Goal: Task Accomplishment & Management: Manage account settings

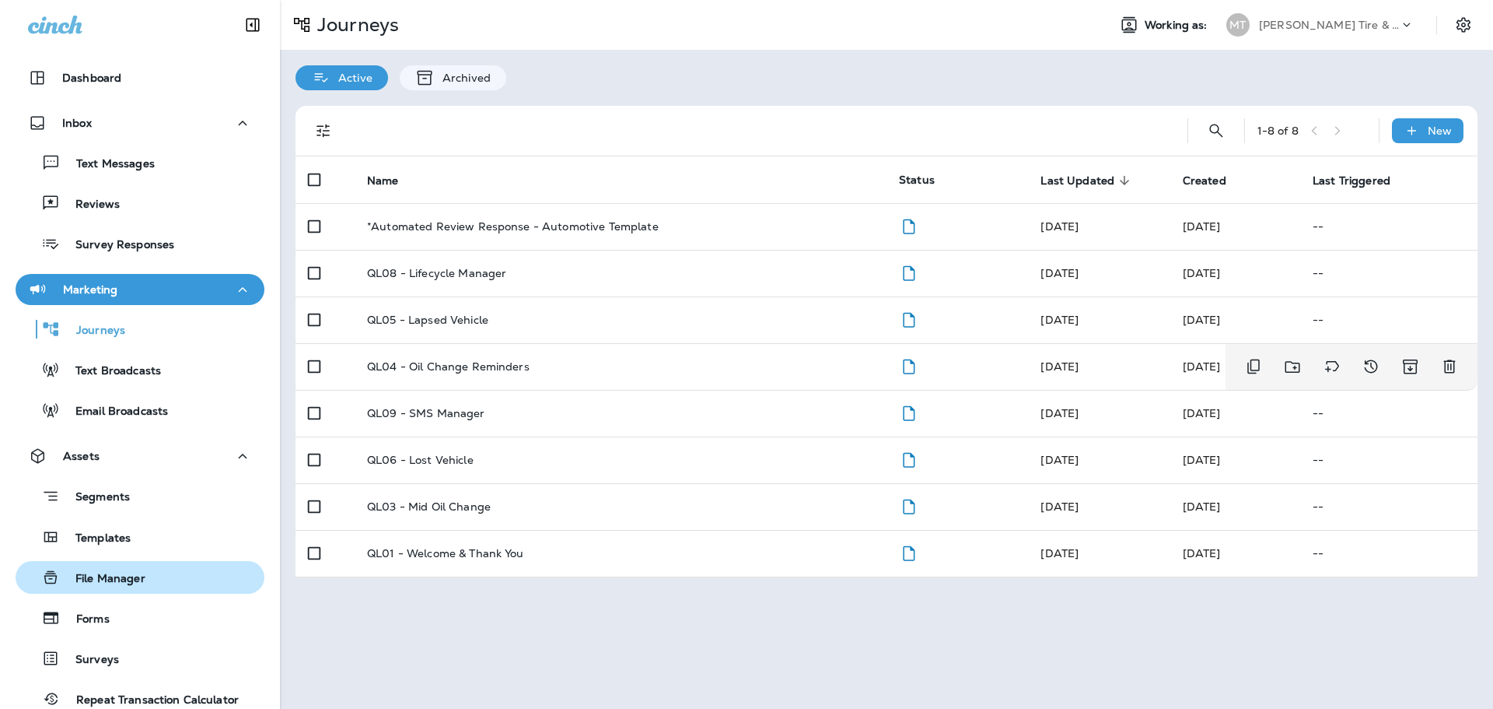
scroll to position [196, 0]
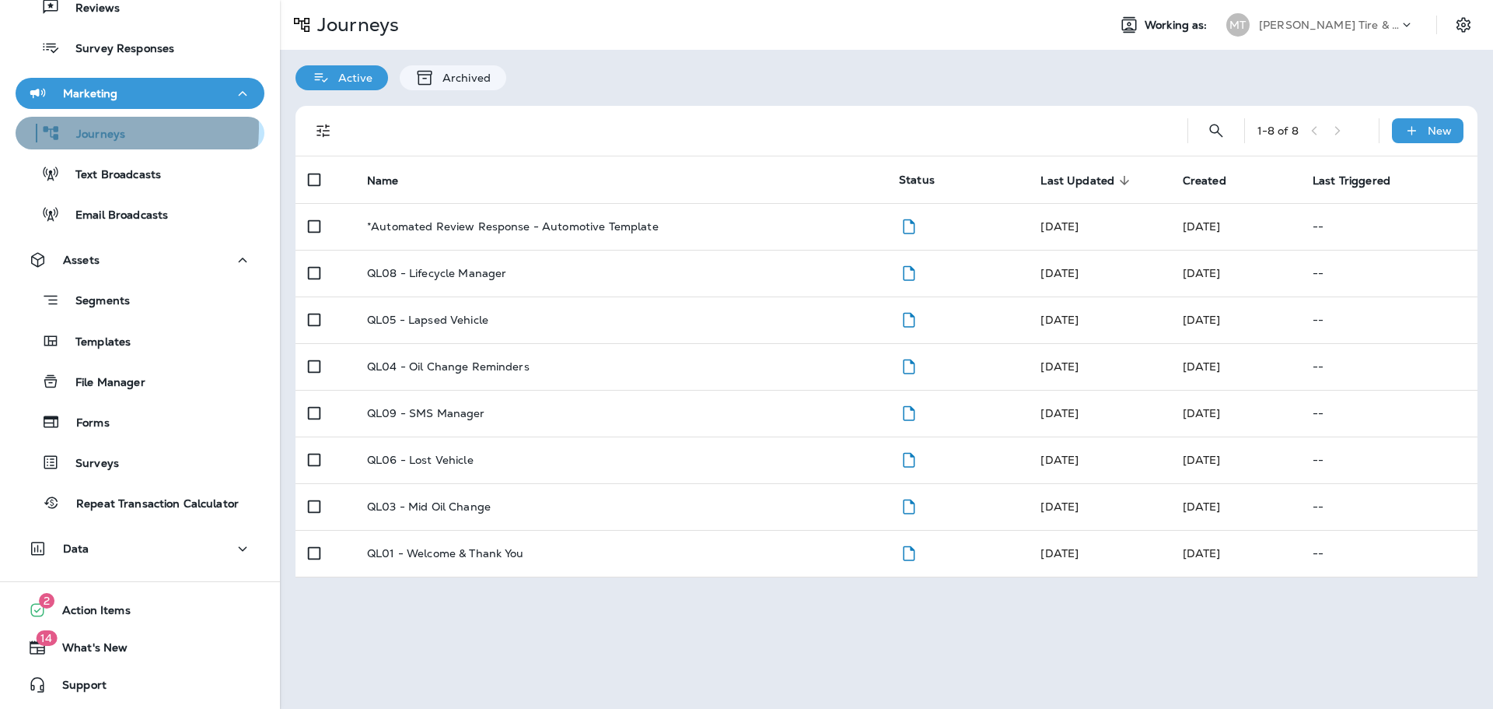
click at [108, 128] on p "Journeys" at bounding box center [93, 135] width 65 height 15
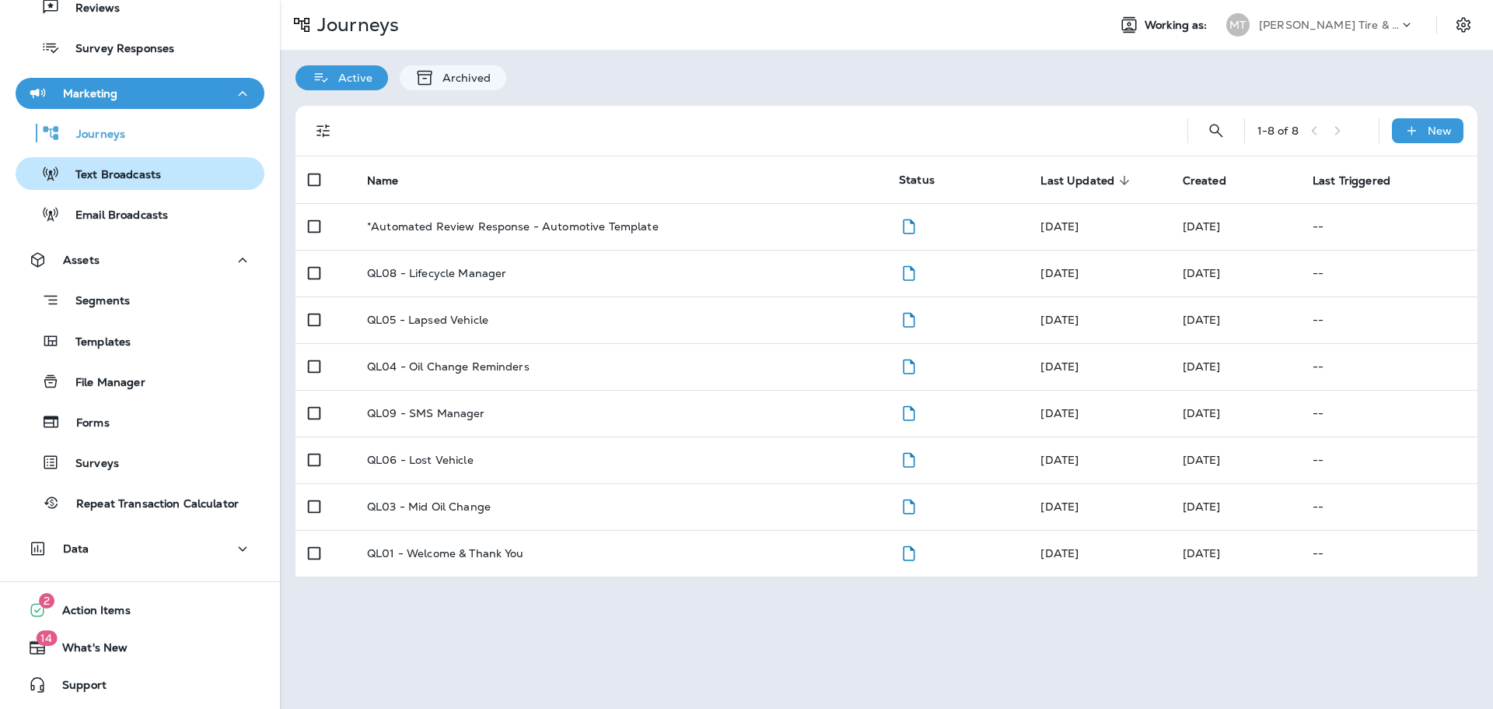
click at [111, 166] on div "Text Broadcasts" at bounding box center [91, 173] width 139 height 23
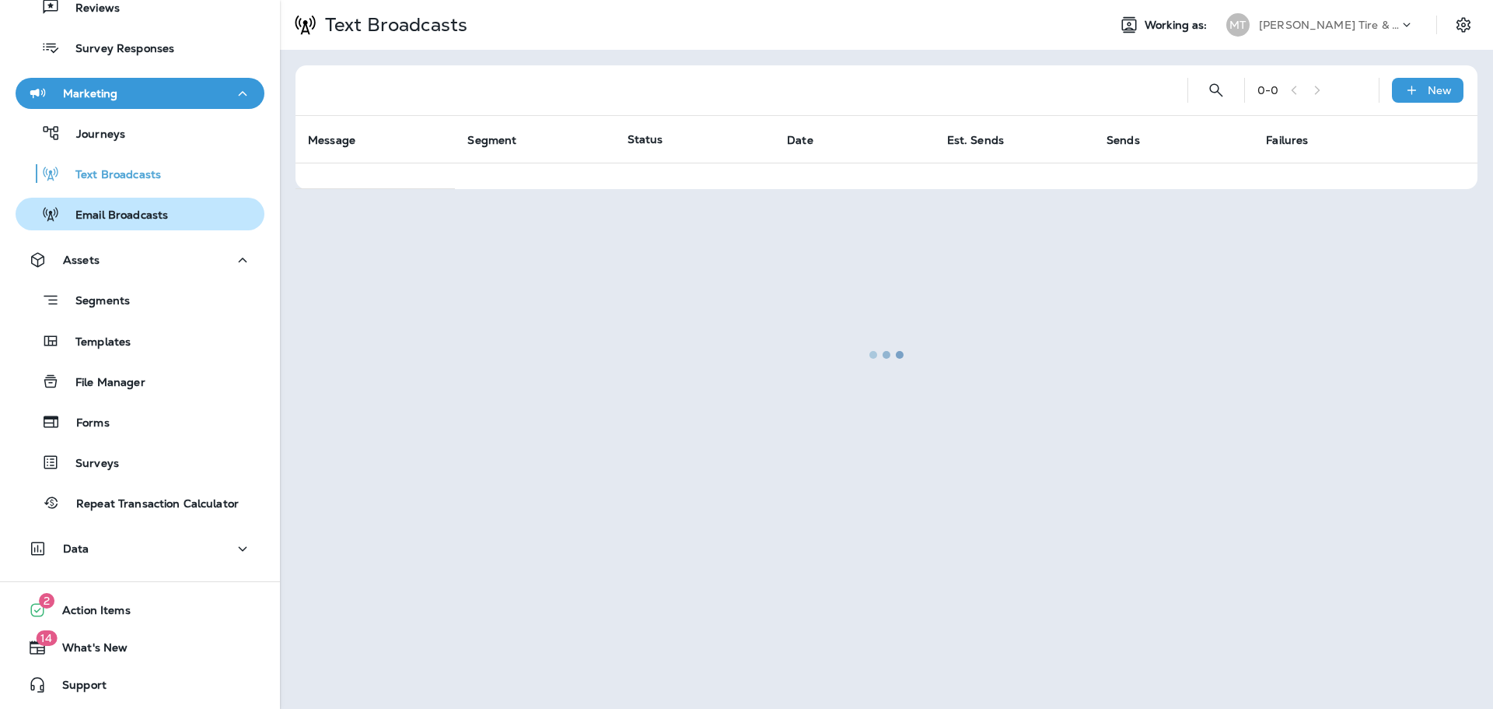
click at [114, 214] on p "Email Broadcasts" at bounding box center [114, 215] width 108 height 15
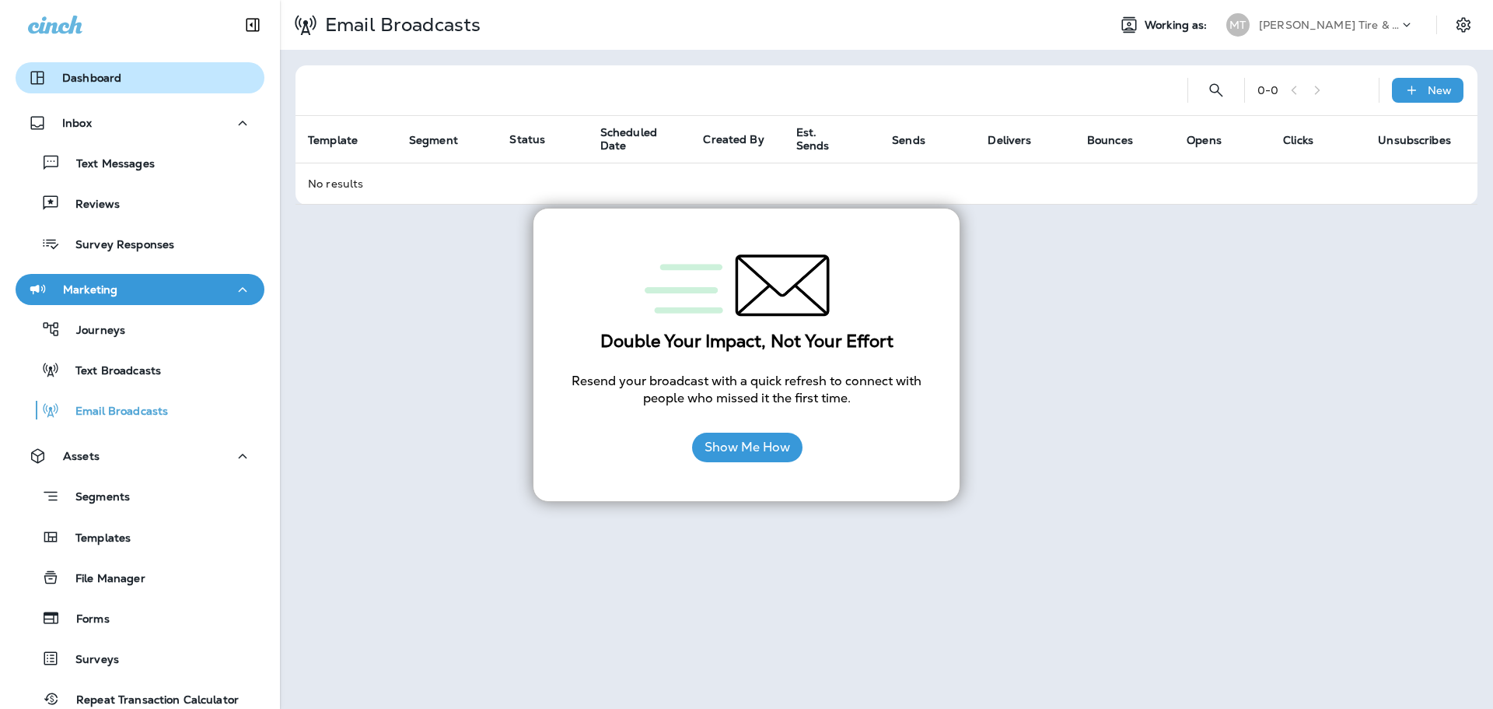
click at [88, 79] on p "Dashboard" at bounding box center [91, 78] width 59 height 12
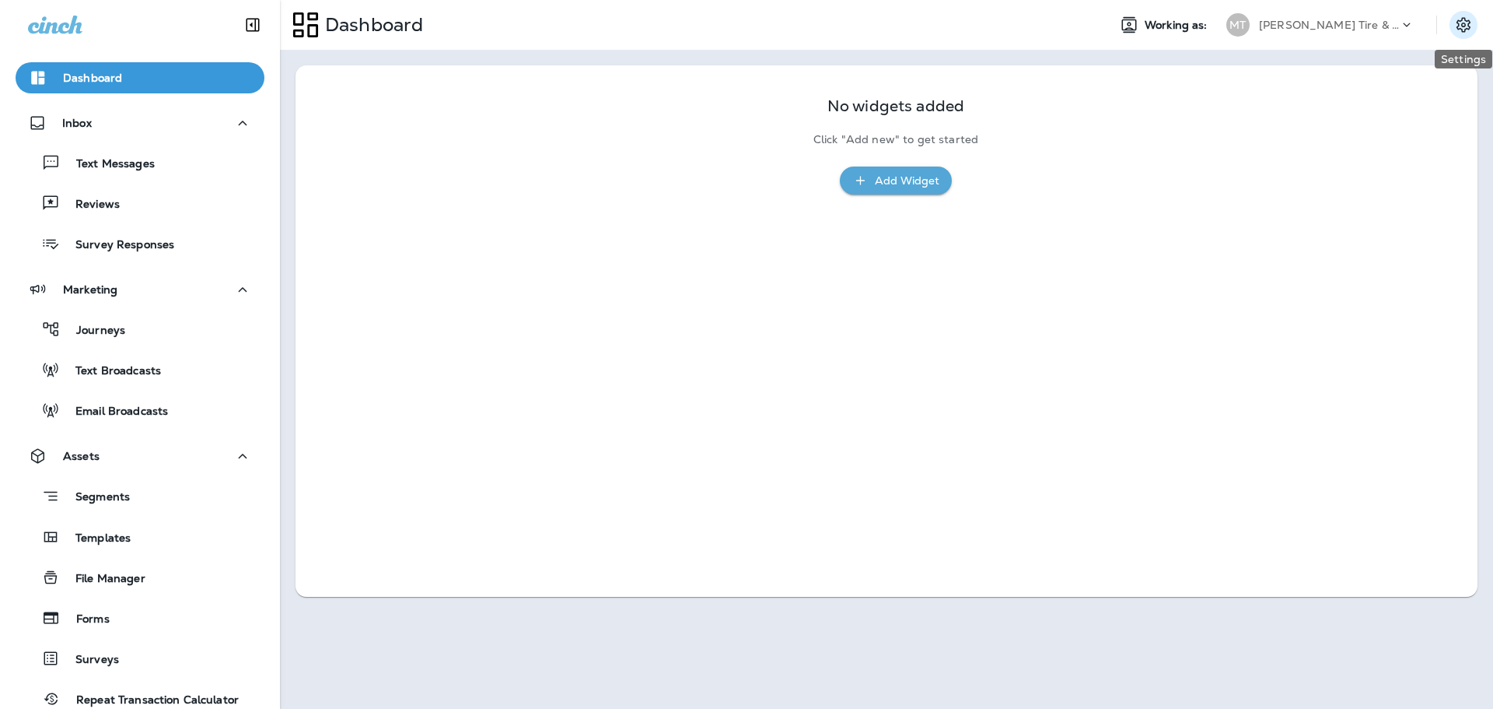
click at [1464, 23] on icon "Settings" at bounding box center [1464, 24] width 14 height 15
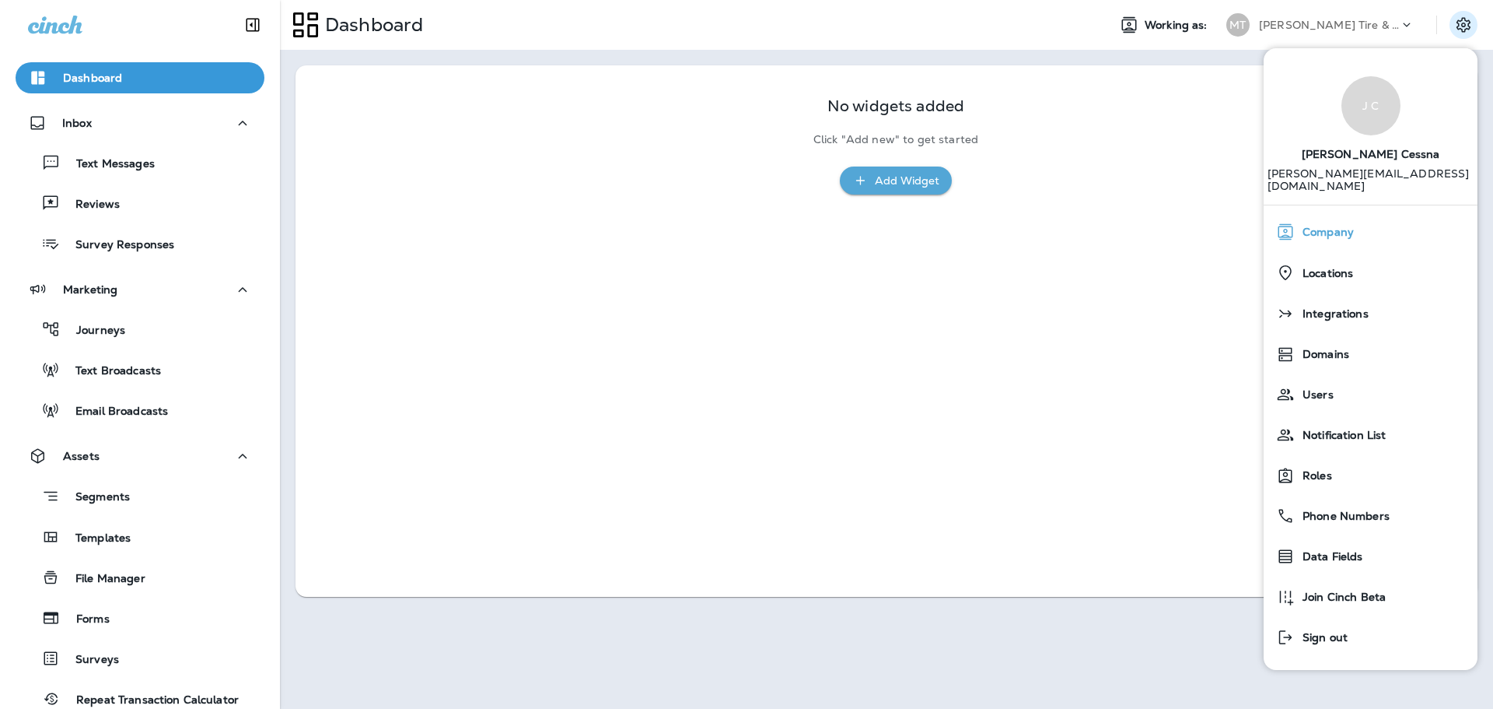
click at [1346, 226] on span "Company" at bounding box center [1324, 232] width 59 height 13
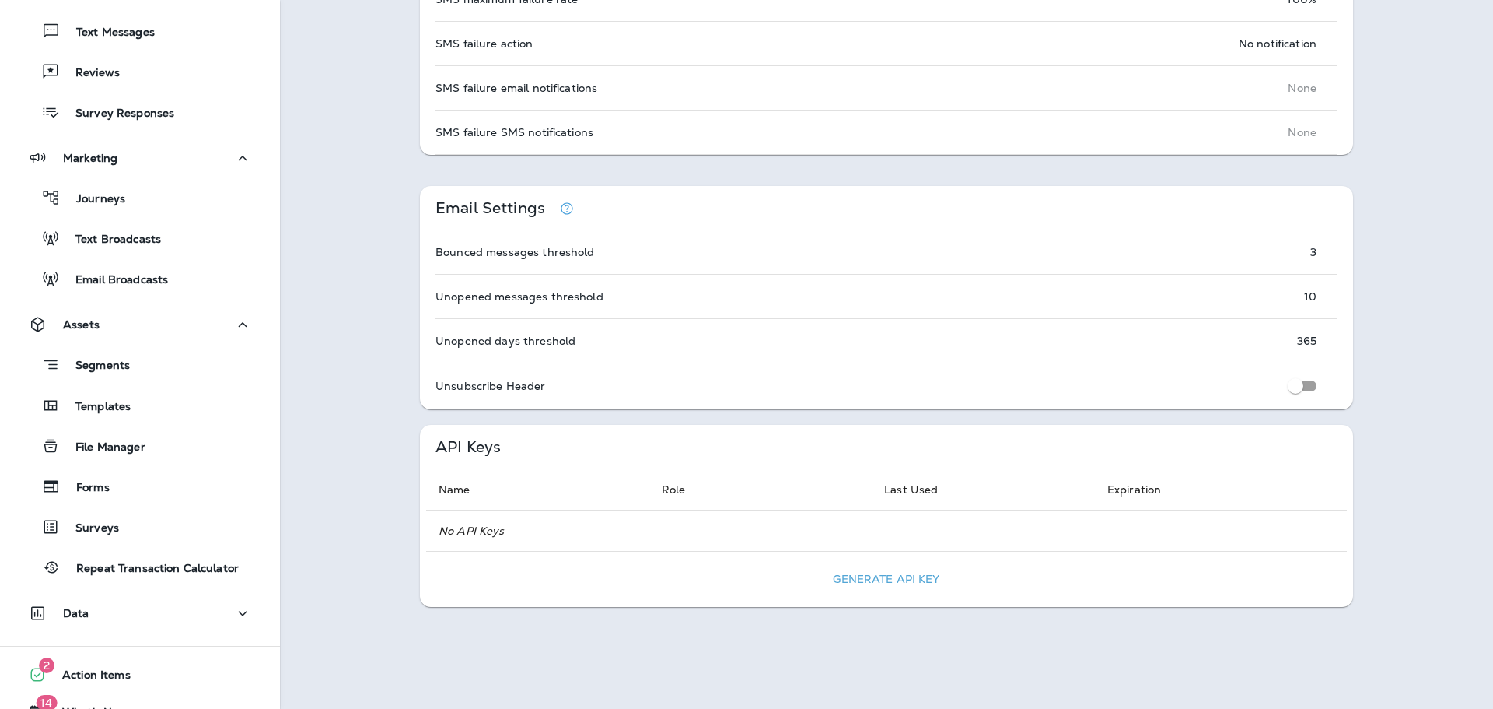
scroll to position [196, 0]
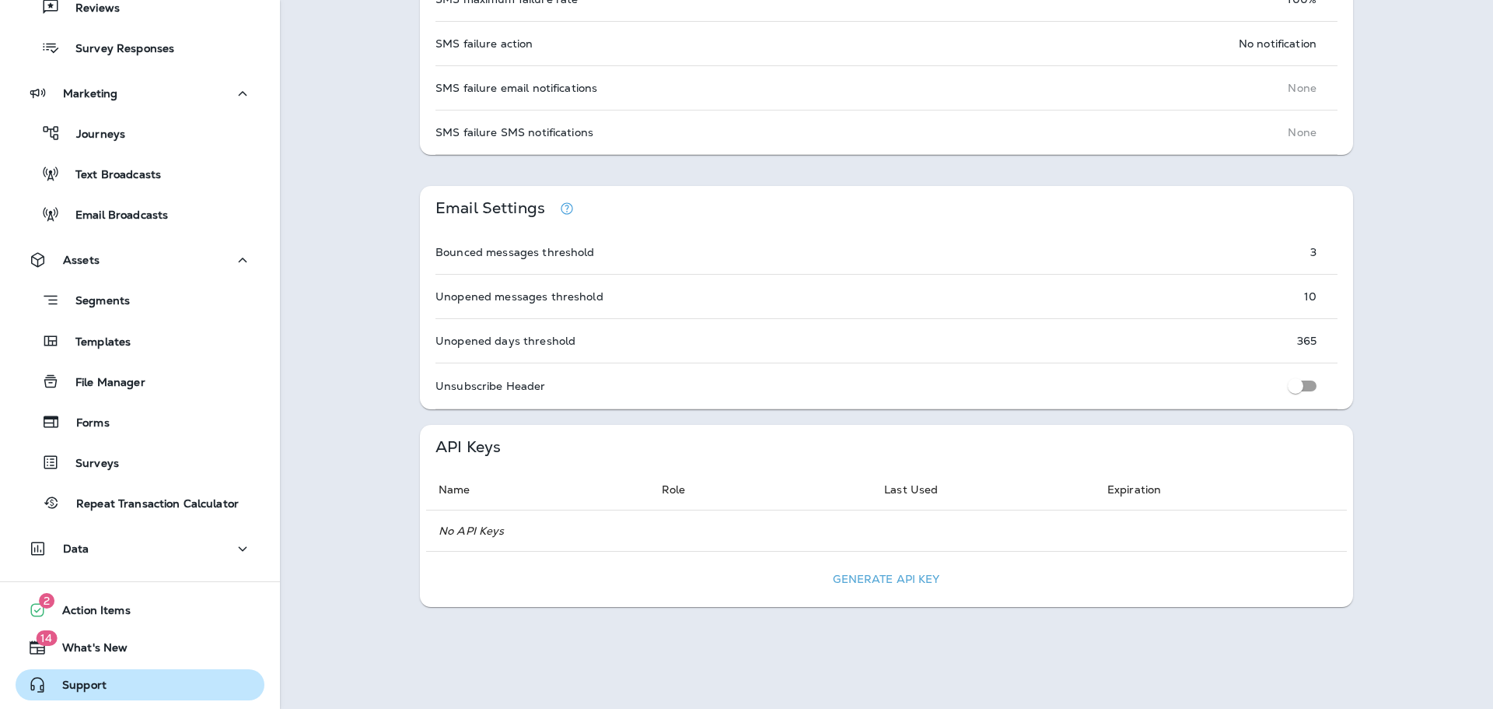
click at [87, 681] on span "Support" at bounding box center [77, 687] width 60 height 19
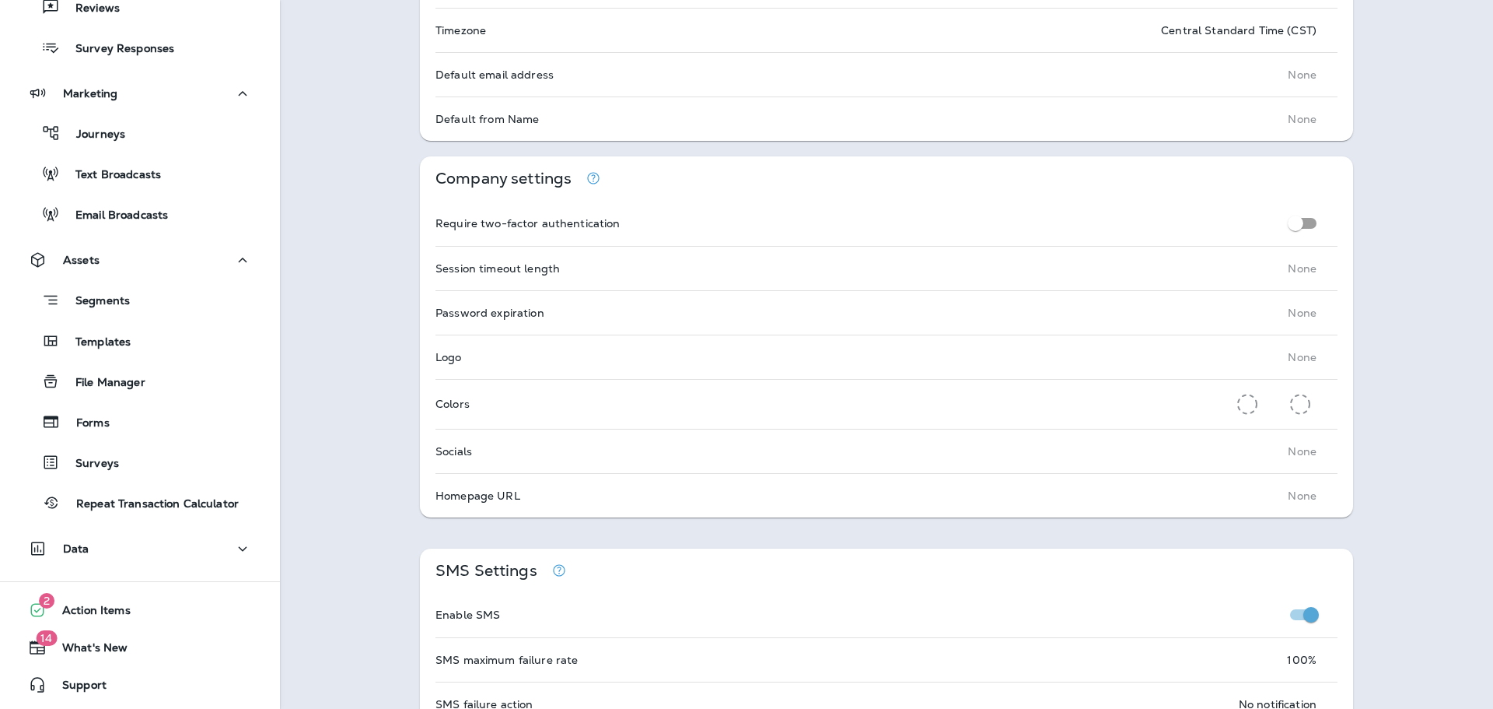
scroll to position [0, 0]
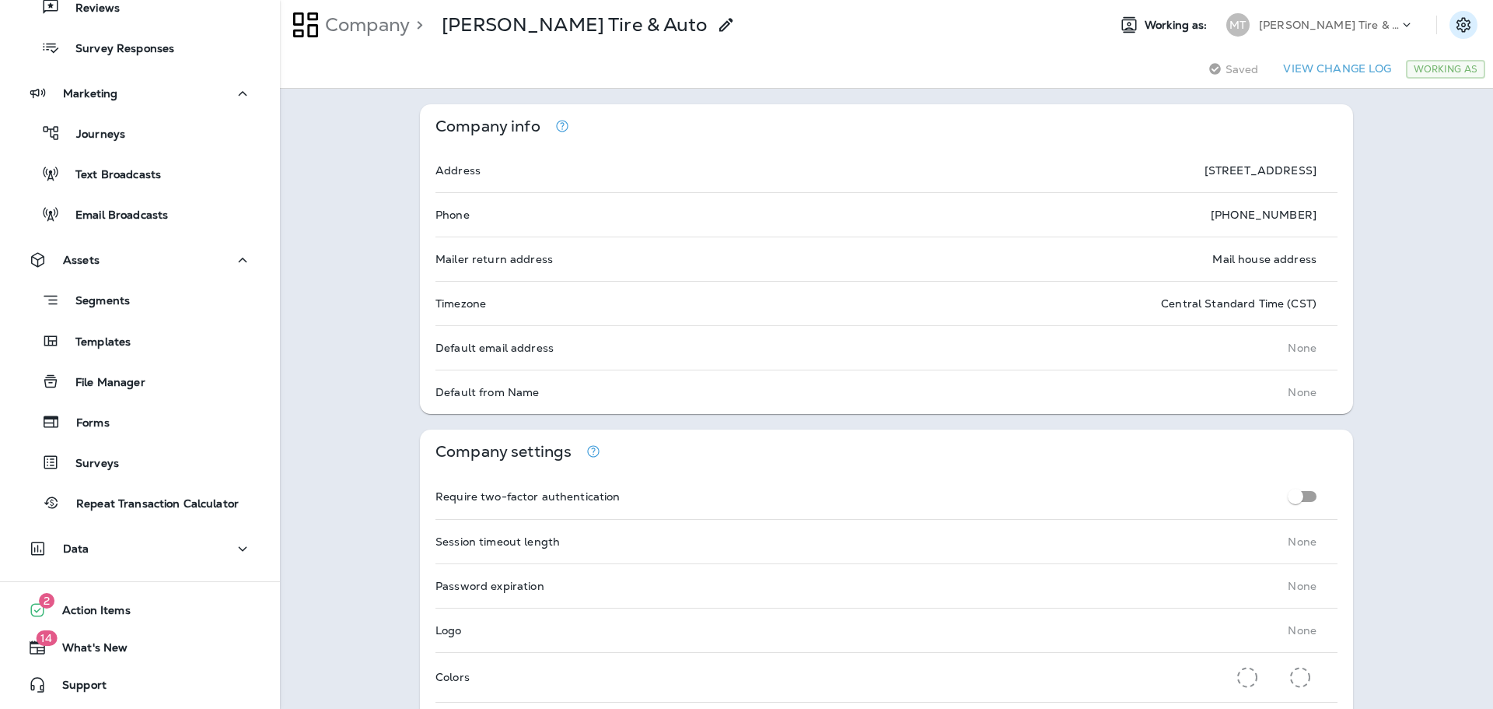
click at [1455, 15] on button "Settings" at bounding box center [1464, 25] width 28 height 28
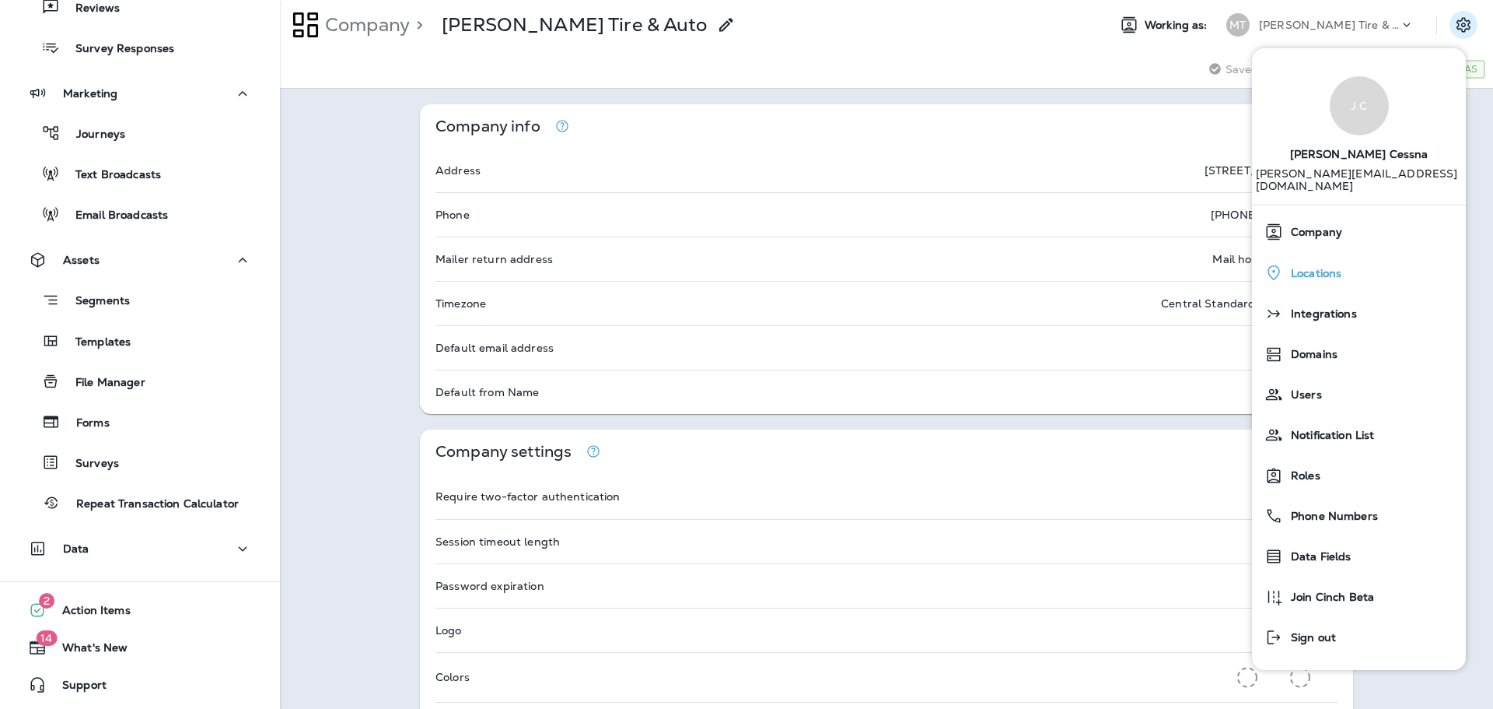
click at [1314, 268] on div "Locations" at bounding box center [1359, 273] width 201 height 32
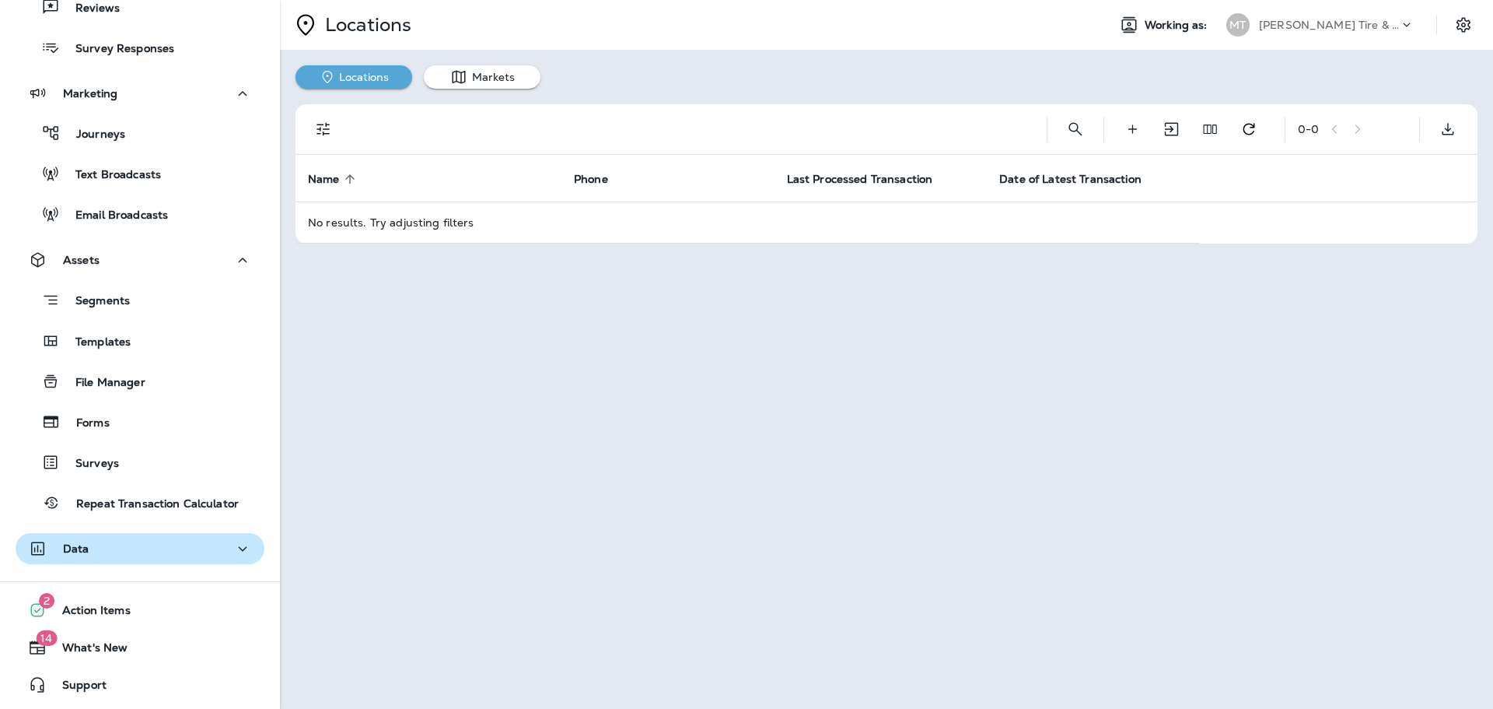
click at [75, 542] on p "Data" at bounding box center [76, 548] width 26 height 12
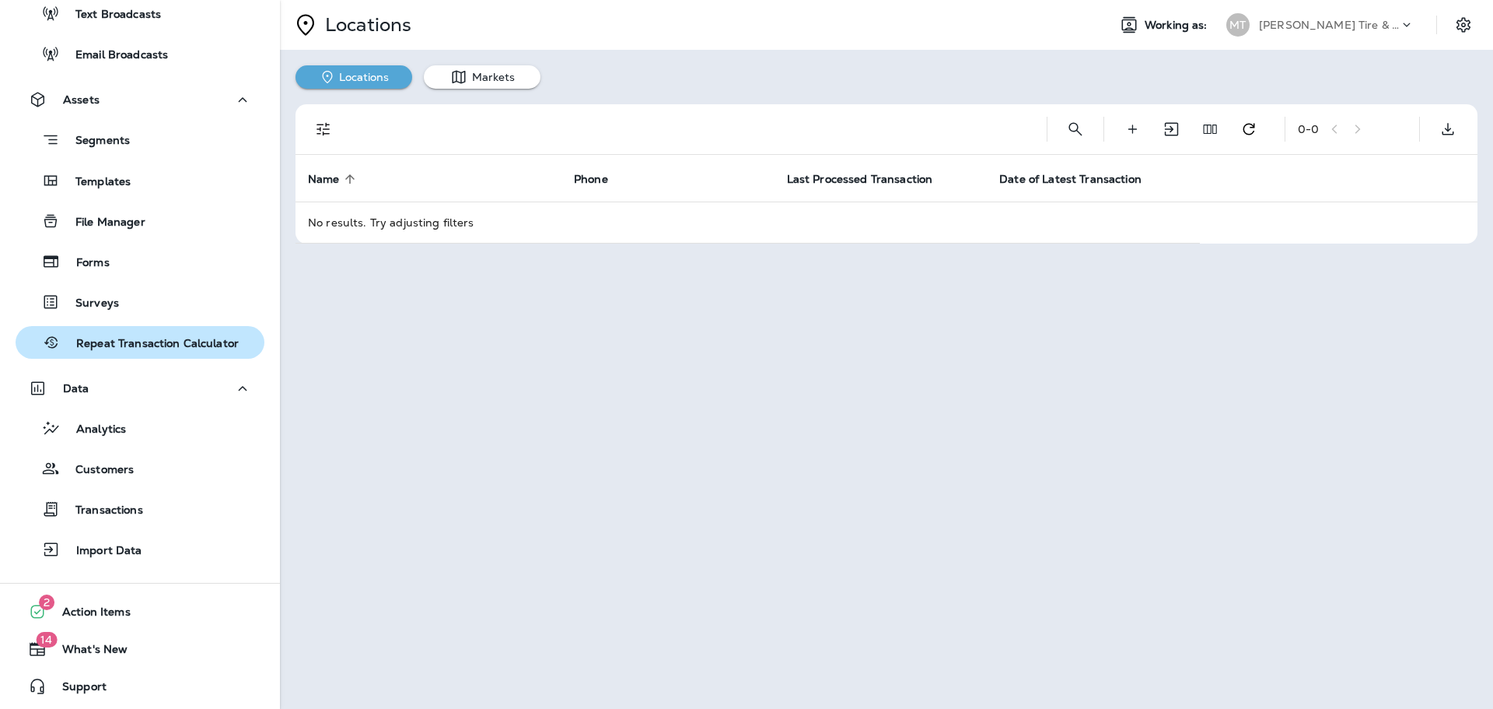
scroll to position [358, 0]
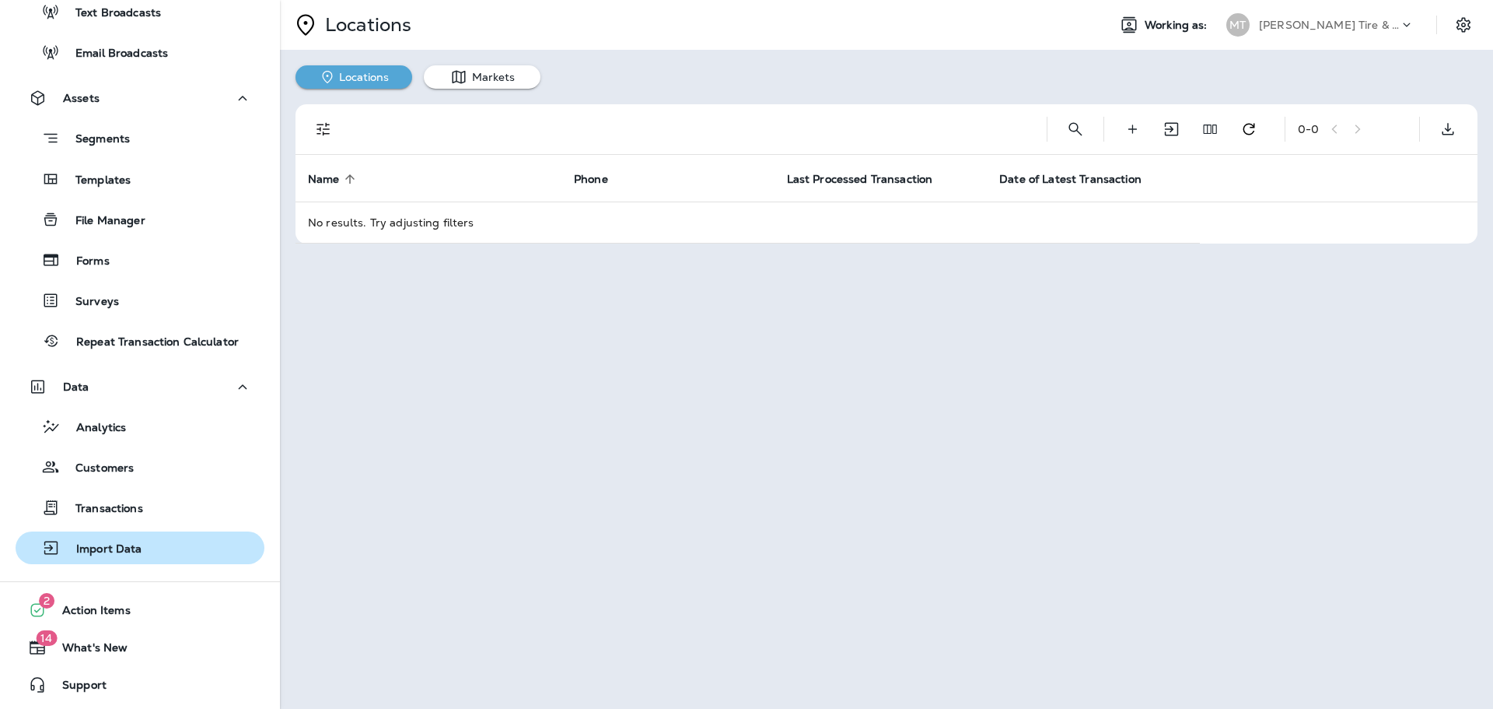
click at [121, 549] on p "Import Data" at bounding box center [102, 549] width 82 height 15
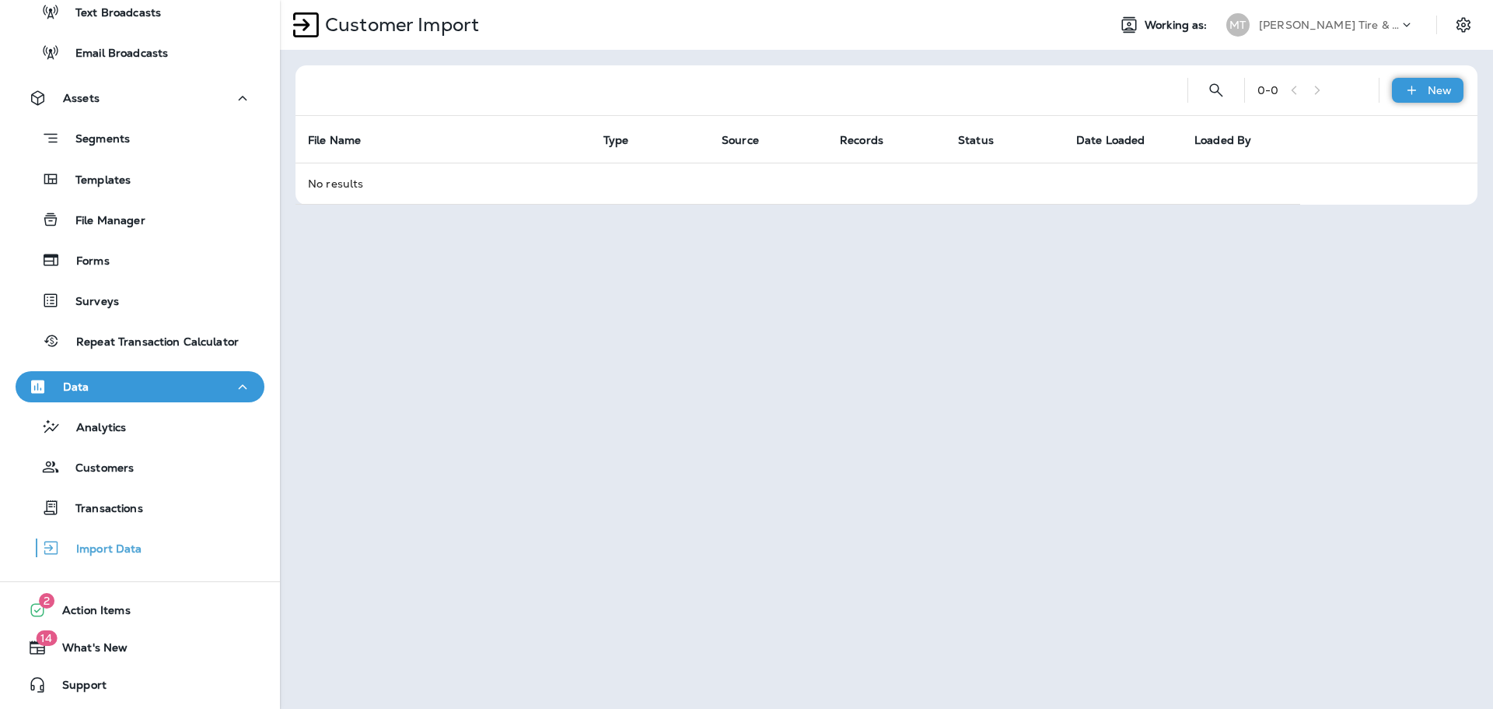
click at [1419, 87] on icon at bounding box center [1412, 90] width 16 height 16
click at [1256, 323] on div "Customer Import Working as: MT Moody's Tire & Auto 0 - 0 New File Name Type Sou…" at bounding box center [886, 354] width 1213 height 709
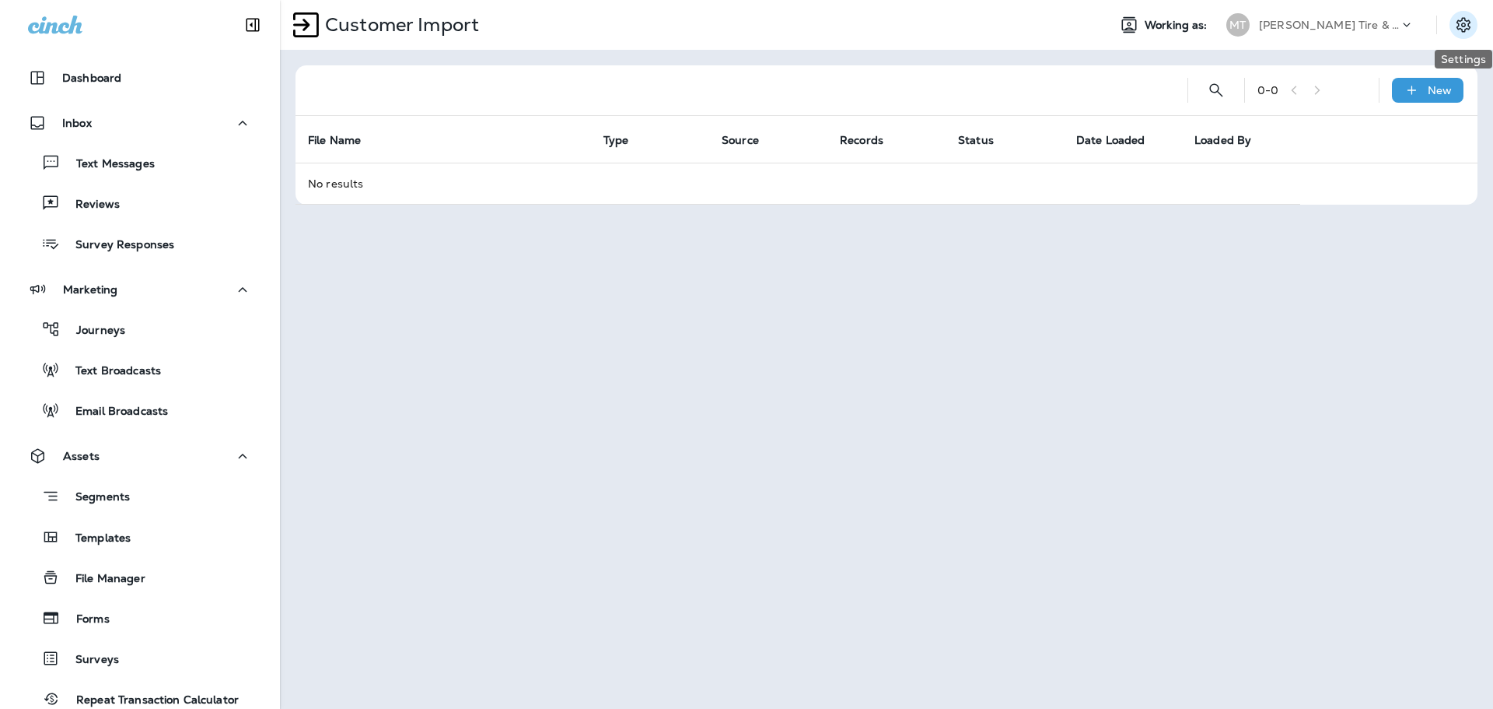
click at [1465, 26] on icon "Settings" at bounding box center [1464, 24] width 14 height 15
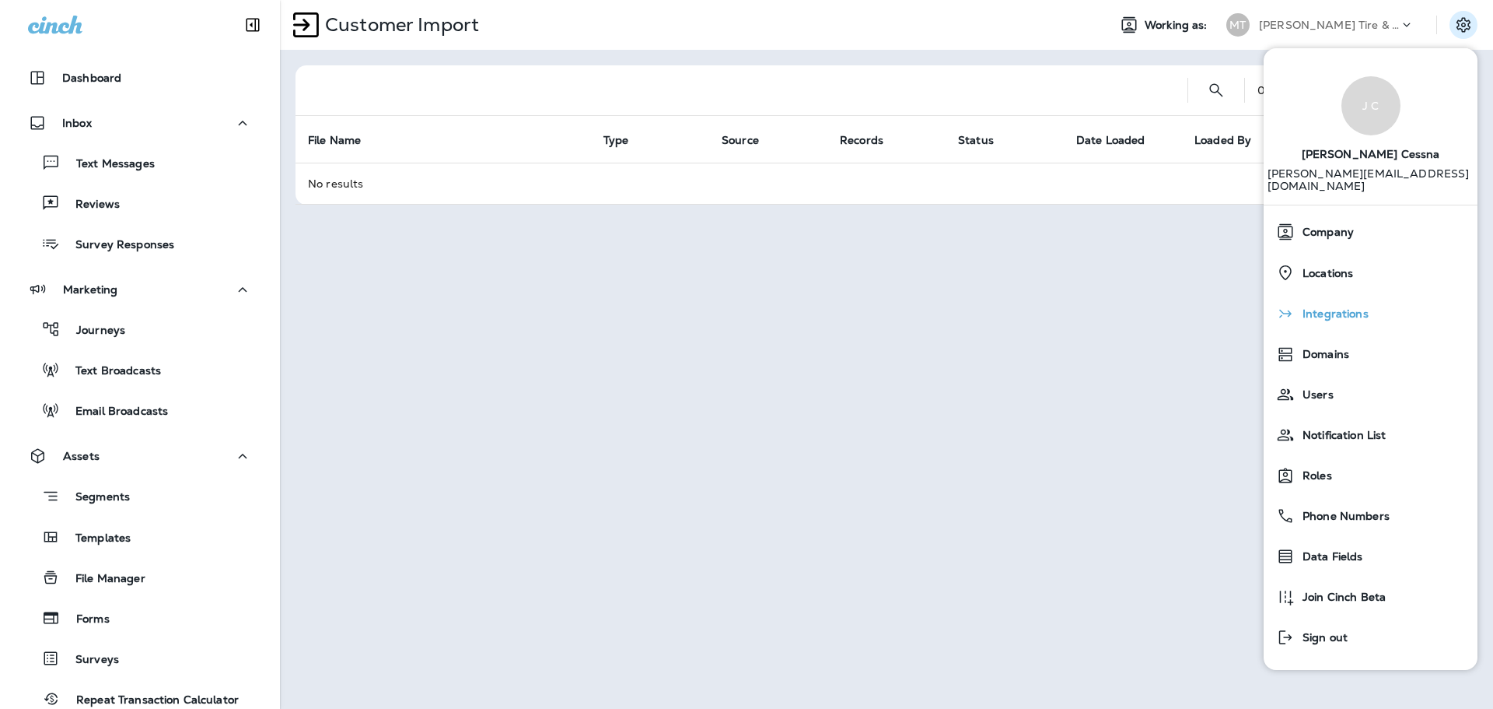
click at [1335, 308] on span "Integrations" at bounding box center [1332, 313] width 74 height 13
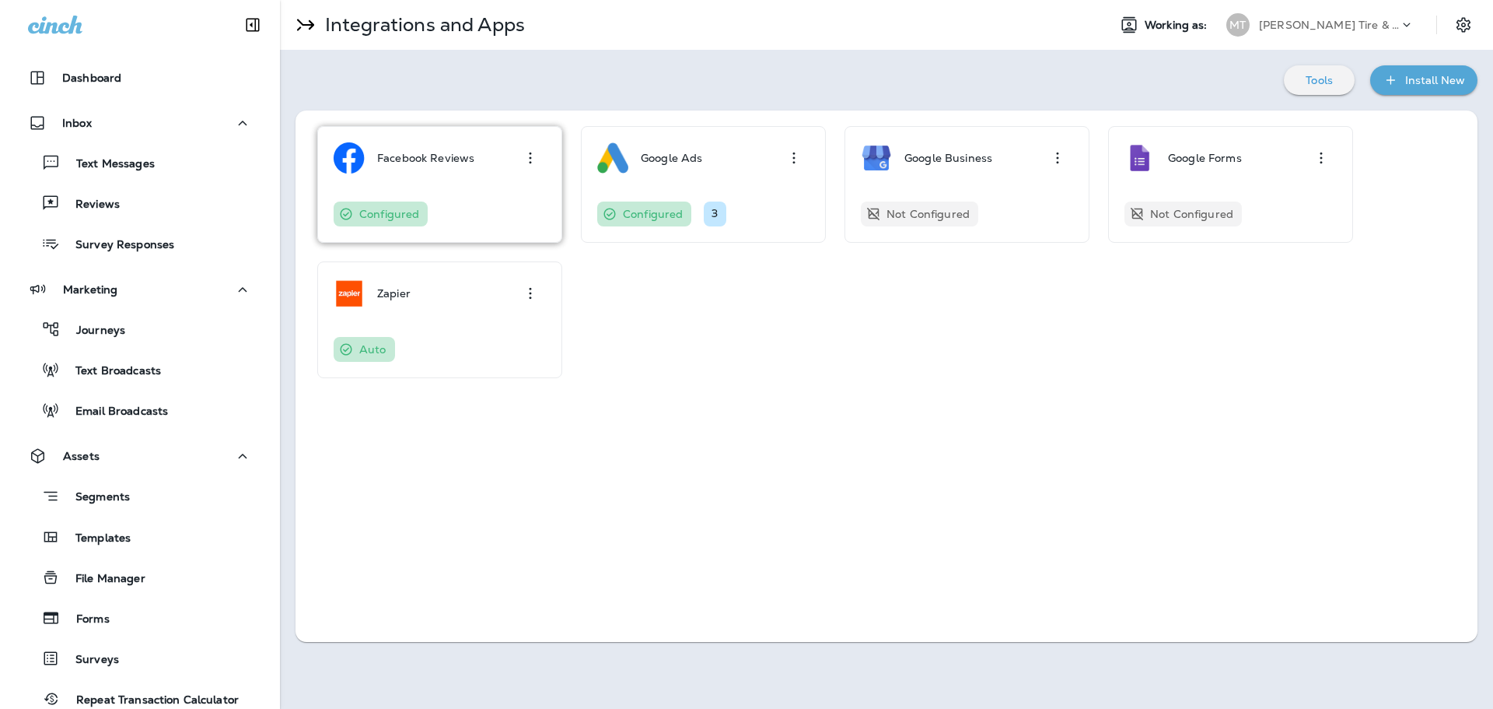
click at [368, 166] on div "Facebook Reviews" at bounding box center [404, 157] width 141 height 31
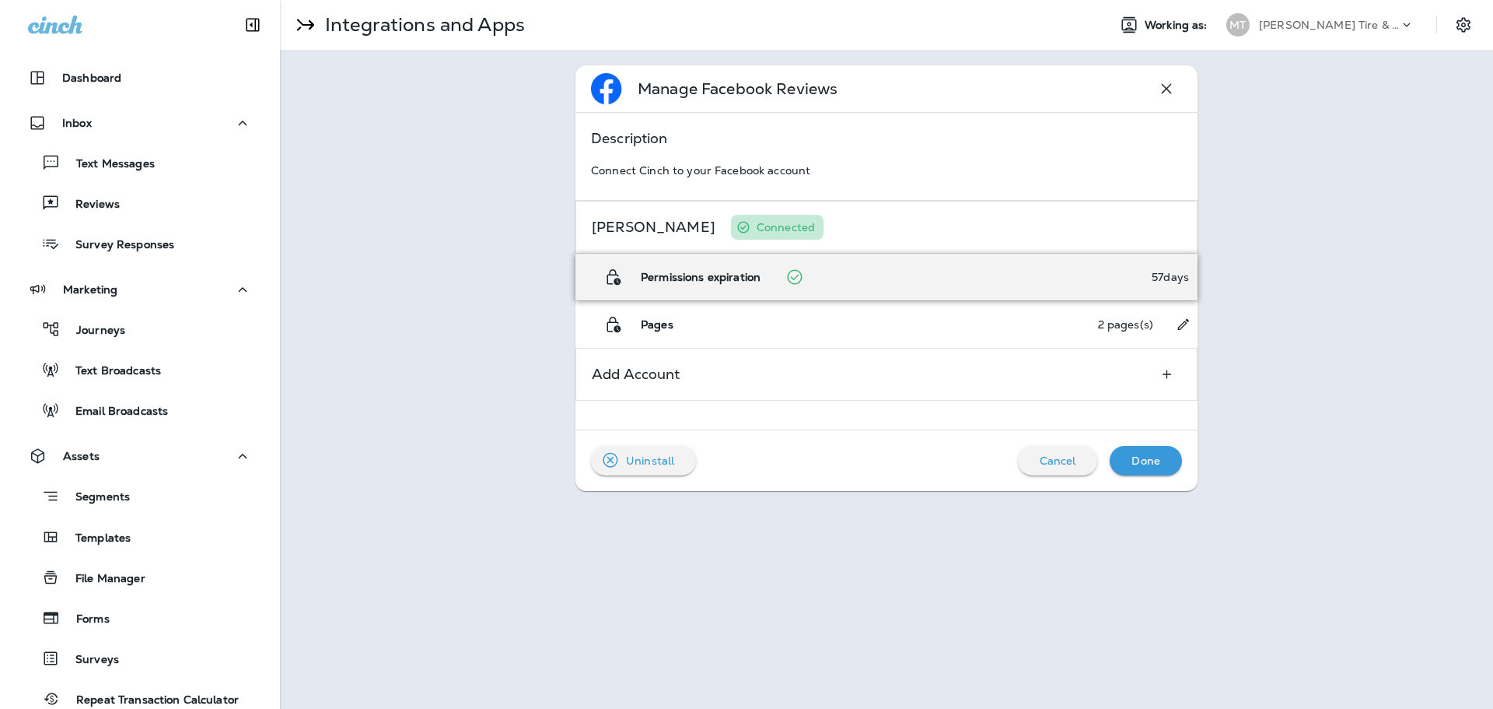
click at [734, 274] on p "Permissions expiration" at bounding box center [701, 277] width 120 height 12
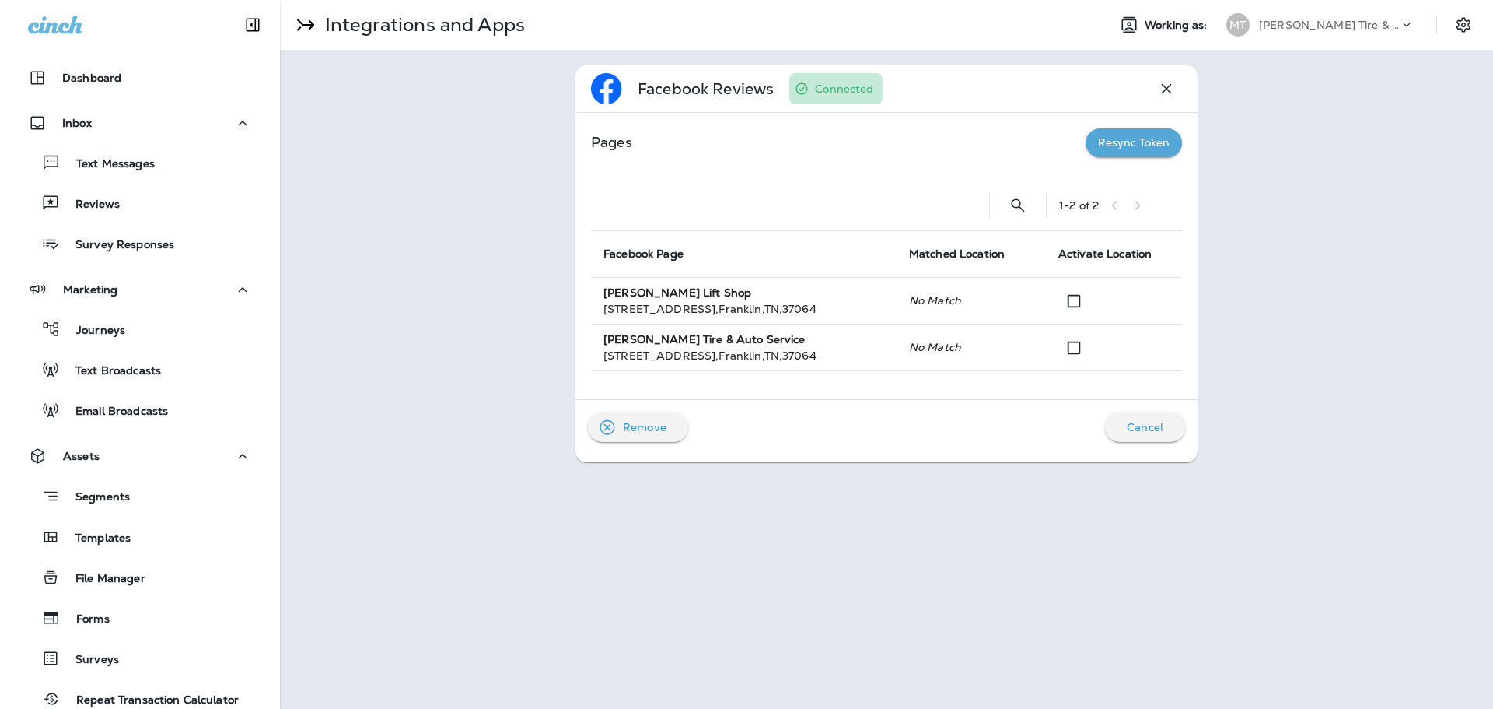
click at [1164, 87] on icon "button" at bounding box center [1167, 89] width 10 height 10
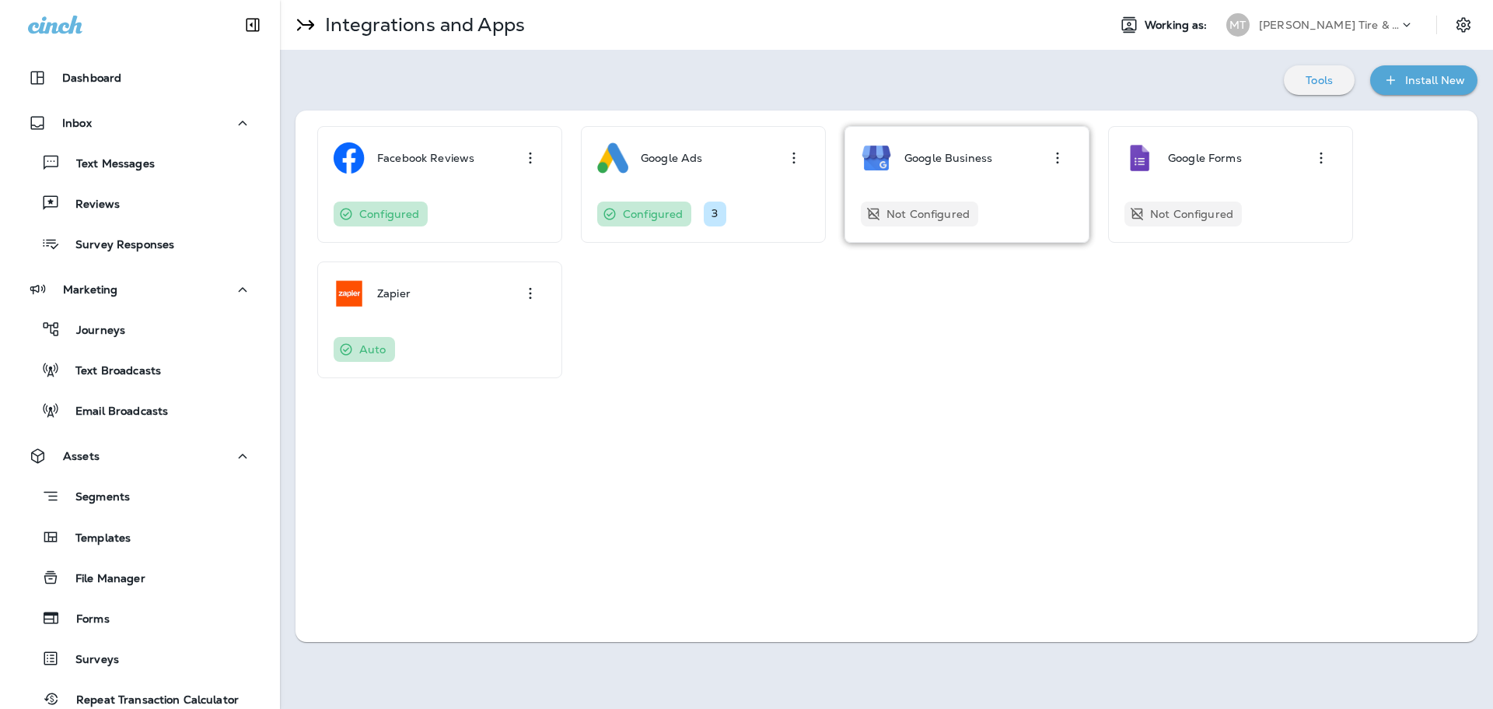
click at [905, 153] on p "Google Business" at bounding box center [949, 158] width 88 height 12
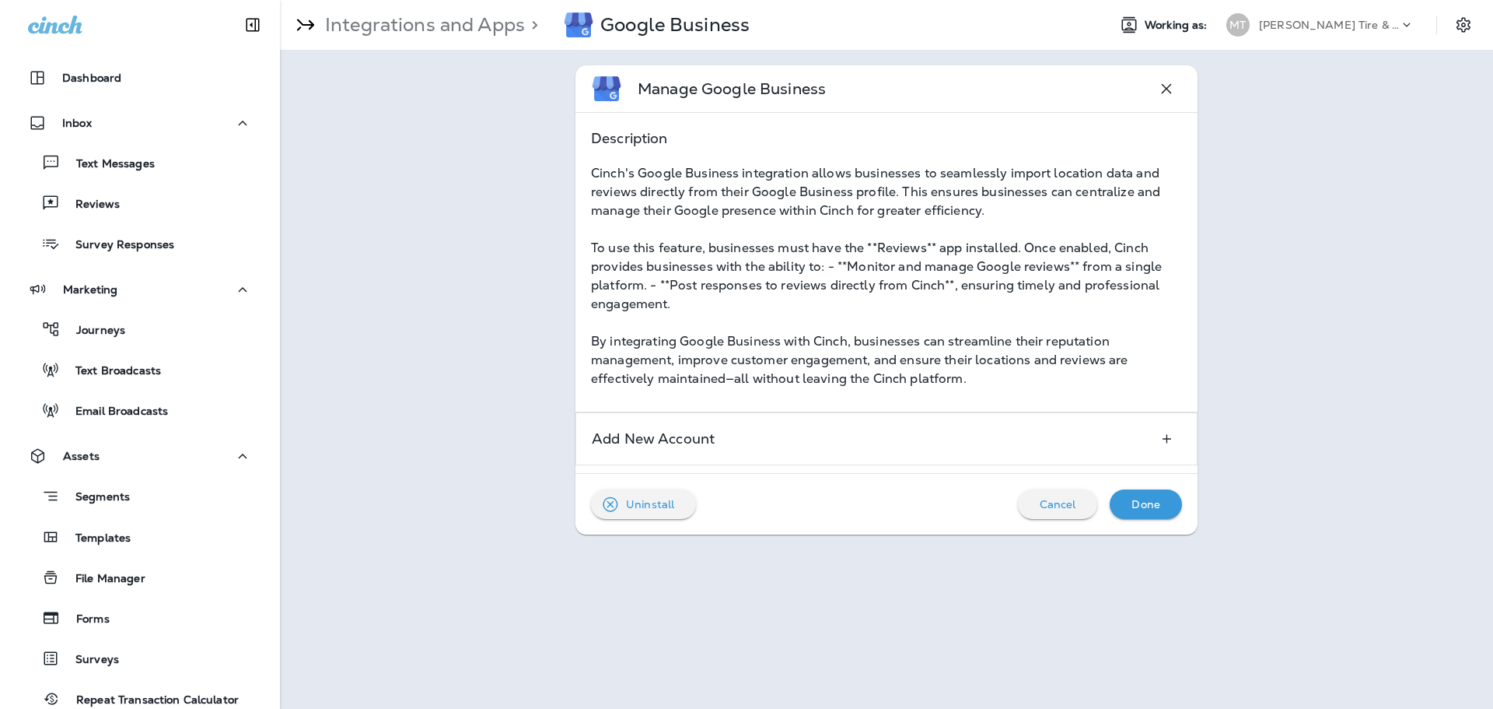
click at [1066, 498] on p "Cancel" at bounding box center [1058, 504] width 37 height 12
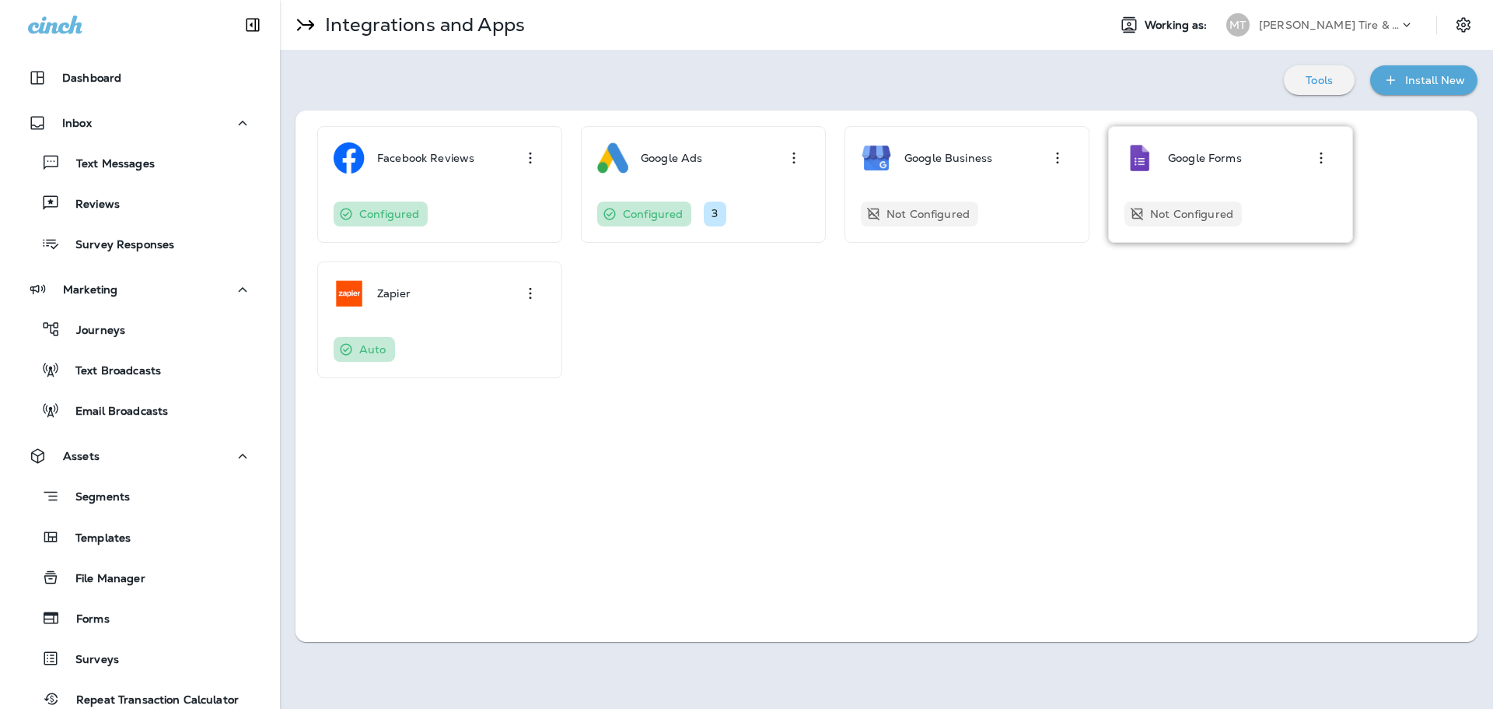
click at [1227, 169] on div "Google Forms" at bounding box center [1205, 157] width 74 height 31
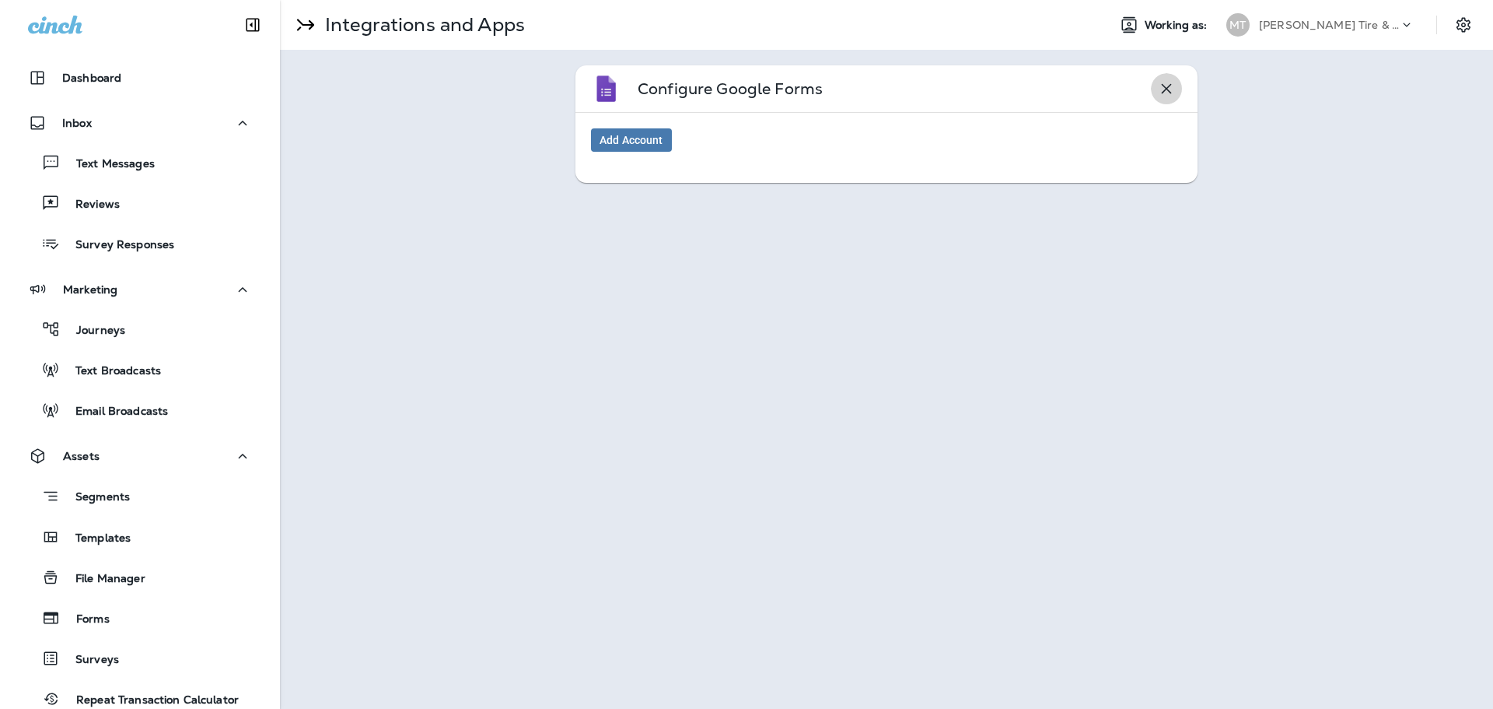
click at [1170, 86] on icon "button" at bounding box center [1167, 89] width 10 height 10
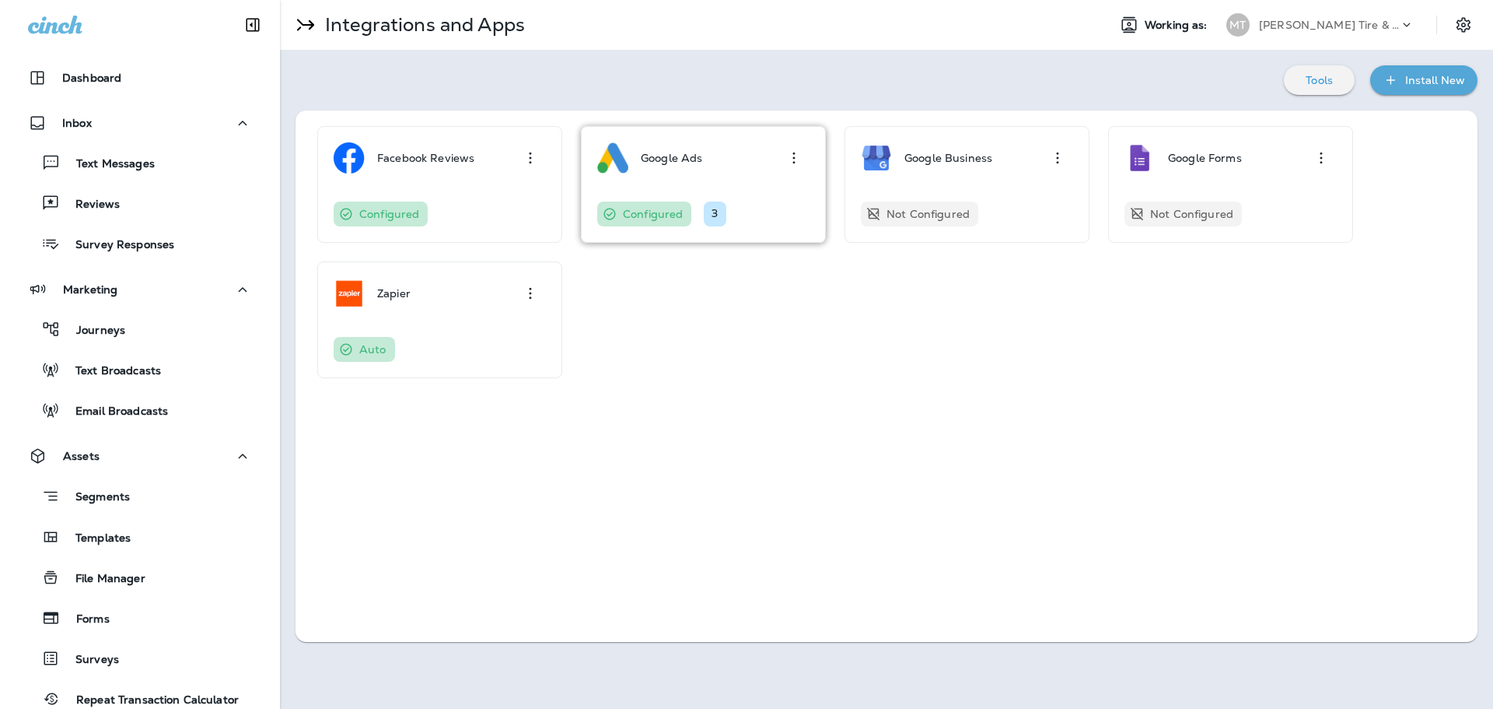
click at [709, 157] on div "Google Ads" at bounding box center [703, 157] width 212 height 31
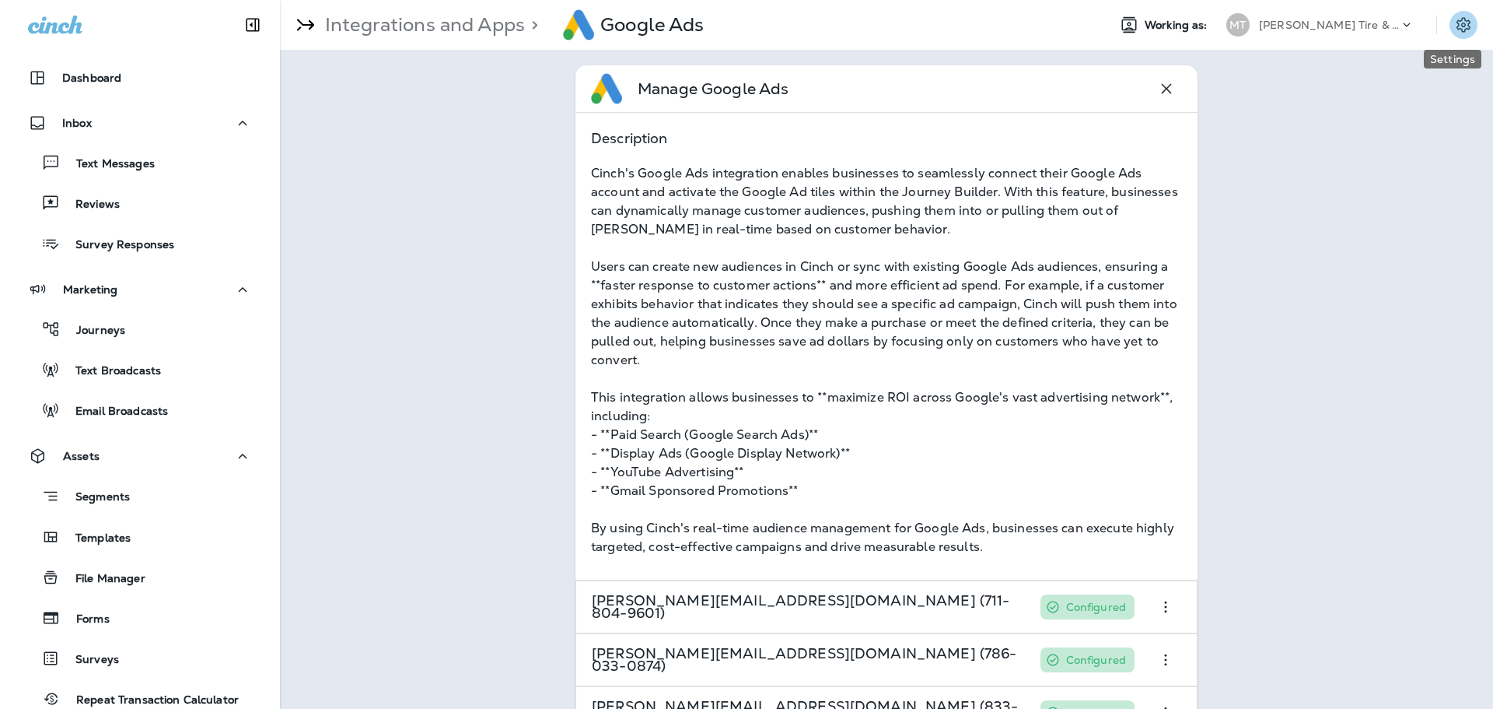
click at [1450, 19] on button "Settings" at bounding box center [1464, 25] width 28 height 28
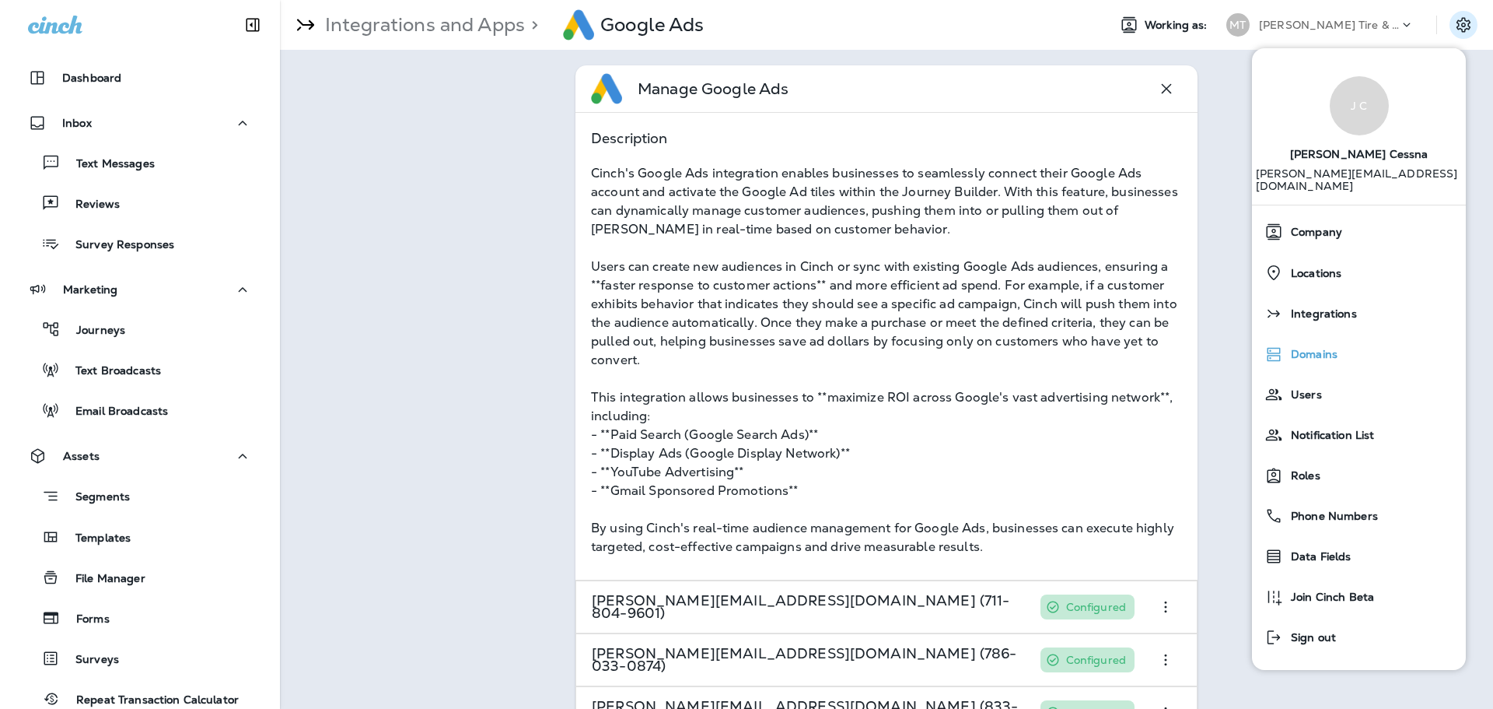
click at [1316, 351] on div "Domains" at bounding box center [1359, 353] width 201 height 31
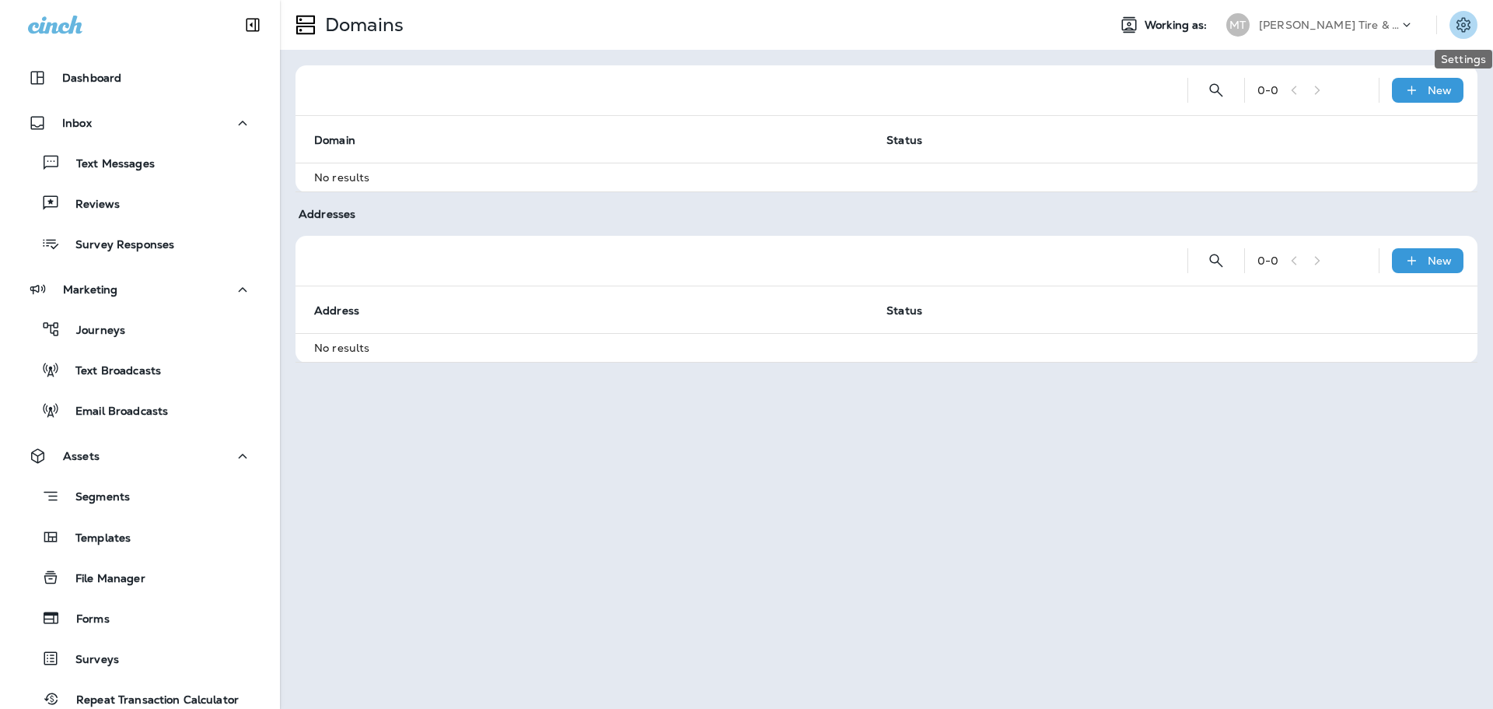
click at [1459, 26] on icon "Settings" at bounding box center [1464, 24] width 14 height 15
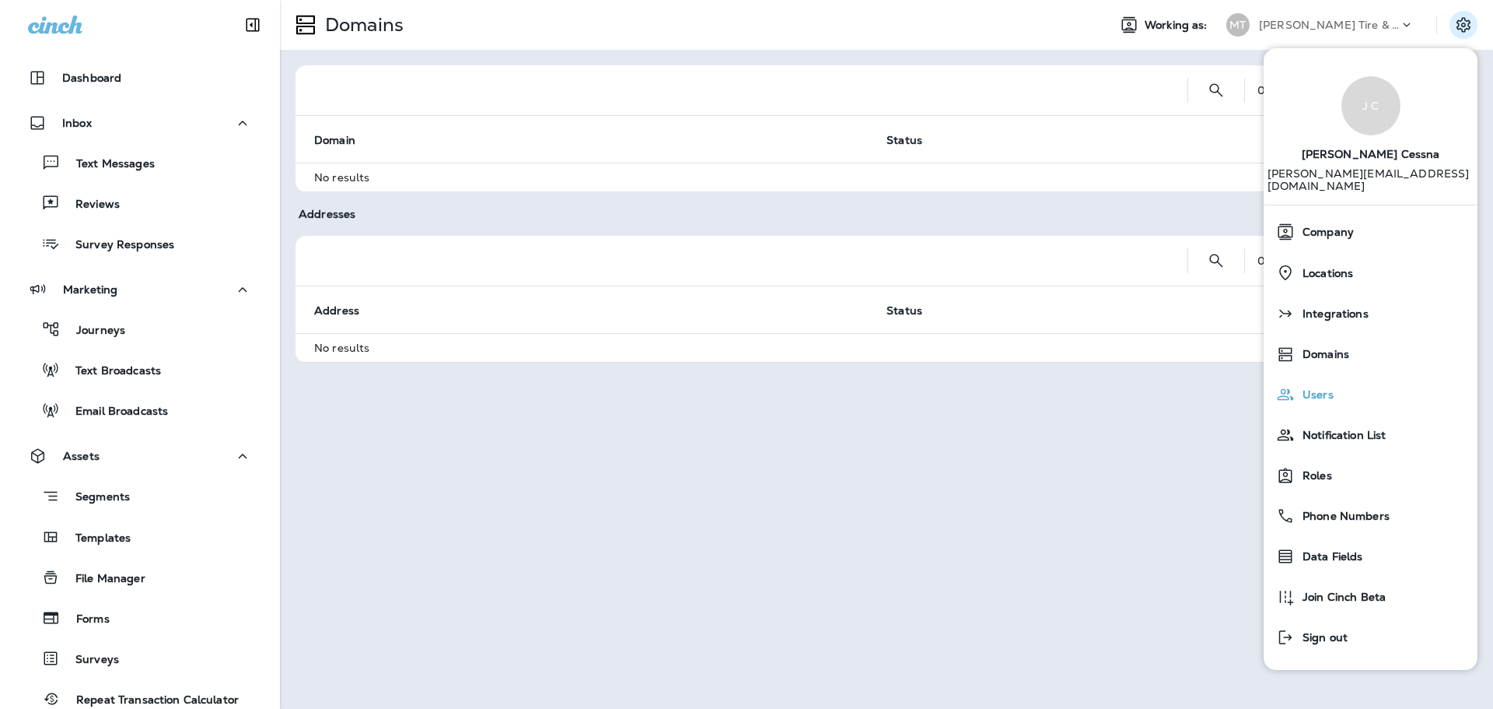
click at [1331, 388] on span "Users" at bounding box center [1314, 394] width 39 height 13
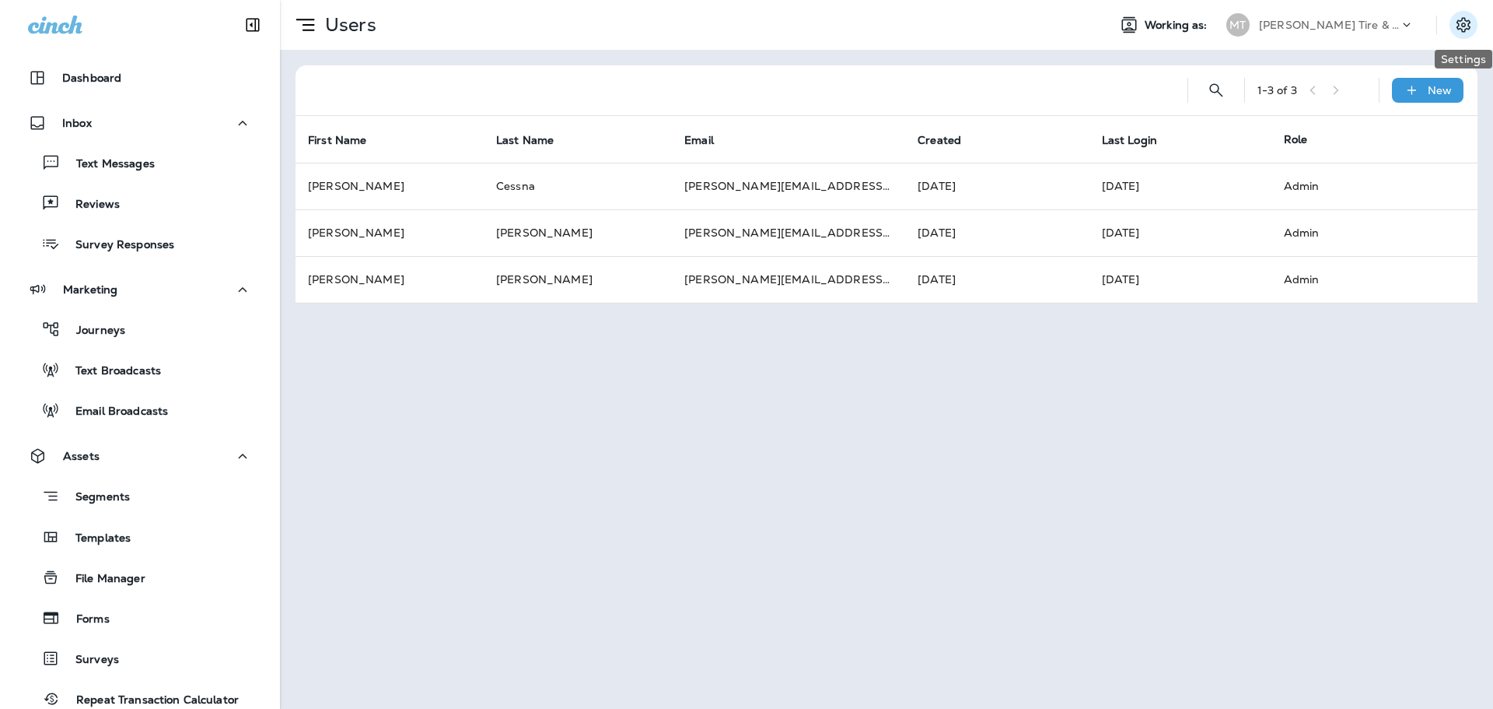
click at [1467, 20] on icon "Settings" at bounding box center [1464, 25] width 19 height 19
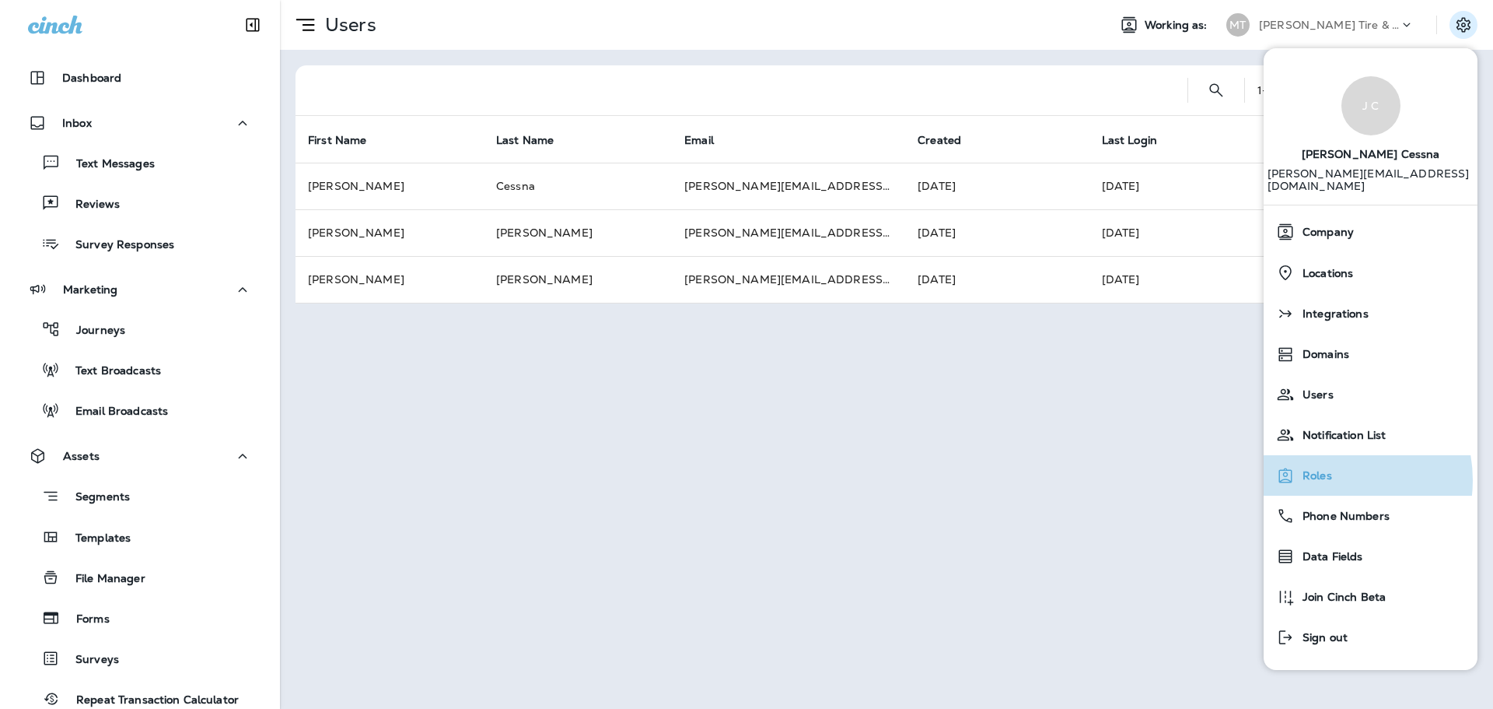
click at [1328, 469] on span "Roles" at bounding box center [1313, 475] width 37 height 13
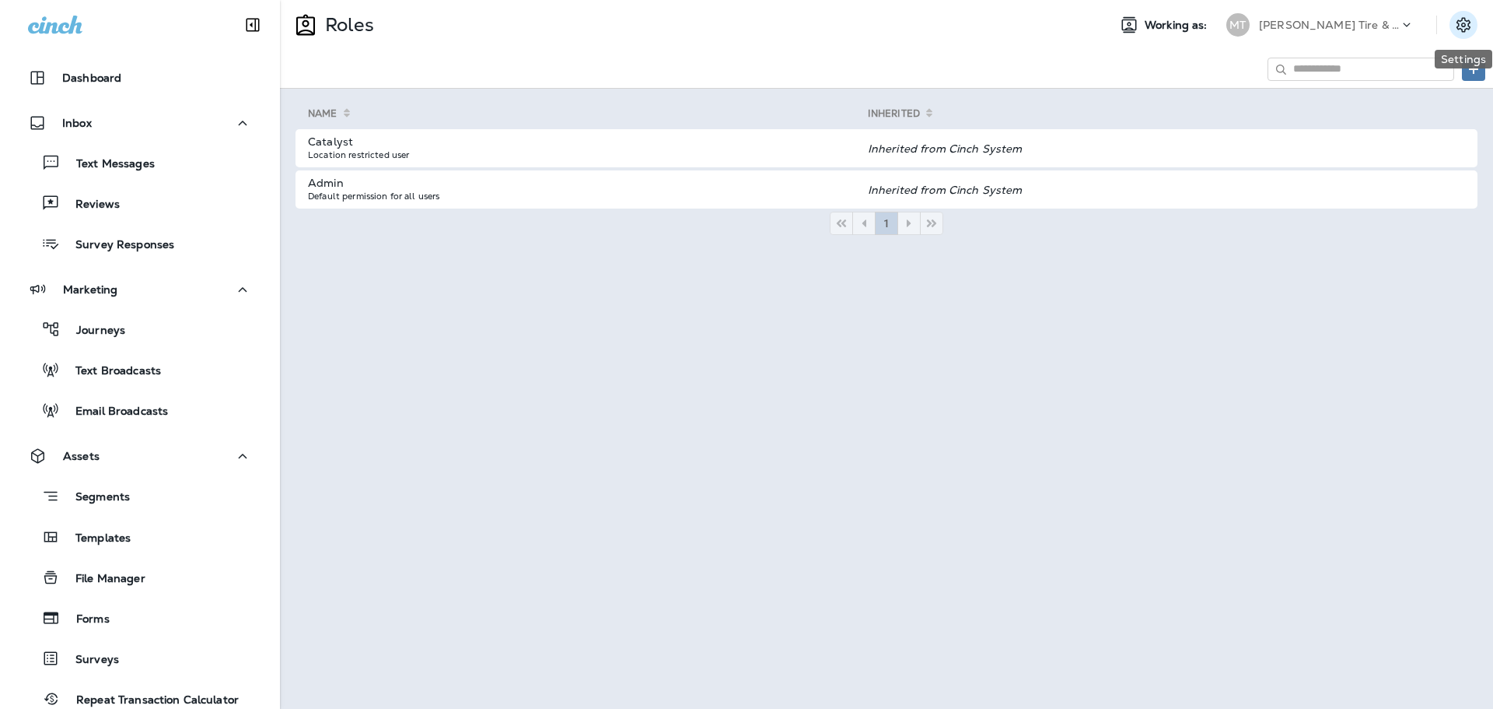
click at [1464, 16] on icon "Settings" at bounding box center [1464, 25] width 19 height 19
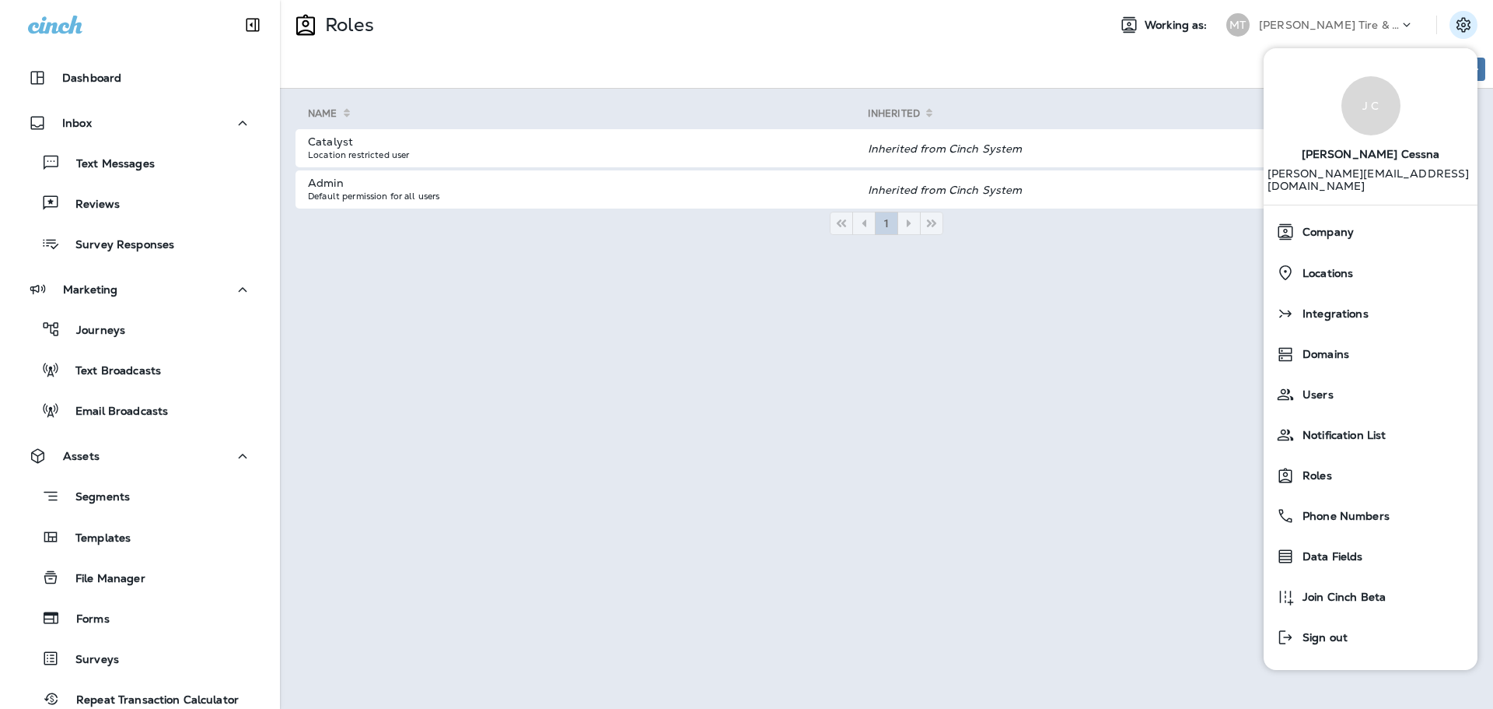
click at [1025, 398] on div "Name Inherited Catalyst Location restricted user Inherited from Cinch System Ad…" at bounding box center [886, 399] width 1213 height 620
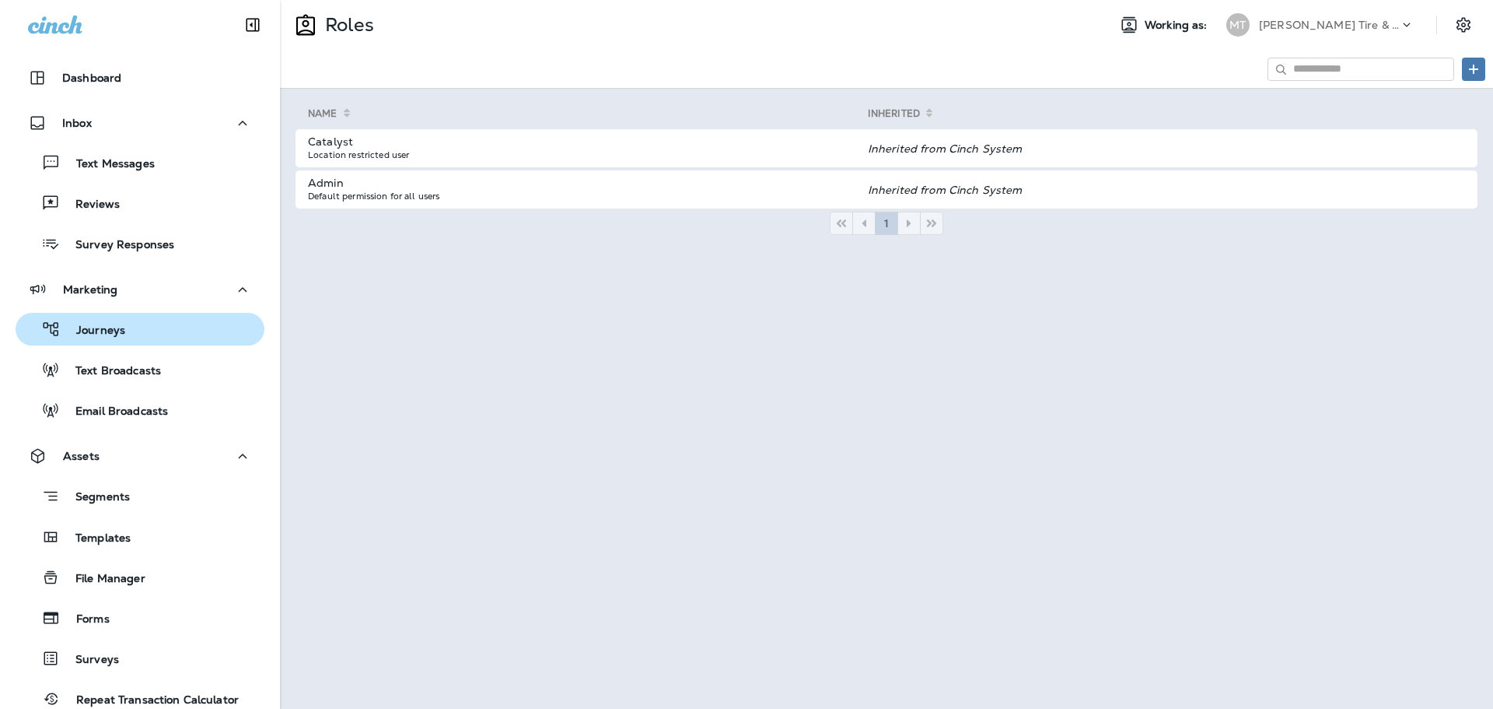
click at [103, 335] on p "Journeys" at bounding box center [93, 331] width 65 height 15
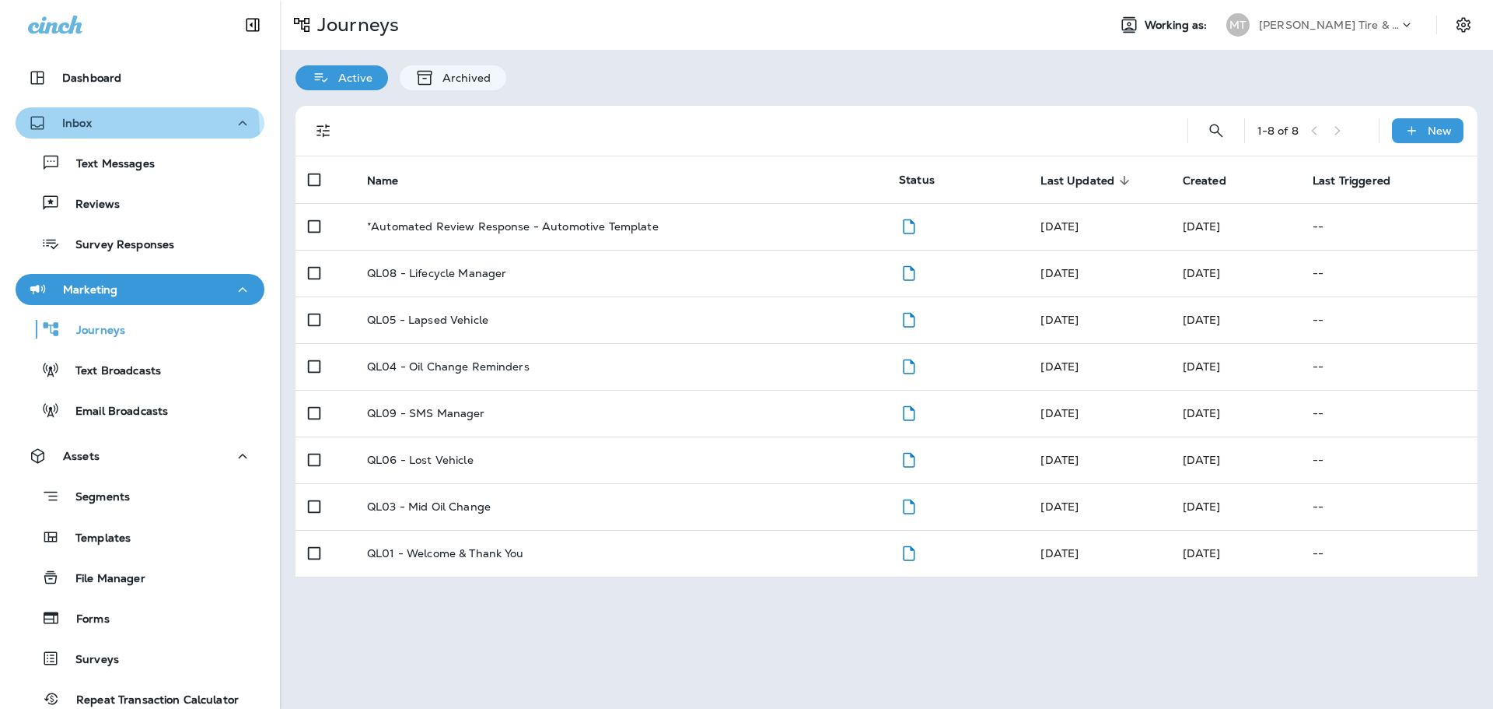
click at [99, 133] on button "Inbox" at bounding box center [140, 122] width 249 height 31
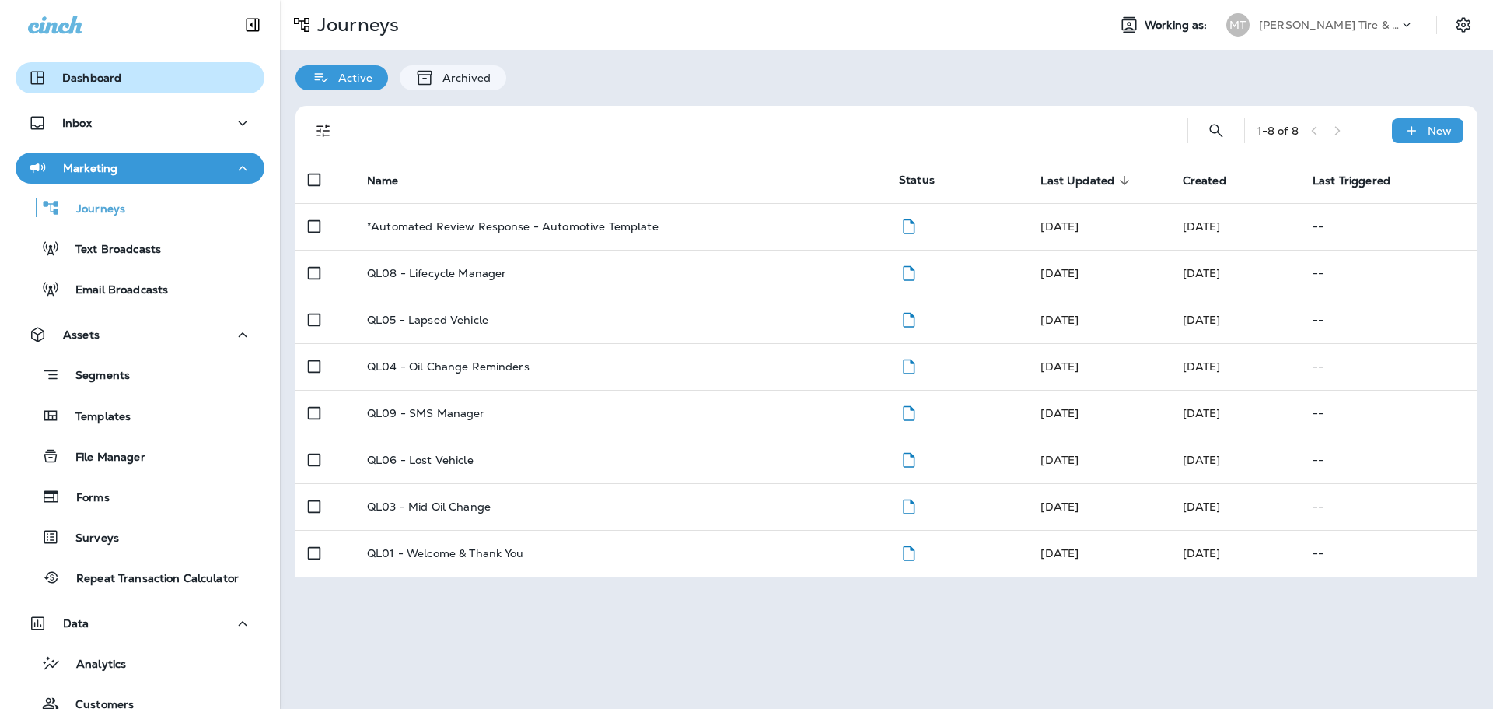
click at [85, 72] on p "Dashboard" at bounding box center [91, 78] width 59 height 12
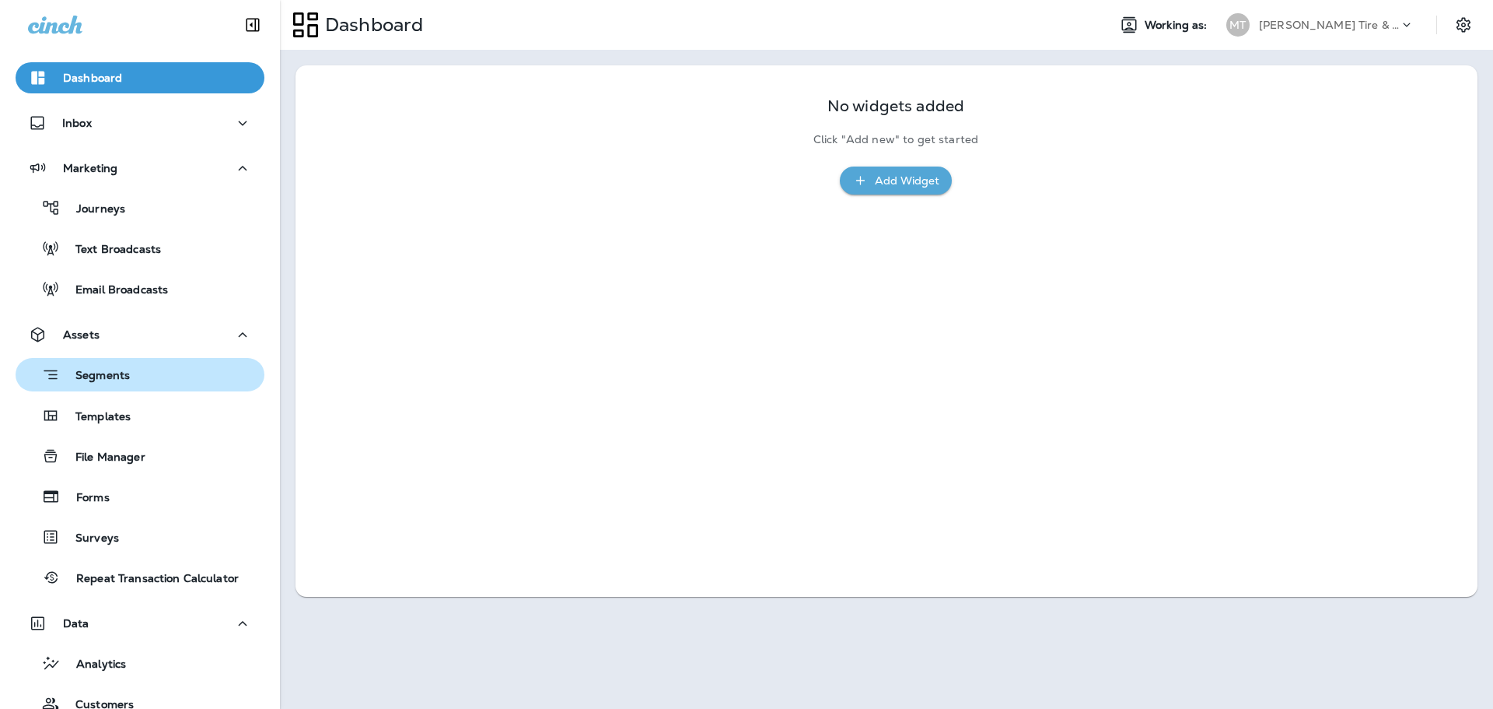
click at [73, 380] on p "Segments" at bounding box center [95, 377] width 70 height 16
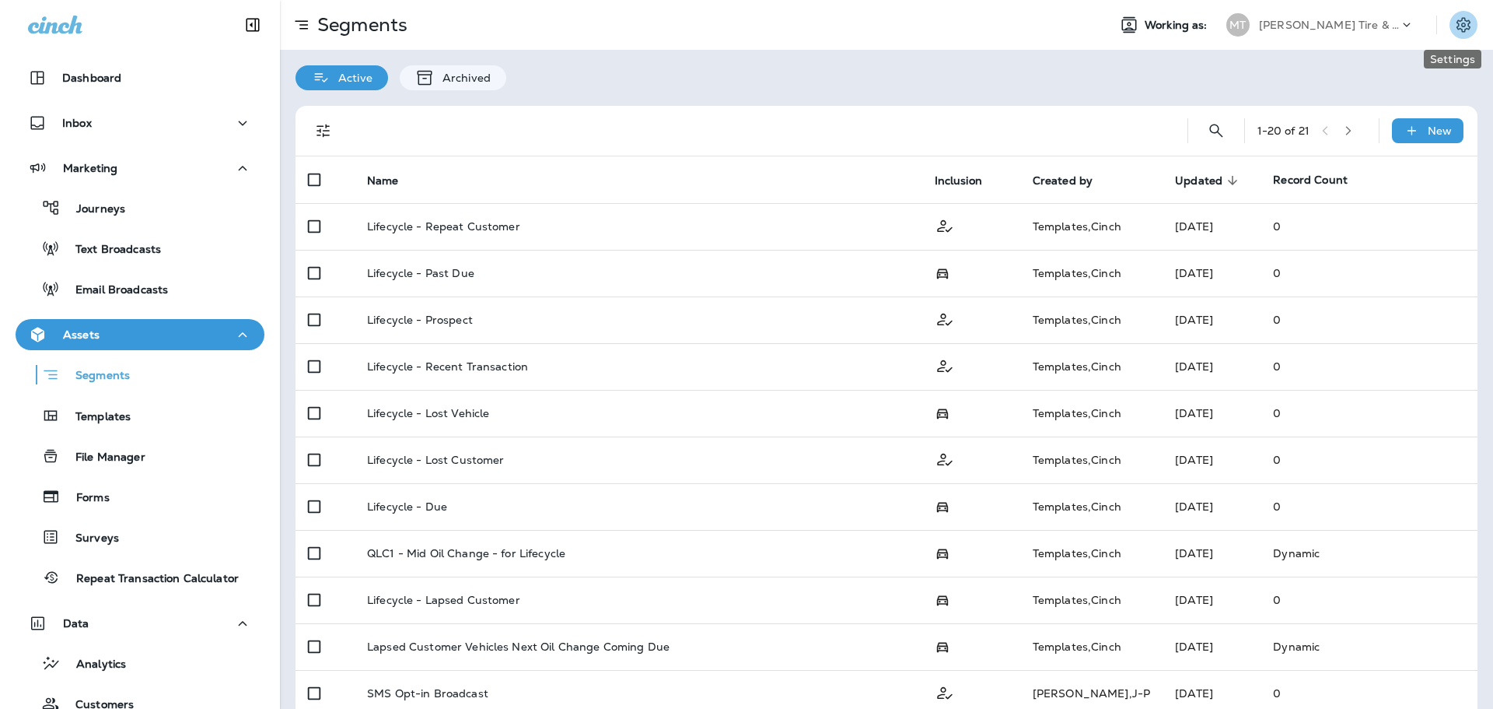
click at [1458, 26] on icon "Settings" at bounding box center [1464, 25] width 19 height 19
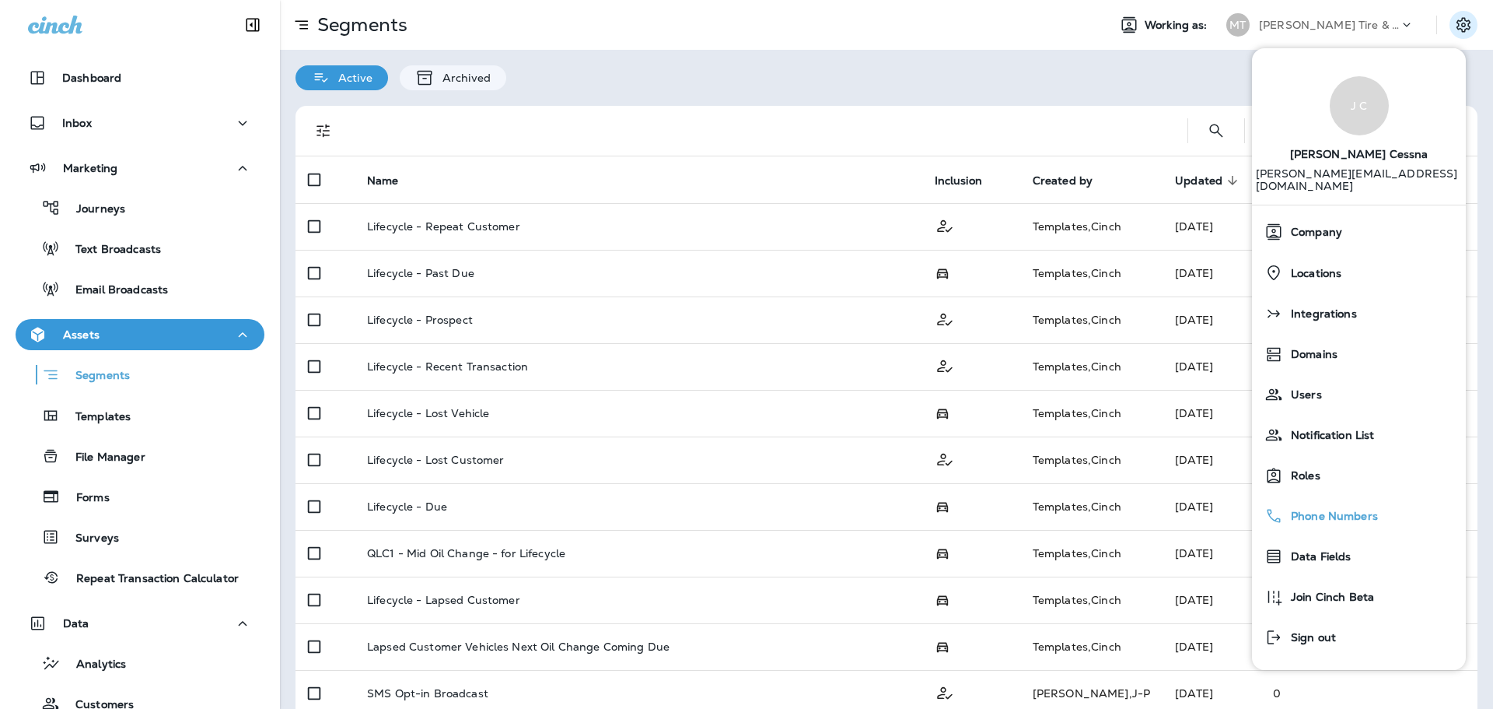
click at [1318, 509] on span "Phone Numbers" at bounding box center [1330, 515] width 95 height 13
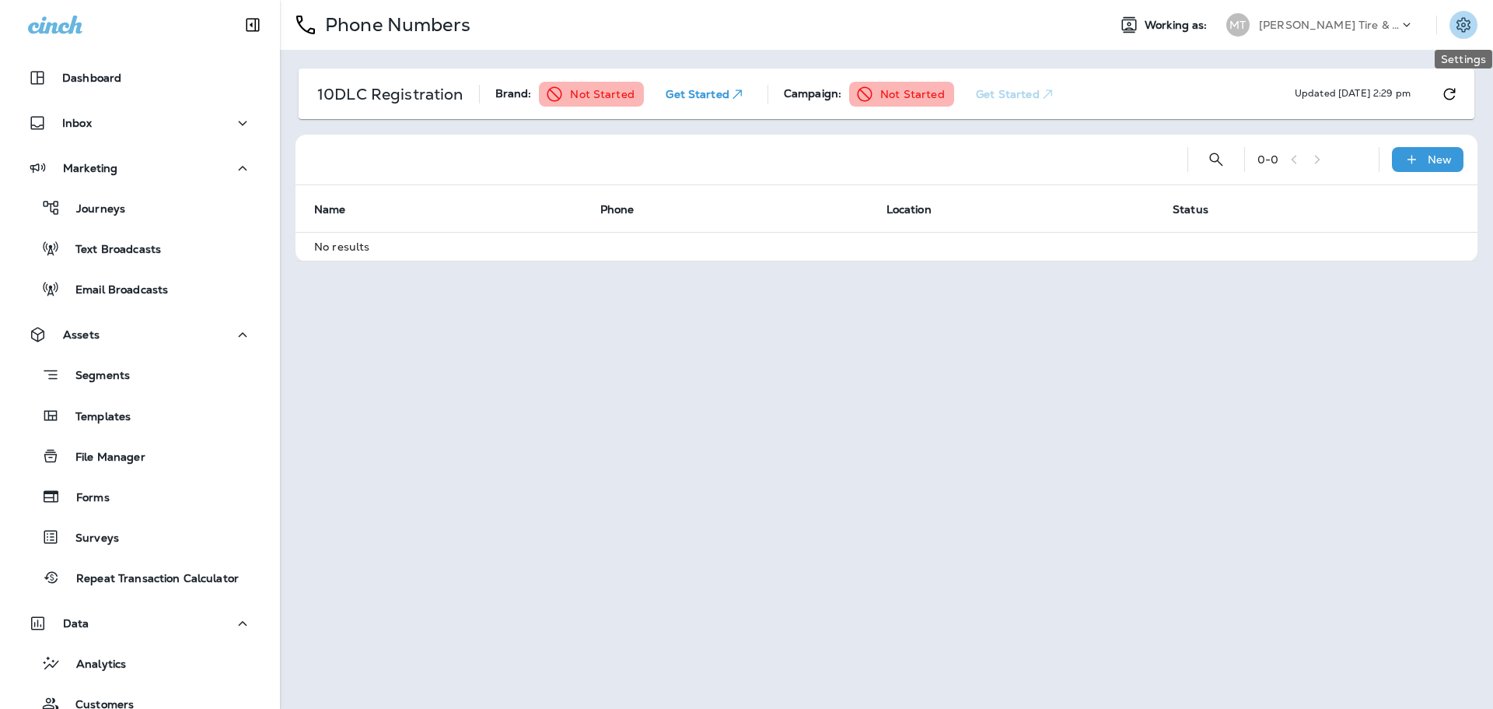
click at [1473, 20] on button "Settings" at bounding box center [1464, 25] width 28 height 28
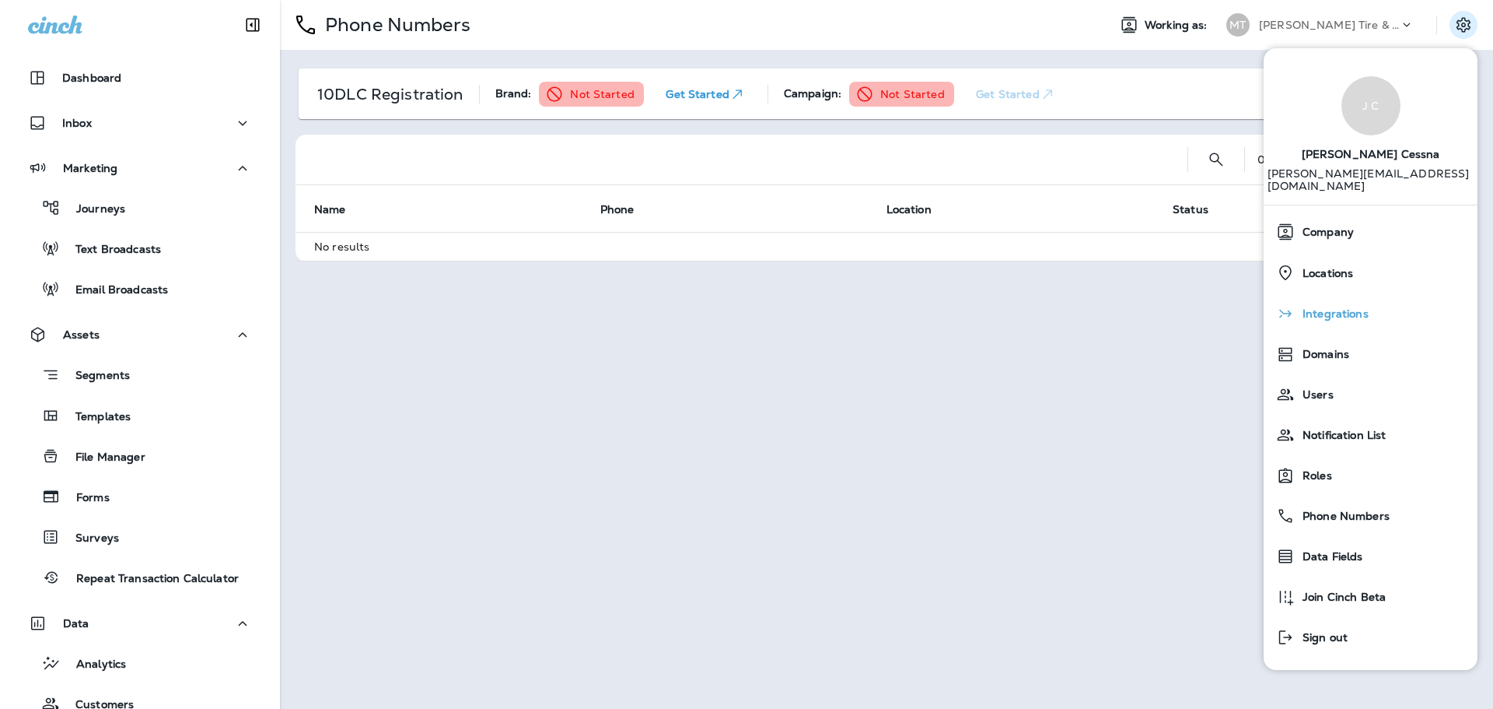
click at [1333, 307] on span "Integrations" at bounding box center [1332, 313] width 74 height 13
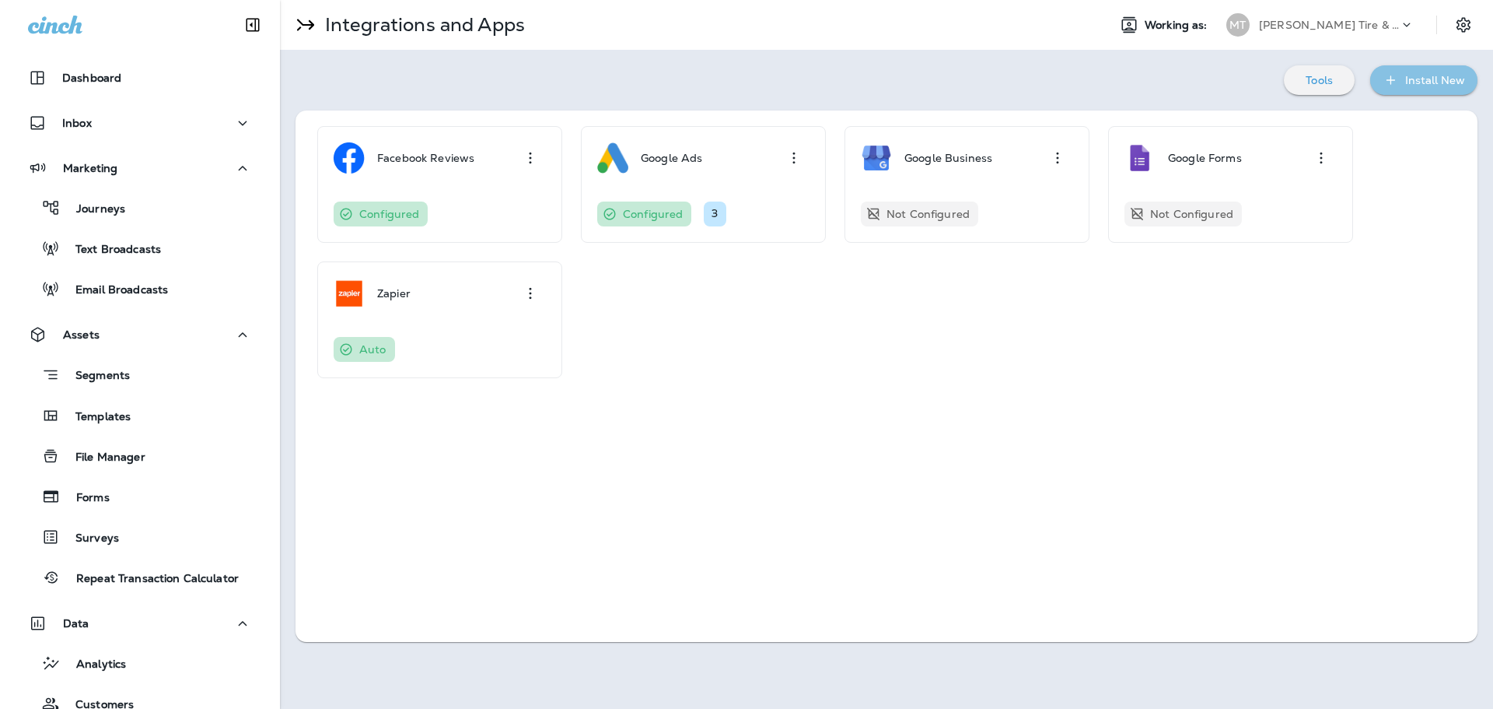
click at [1407, 84] on div "Install New" at bounding box center [1436, 80] width 60 height 19
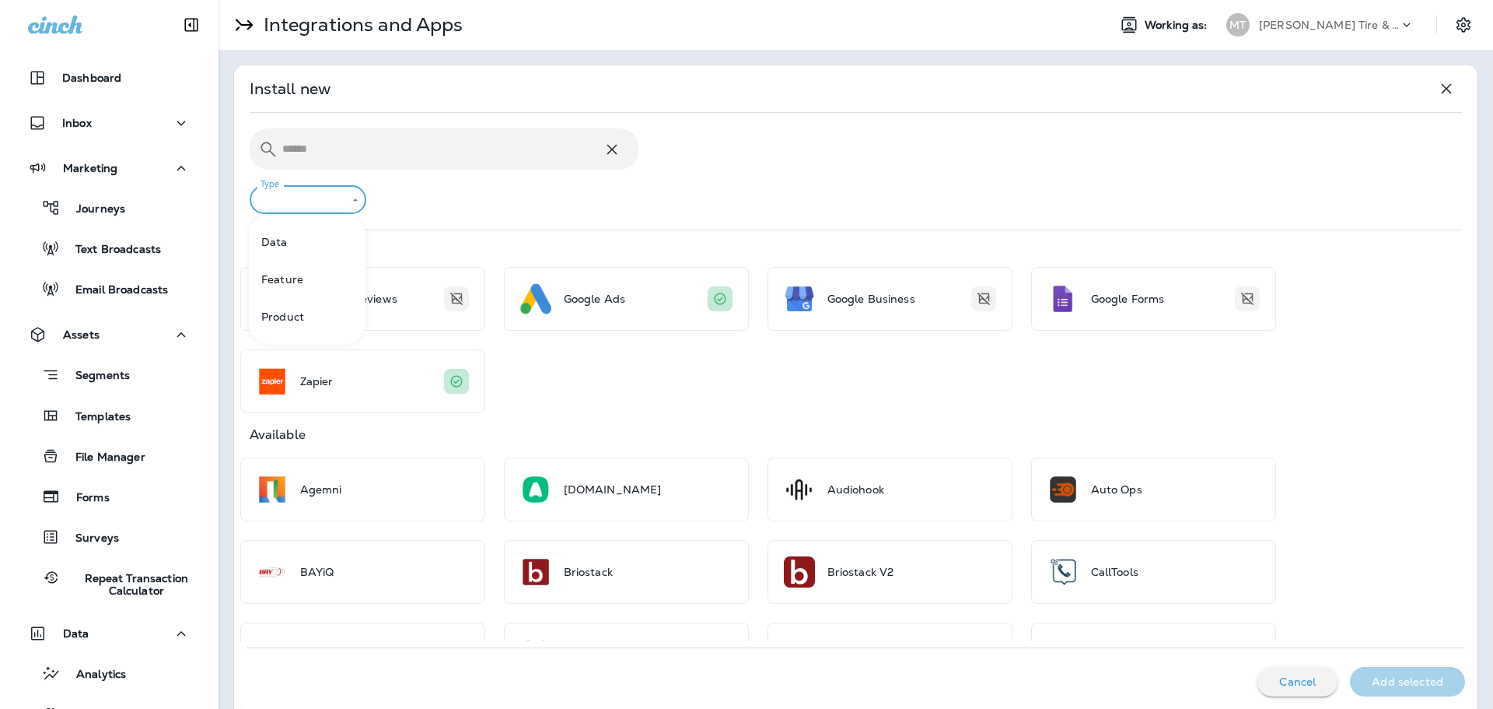
click at [352, 0] on body "Dashboard Inbox Marketing Journeys Text Broadcasts Email Broadcasts Assets Segm…" at bounding box center [746, 0] width 1493 height 0
click at [807, 175] on div at bounding box center [746, 354] width 1493 height 709
click at [80, 124] on p "Inbox" at bounding box center [77, 123] width 30 height 12
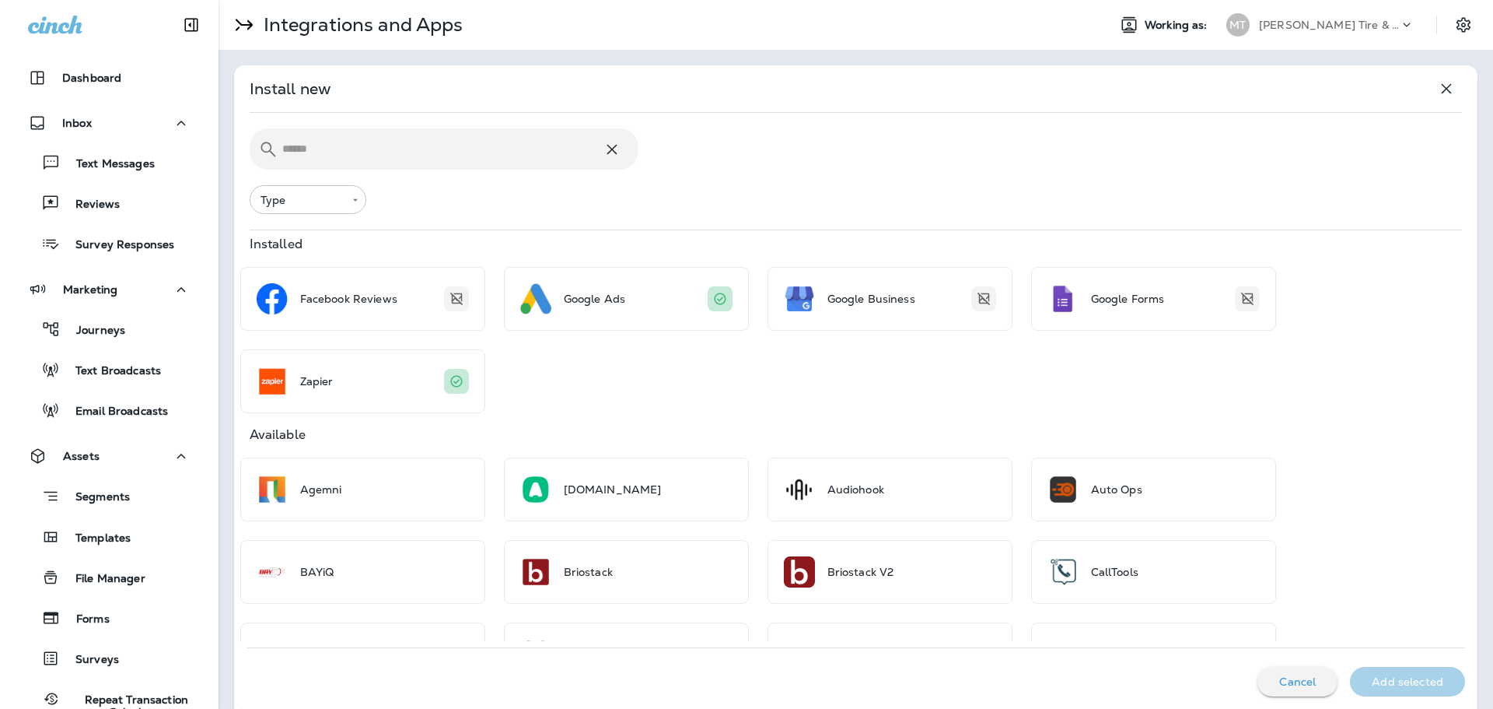
click at [1387, 327] on div "Facebook Reviews Google Ads Google Business Google Forms Zapier" at bounding box center [856, 340] width 1244 height 146
click at [96, 126] on div "Inbox" at bounding box center [109, 123] width 163 height 19
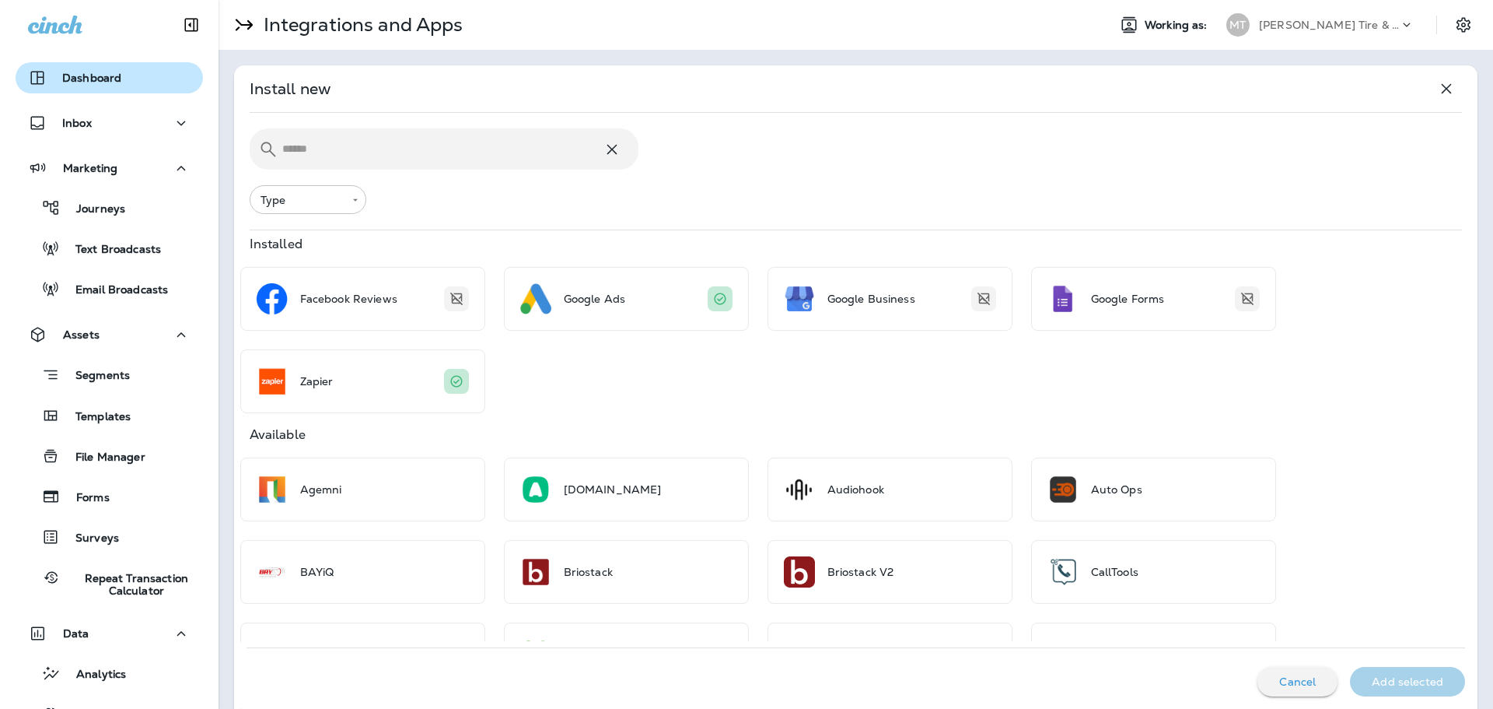
click at [94, 75] on p "Dashboard" at bounding box center [91, 78] width 59 height 12
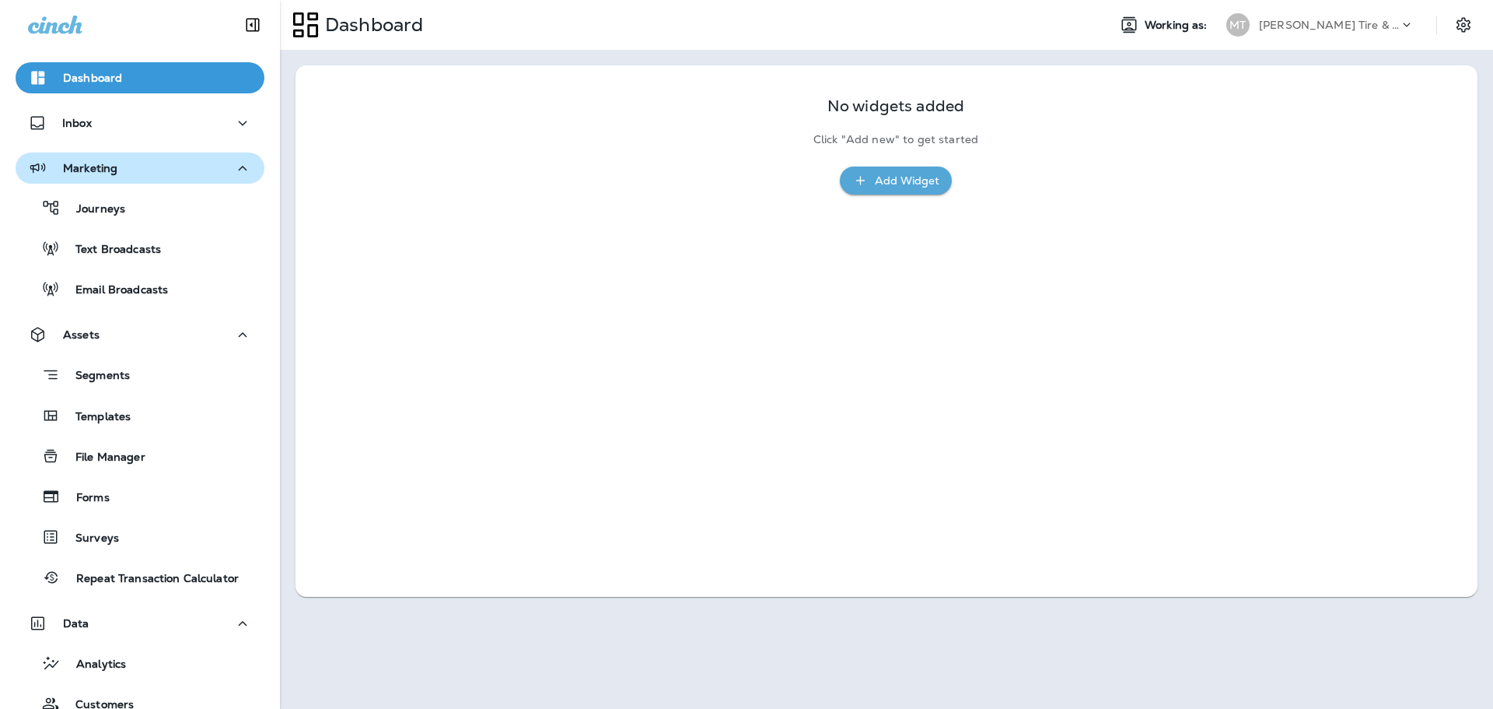
click at [233, 165] on icon "button" at bounding box center [242, 168] width 19 height 19
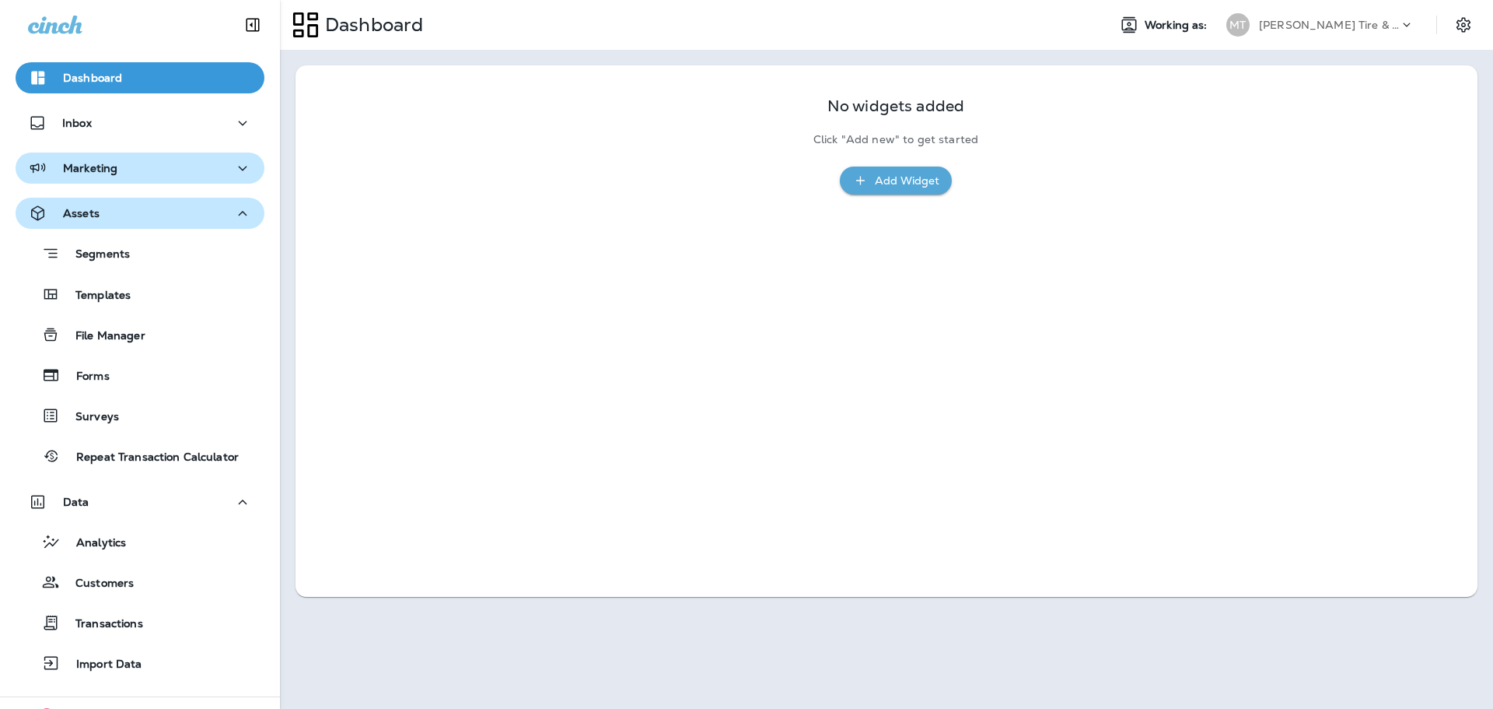
click at [239, 212] on icon "button" at bounding box center [243, 213] width 9 height 5
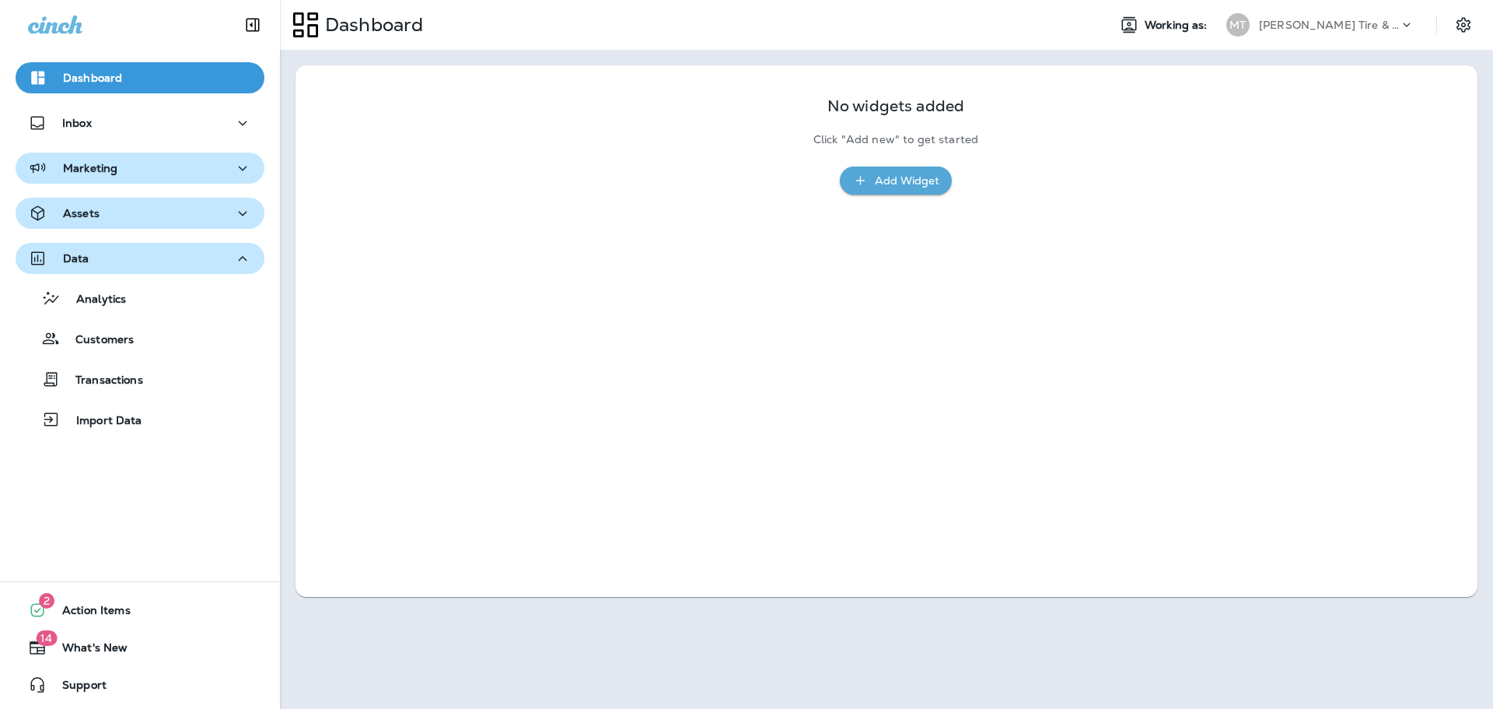
click at [233, 256] on icon "button" at bounding box center [242, 258] width 19 height 19
click at [1302, 28] on p "[PERSON_NAME] Tire & Auto" at bounding box center [1329, 25] width 140 height 12
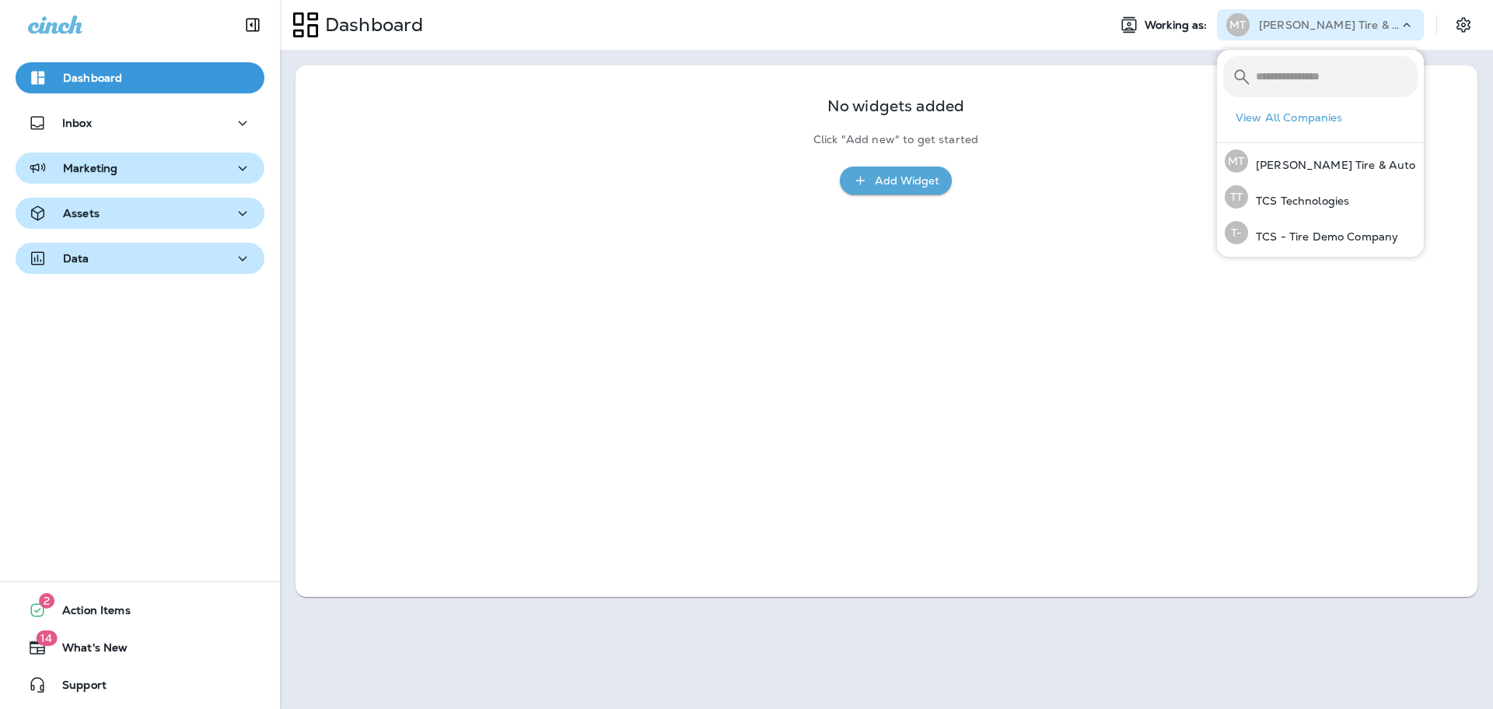
click at [822, 13] on div "Dashboard" at bounding box center [687, 24] width 815 height 39
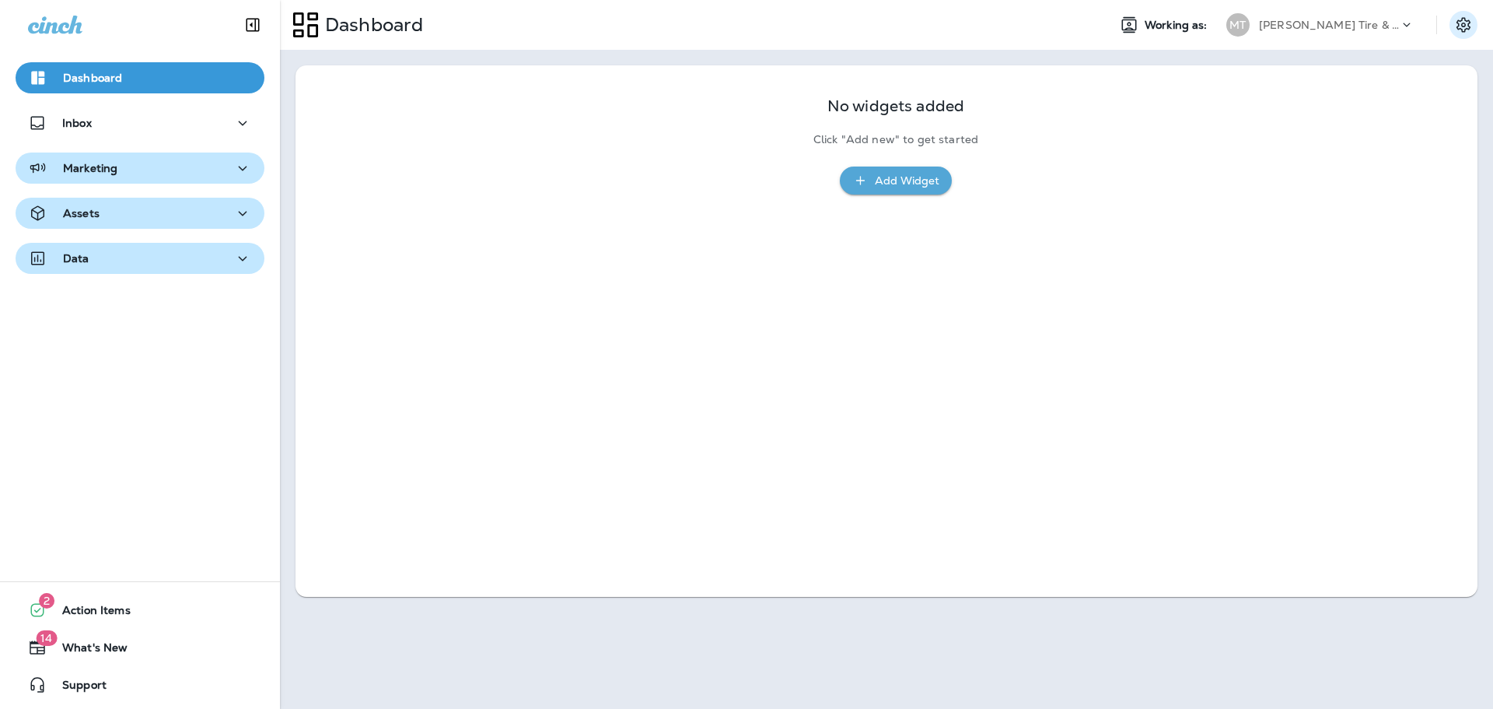
click at [1457, 22] on icon "Settings" at bounding box center [1464, 25] width 19 height 19
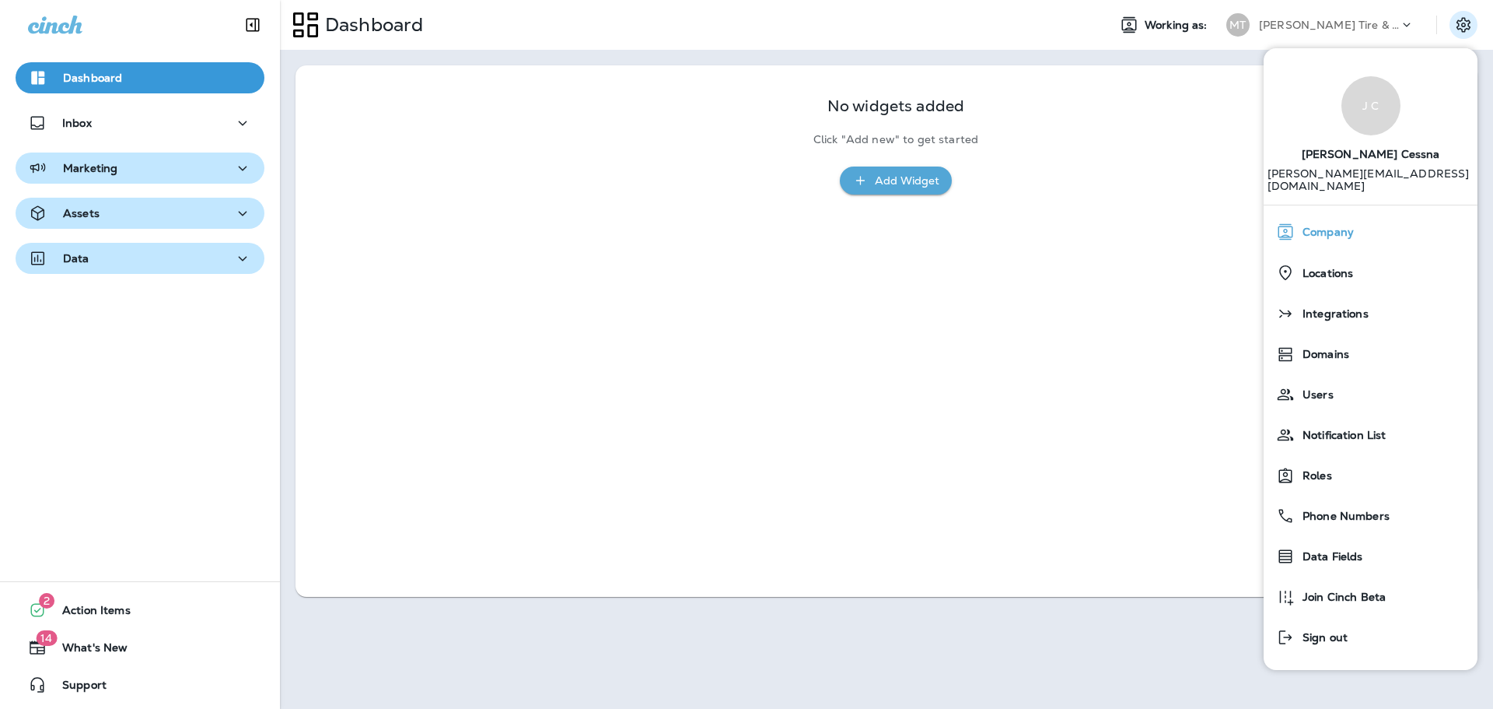
click at [1330, 226] on span "Company" at bounding box center [1324, 232] width 59 height 13
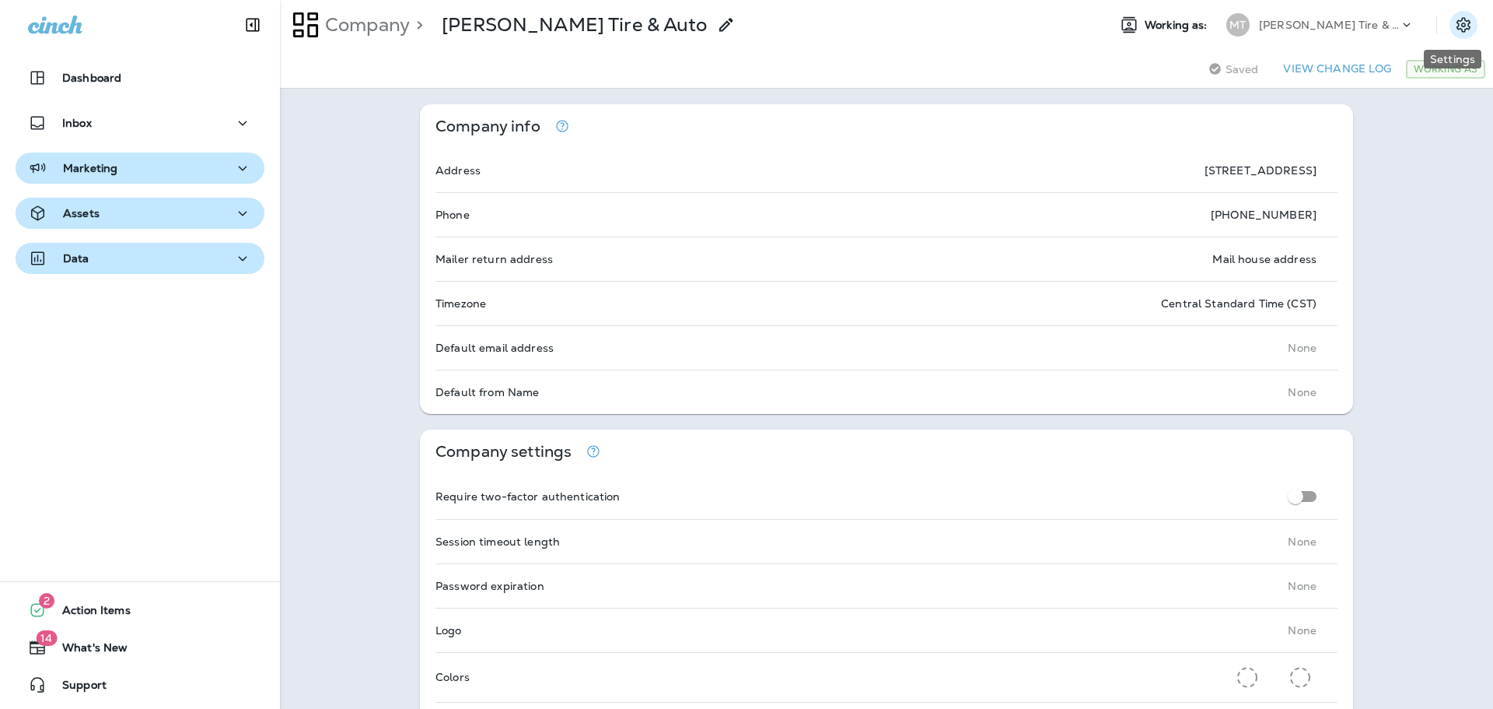
click at [1457, 21] on icon "Settings" at bounding box center [1464, 24] width 14 height 15
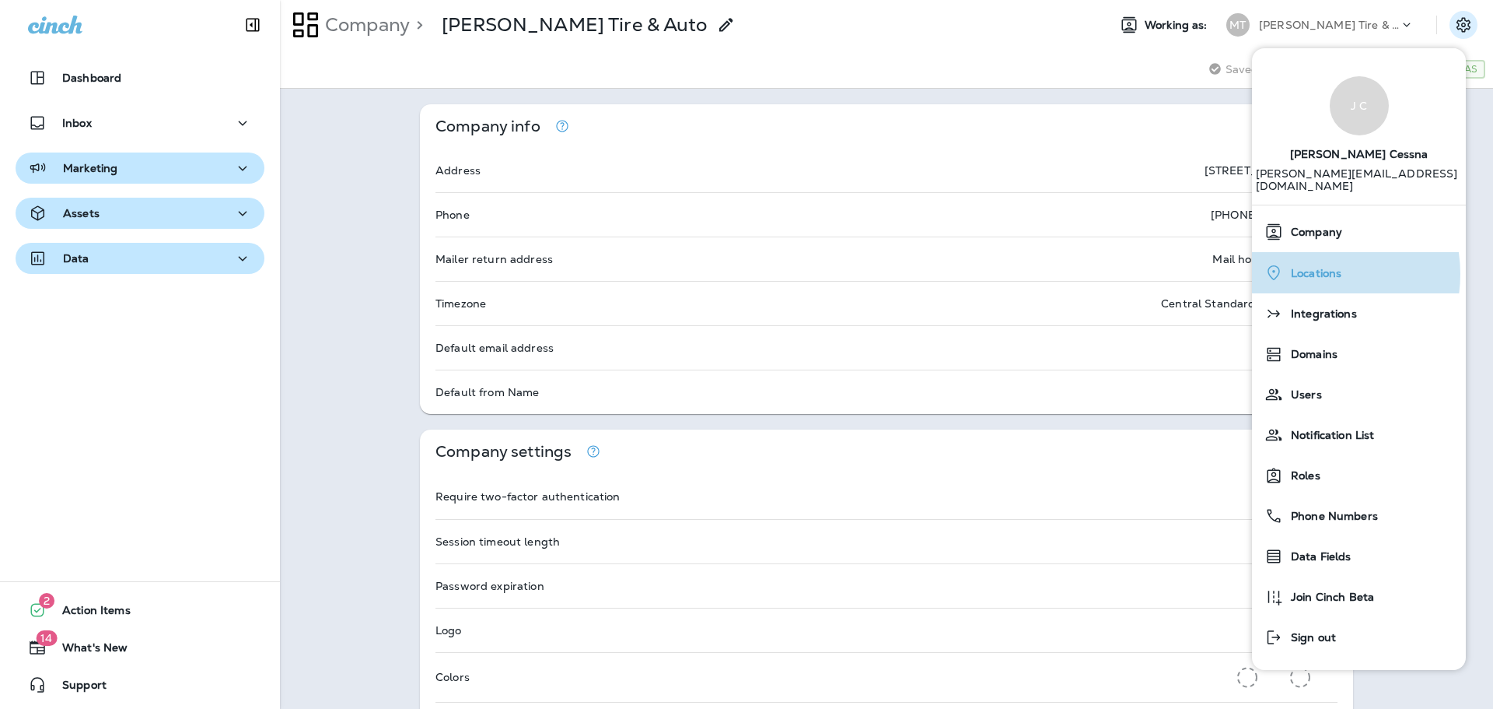
click at [1313, 267] on span "Locations" at bounding box center [1312, 273] width 58 height 13
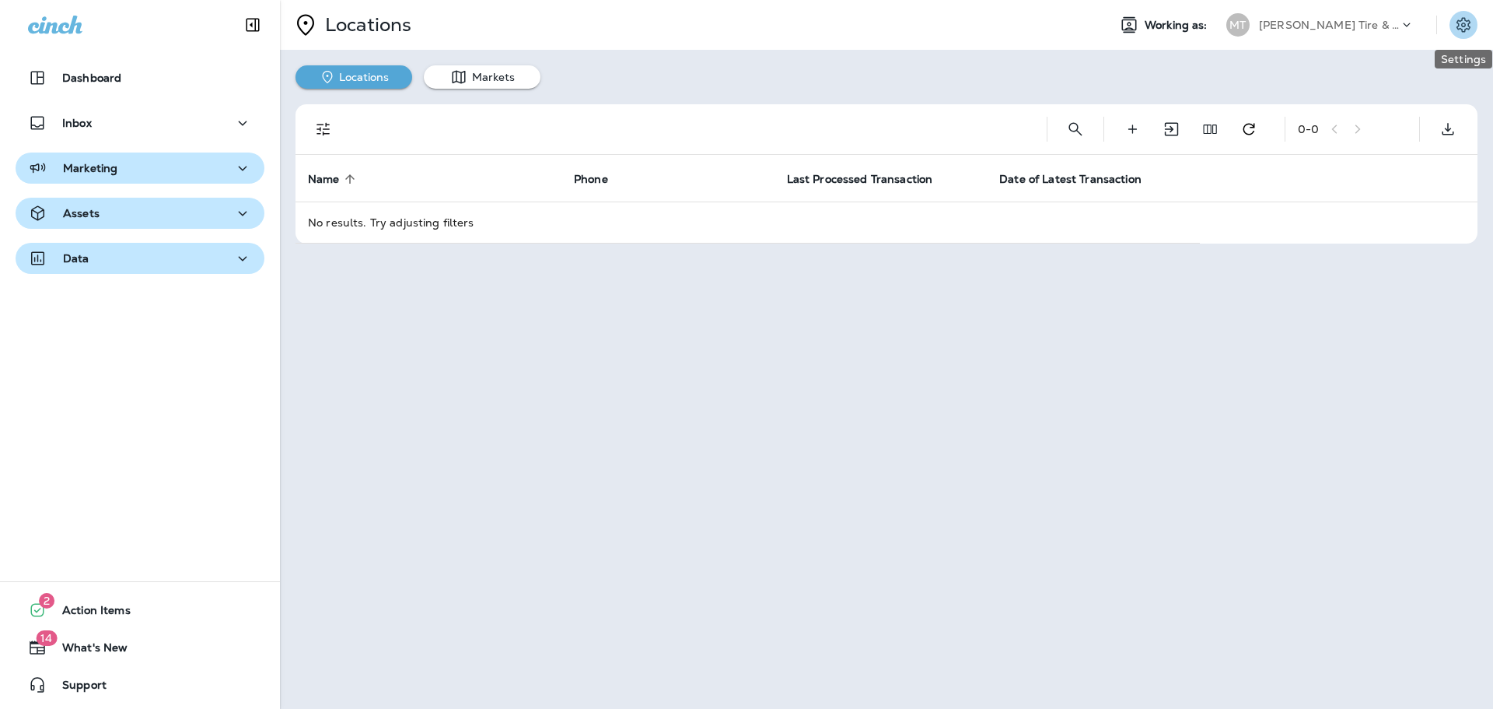
click at [1459, 26] on icon "Settings" at bounding box center [1464, 24] width 14 height 15
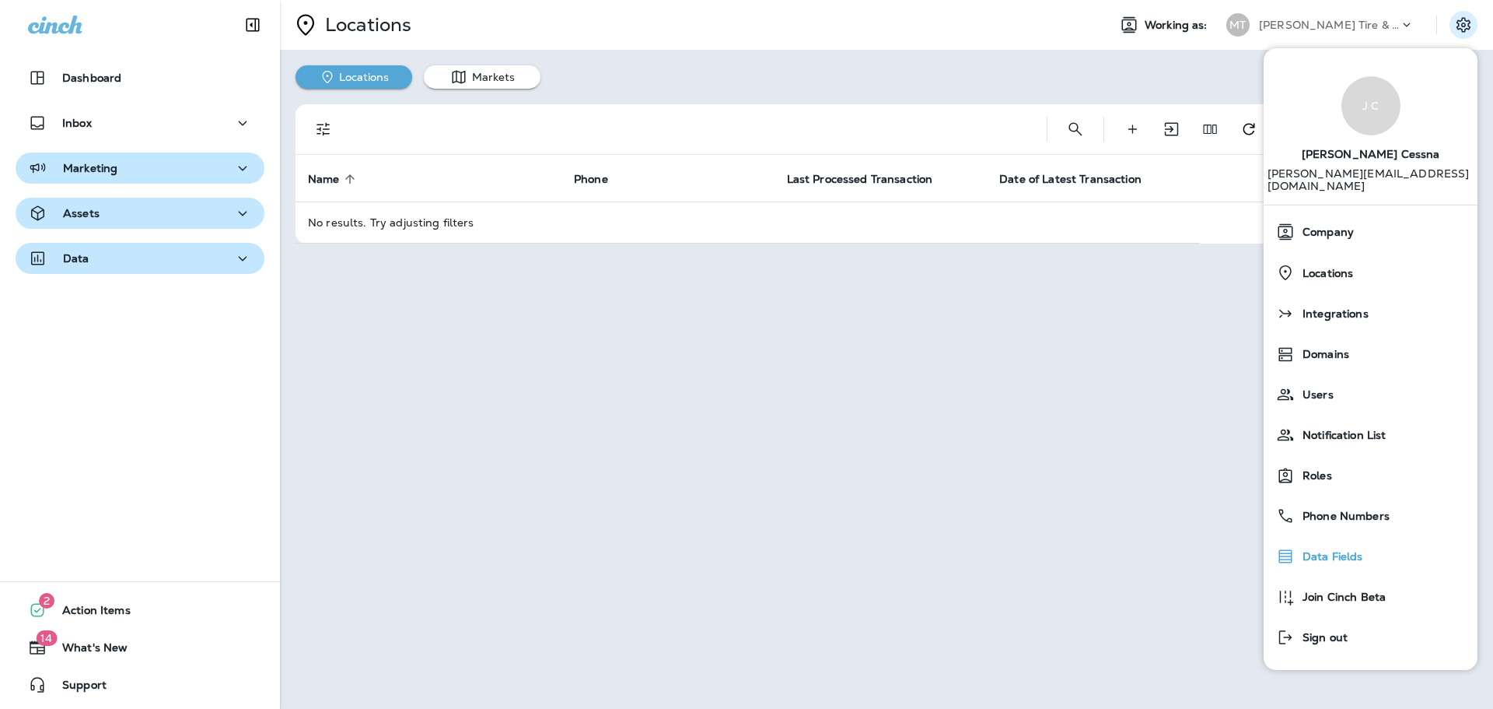
click at [1315, 551] on span "Data Fields" at bounding box center [1329, 556] width 68 height 13
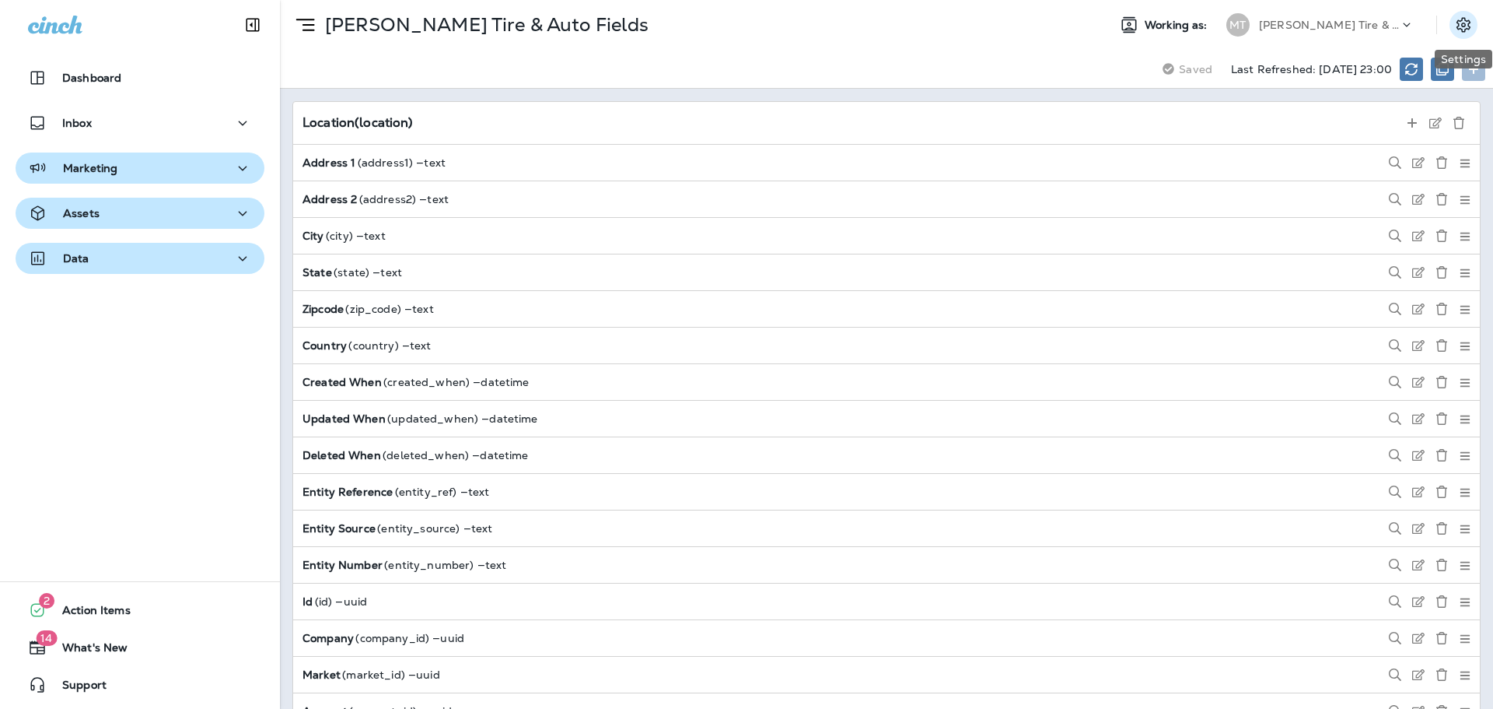
click at [1466, 19] on icon "Settings" at bounding box center [1464, 25] width 19 height 19
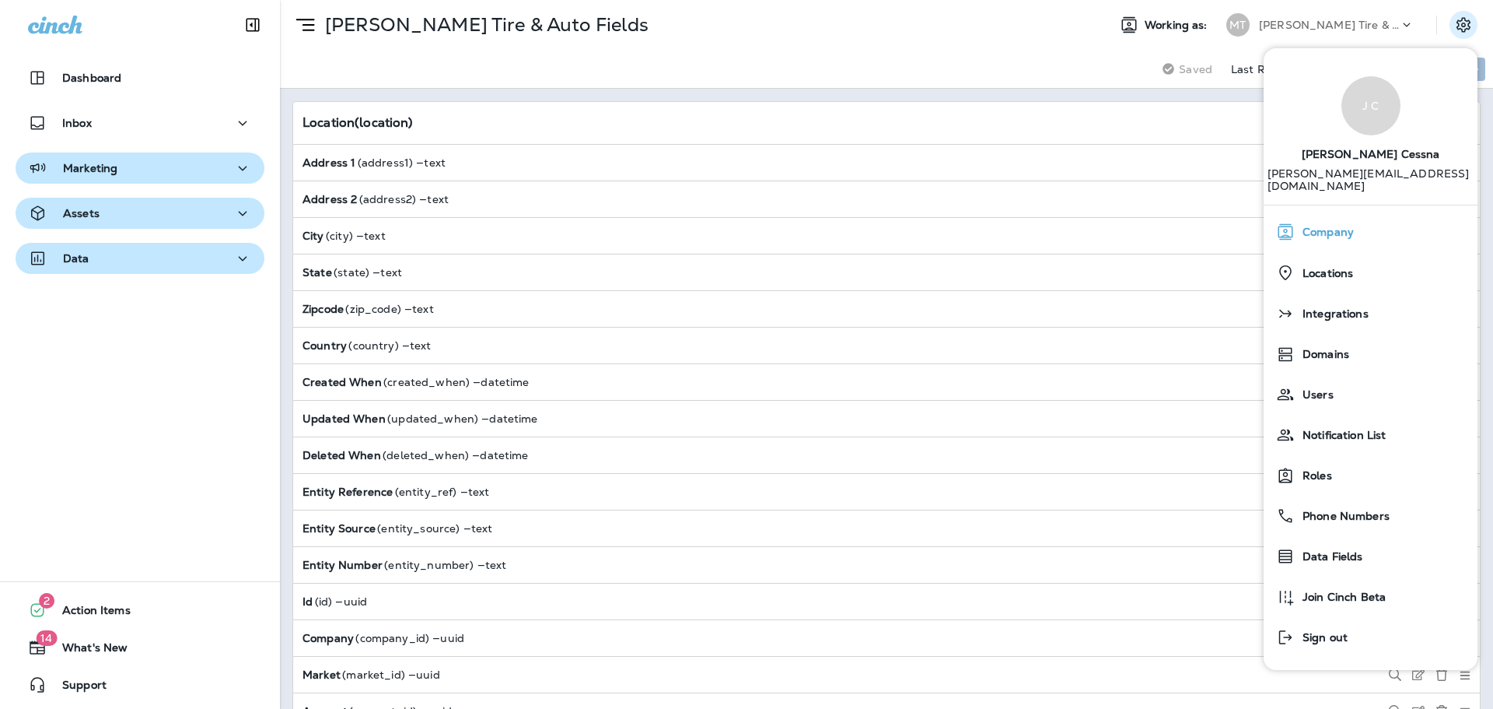
click at [1315, 226] on span "Company" at bounding box center [1324, 232] width 59 height 13
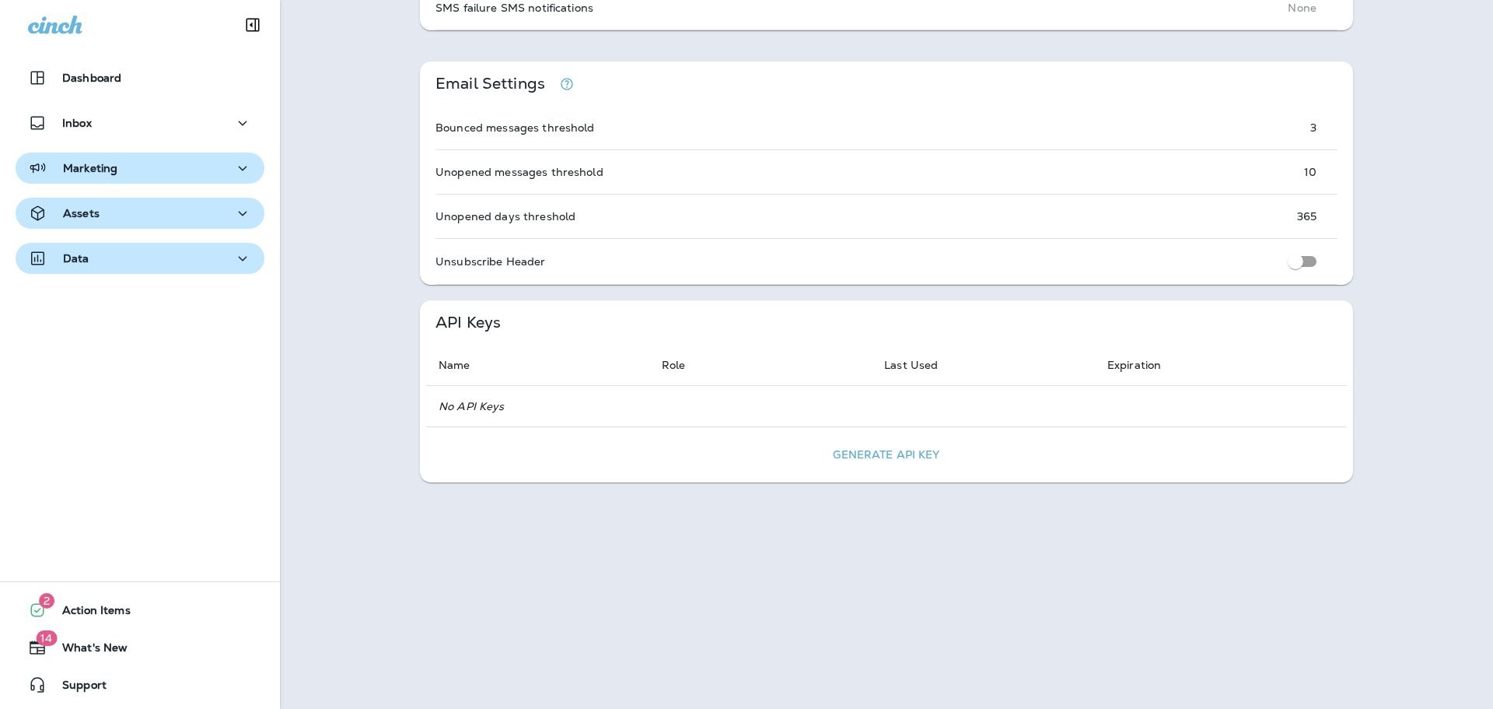
scroll to position [1065, 0]
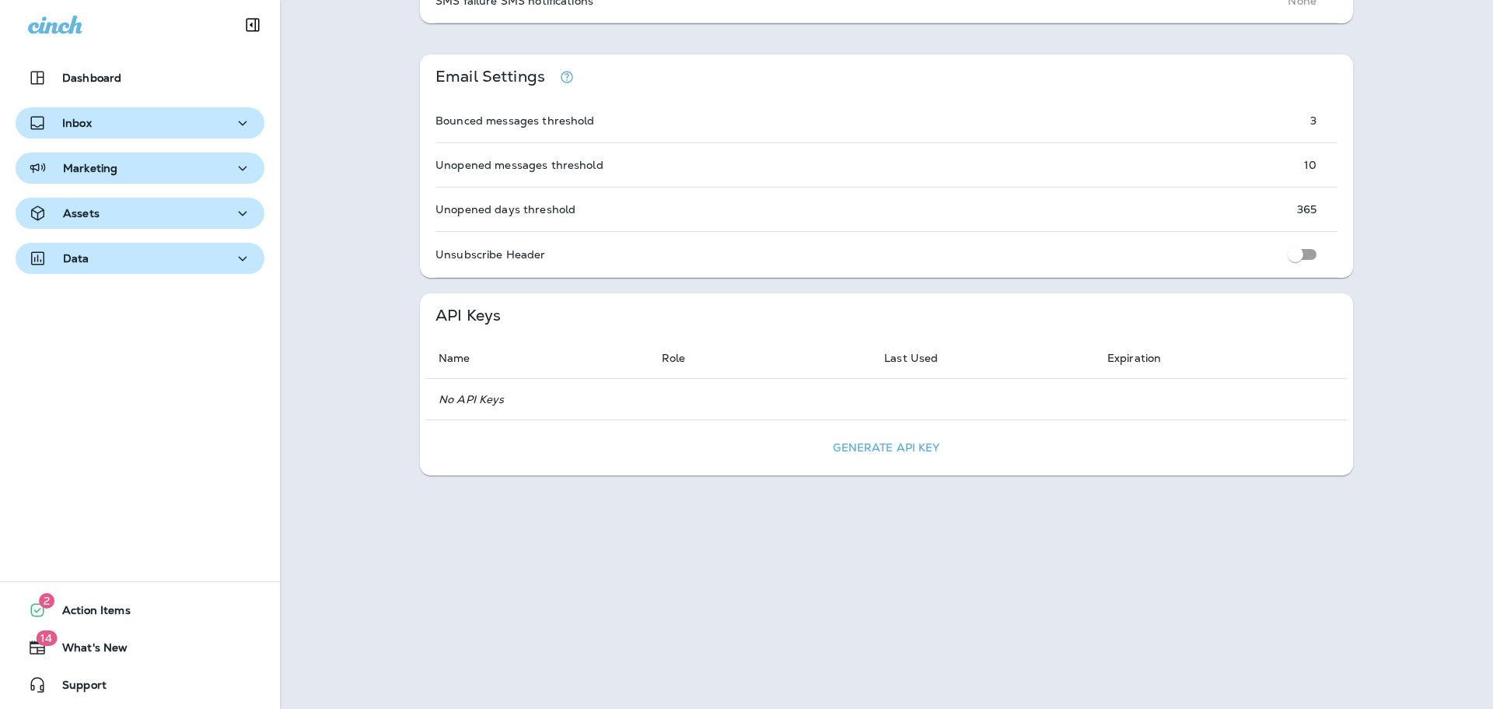
click at [110, 130] on div "Inbox" at bounding box center [140, 123] width 224 height 19
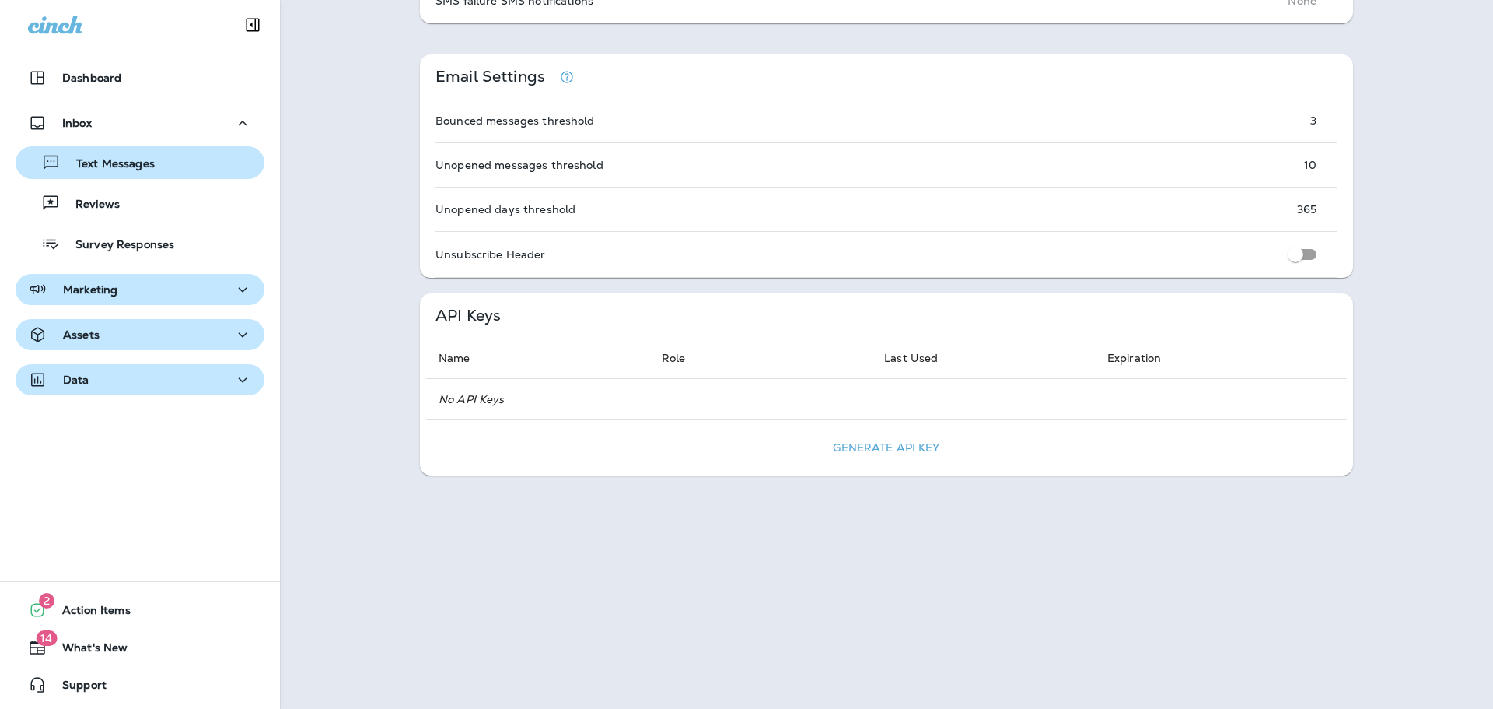
click at [120, 166] on p "Text Messages" at bounding box center [108, 164] width 94 height 15
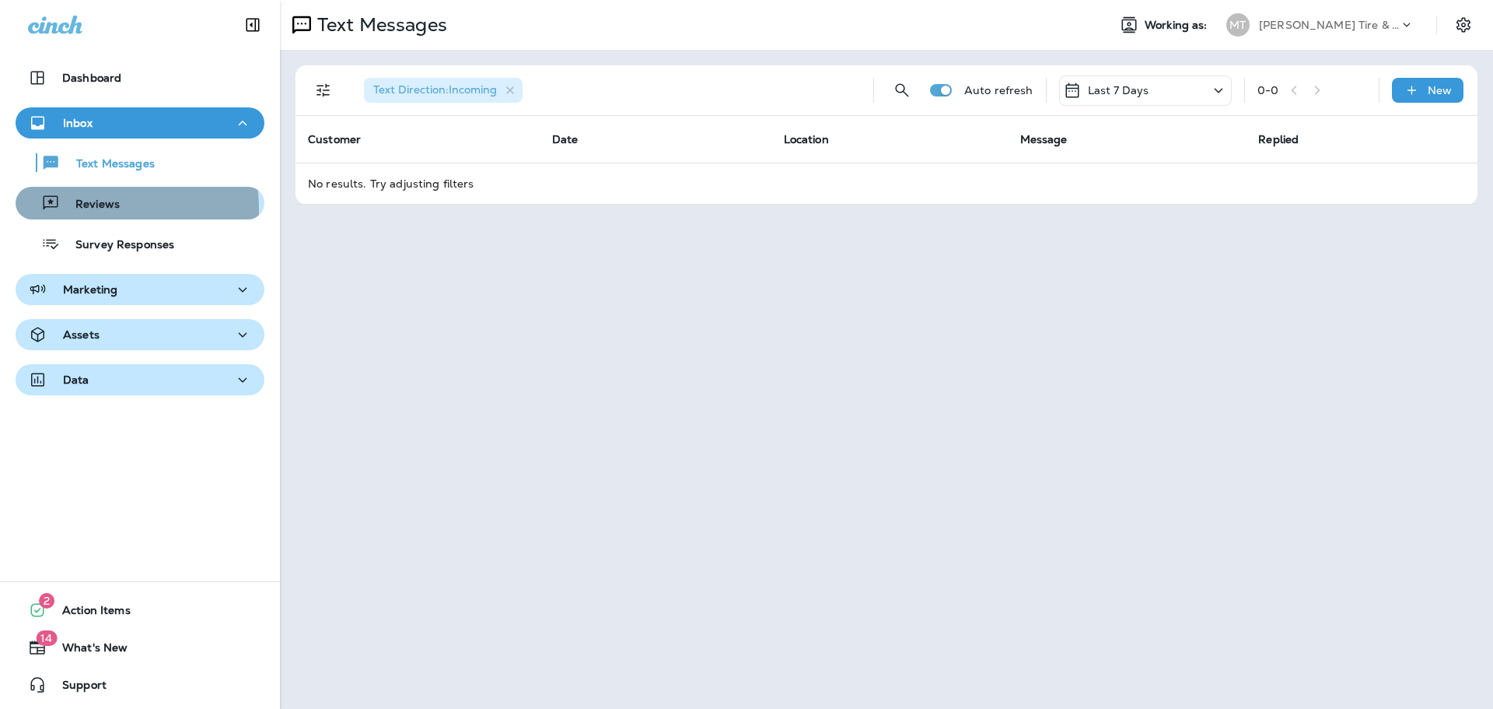
click at [87, 209] on p "Reviews" at bounding box center [90, 205] width 60 height 15
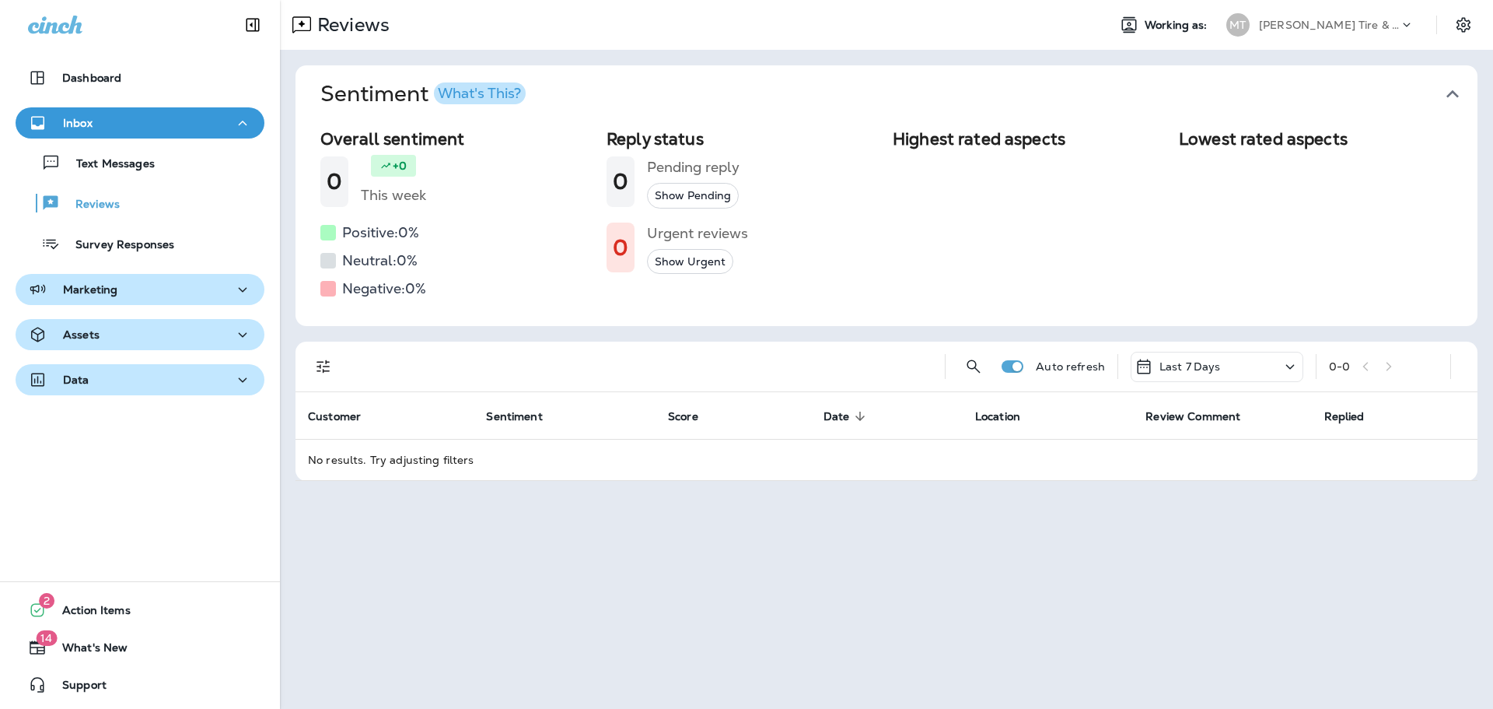
click at [1453, 96] on icon "button" at bounding box center [1453, 94] width 25 height 25
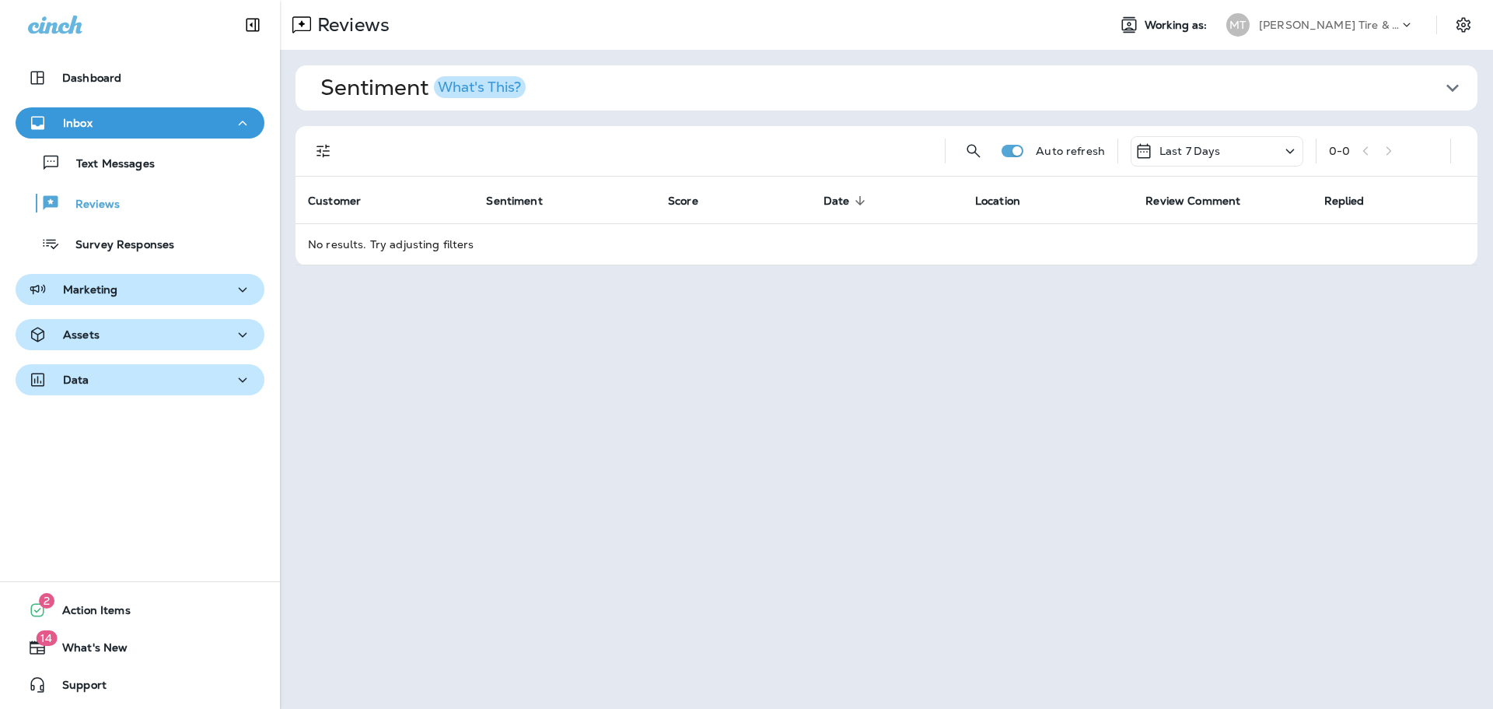
click at [86, 381] on p "Data" at bounding box center [76, 379] width 26 height 12
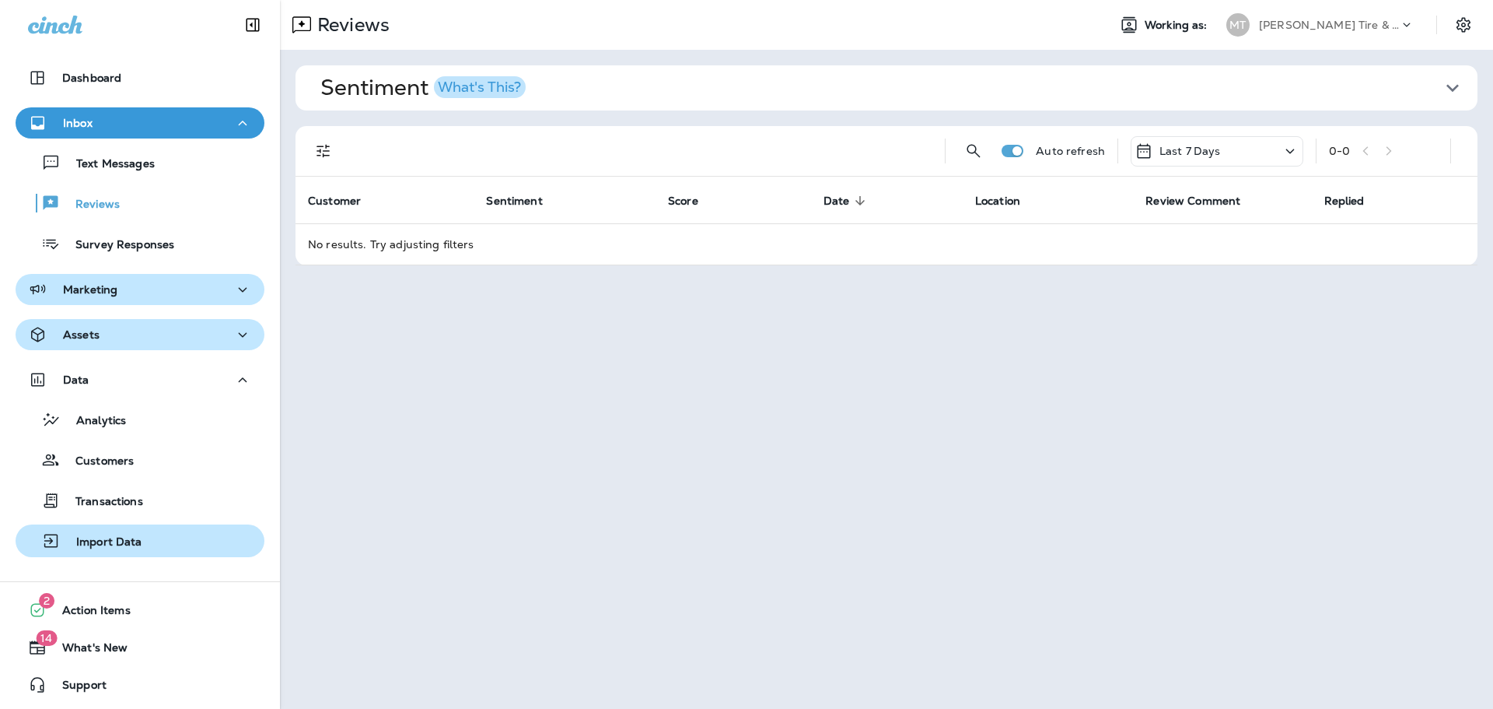
click at [82, 550] on div "Import Data" at bounding box center [82, 540] width 121 height 23
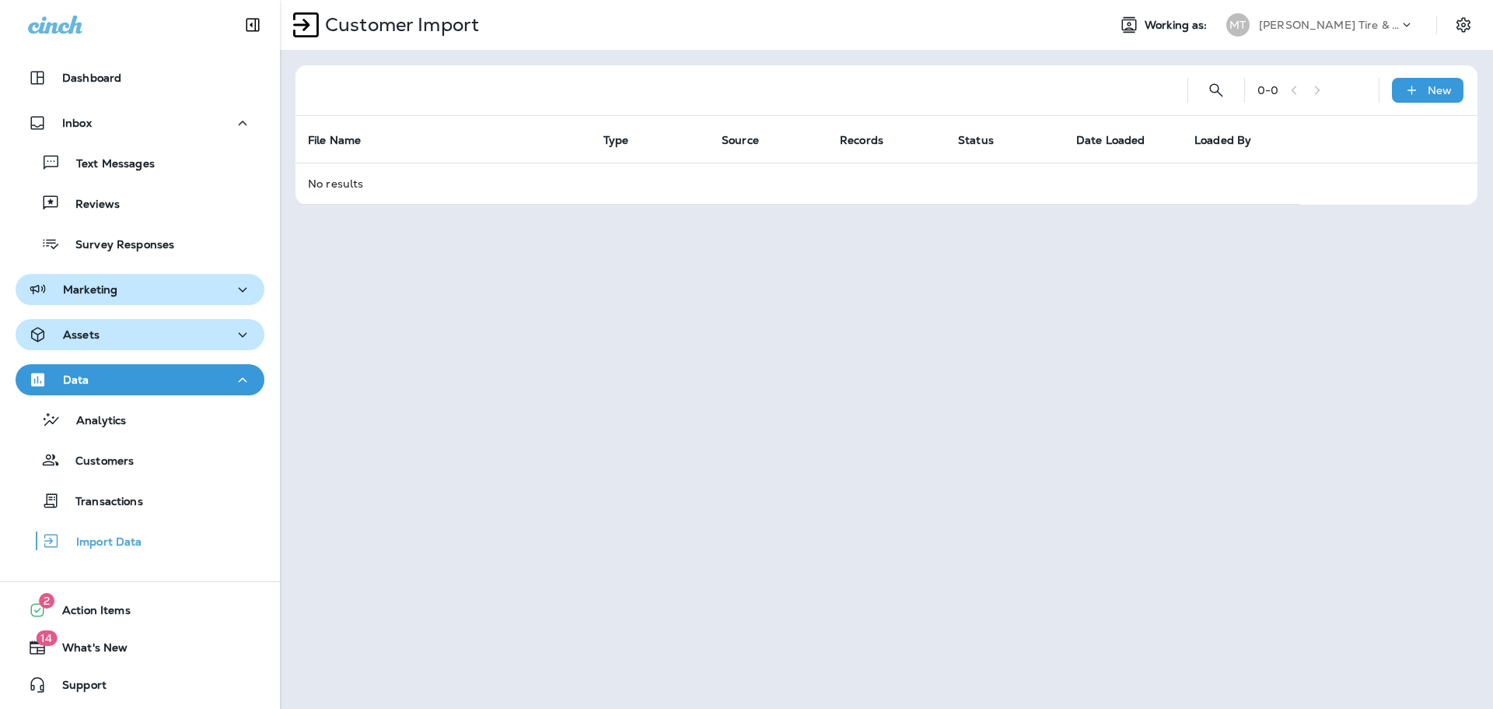
click at [1469, 81] on div "0 - 0 New" at bounding box center [890, 90] width 1164 height 50
click at [1448, 87] on p "New" at bounding box center [1440, 90] width 24 height 12
click at [1374, 138] on p "Customer list" at bounding box center [1382, 131] width 72 height 12
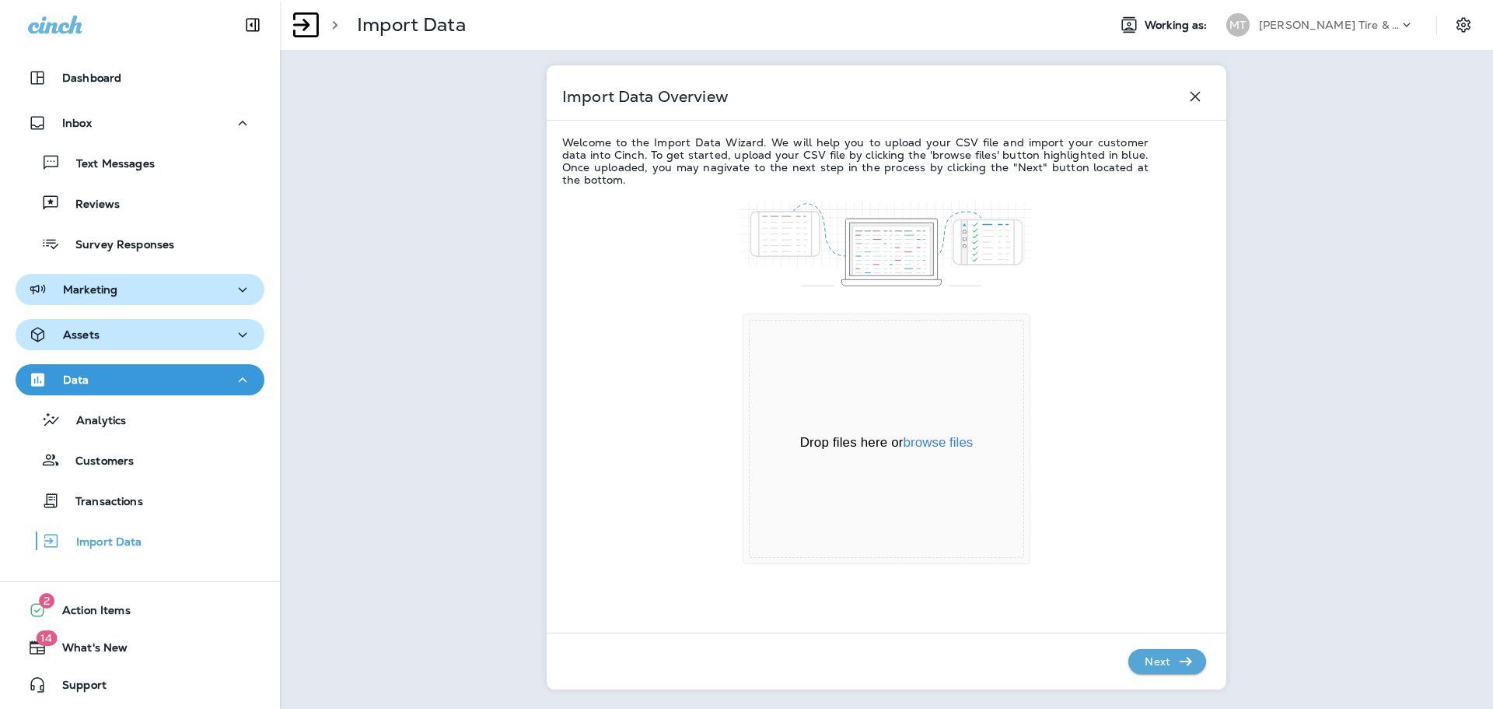
click at [1195, 96] on icon "button" at bounding box center [1195, 96] width 19 height 19
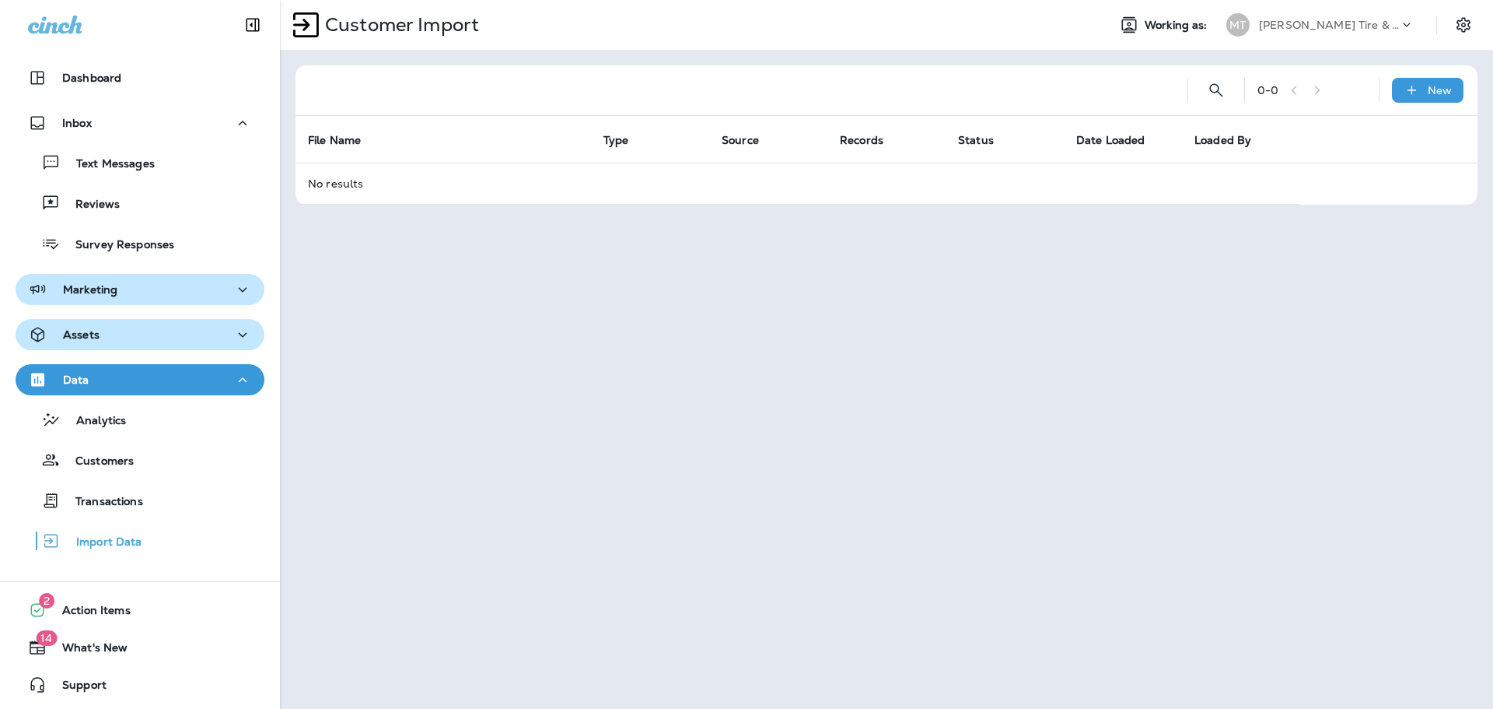
click at [89, 330] on p "Assets" at bounding box center [81, 334] width 37 height 12
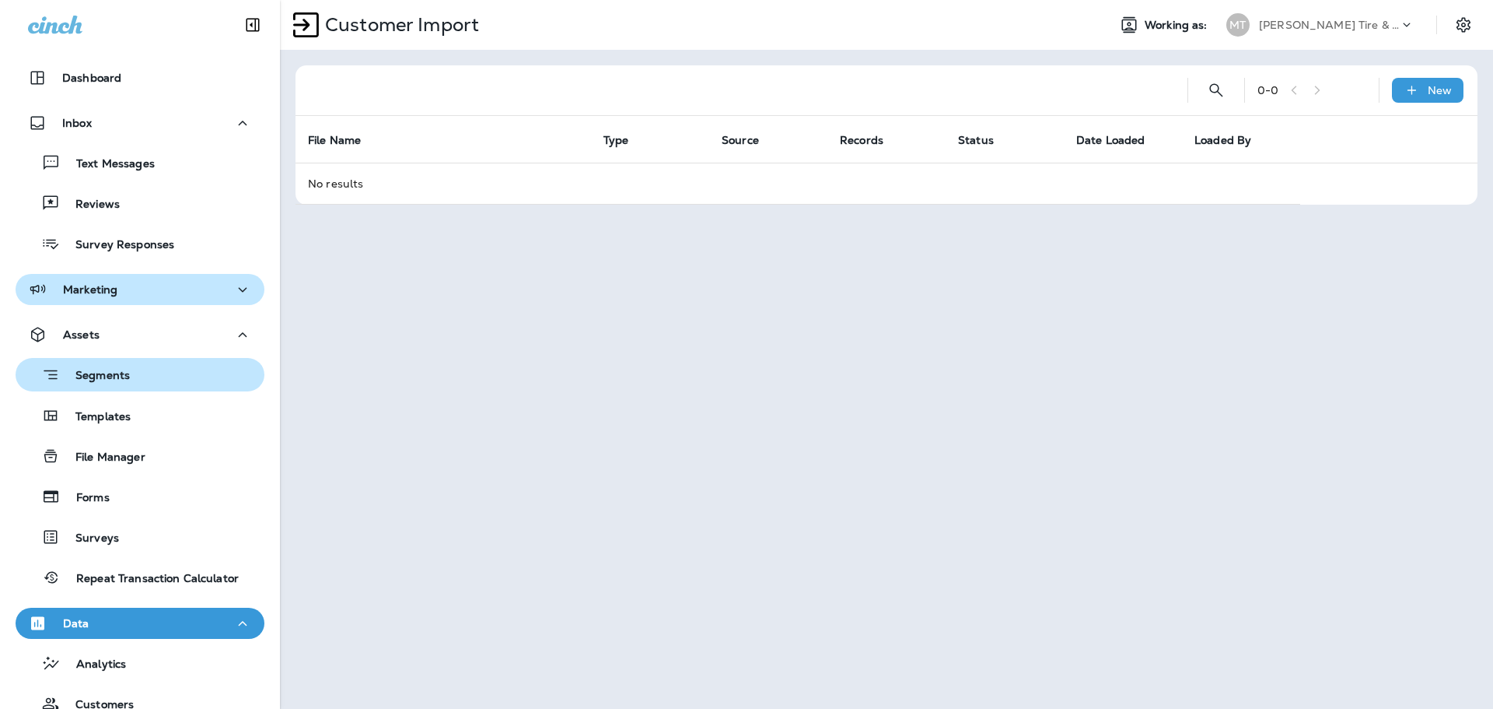
click at [86, 373] on p "Segments" at bounding box center [95, 377] width 70 height 16
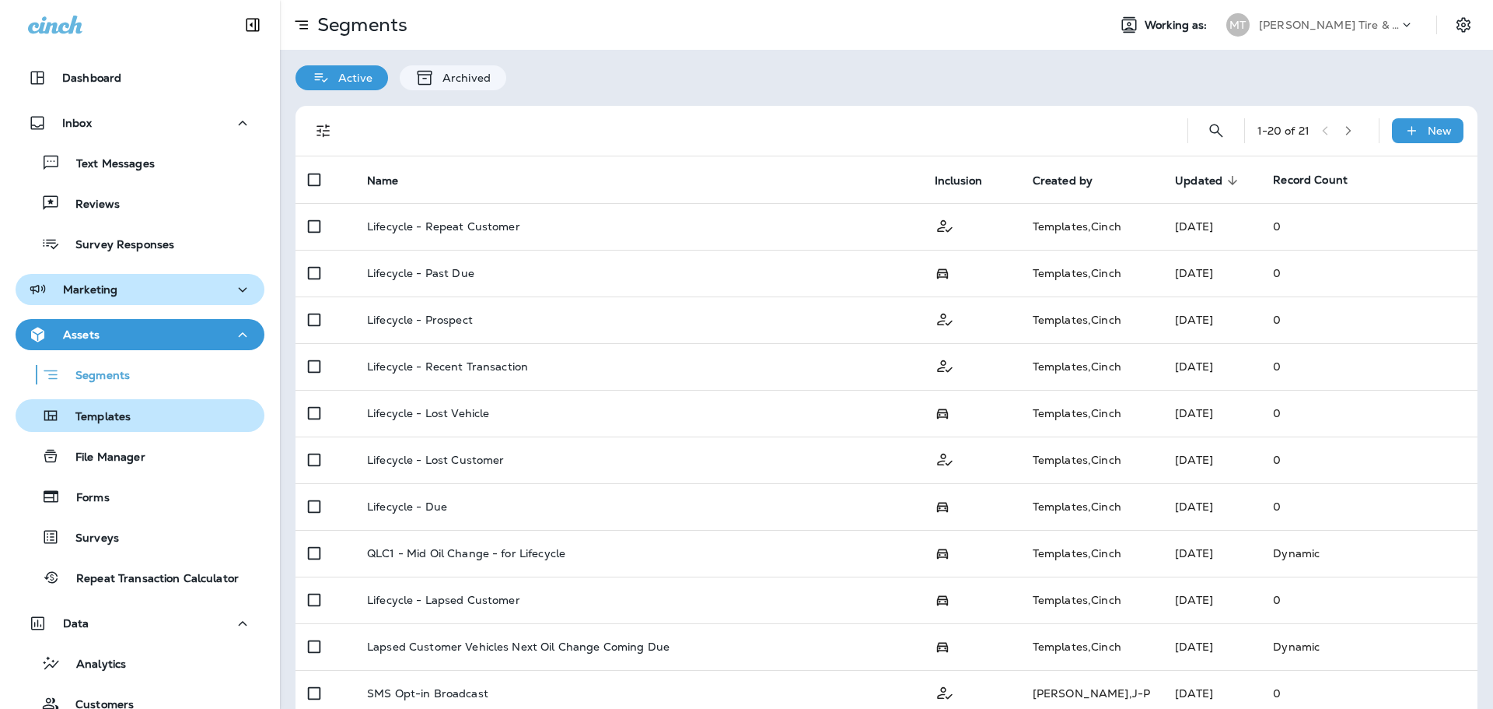
click at [113, 405] on div "Templates" at bounding box center [76, 415] width 109 height 23
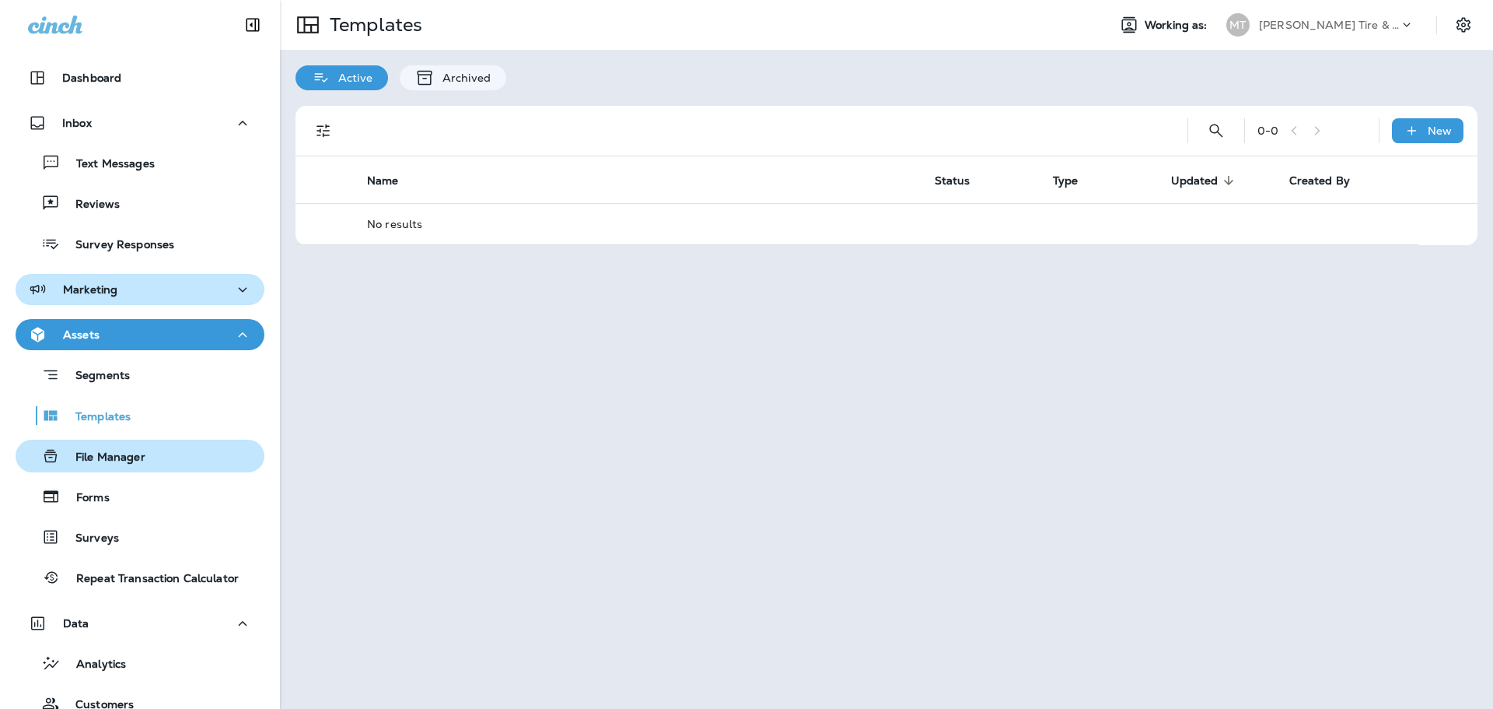
click at [113, 462] on p "File Manager" at bounding box center [103, 457] width 86 height 15
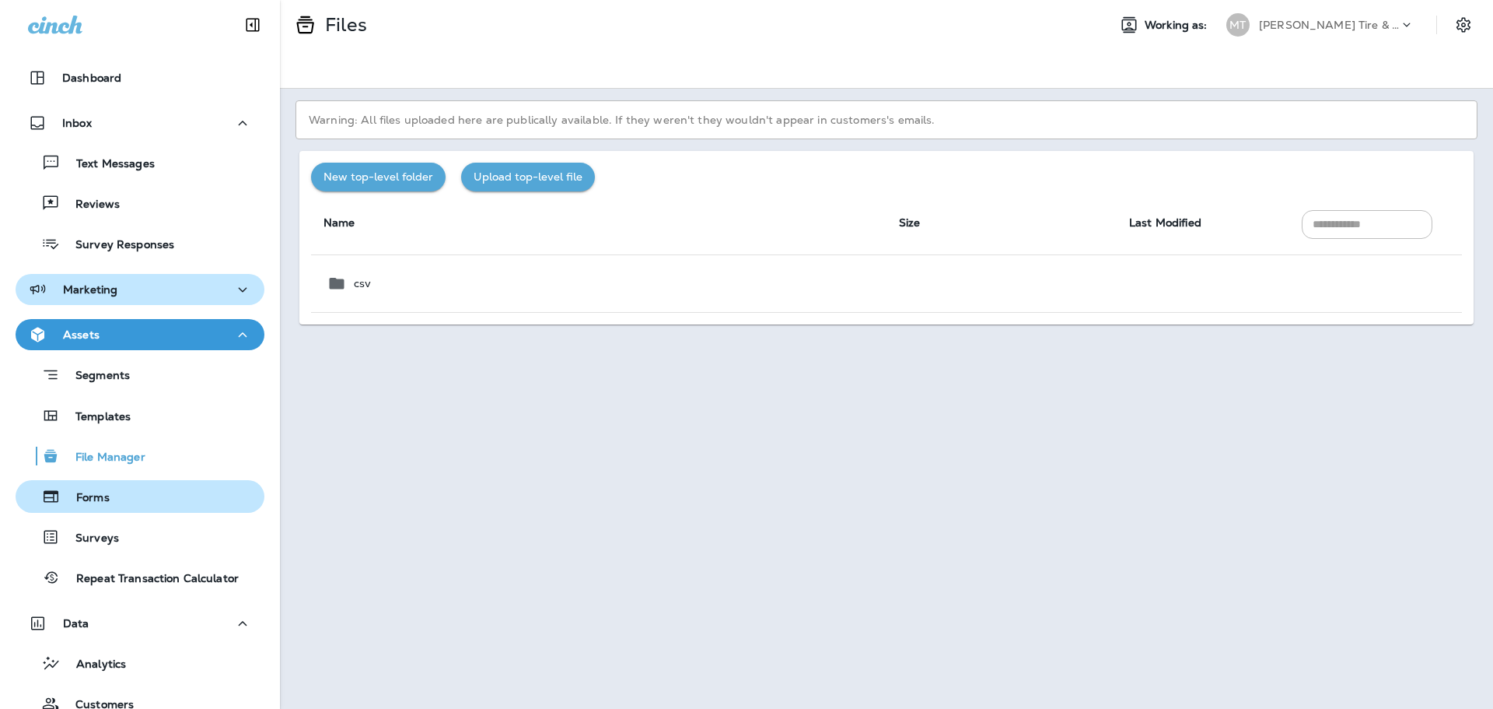
click at [105, 501] on p "Forms" at bounding box center [85, 498] width 49 height 15
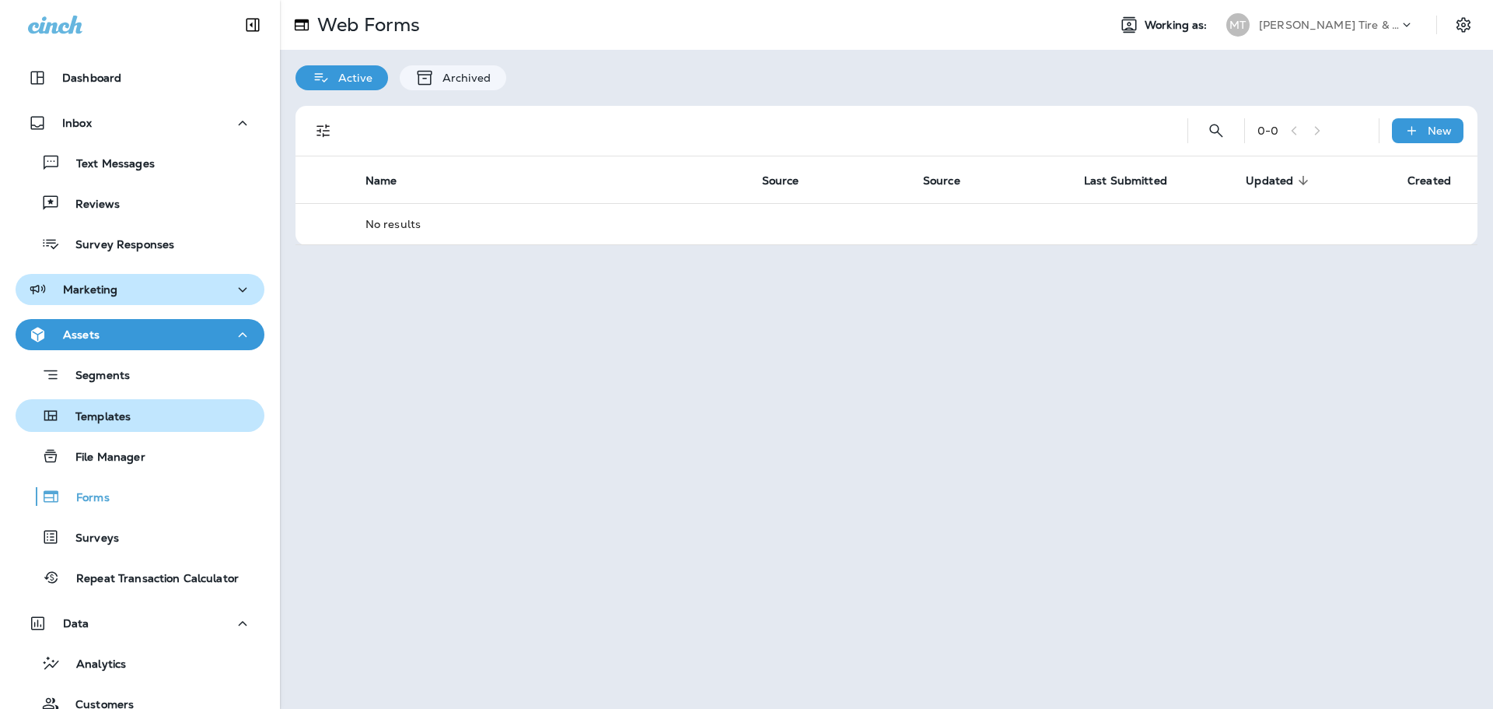
click at [99, 418] on p "Templates" at bounding box center [95, 417] width 71 height 15
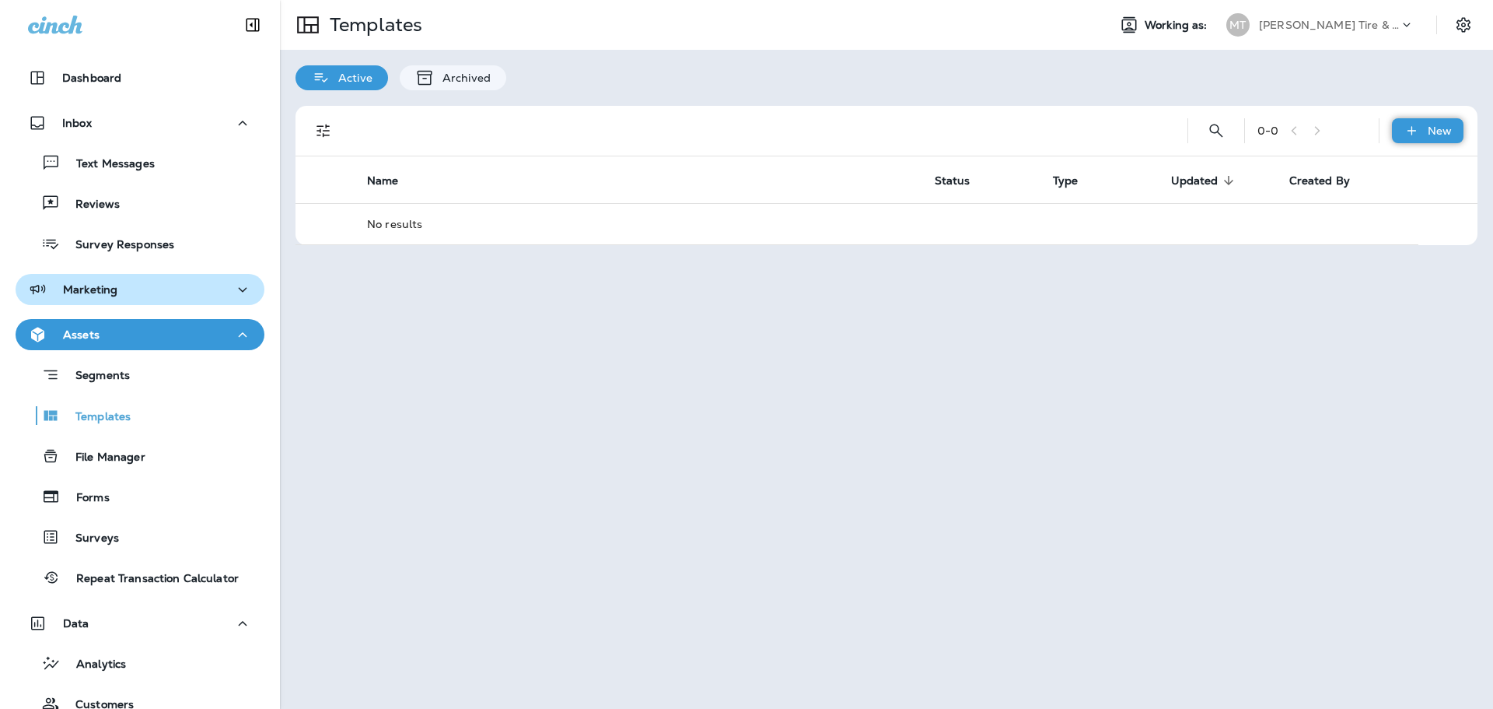
click at [1430, 136] on p "New" at bounding box center [1440, 130] width 24 height 12
click at [1409, 173] on li "New Template" at bounding box center [1417, 170] width 131 height 37
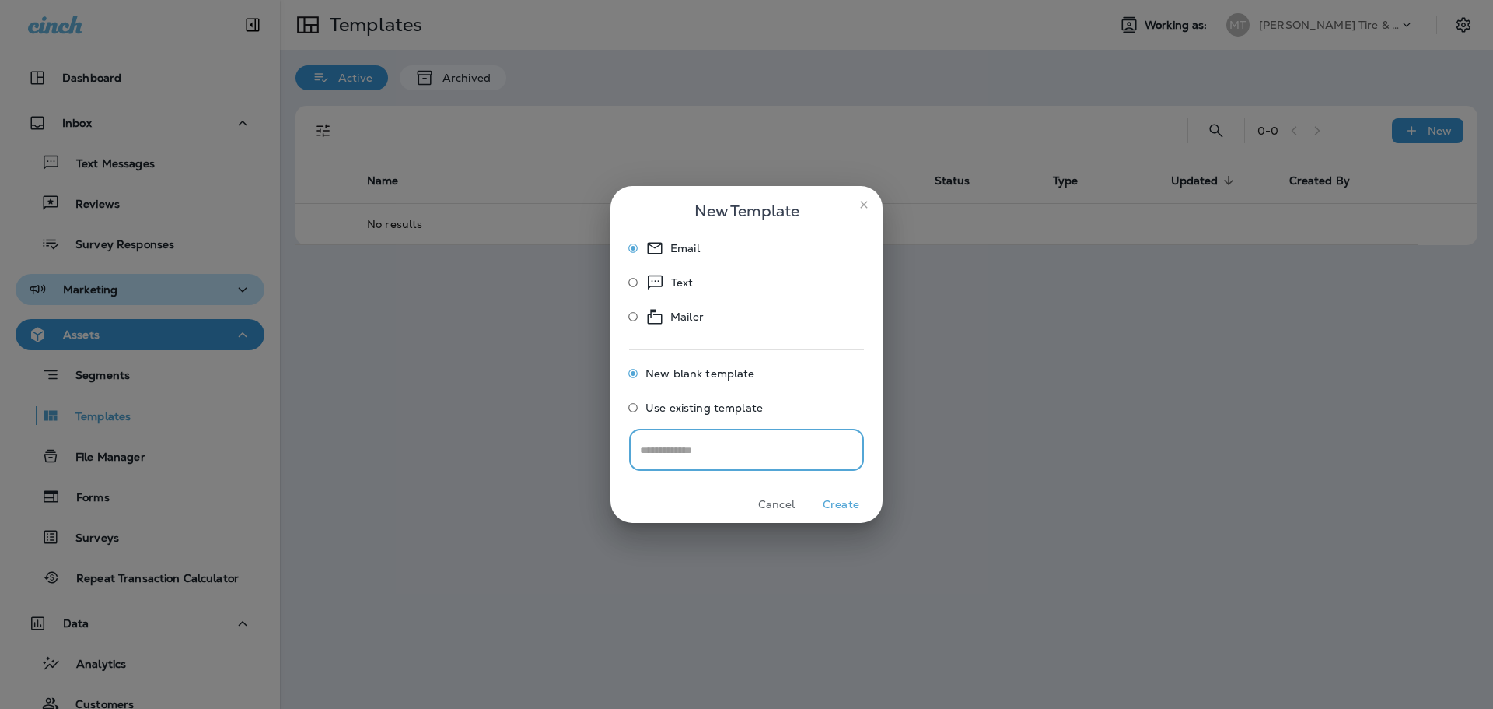
click at [674, 284] on p "Text" at bounding box center [682, 282] width 23 height 19
click at [841, 500] on button "Create" at bounding box center [841, 504] width 58 height 24
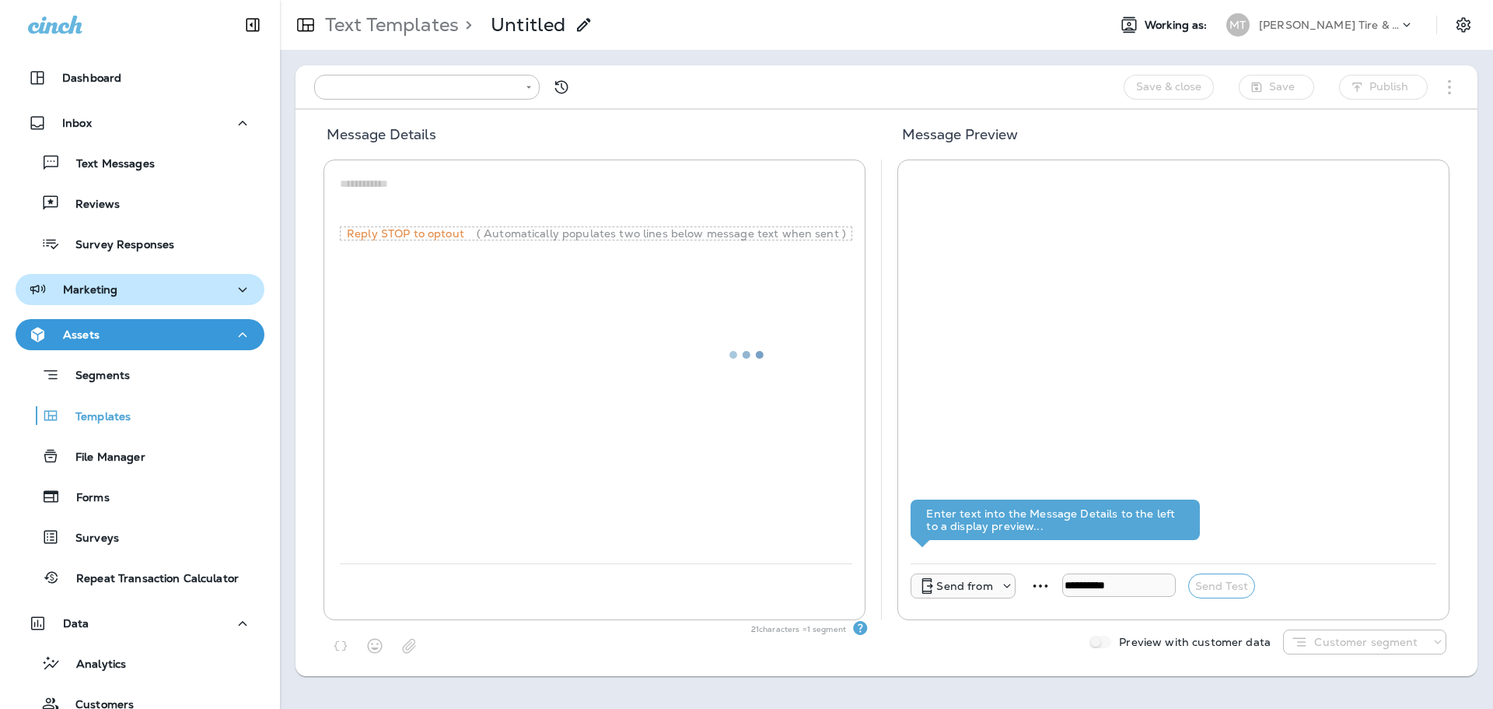
type input "**********"
click at [359, 19] on p "Text Templates" at bounding box center [389, 24] width 140 height 23
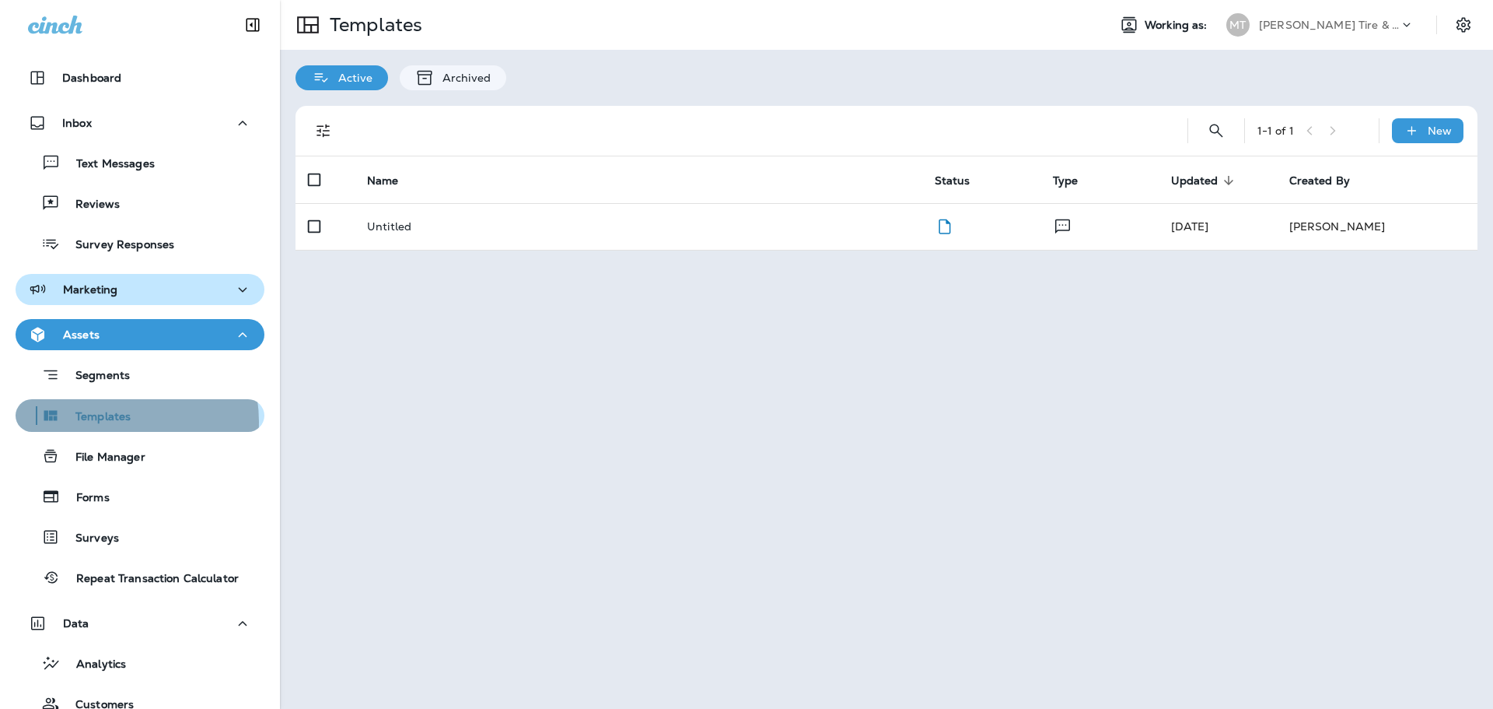
click at [107, 422] on p "Templates" at bounding box center [95, 417] width 71 height 15
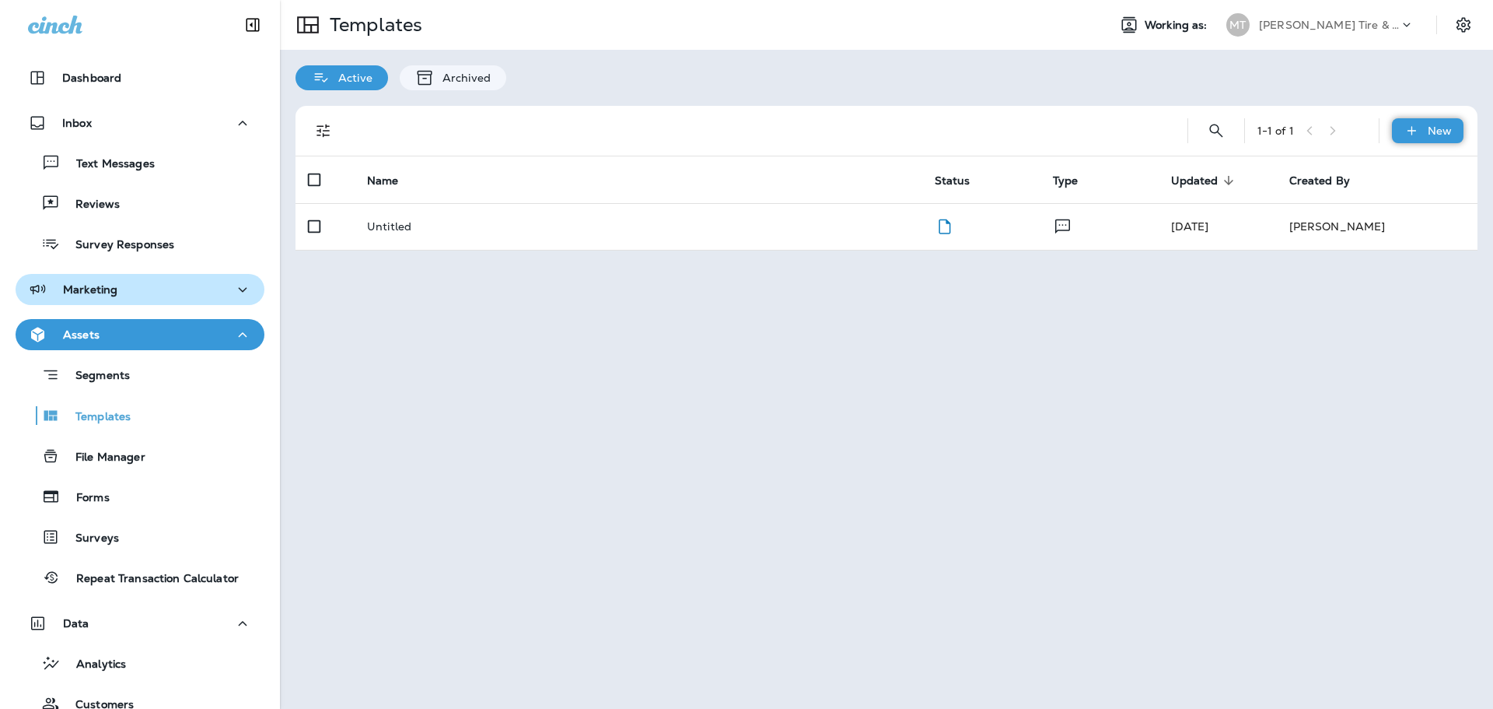
click at [1450, 124] on p "New" at bounding box center [1440, 130] width 24 height 12
click at [1427, 175] on li "New Template" at bounding box center [1417, 170] width 131 height 37
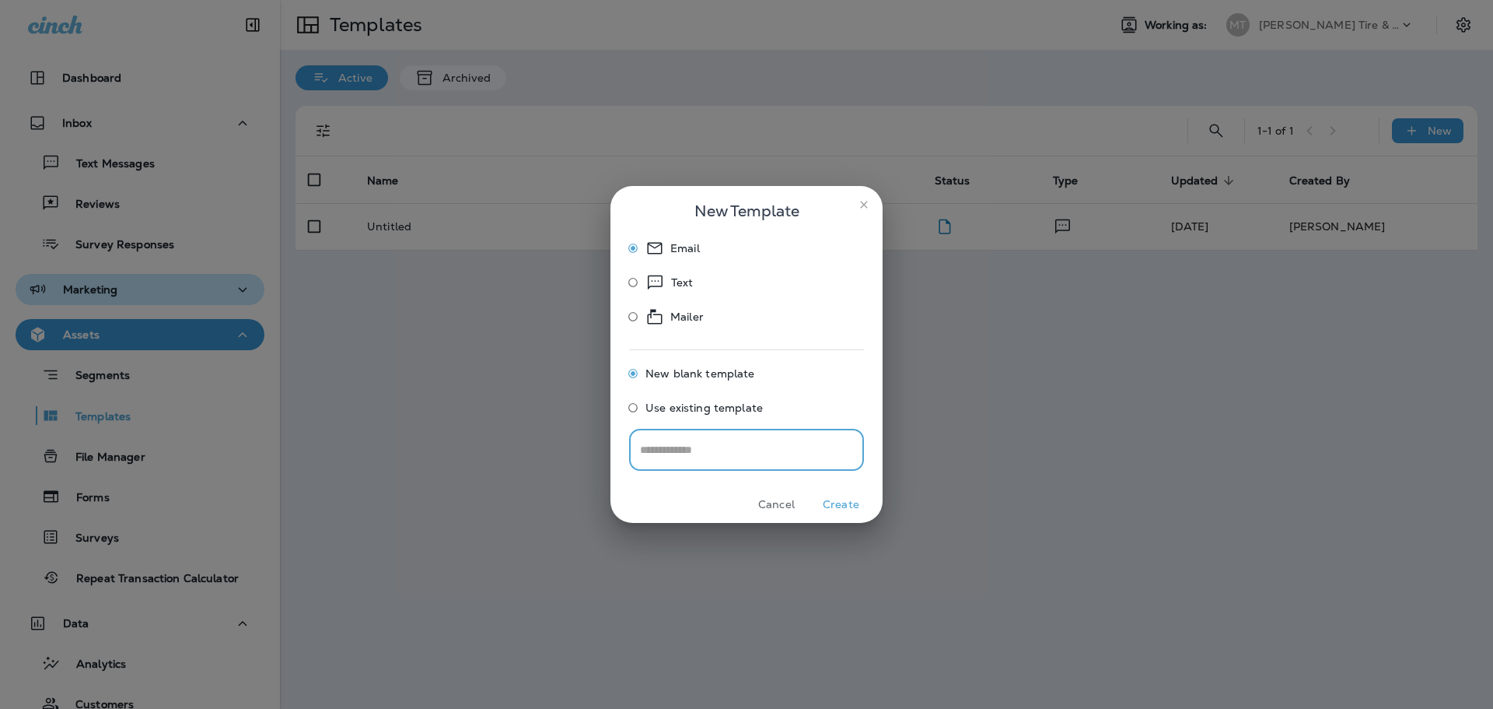
click at [777, 502] on button "Cancel" at bounding box center [776, 504] width 58 height 24
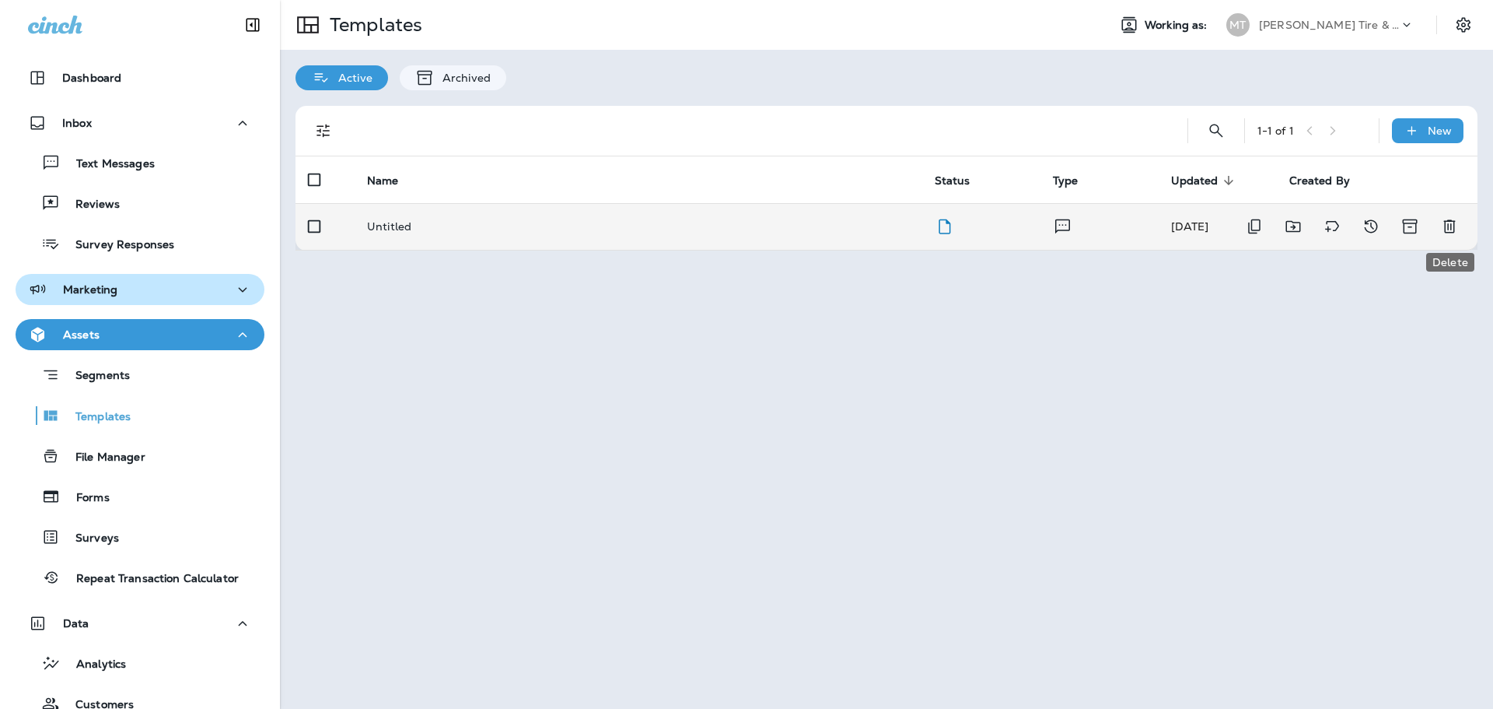
click at [1452, 222] on icon "Delete" at bounding box center [1450, 226] width 19 height 19
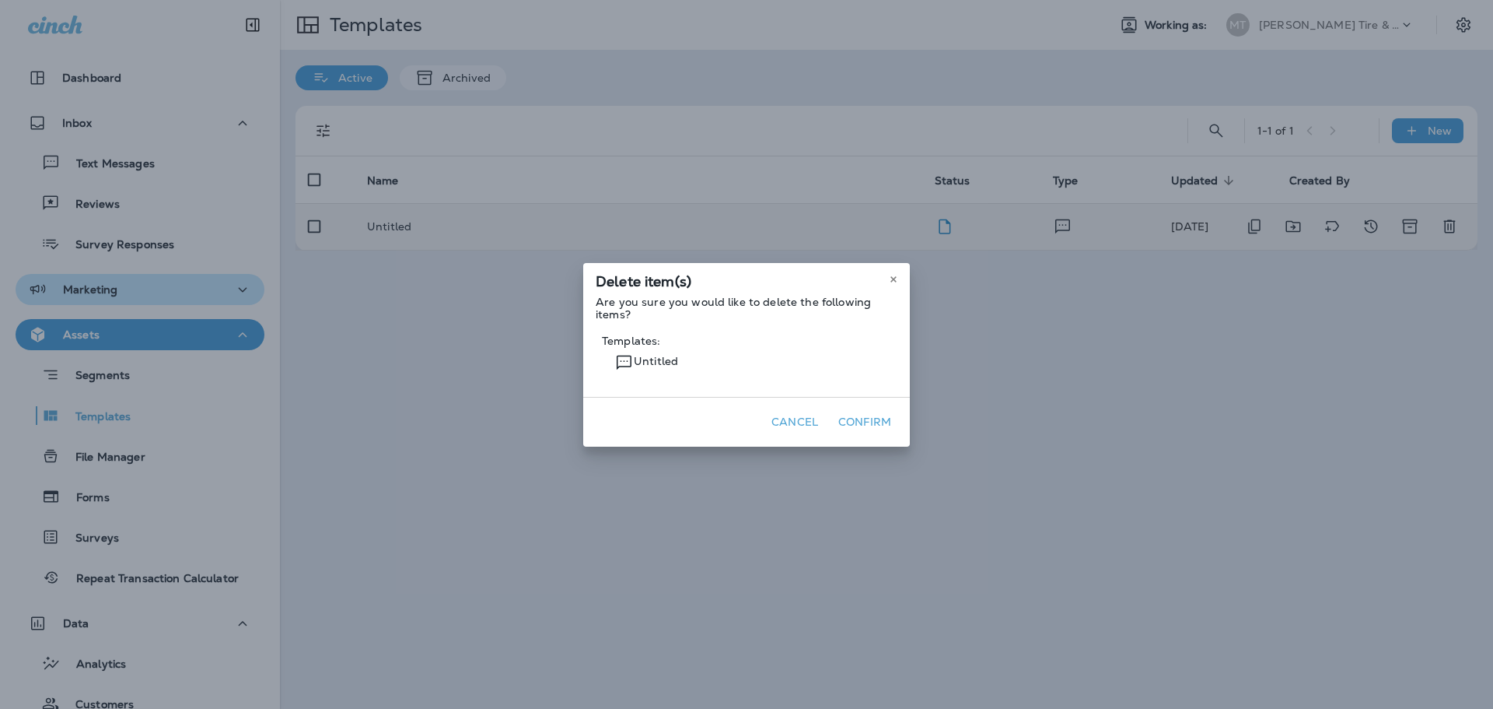
click at [865, 425] on button "Confirm" at bounding box center [864, 422] width 65 height 24
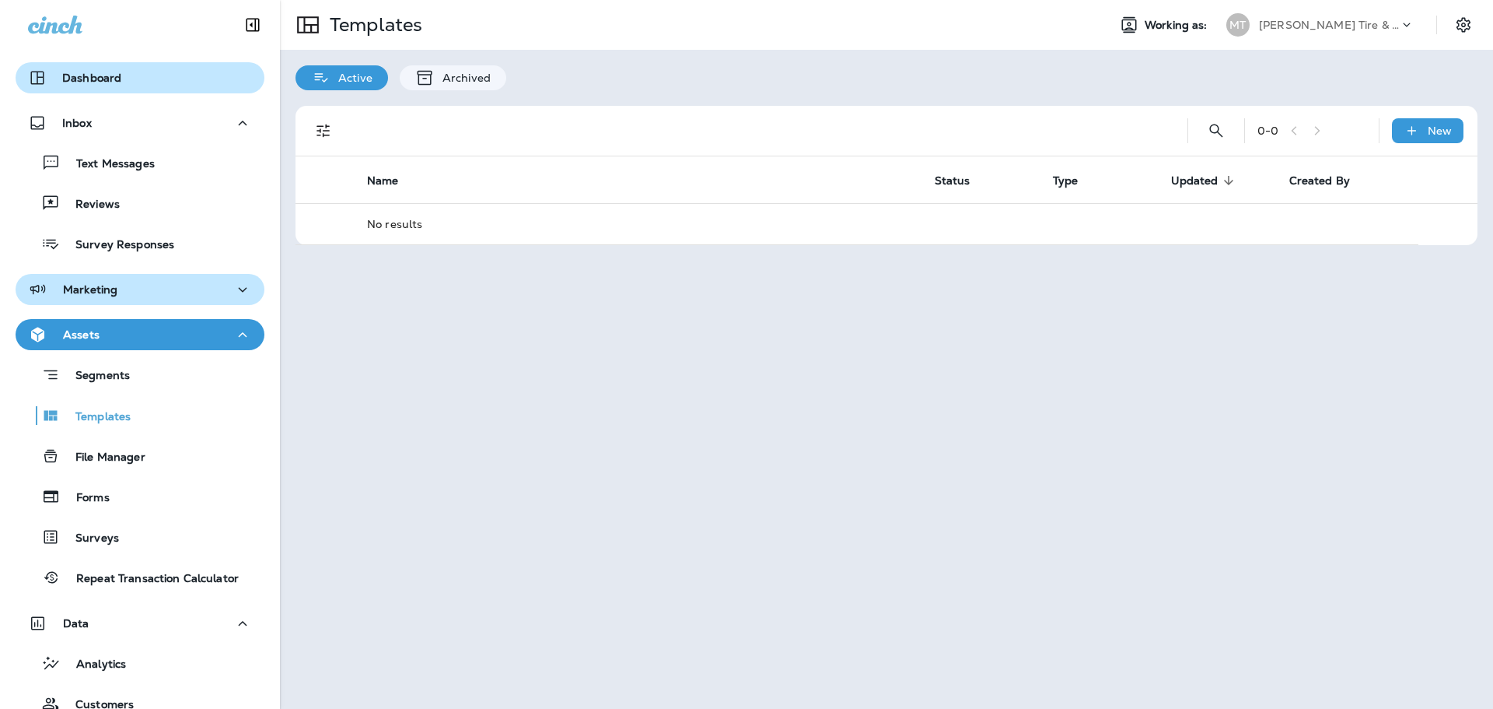
click at [92, 78] on p "Dashboard" at bounding box center [91, 78] width 59 height 12
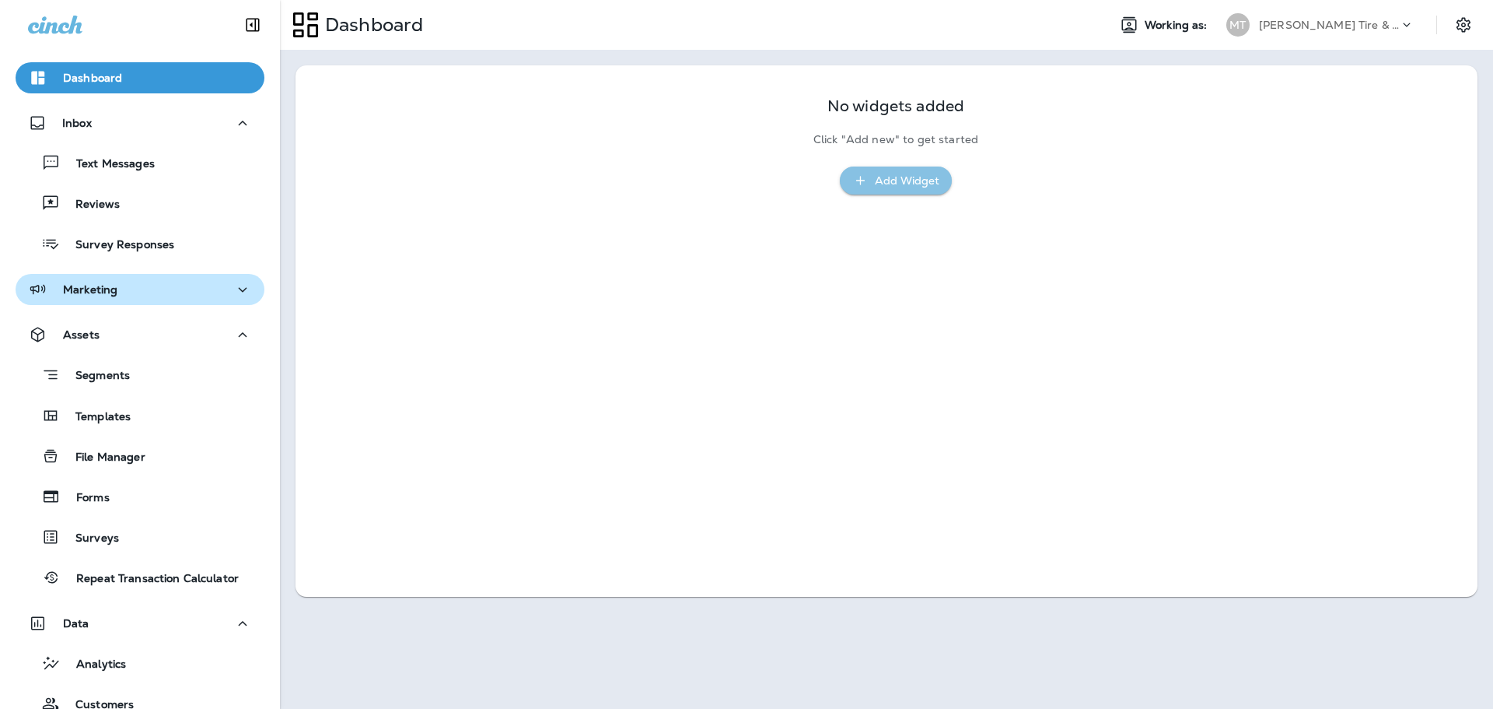
click at [918, 187] on div "Add Widget" at bounding box center [907, 180] width 65 height 19
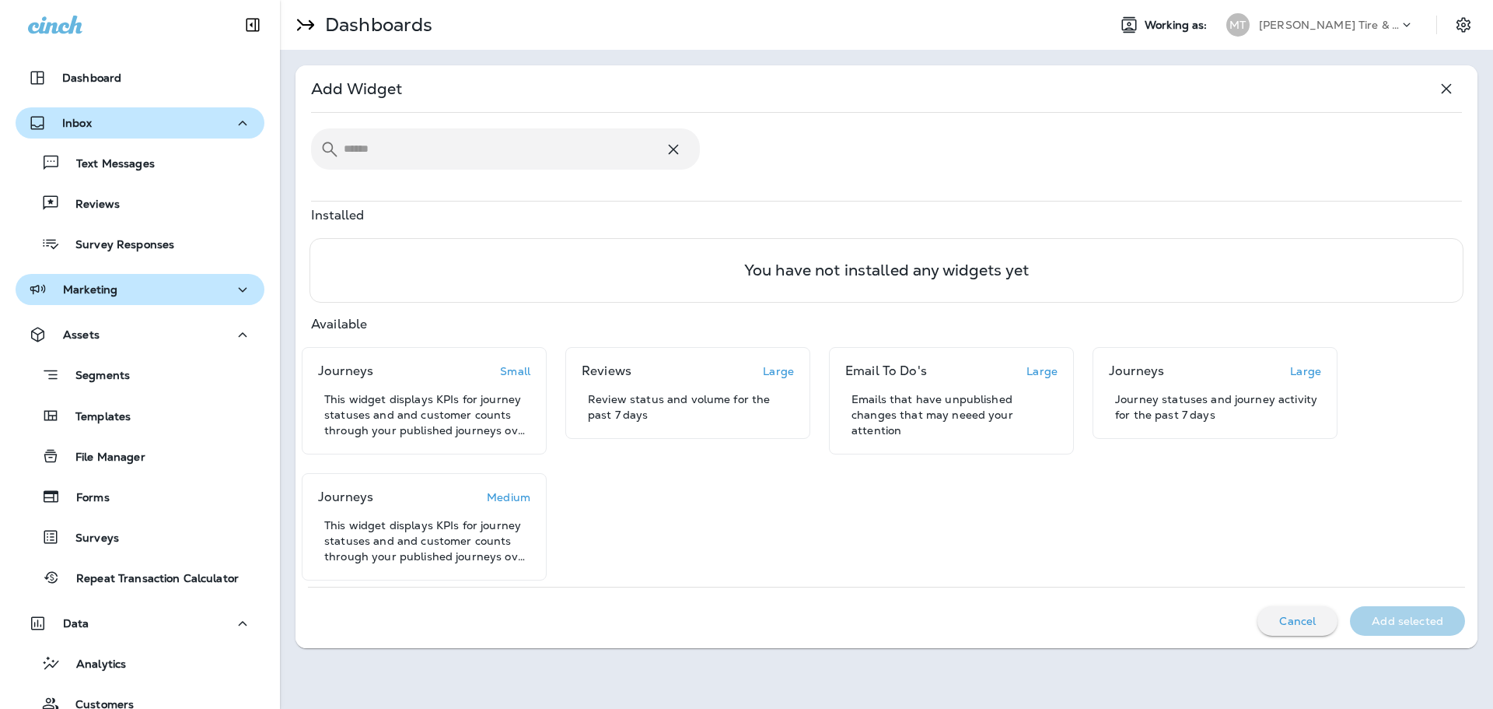
click at [73, 124] on p "Inbox" at bounding box center [77, 123] width 30 height 12
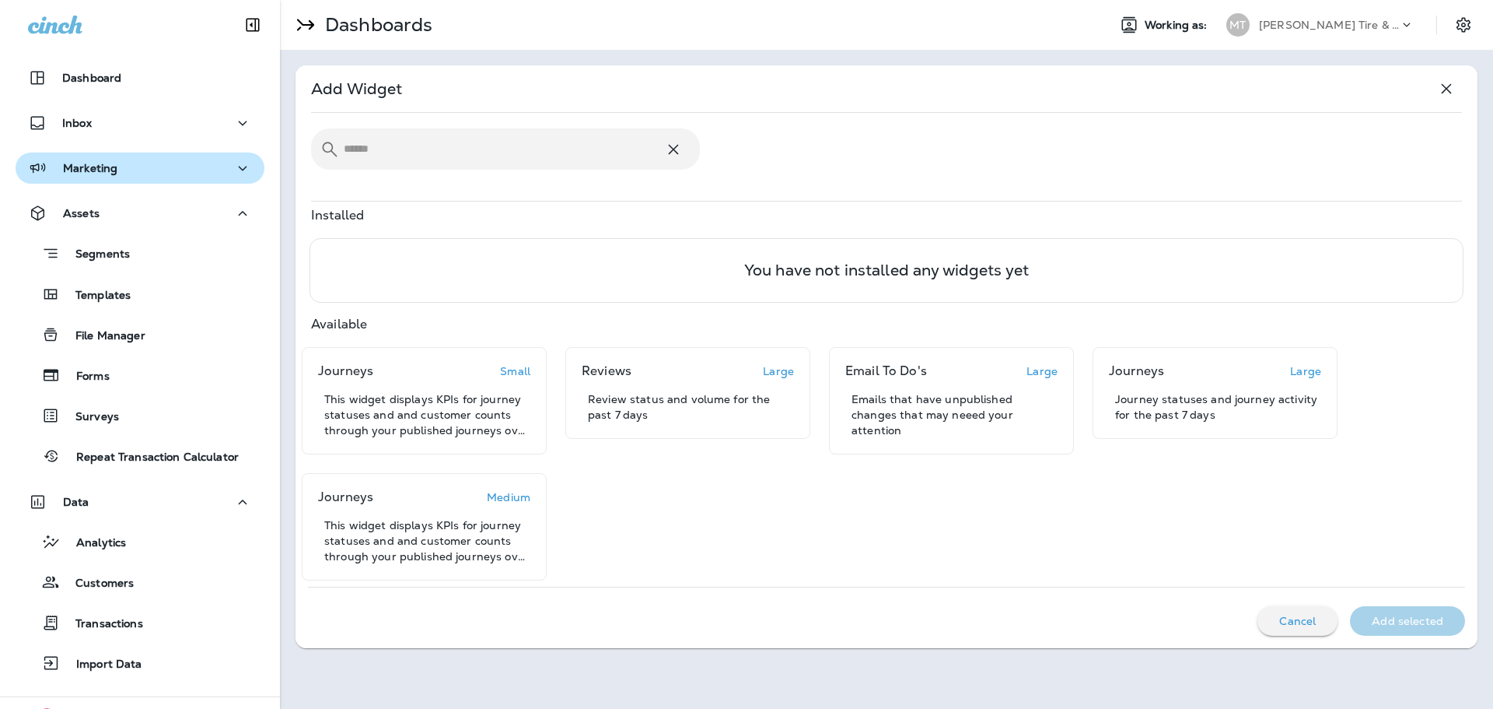
click at [1282, 618] on p "Cancel" at bounding box center [1298, 620] width 37 height 12
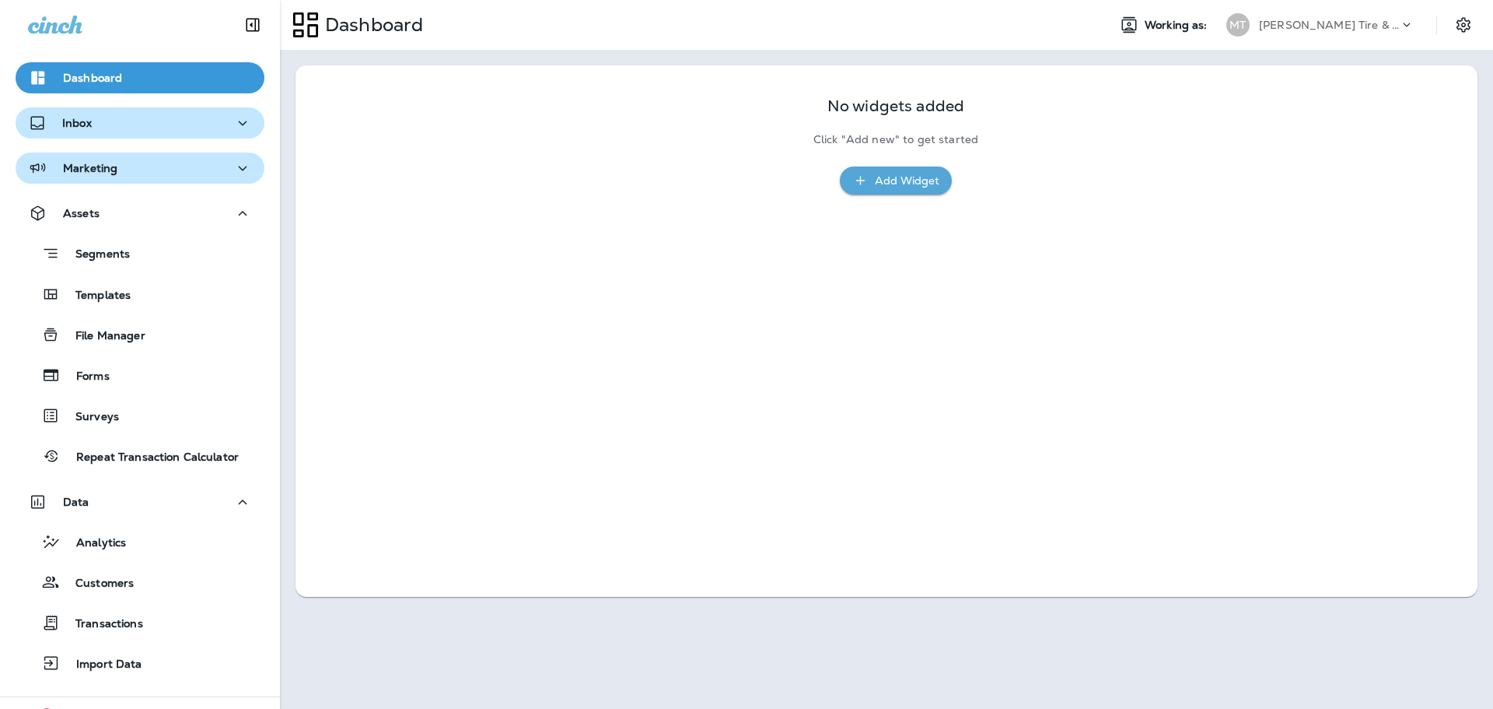
click at [82, 126] on p "Inbox" at bounding box center [77, 123] width 30 height 12
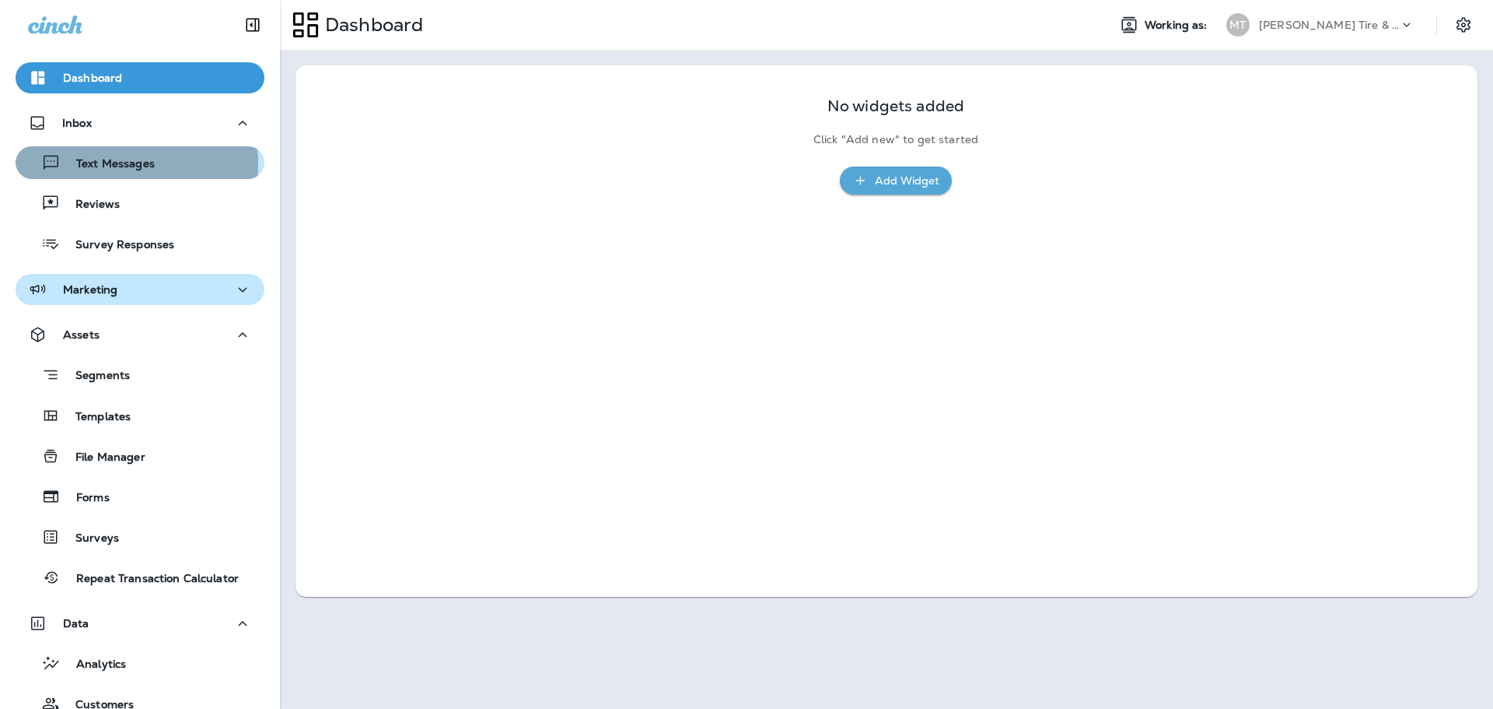
click at [89, 163] on p "Text Messages" at bounding box center [108, 164] width 94 height 15
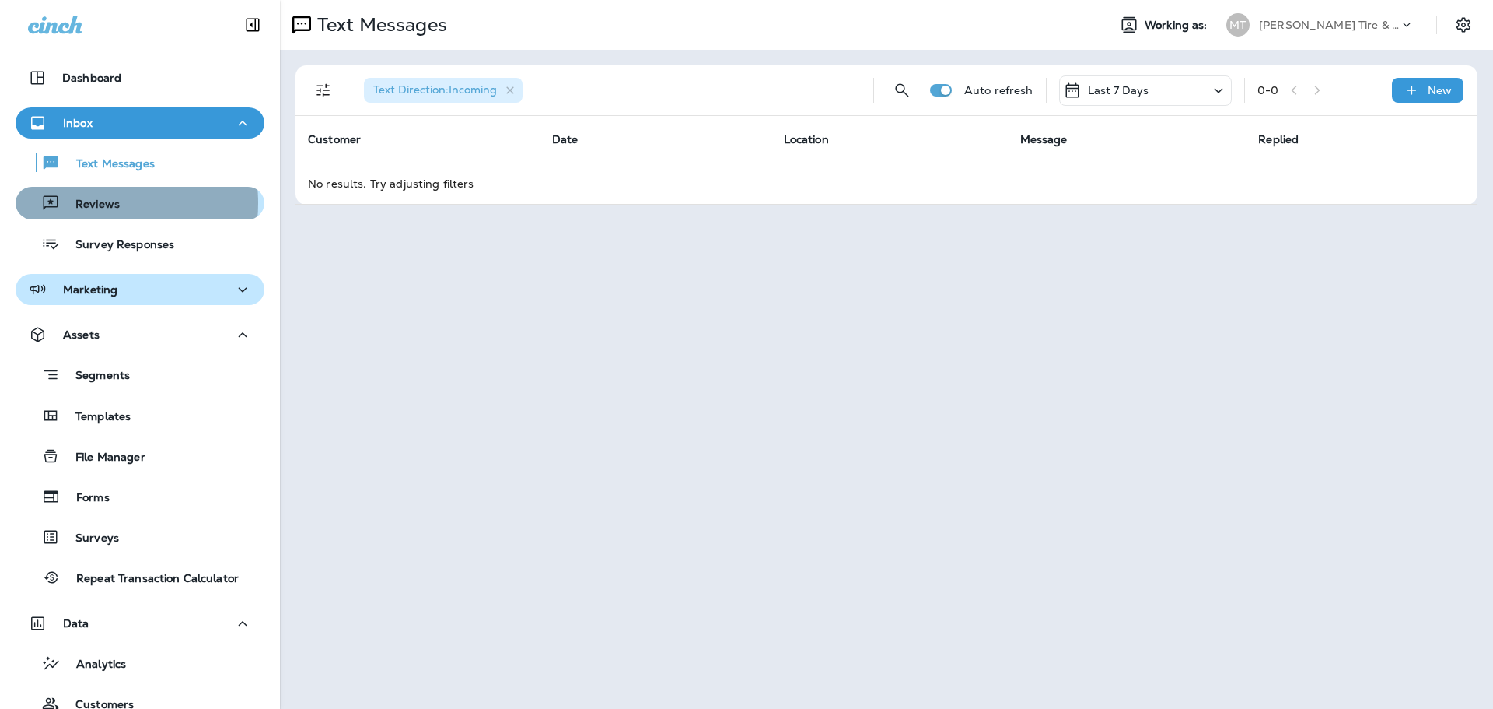
click at [87, 203] on p "Reviews" at bounding box center [90, 205] width 60 height 15
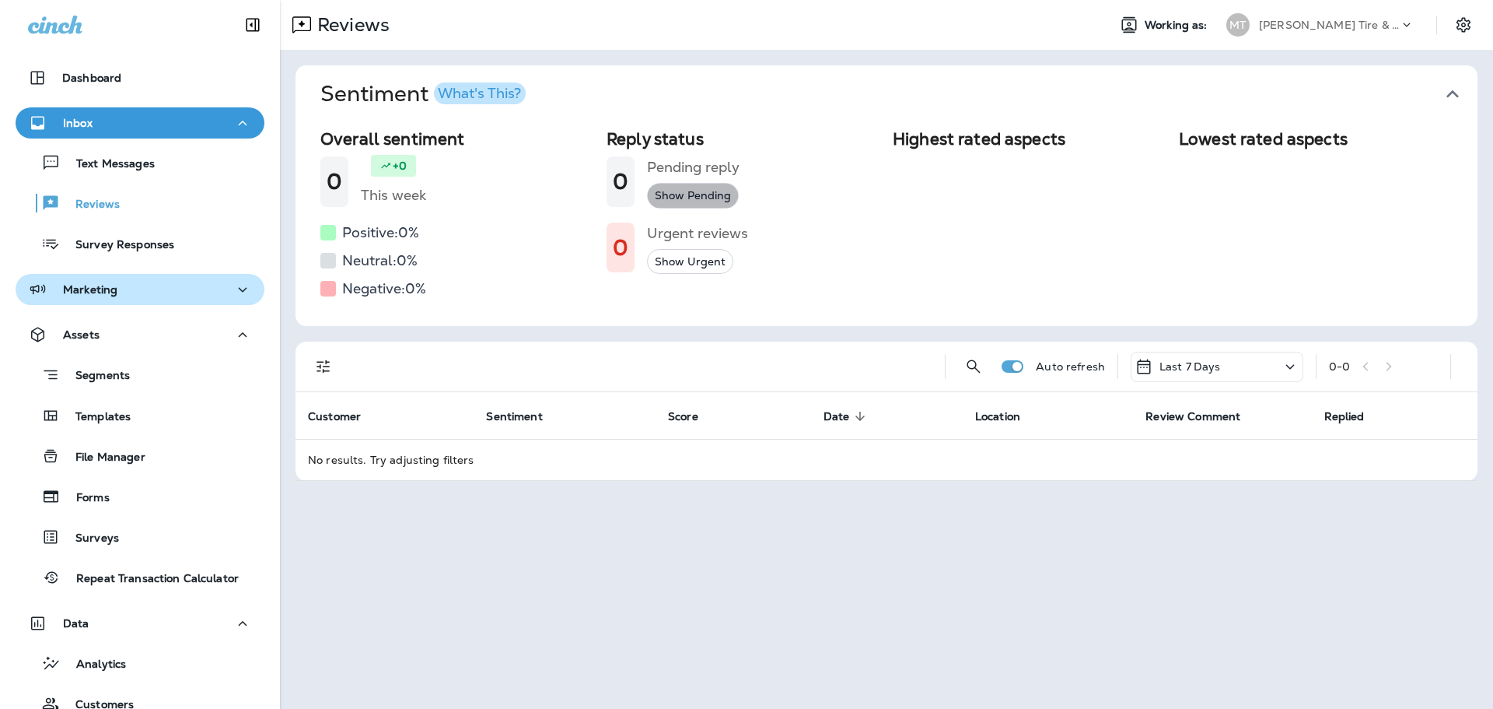
click at [684, 192] on button "Show Pending" at bounding box center [693, 196] width 92 height 26
click at [681, 259] on button "Show Urgent" at bounding box center [690, 262] width 86 height 26
click at [1294, 369] on icon at bounding box center [1290, 366] width 19 height 19
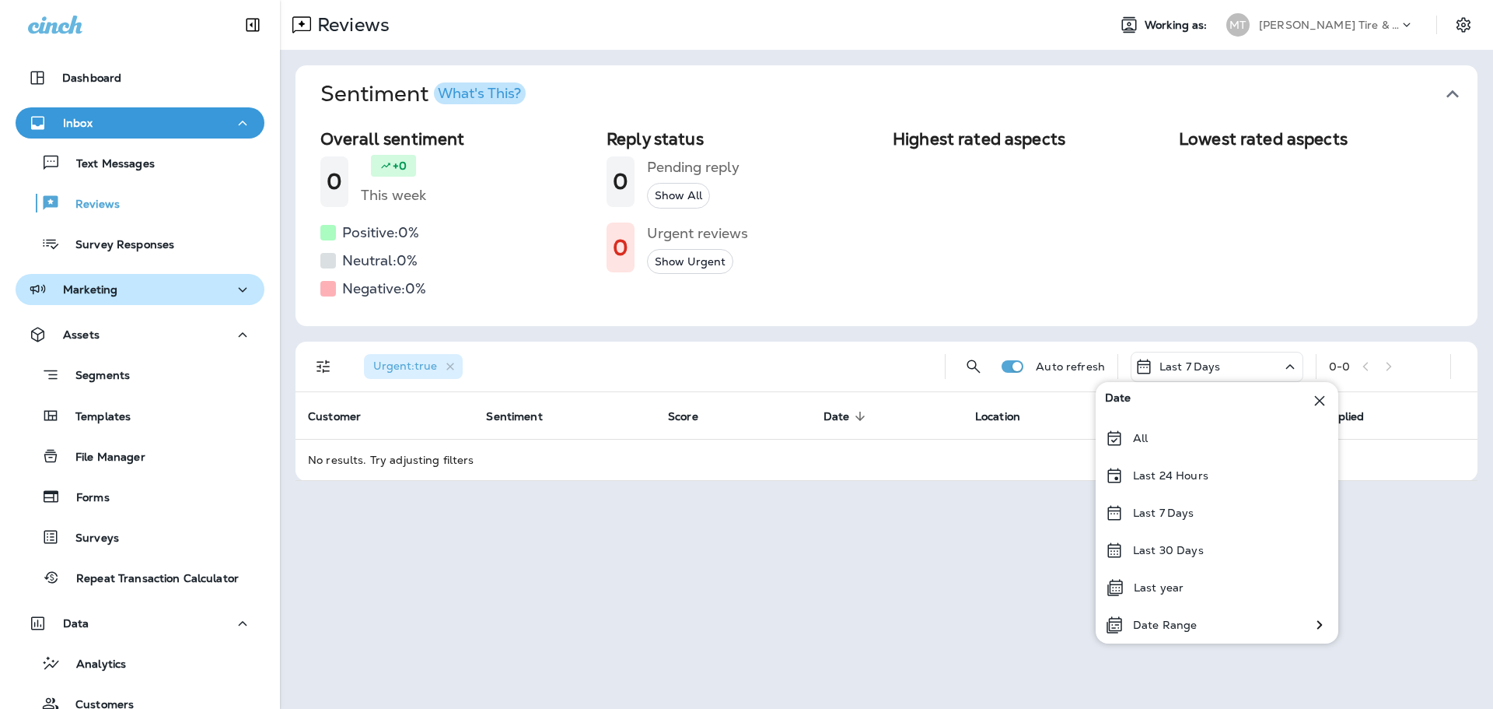
click at [966, 243] on div "Highest rated aspects" at bounding box center [1030, 215] width 274 height 172
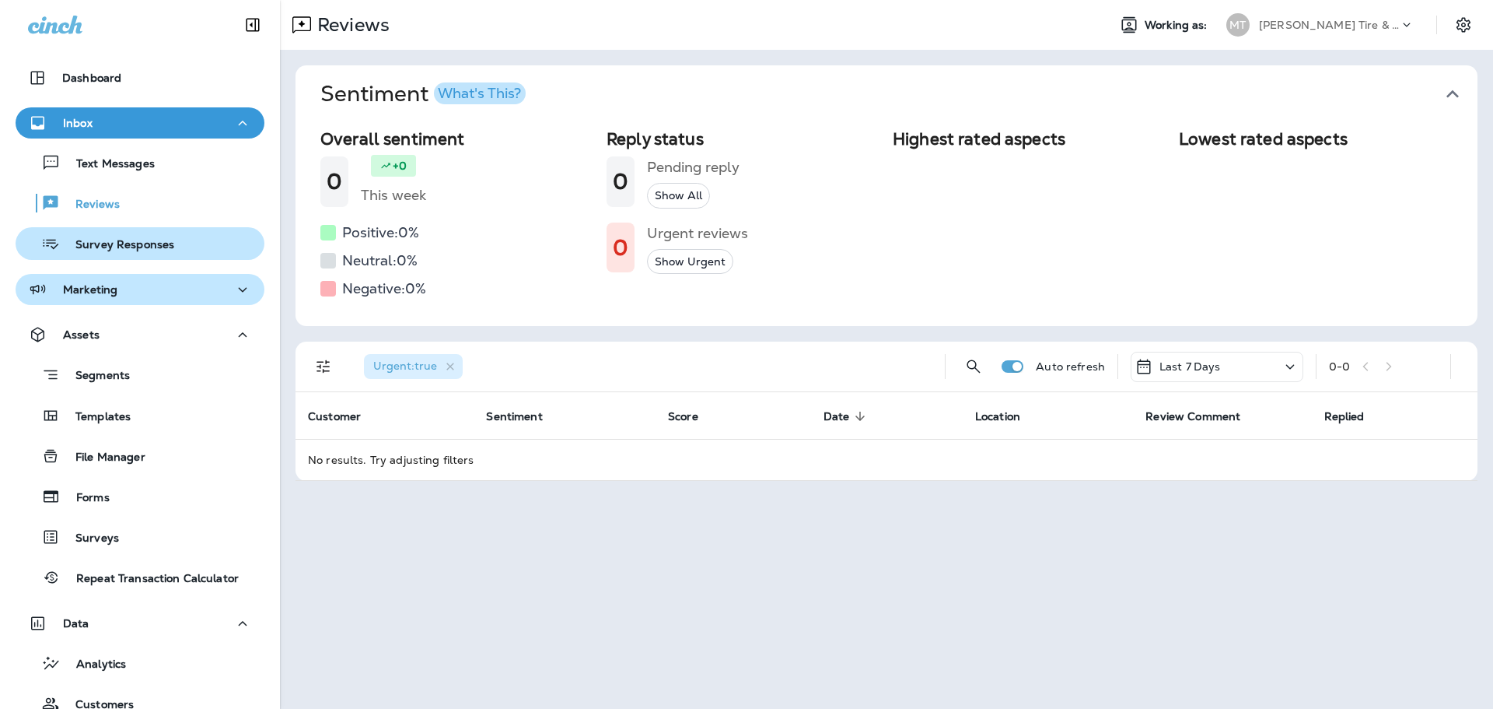
click at [96, 238] on p "Survey Responses" at bounding box center [117, 245] width 114 height 15
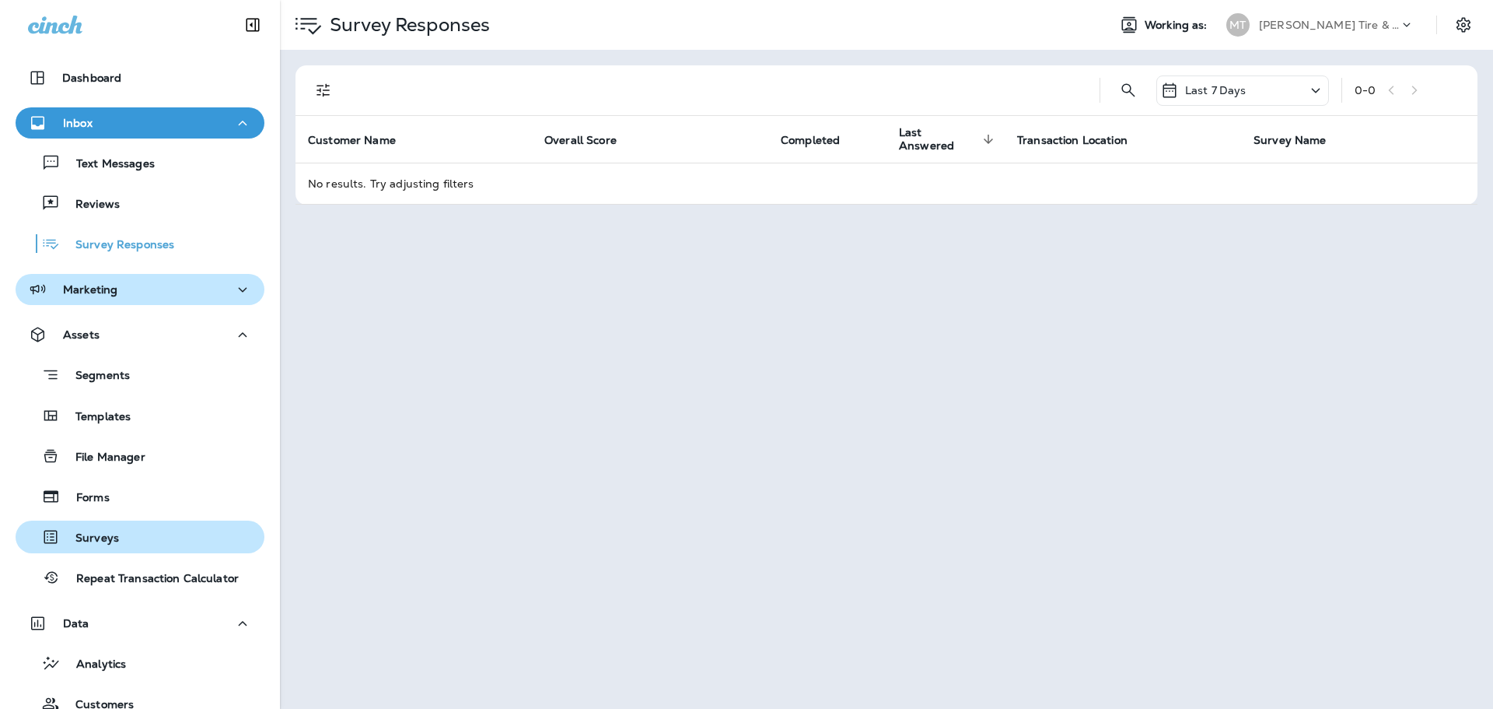
click at [97, 535] on p "Surveys" at bounding box center [89, 538] width 59 height 15
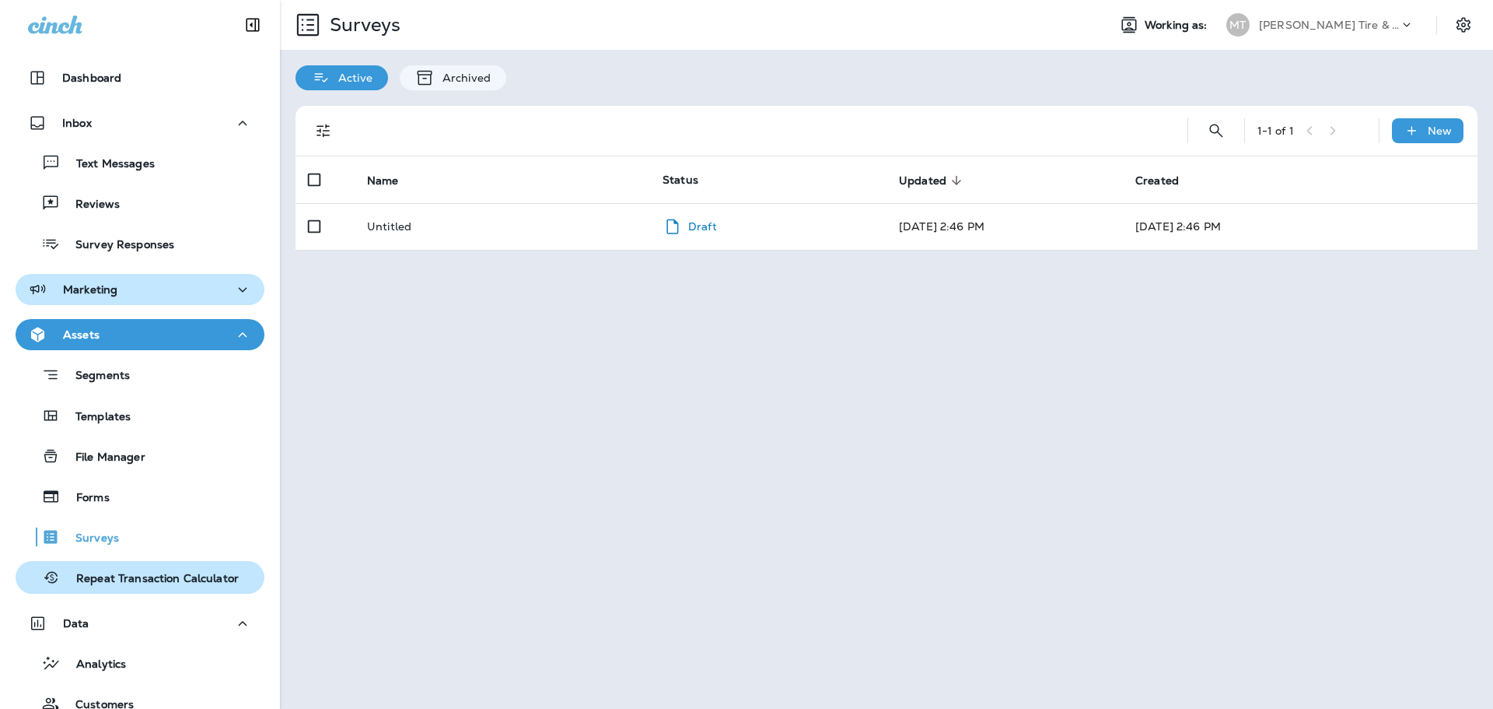
click at [170, 583] on p "Repeat Transaction Calculator" at bounding box center [150, 579] width 178 height 15
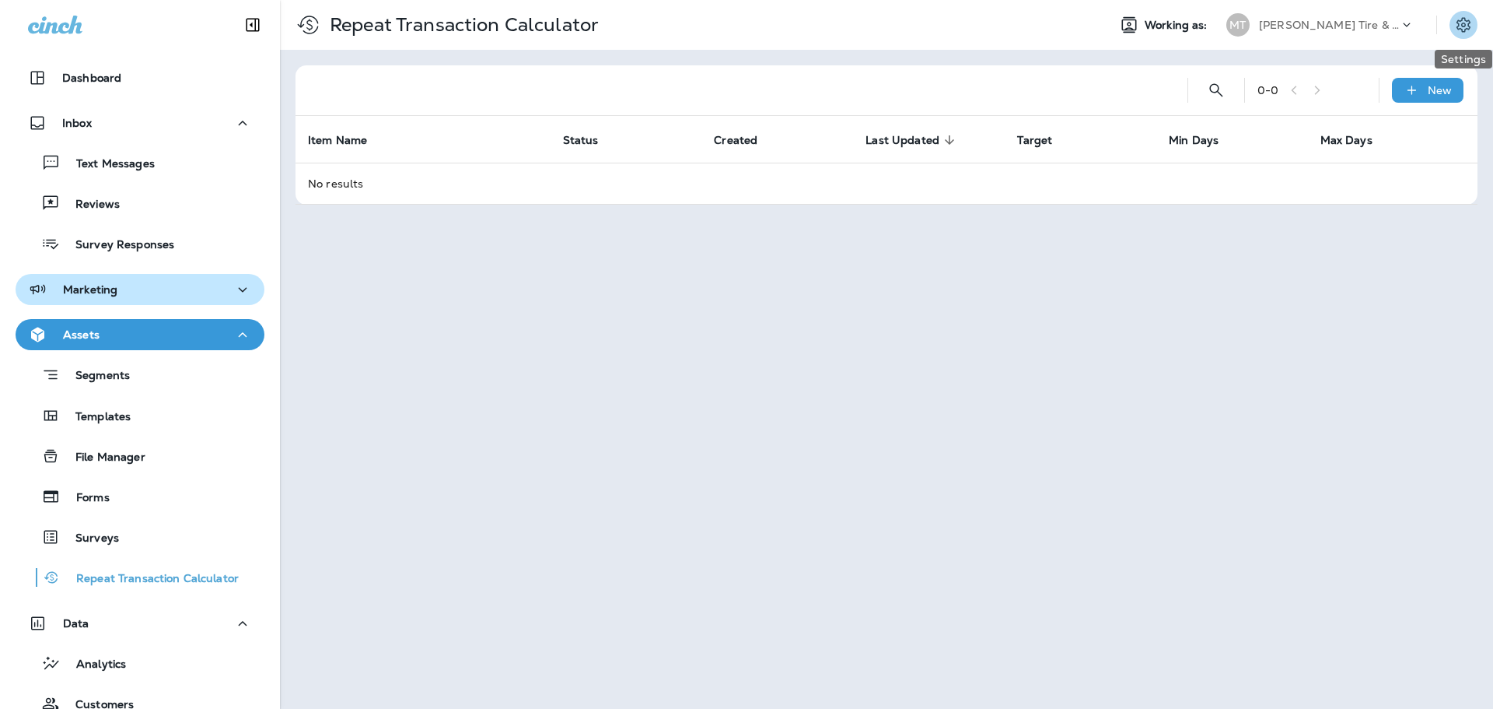
click at [1462, 21] on icon "Settings" at bounding box center [1464, 25] width 19 height 19
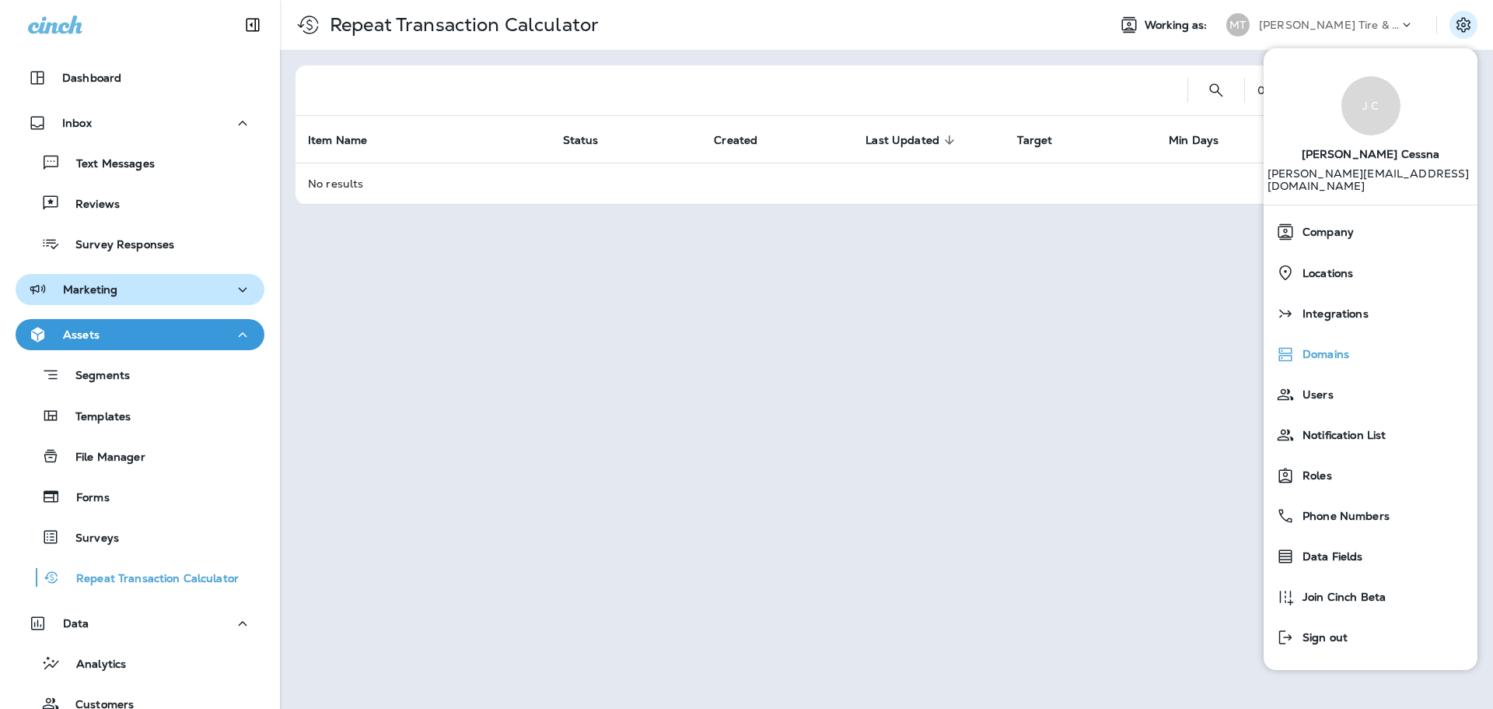
click at [1330, 348] on span "Domains" at bounding box center [1322, 354] width 54 height 13
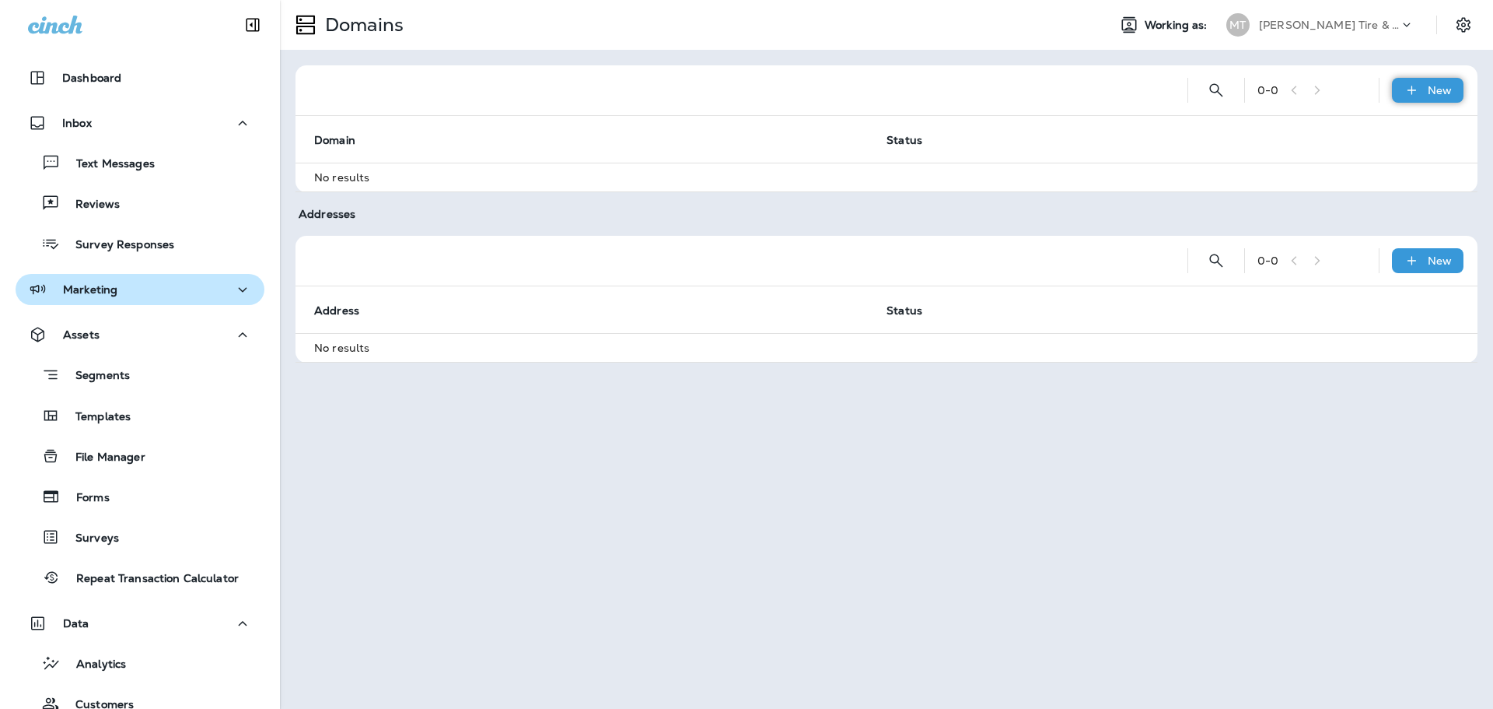
click at [1412, 86] on icon at bounding box center [1412, 90] width 16 height 16
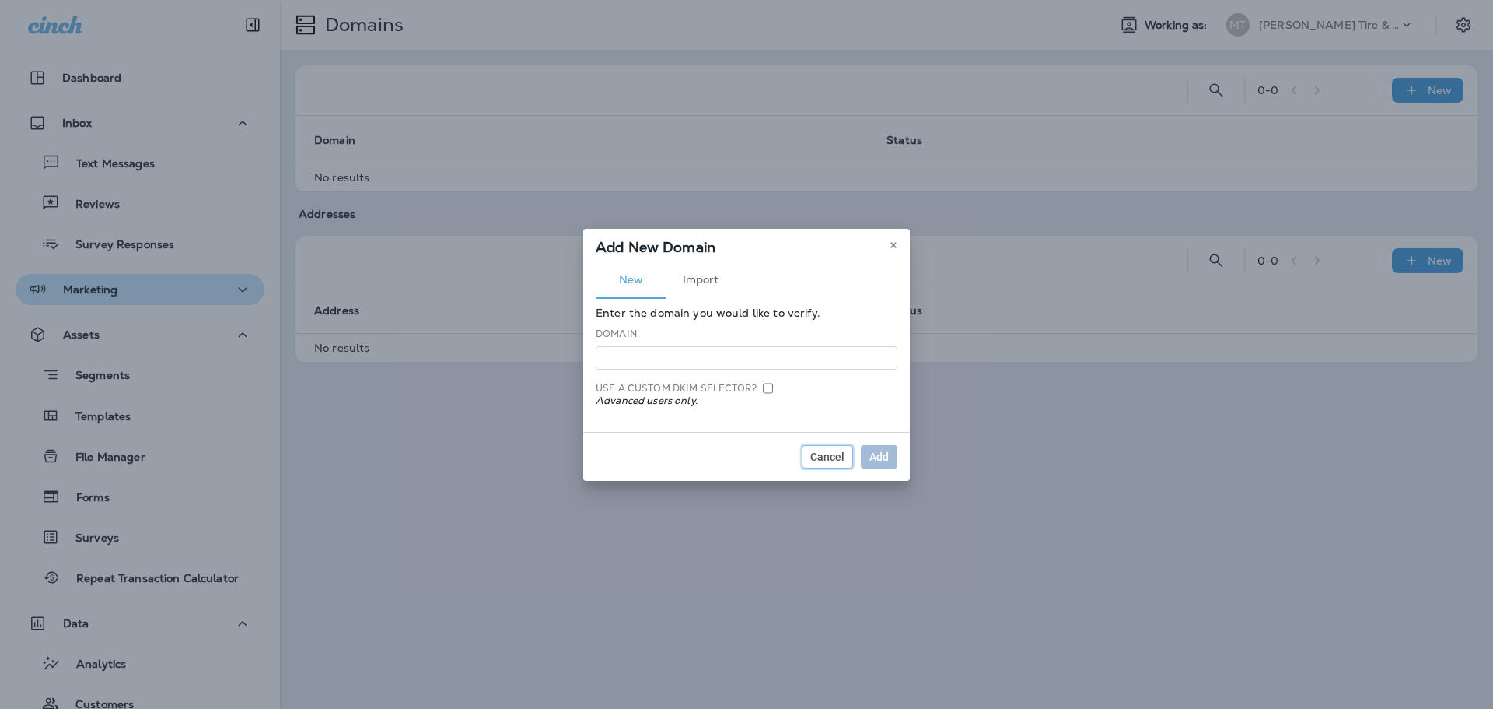
click at [843, 453] on span "Cancel" at bounding box center [827, 456] width 34 height 11
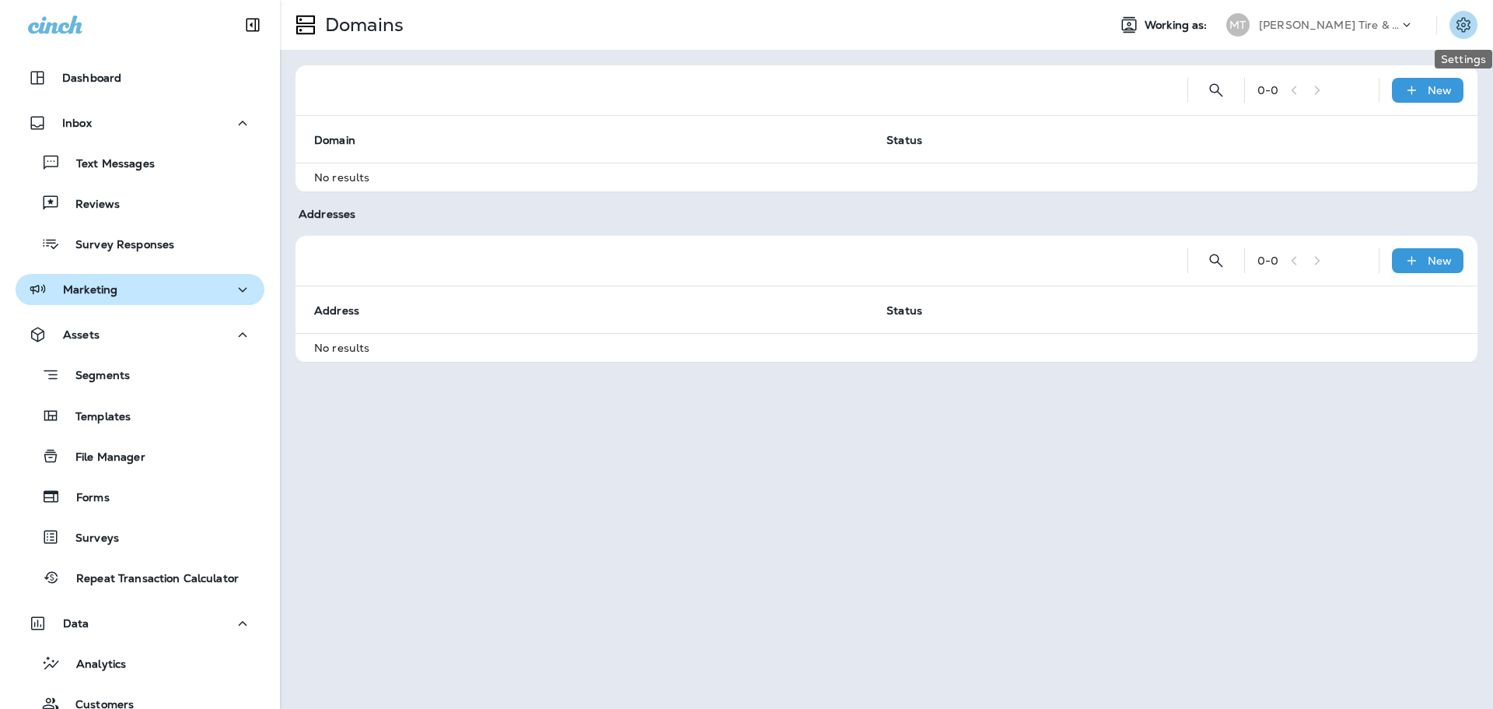
click at [1460, 27] on icon "Settings" at bounding box center [1464, 25] width 19 height 19
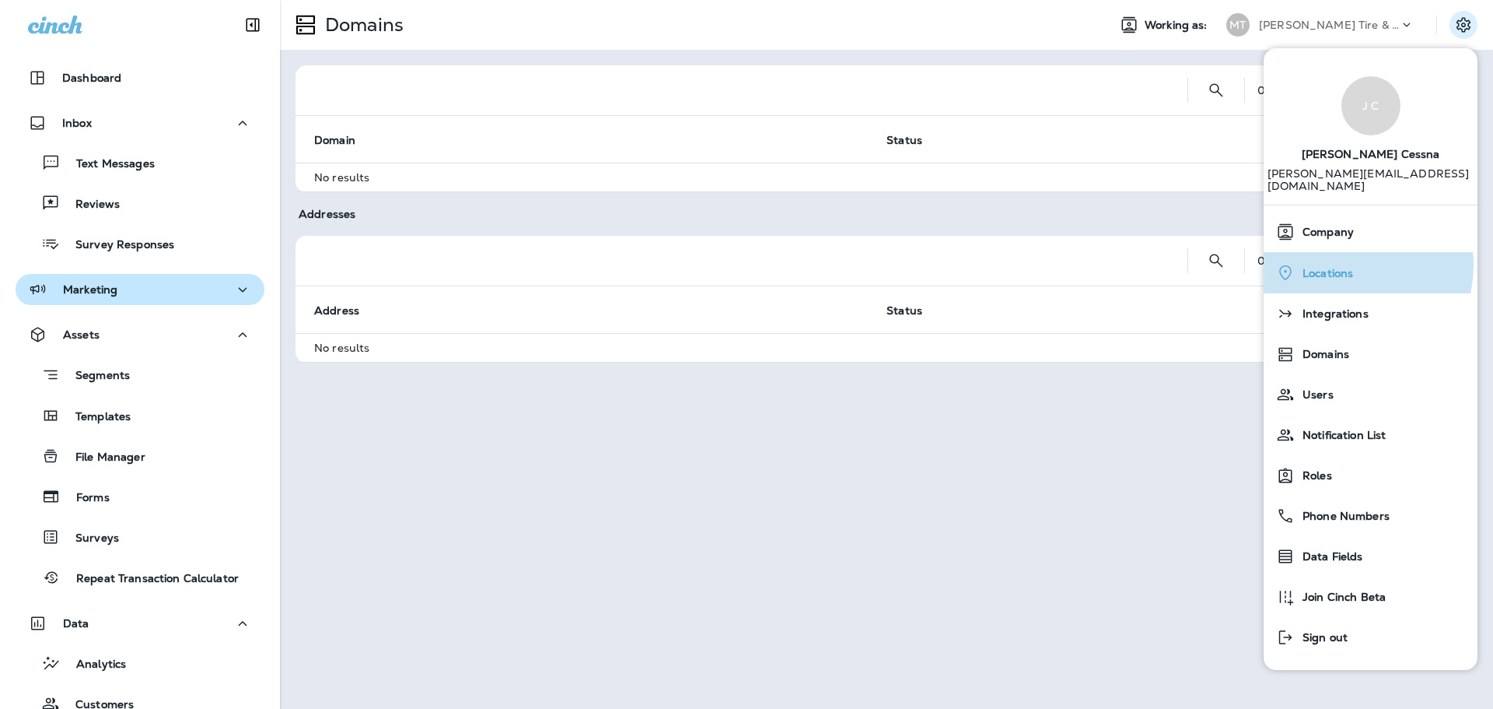
click at [1332, 257] on div "Locations" at bounding box center [1370, 273] width 201 height 32
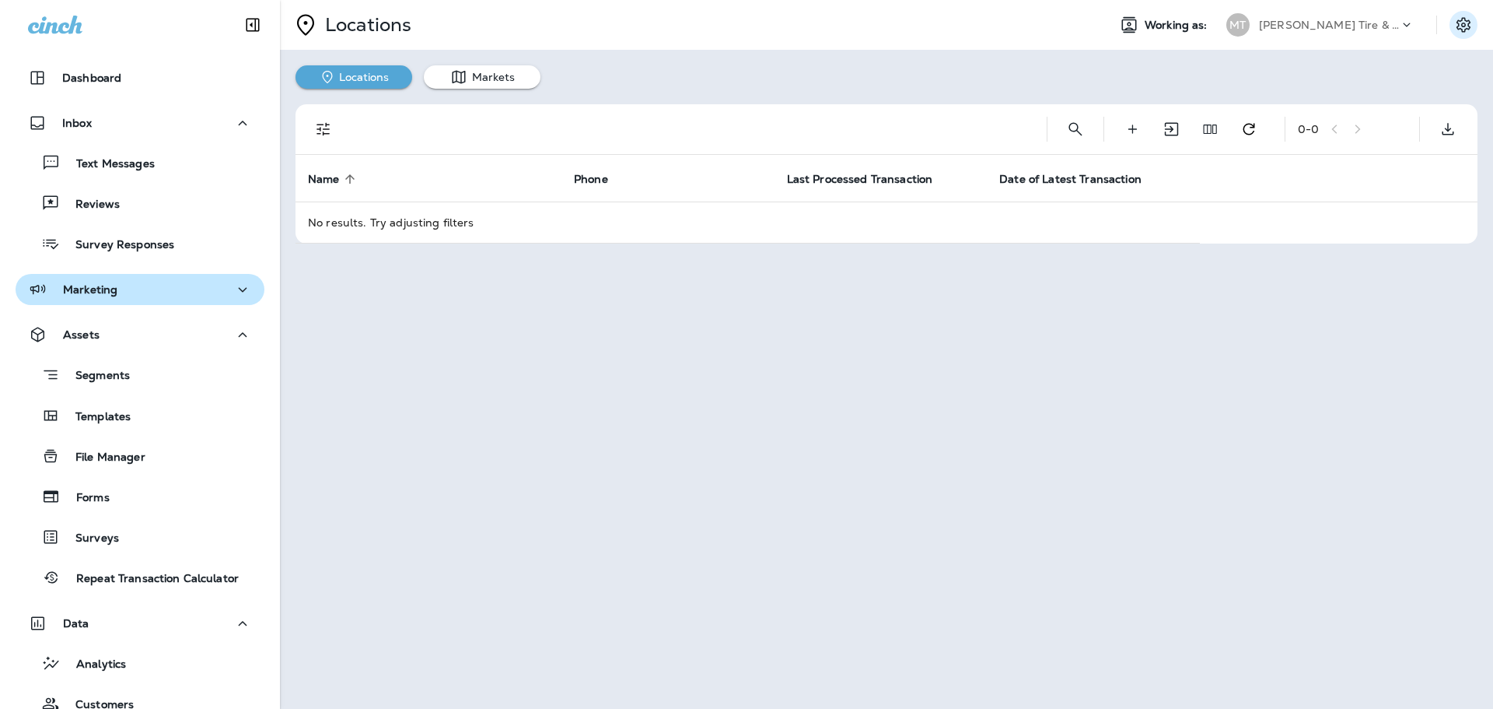
click at [1455, 16] on icon "Settings" at bounding box center [1464, 25] width 19 height 19
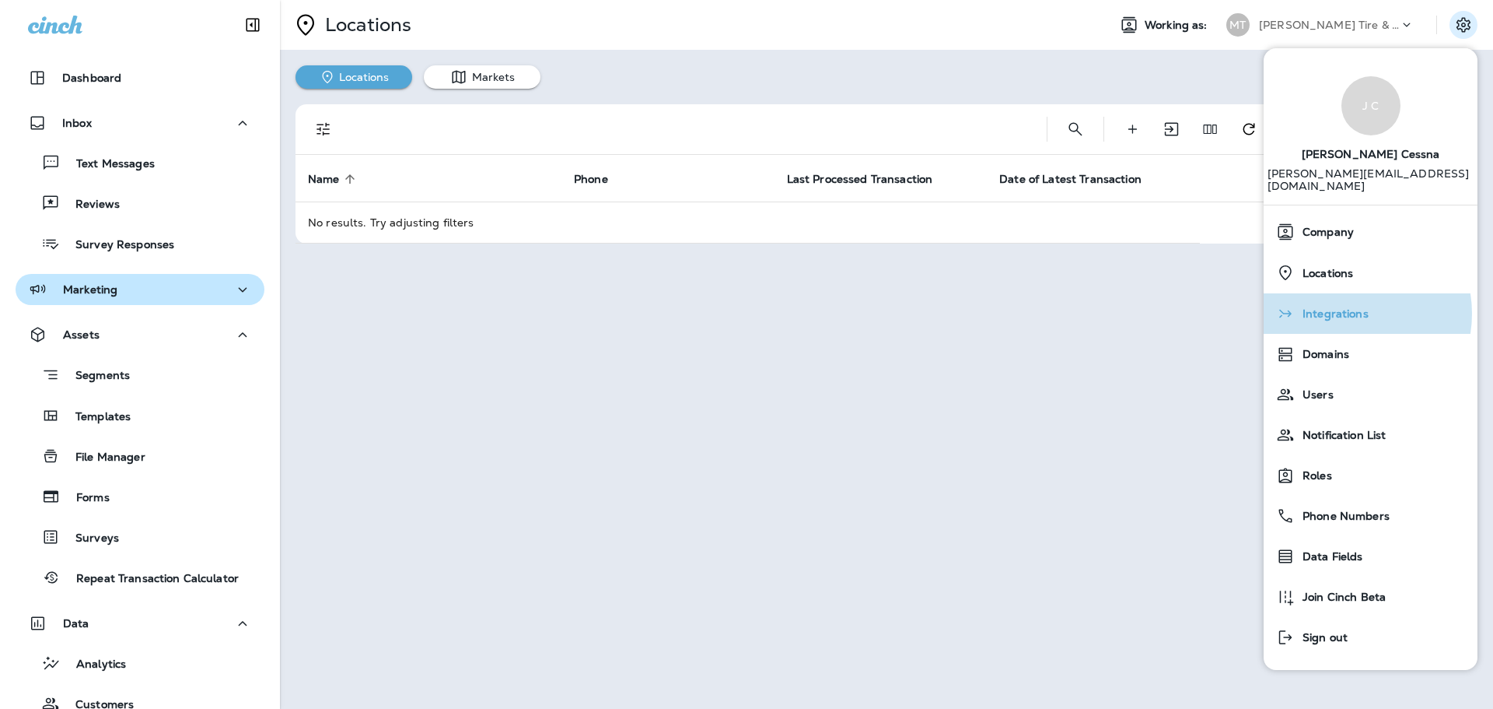
click at [1344, 307] on span "Integrations" at bounding box center [1332, 313] width 74 height 13
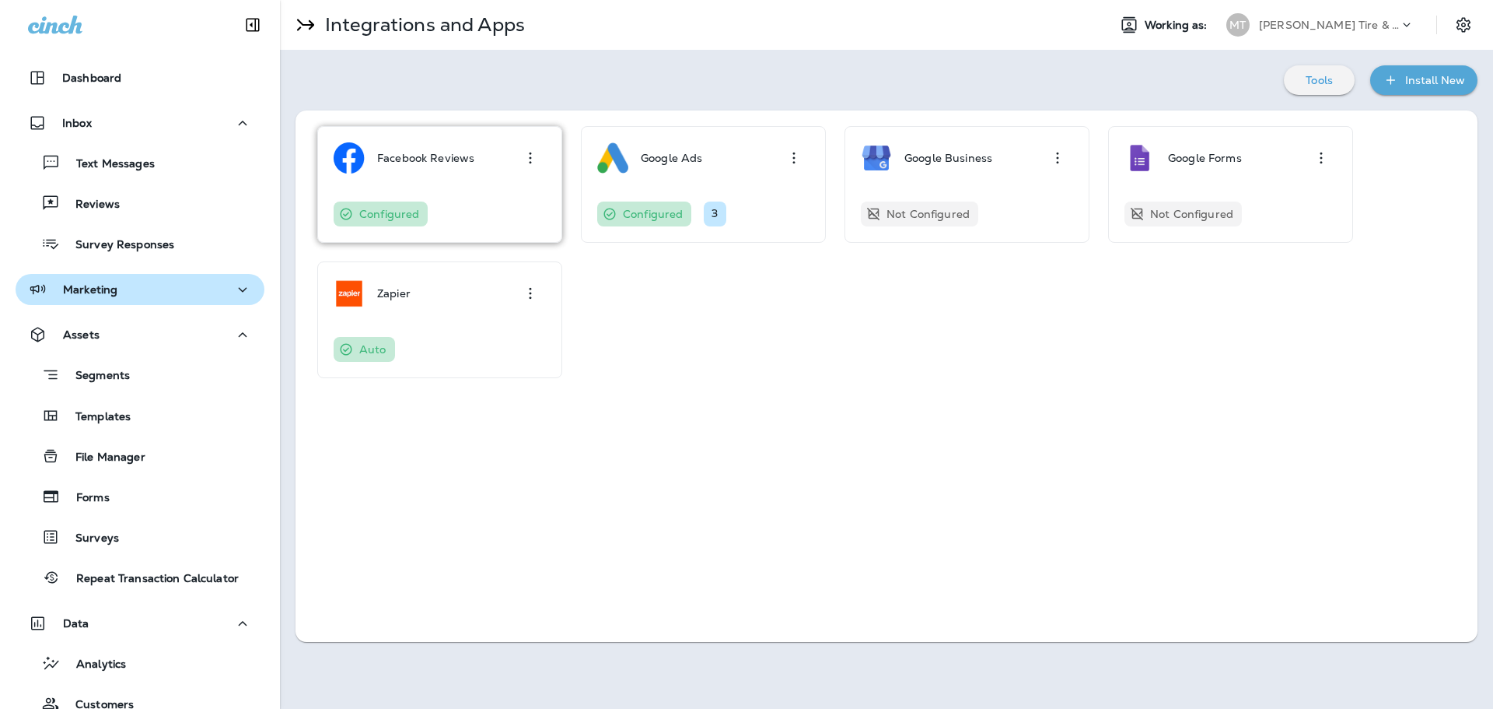
click at [443, 177] on div "Facebook Reviews Configured" at bounding box center [440, 184] width 212 height 84
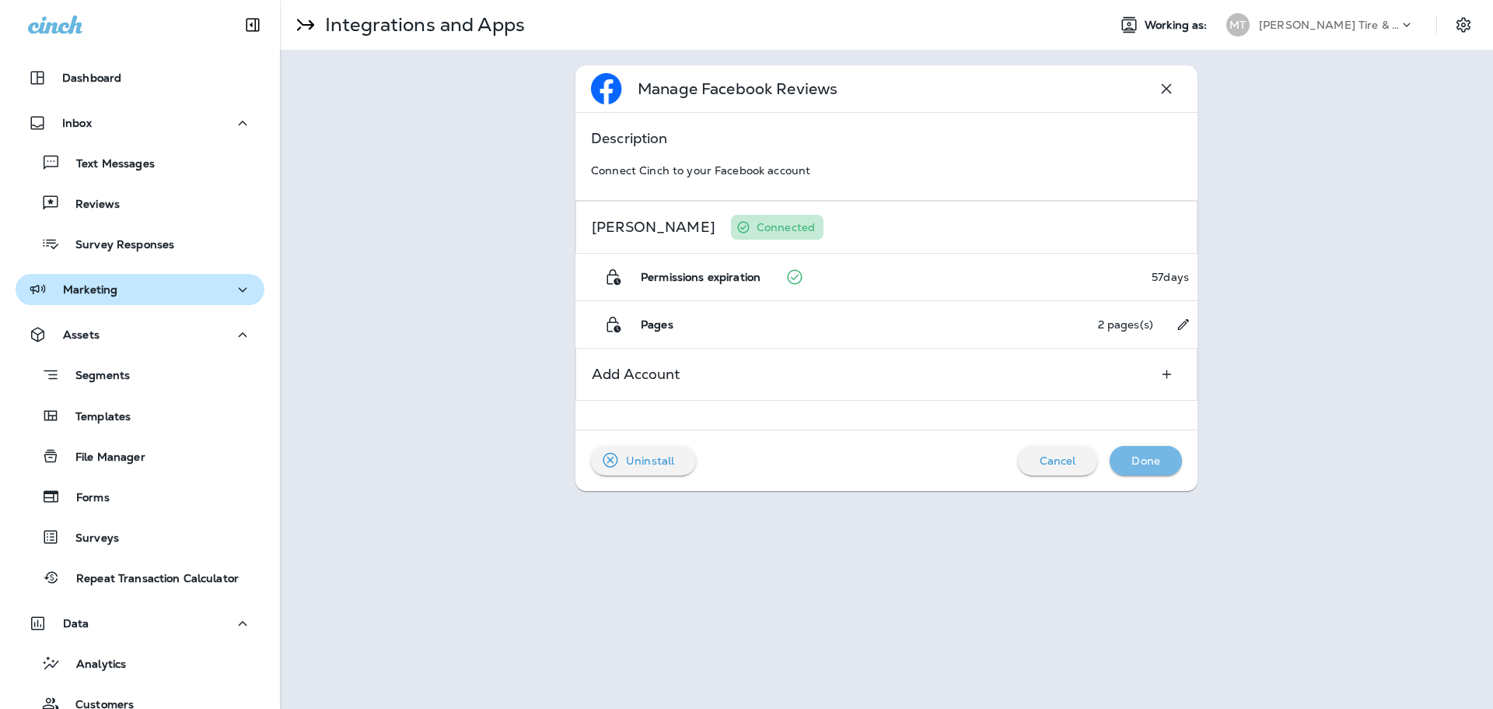
click at [1148, 462] on p "Done" at bounding box center [1146, 460] width 29 height 12
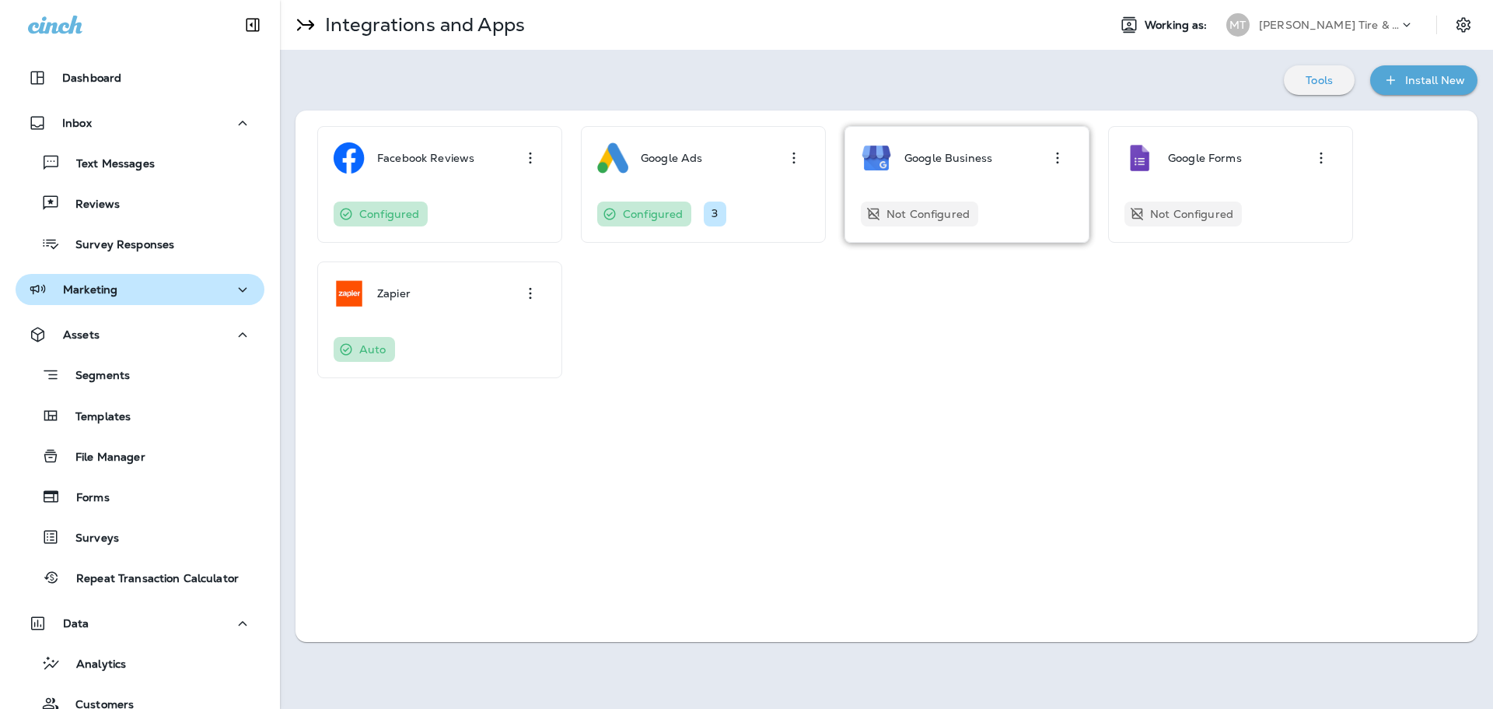
click at [919, 165] on div "Google Business" at bounding box center [949, 157] width 88 height 31
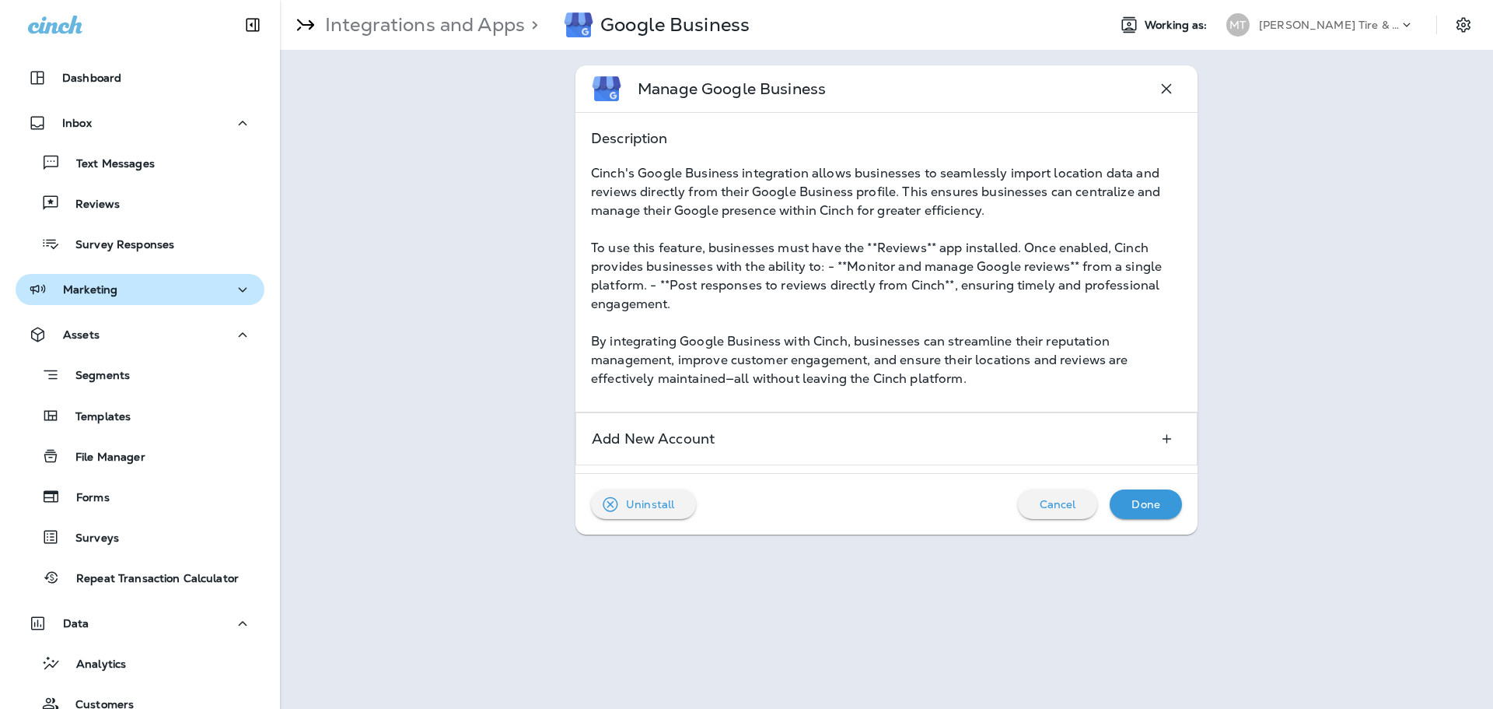
click at [1043, 502] on p "Cancel" at bounding box center [1058, 504] width 37 height 12
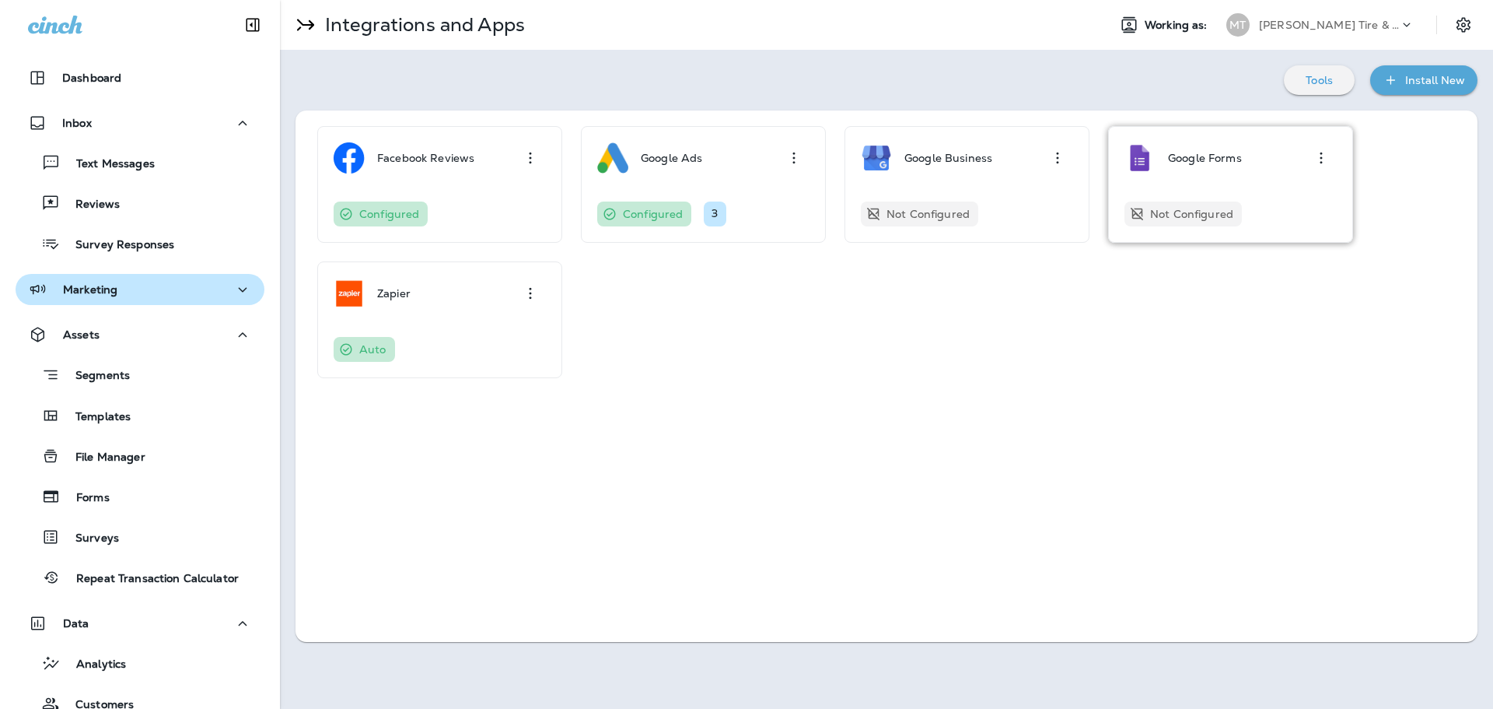
click at [1223, 147] on div "Google Forms" at bounding box center [1205, 157] width 74 height 31
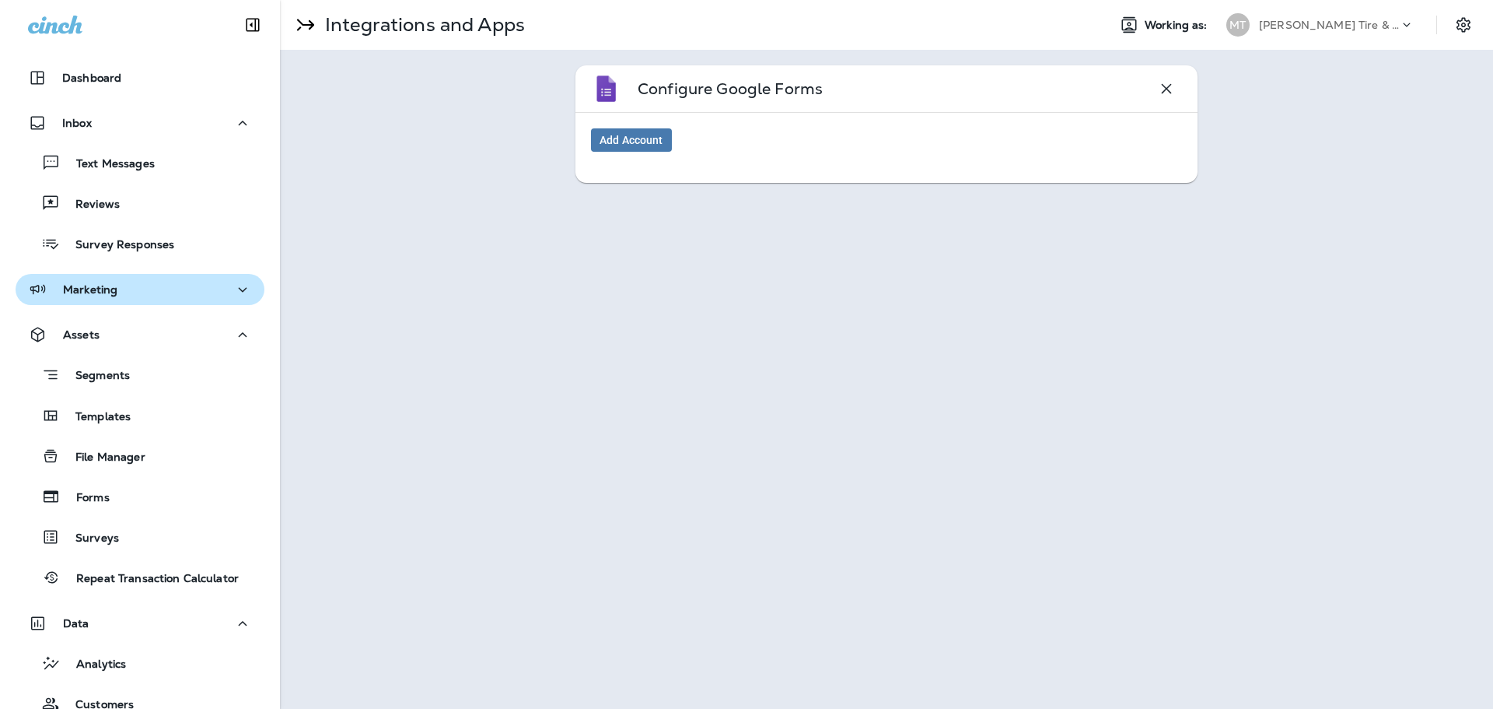
click at [1159, 91] on icon "button" at bounding box center [1166, 88] width 19 height 19
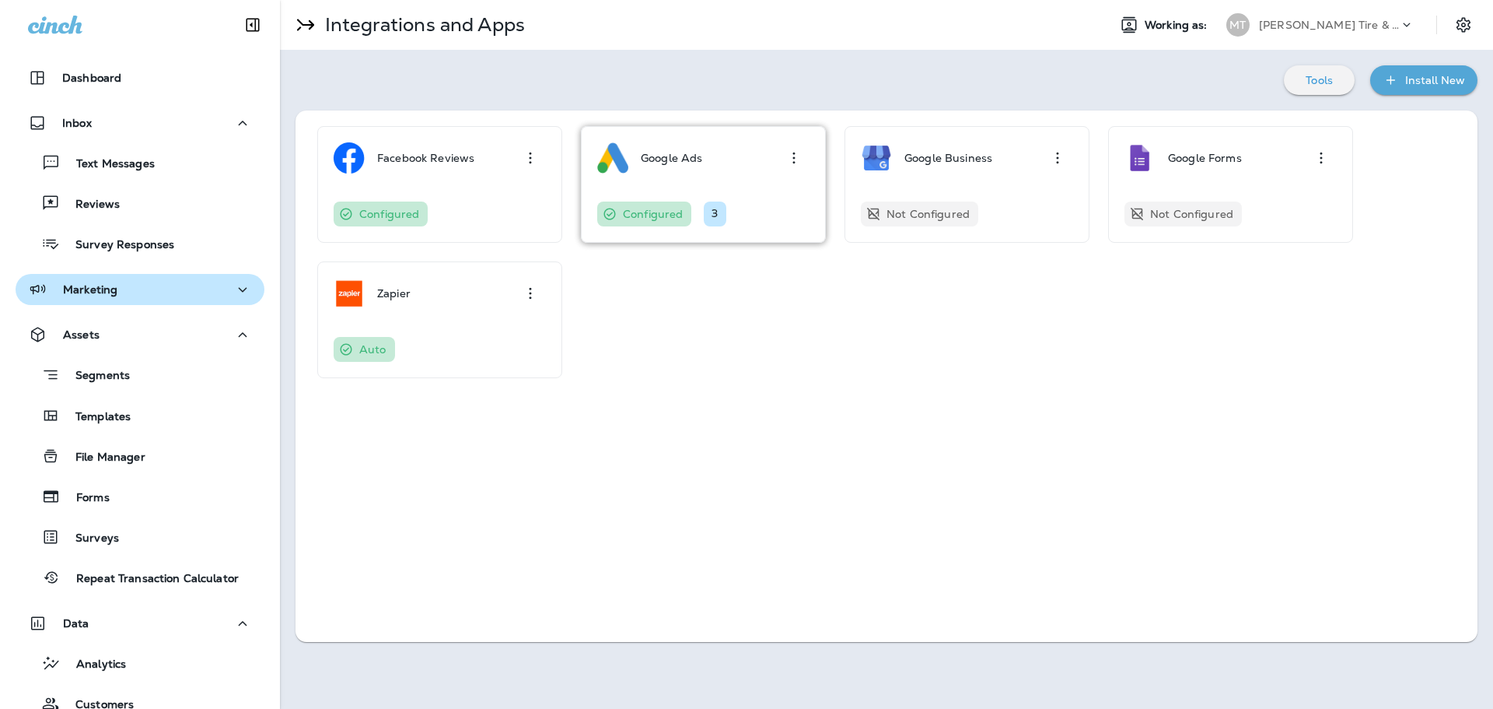
click at [691, 159] on p "Google Ads" at bounding box center [671, 158] width 61 height 12
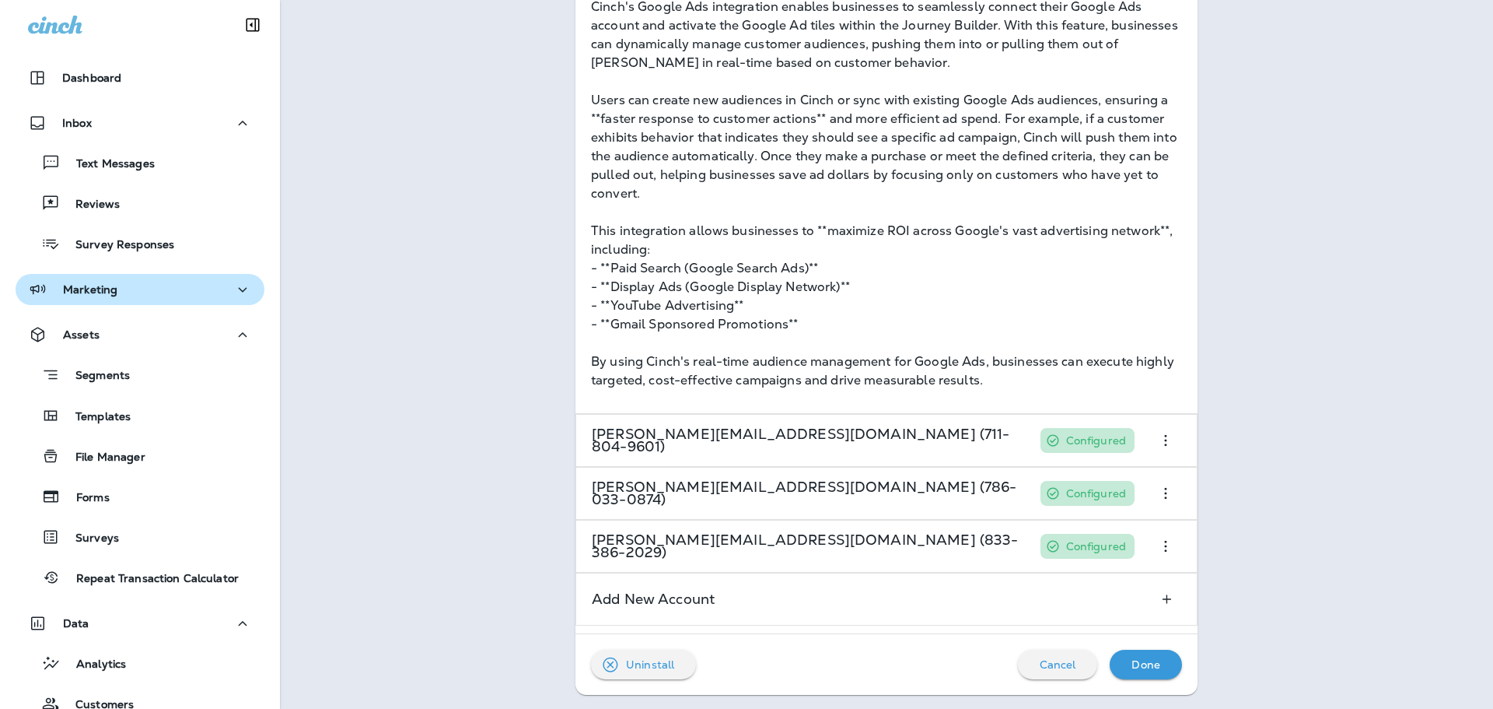
scroll to position [168, 0]
click at [1039, 654] on div "Cancel" at bounding box center [1058, 663] width 55 height 20
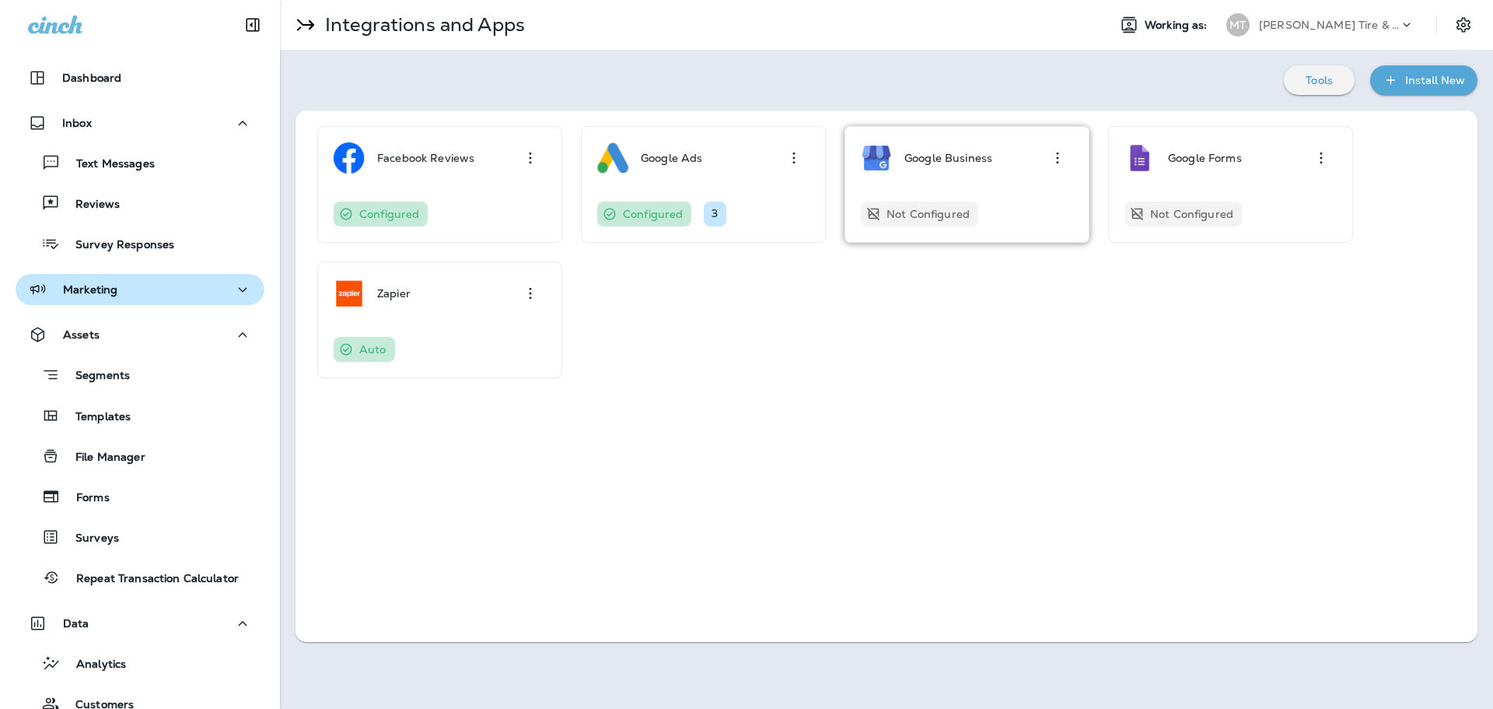
click at [984, 166] on div "Google Business" at bounding box center [949, 157] width 88 height 31
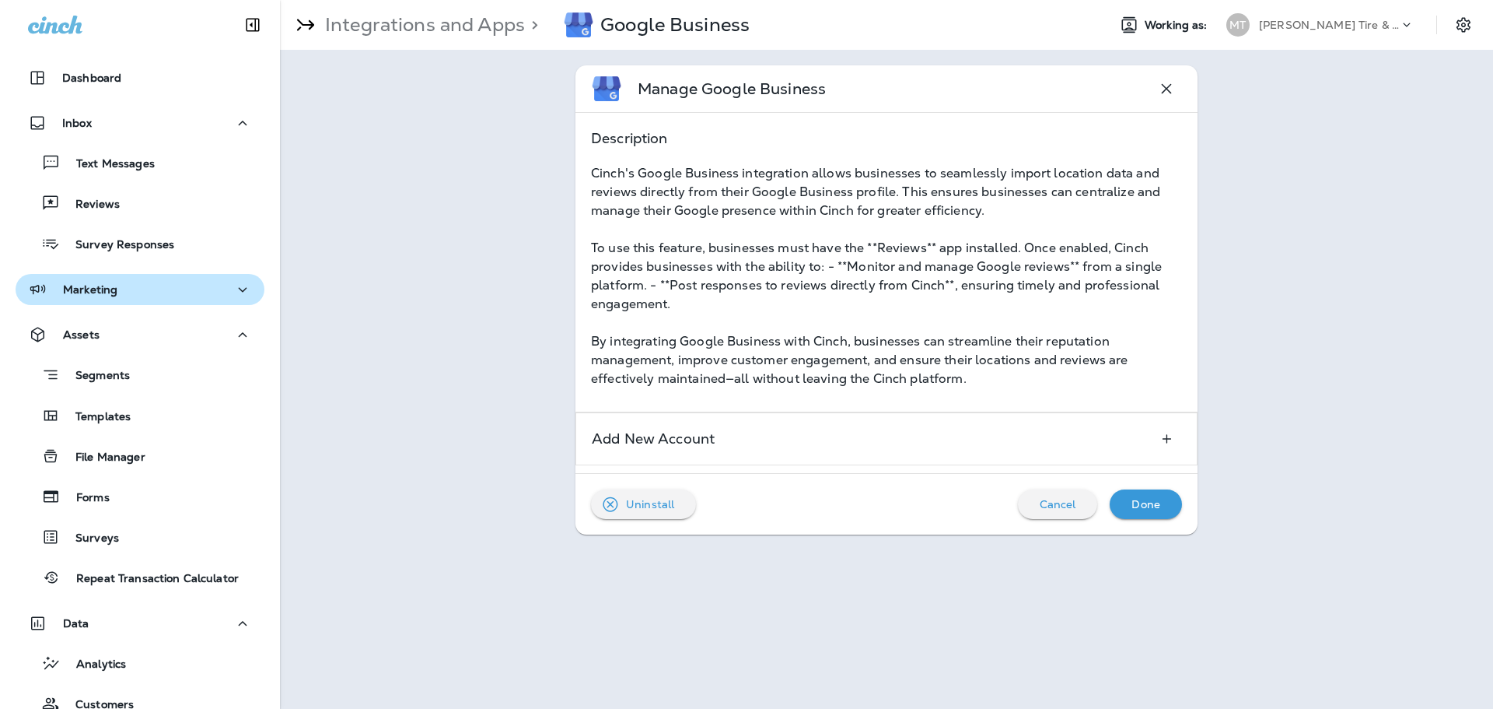
click at [1055, 500] on p "Cancel" at bounding box center [1058, 504] width 37 height 12
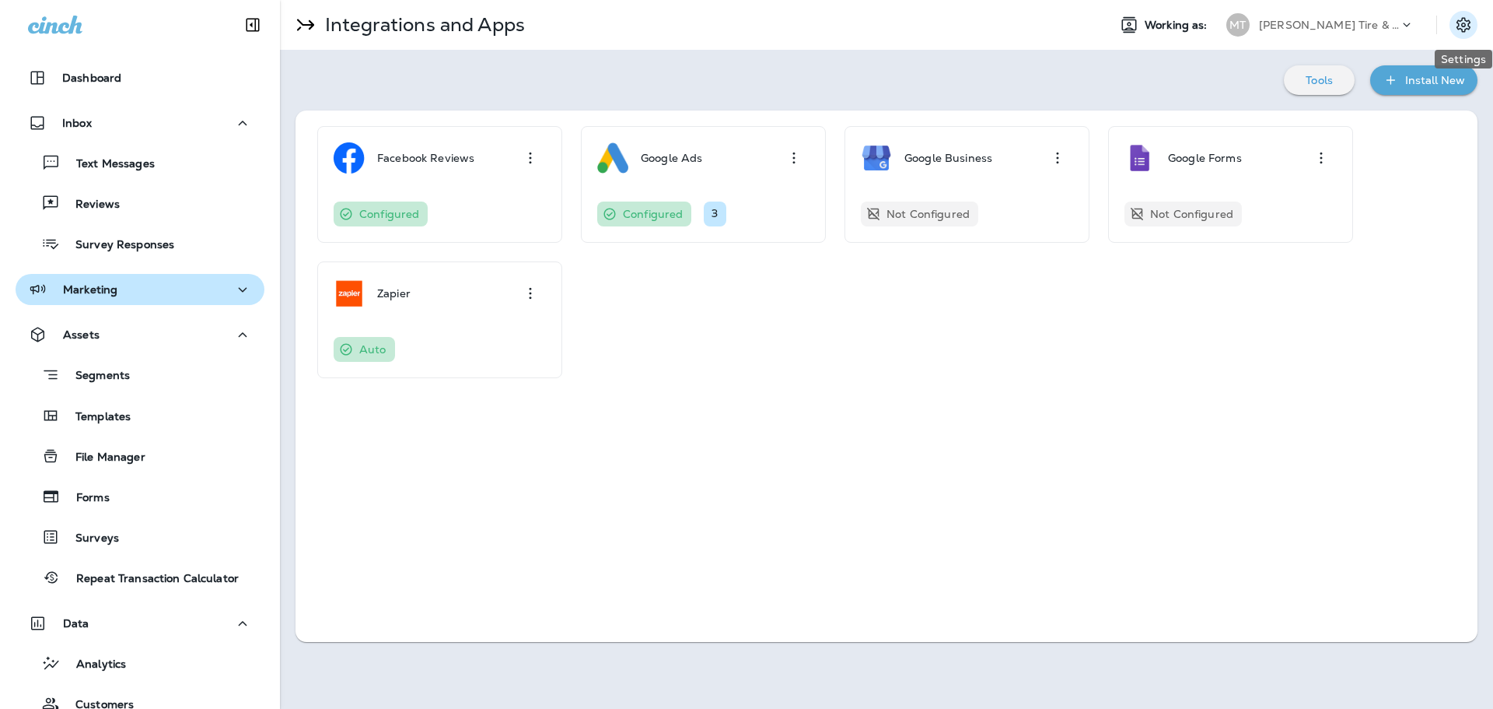
click at [1457, 17] on icon "Settings" at bounding box center [1464, 25] width 19 height 19
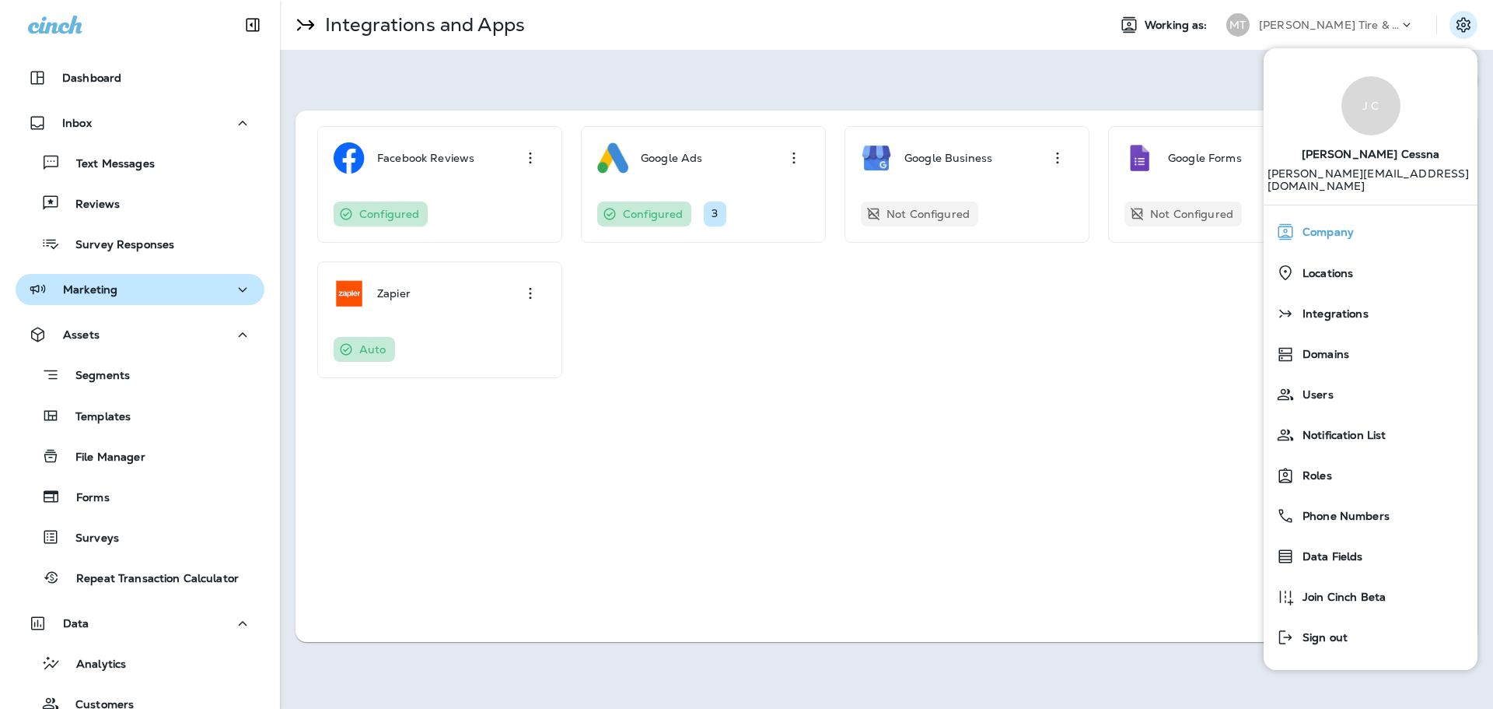
click at [1355, 217] on div "Company" at bounding box center [1370, 231] width 201 height 31
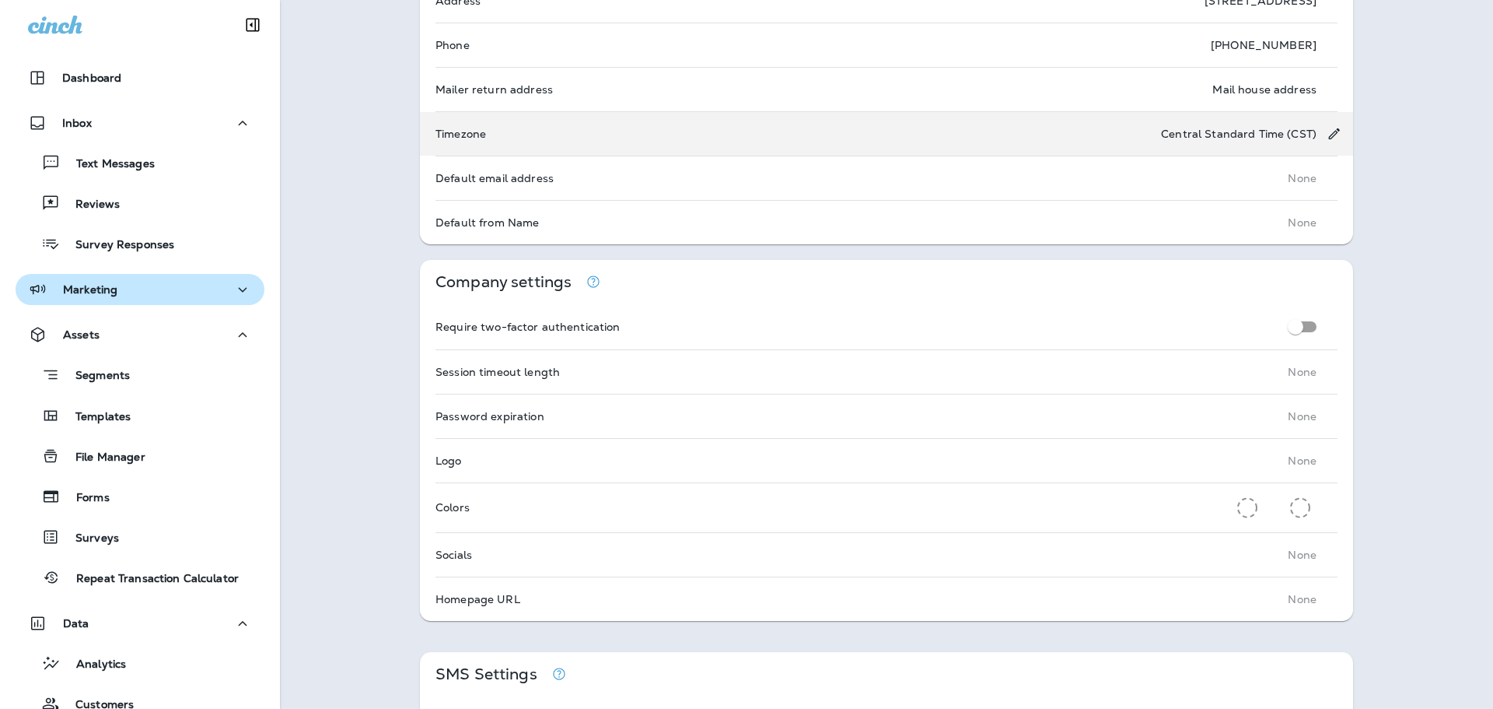
scroll to position [311, 0]
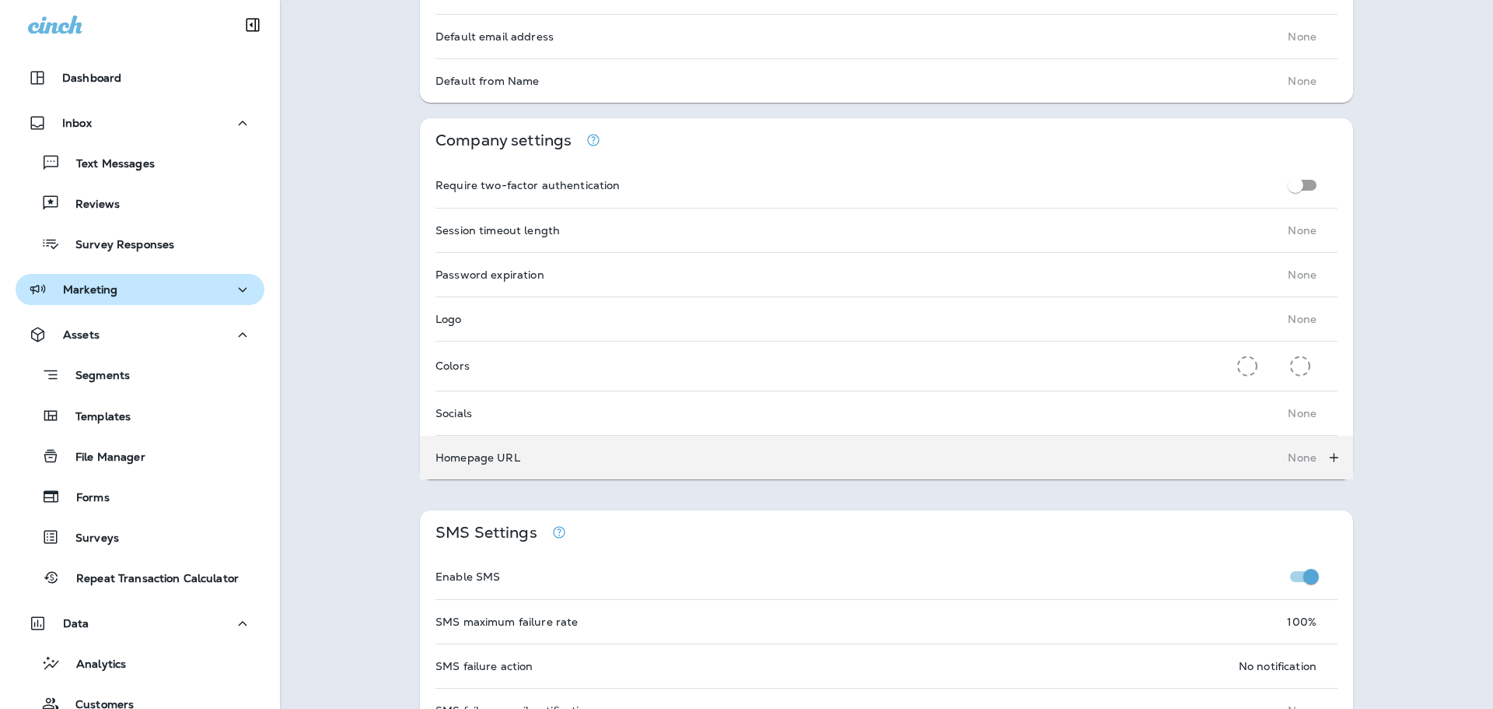
click at [527, 469] on div "Homepage URL None" at bounding box center [886, 458] width 933 height 44
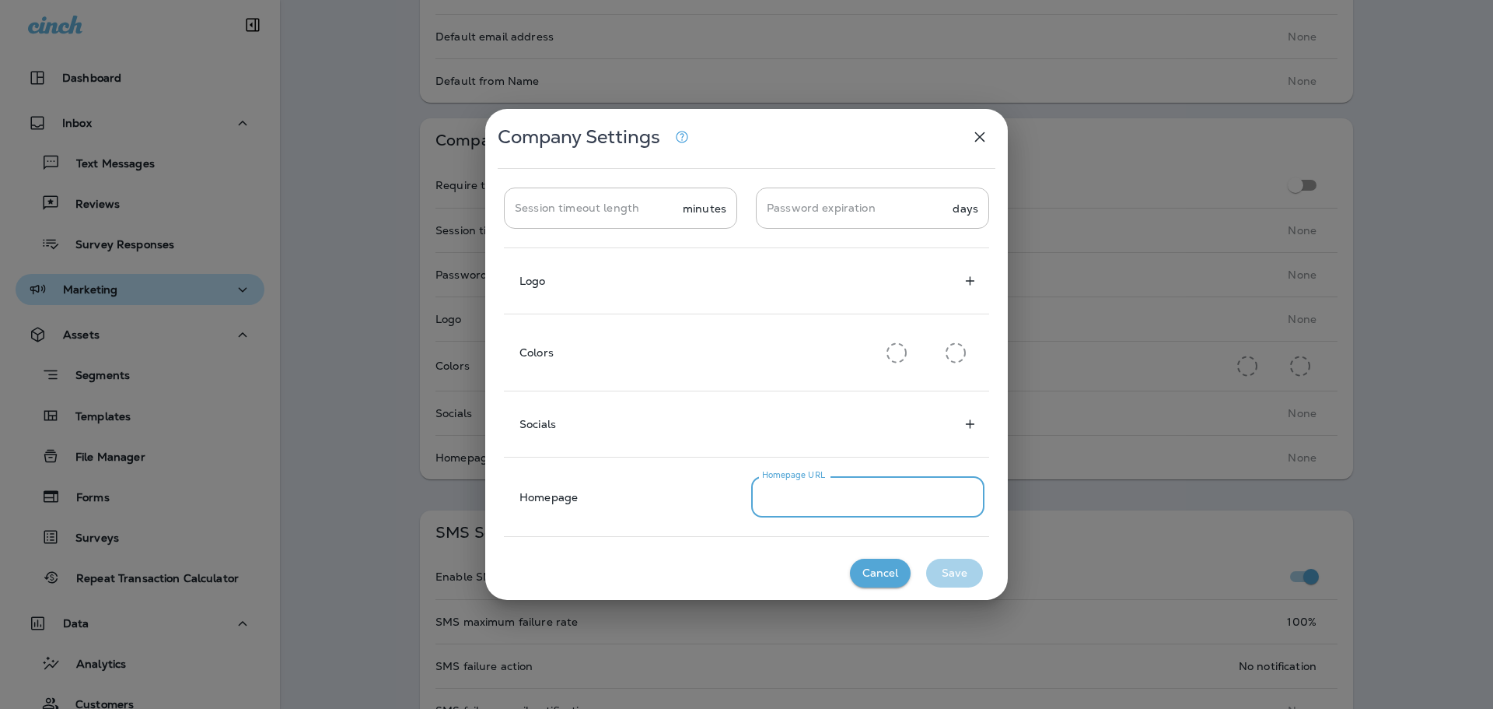
click at [820, 498] on input "Homepage URL" at bounding box center [867, 496] width 233 height 41
paste input "**********"
type input "**********"
click at [952, 579] on button "Save" at bounding box center [954, 572] width 57 height 29
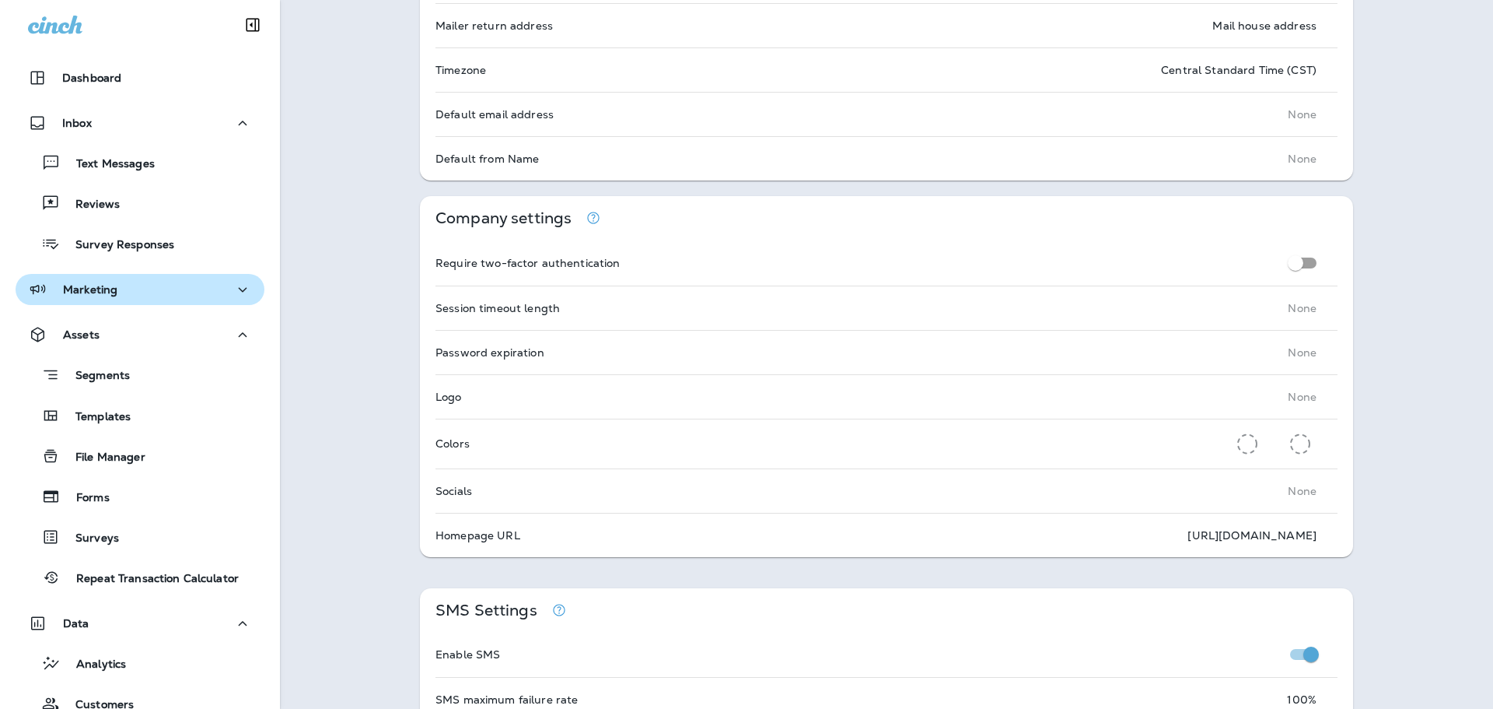
scroll to position [0, 0]
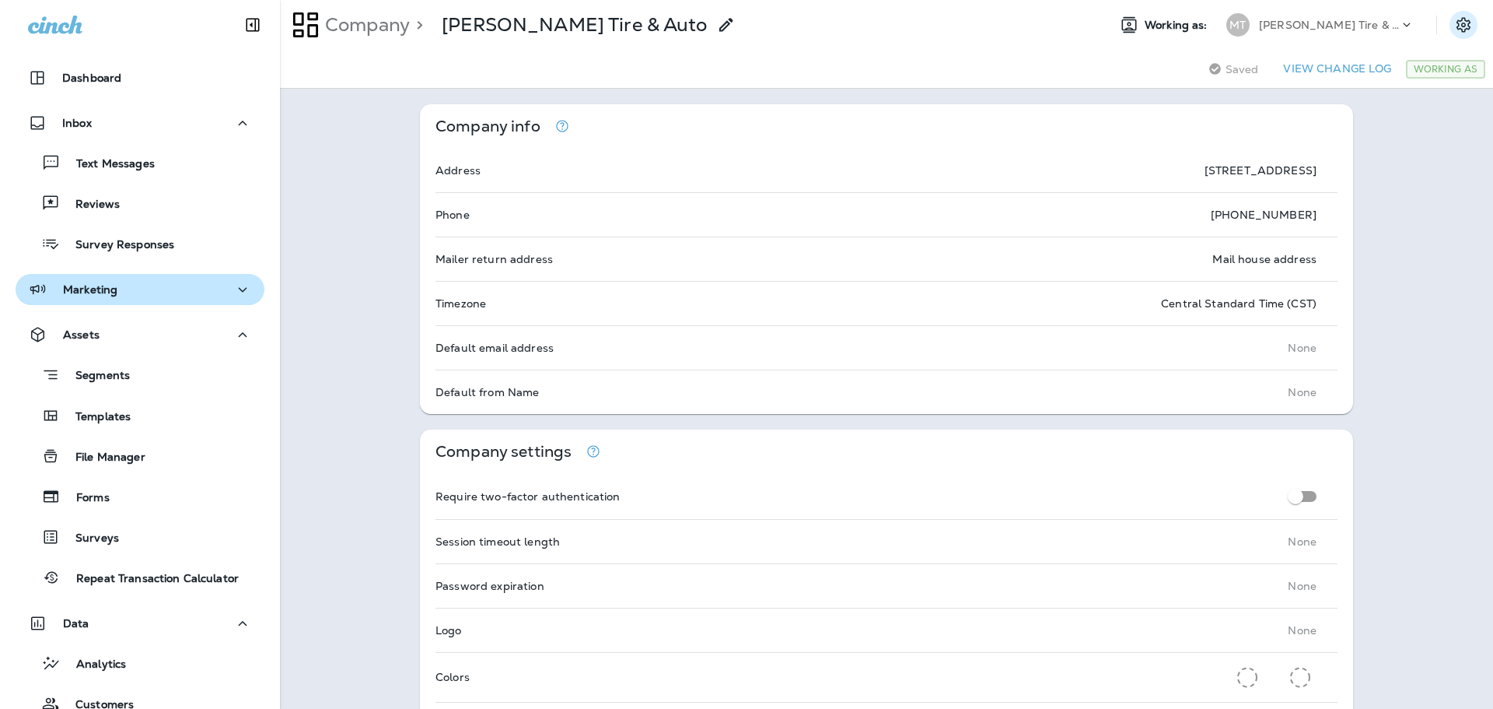
click at [1459, 26] on icon "Settings" at bounding box center [1464, 25] width 19 height 19
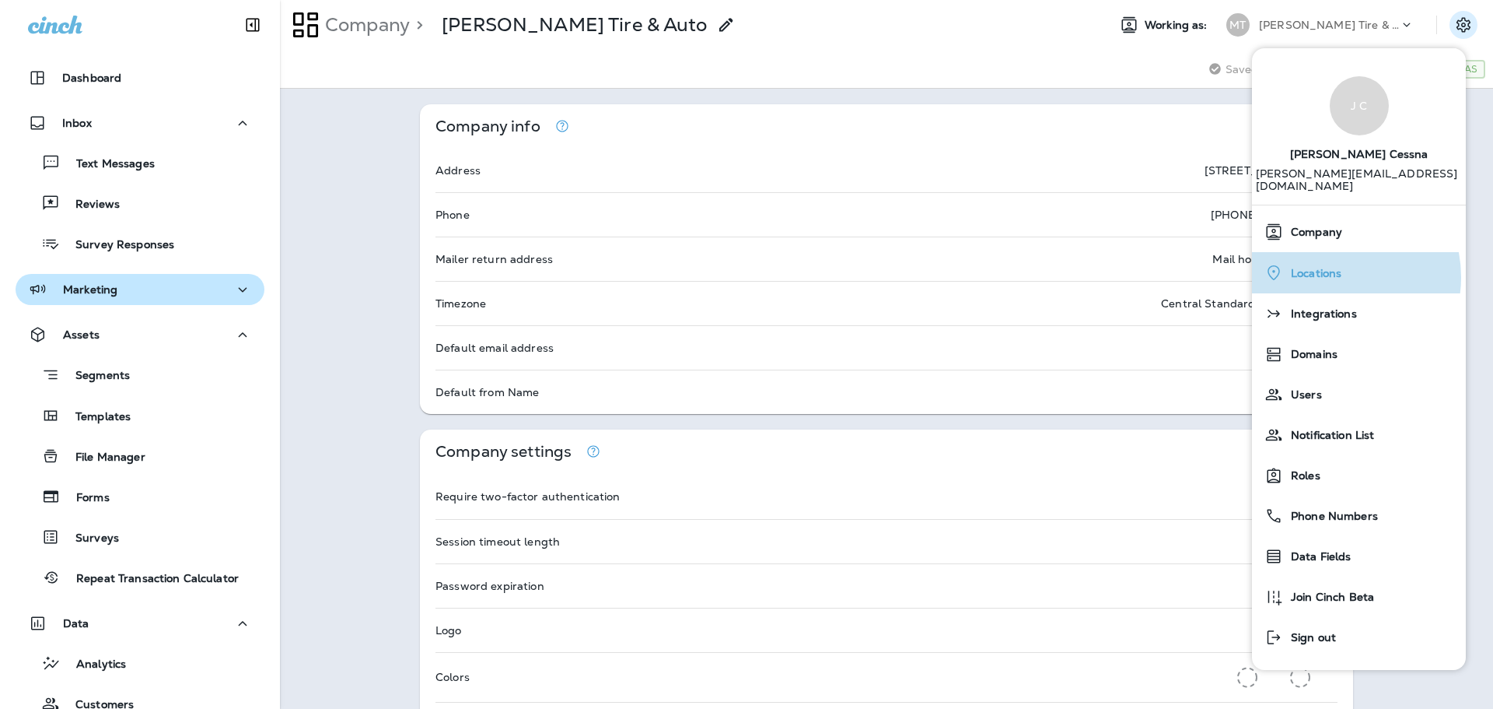
click at [1330, 267] on span "Locations" at bounding box center [1312, 273] width 58 height 13
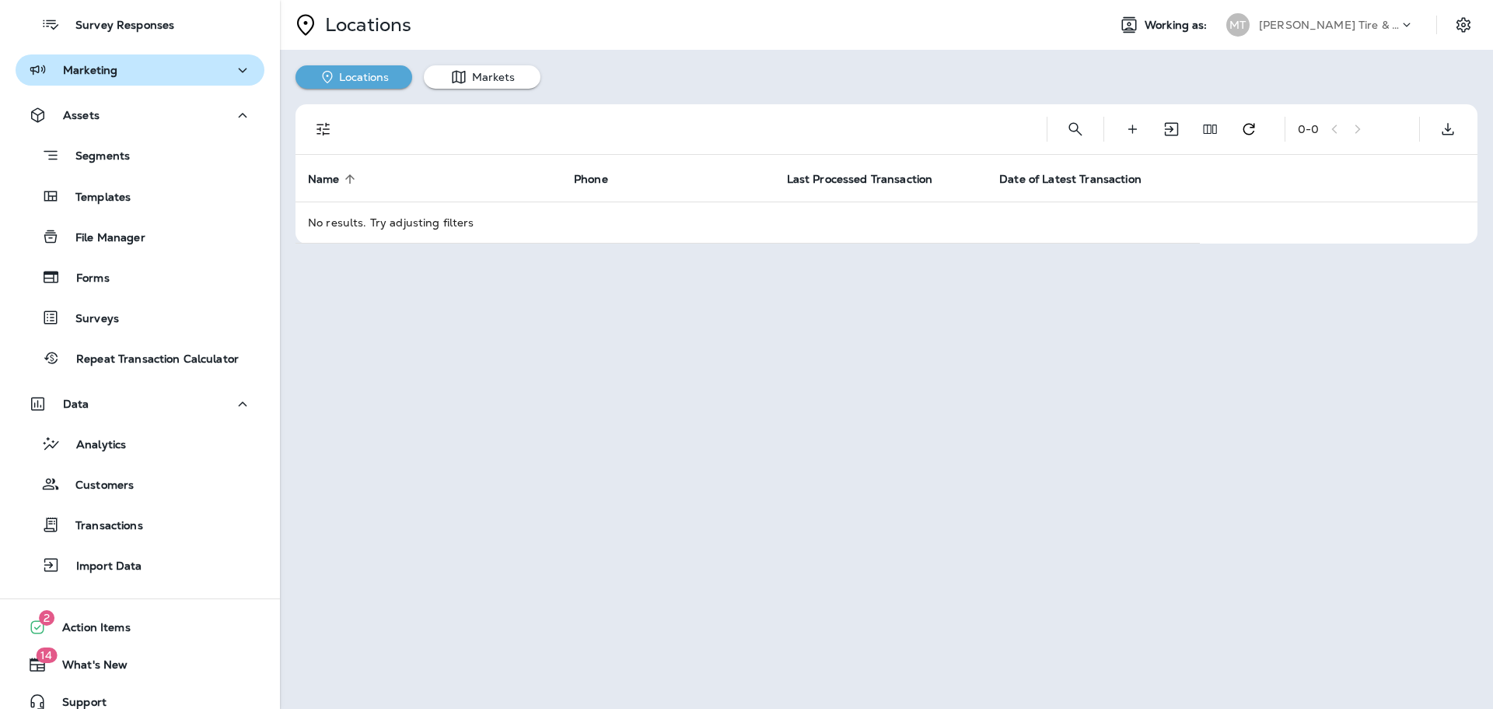
scroll to position [236, 0]
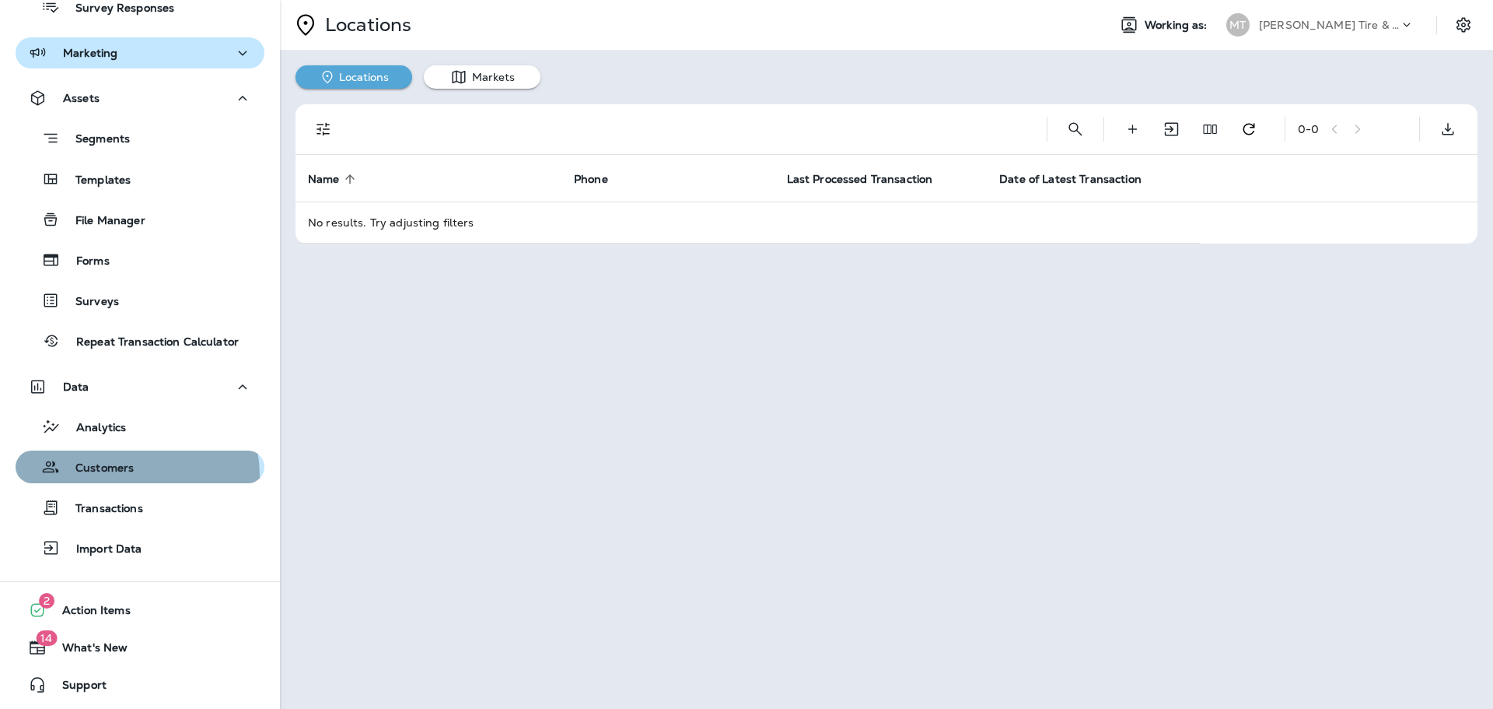
click at [114, 476] on div "Customers" at bounding box center [78, 466] width 112 height 23
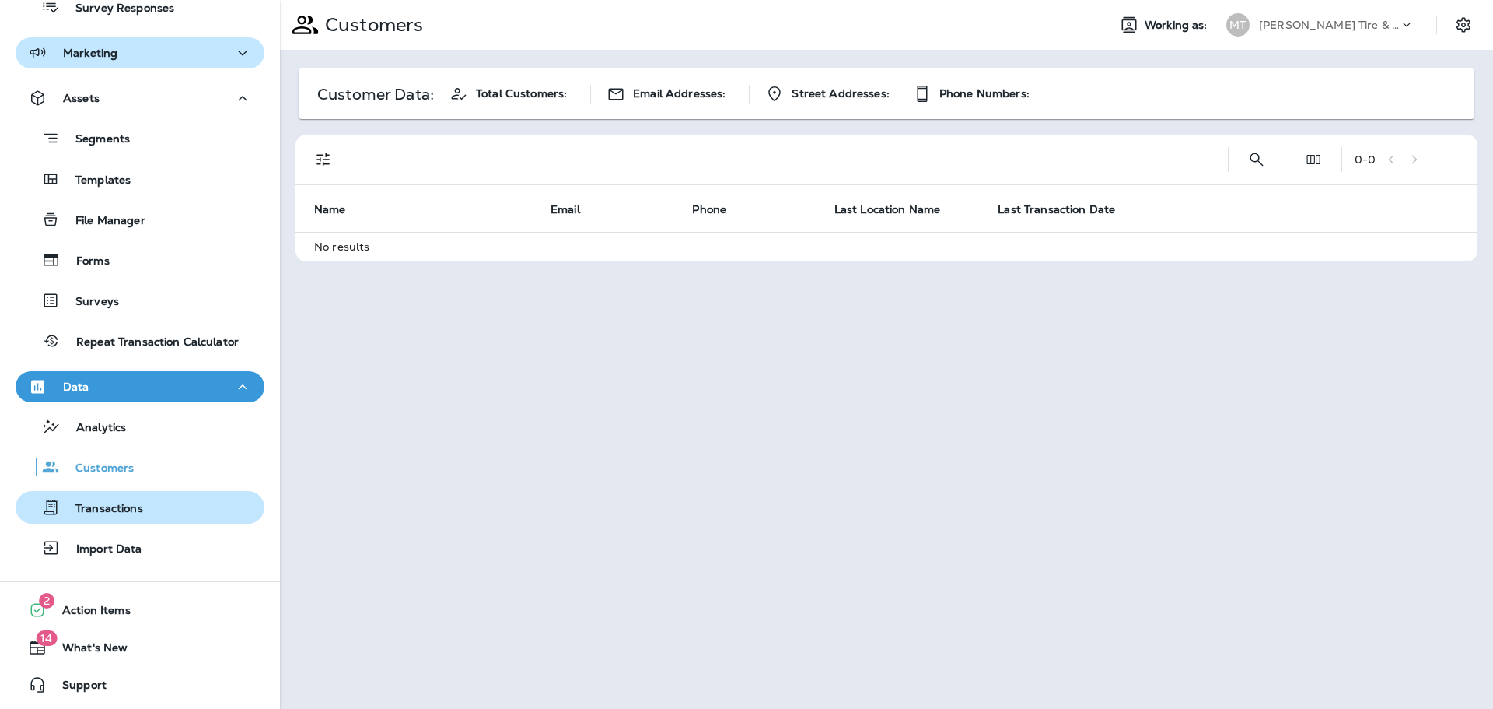
click at [120, 514] on p "Transactions" at bounding box center [101, 509] width 83 height 15
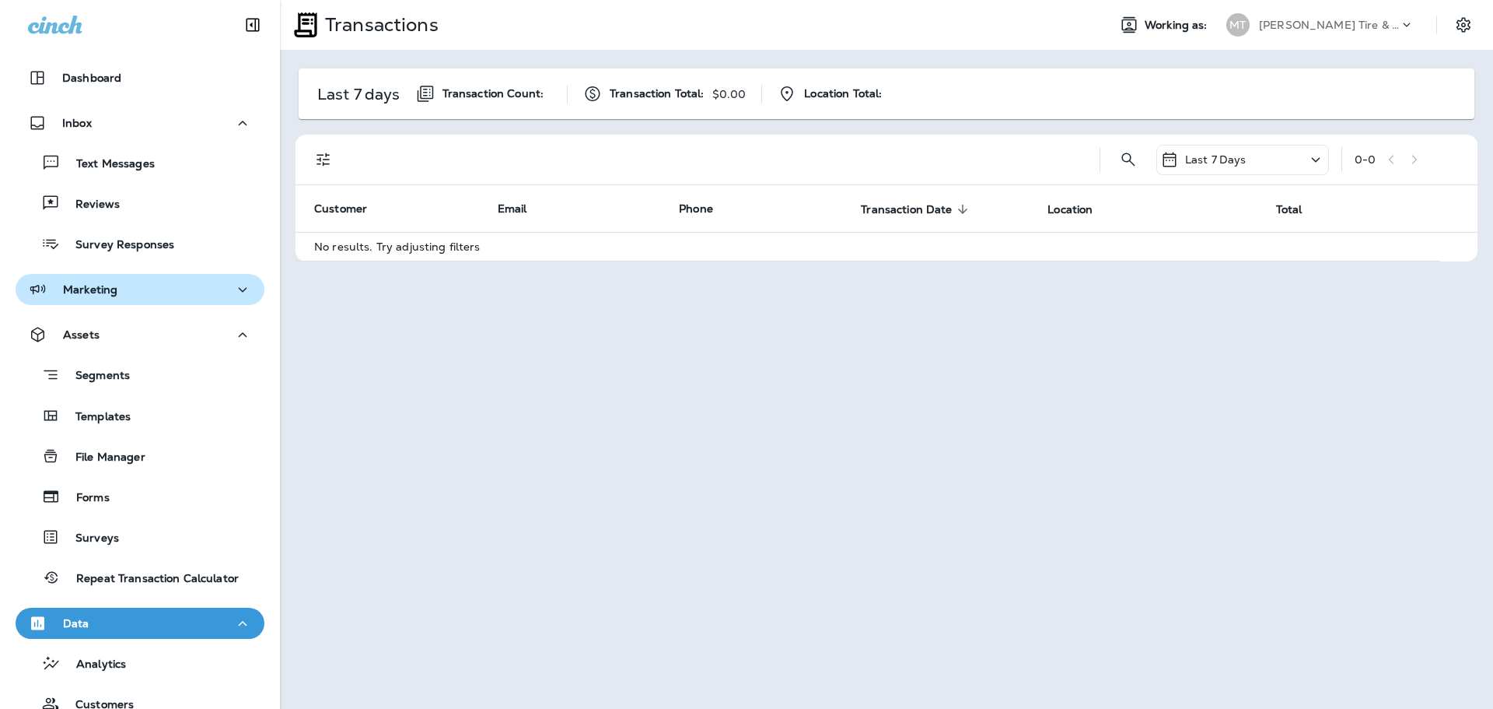
click at [85, 283] on p "Marketing" at bounding box center [90, 289] width 54 height 12
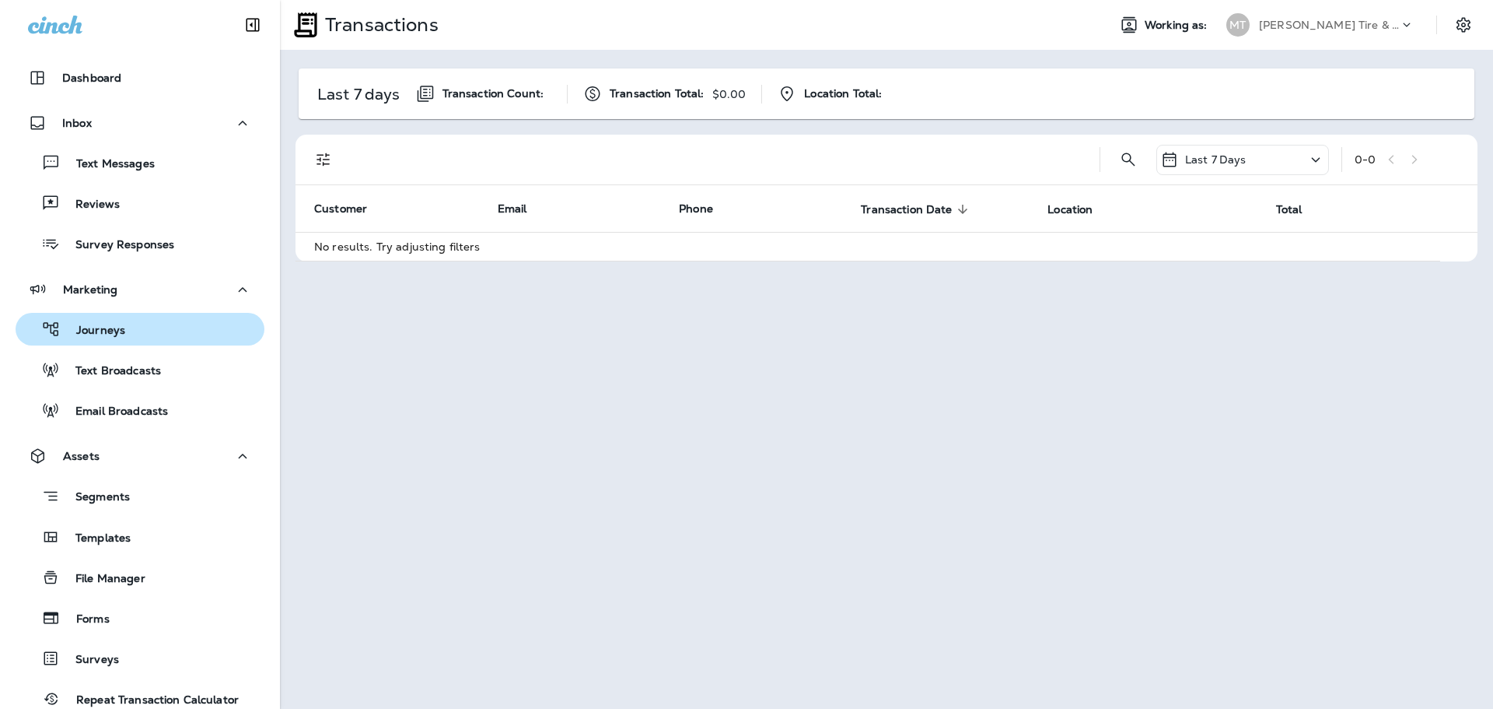
click at [103, 331] on p "Journeys" at bounding box center [93, 331] width 65 height 15
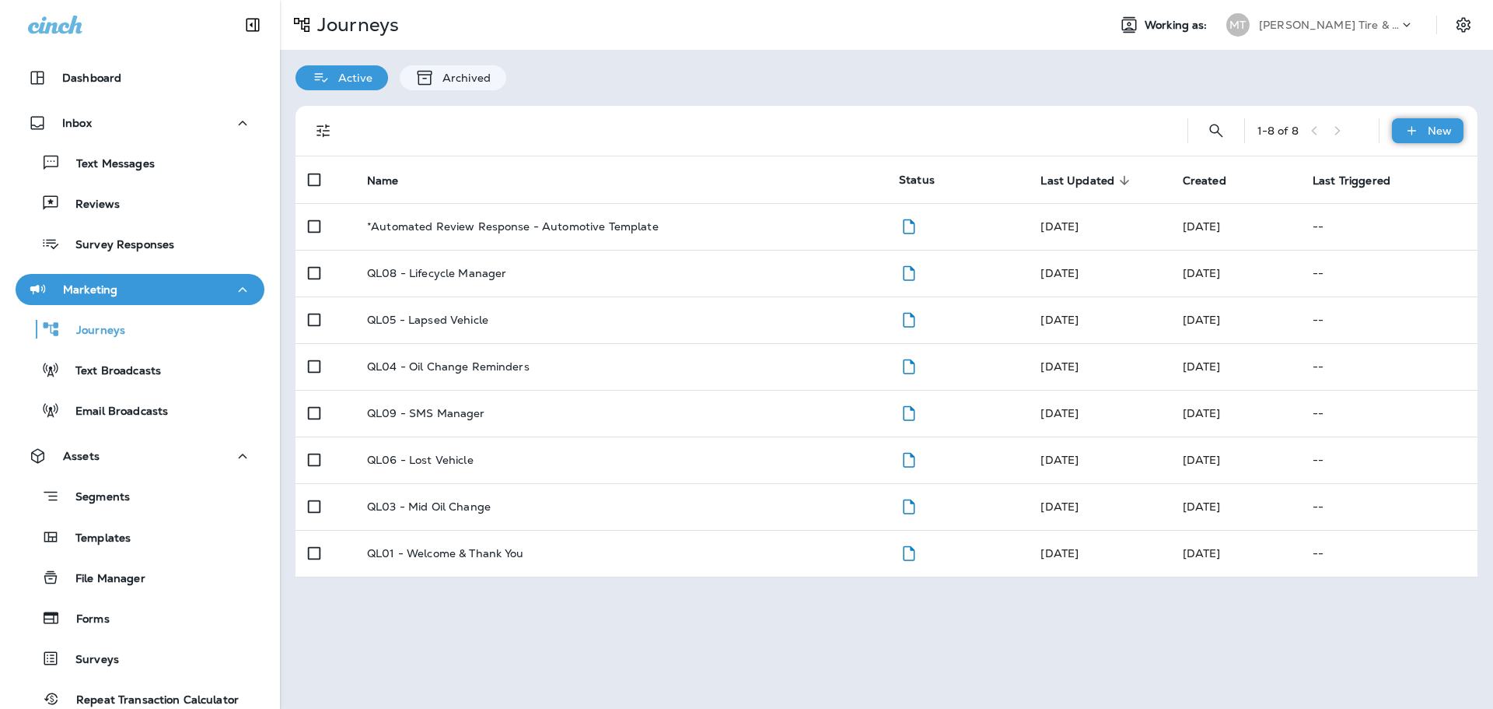
click at [1416, 126] on icon at bounding box center [1412, 131] width 16 height 16
click at [1259, 85] on div "Active Archived" at bounding box center [886, 70] width 1213 height 40
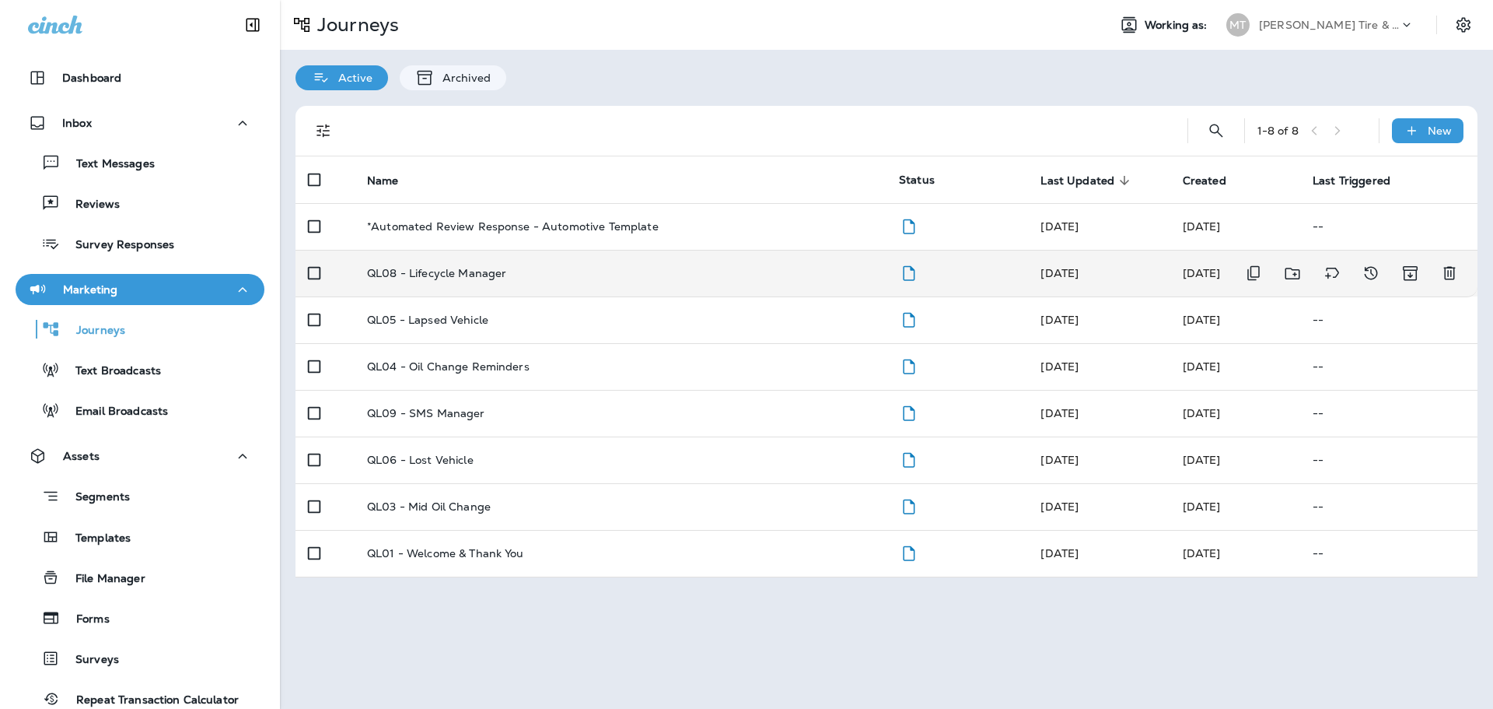
click at [422, 268] on p "QL08 - Lifecycle Manager" at bounding box center [436, 273] width 139 height 12
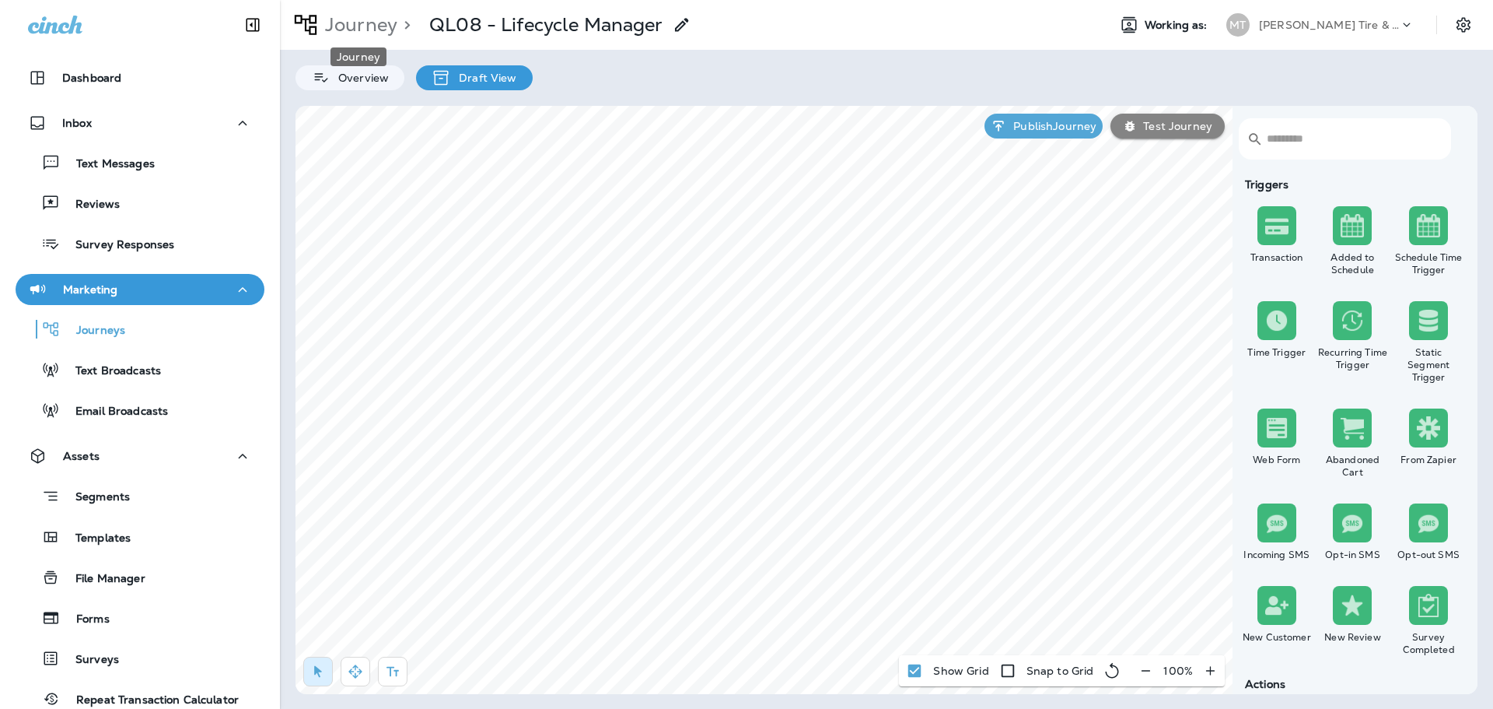
click at [373, 19] on p "Journey" at bounding box center [358, 24] width 79 height 23
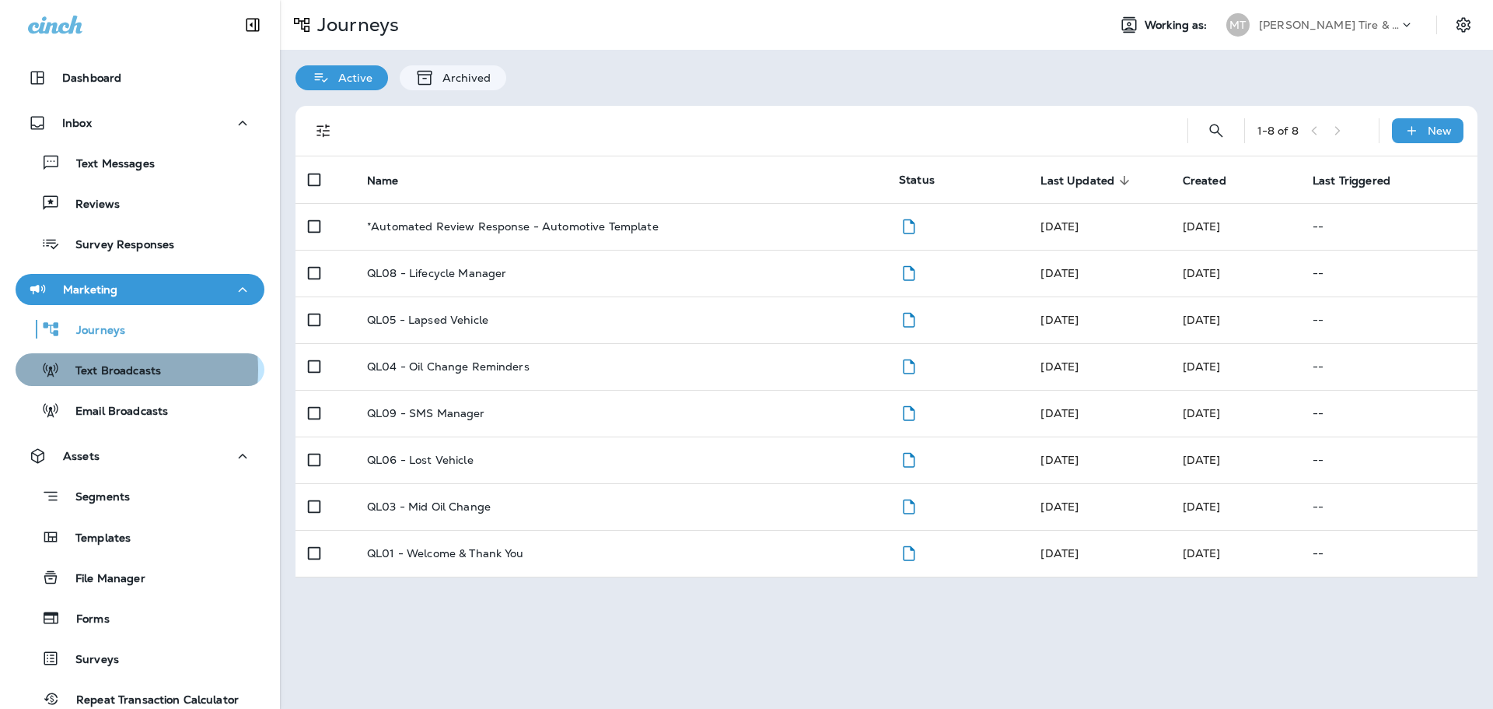
click at [99, 369] on p "Text Broadcasts" at bounding box center [110, 371] width 101 height 15
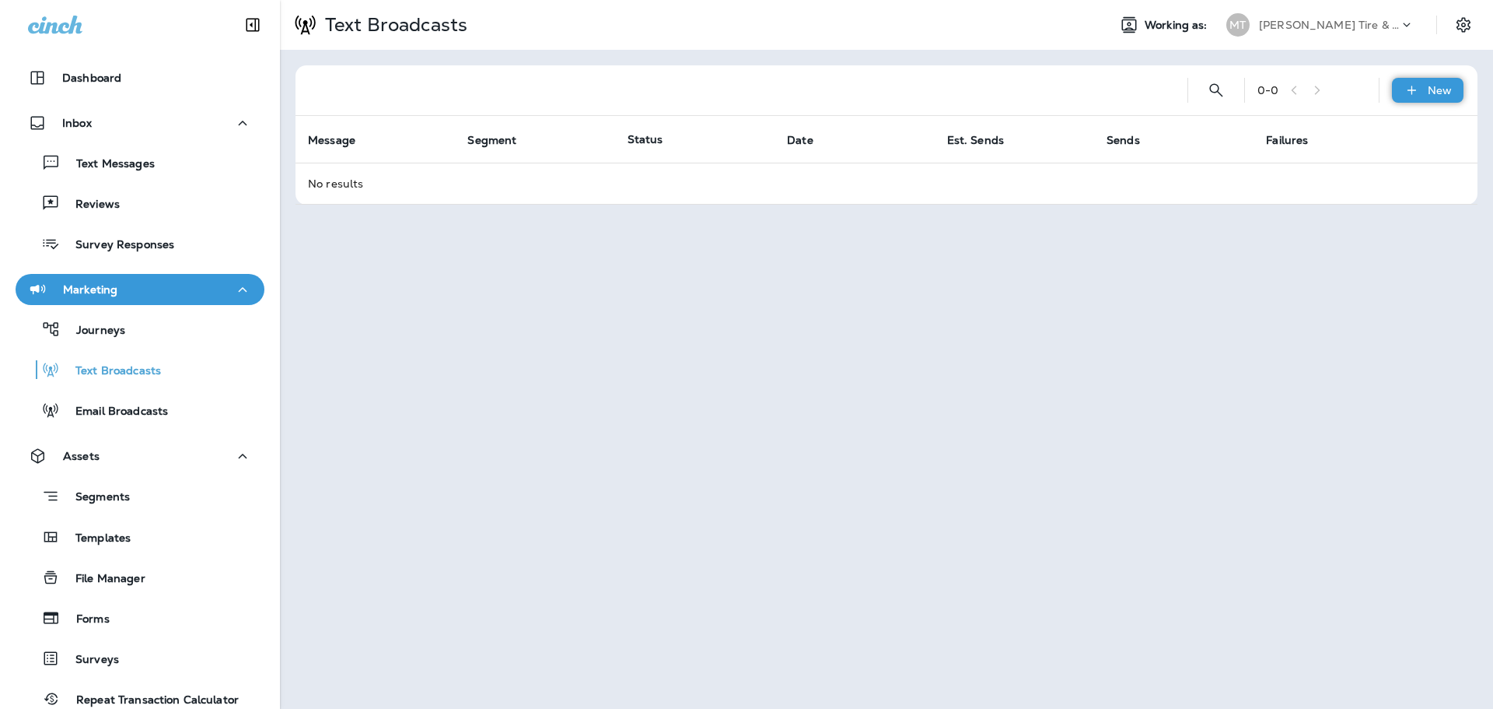
click at [1427, 90] on div "New" at bounding box center [1428, 90] width 72 height 25
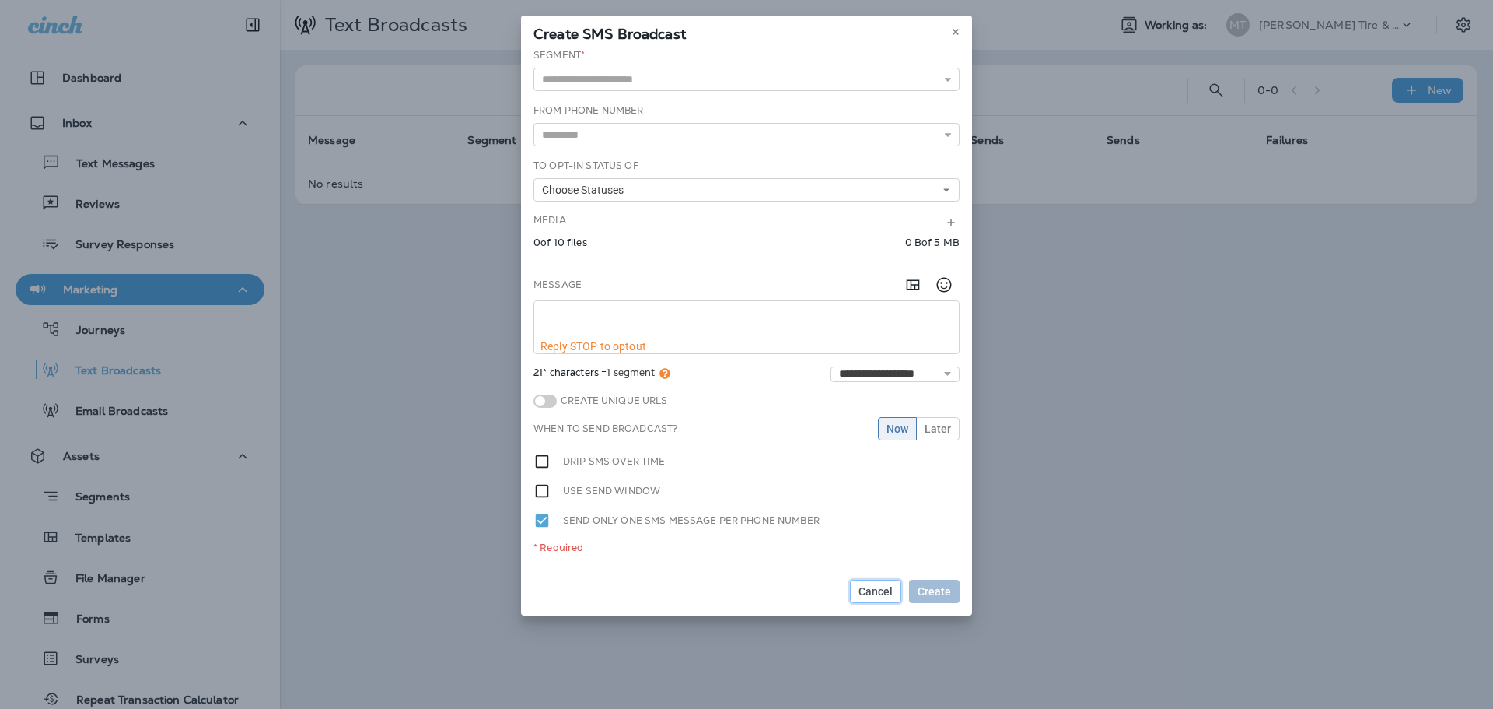
click at [881, 597] on span "Cancel" at bounding box center [876, 591] width 34 height 11
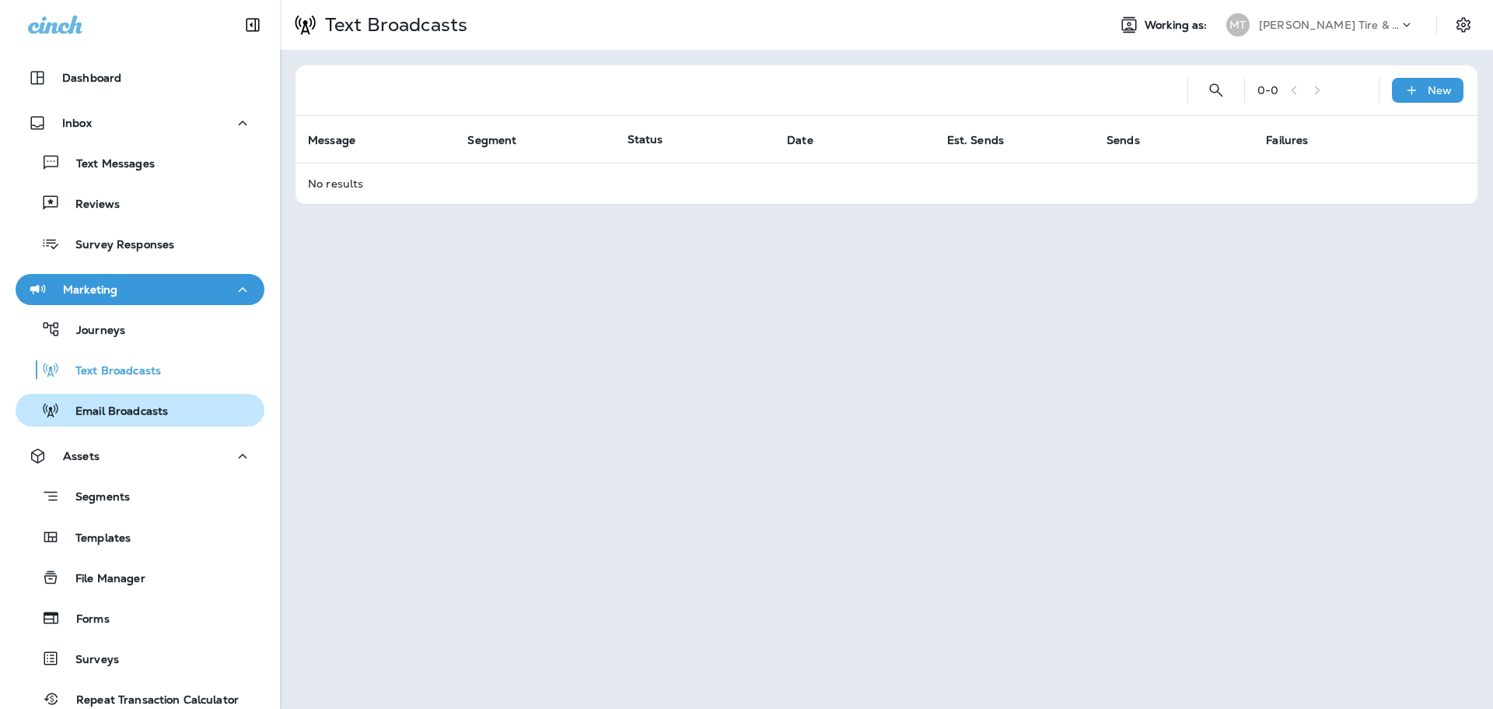
click at [156, 410] on p "Email Broadcasts" at bounding box center [114, 411] width 108 height 15
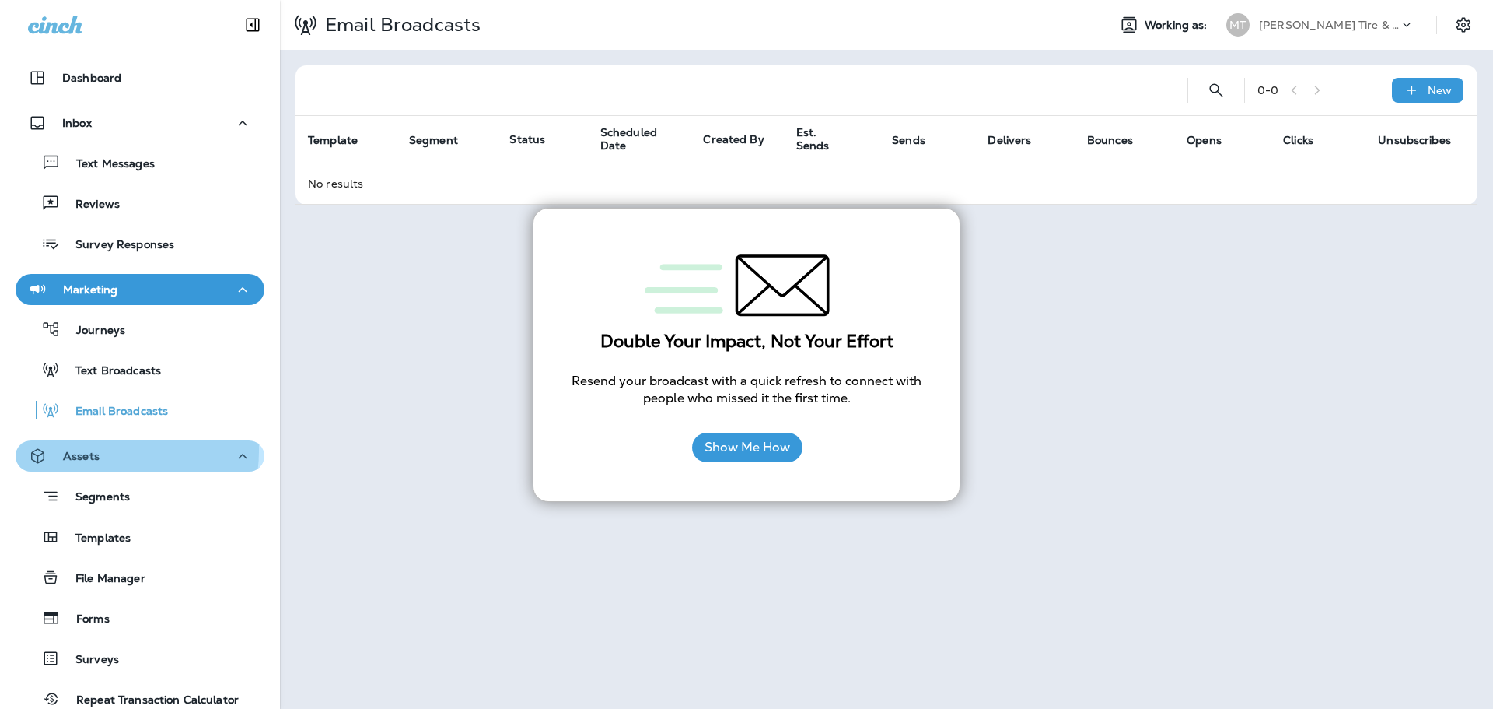
click at [80, 450] on p "Assets" at bounding box center [81, 456] width 37 height 12
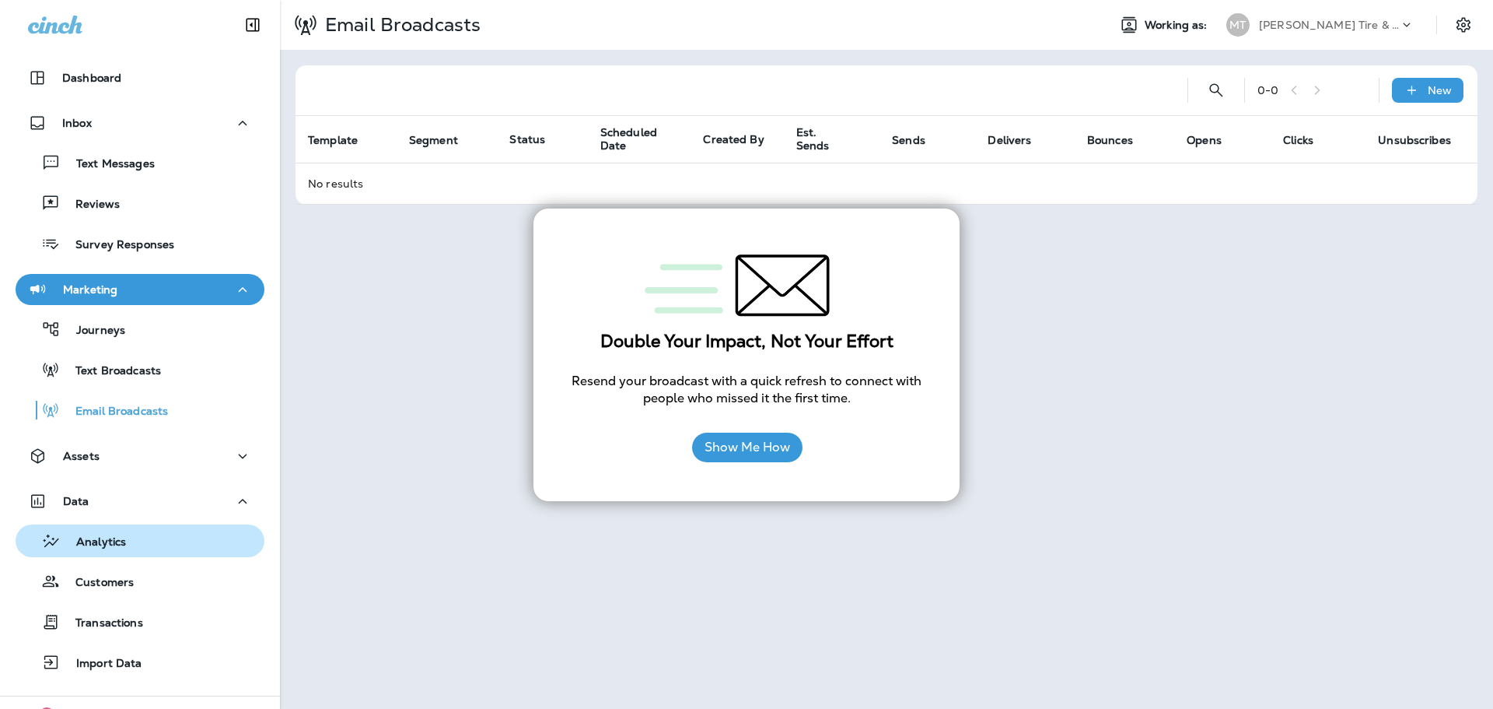
click at [97, 538] on p "Analytics" at bounding box center [93, 542] width 65 height 15
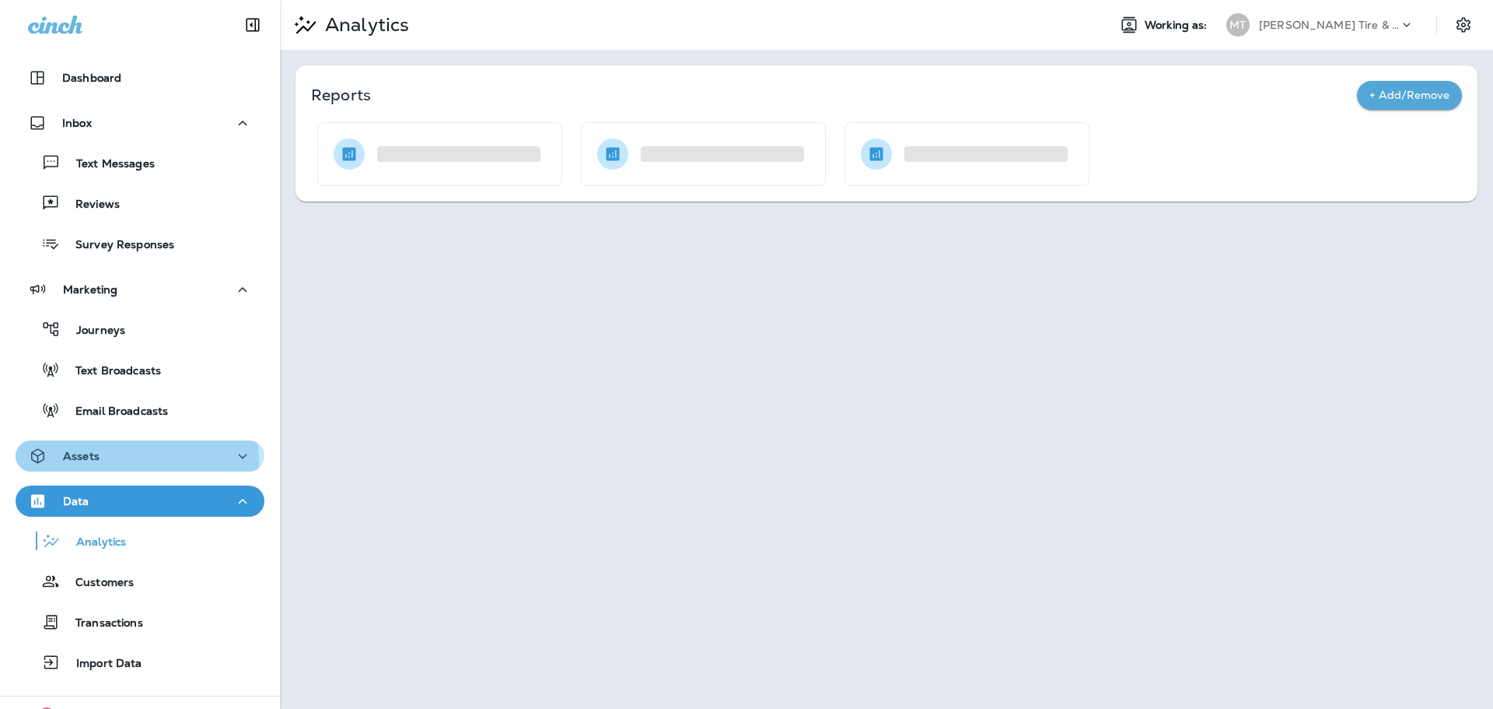
click at [89, 462] on div "Assets" at bounding box center [64, 455] width 72 height 19
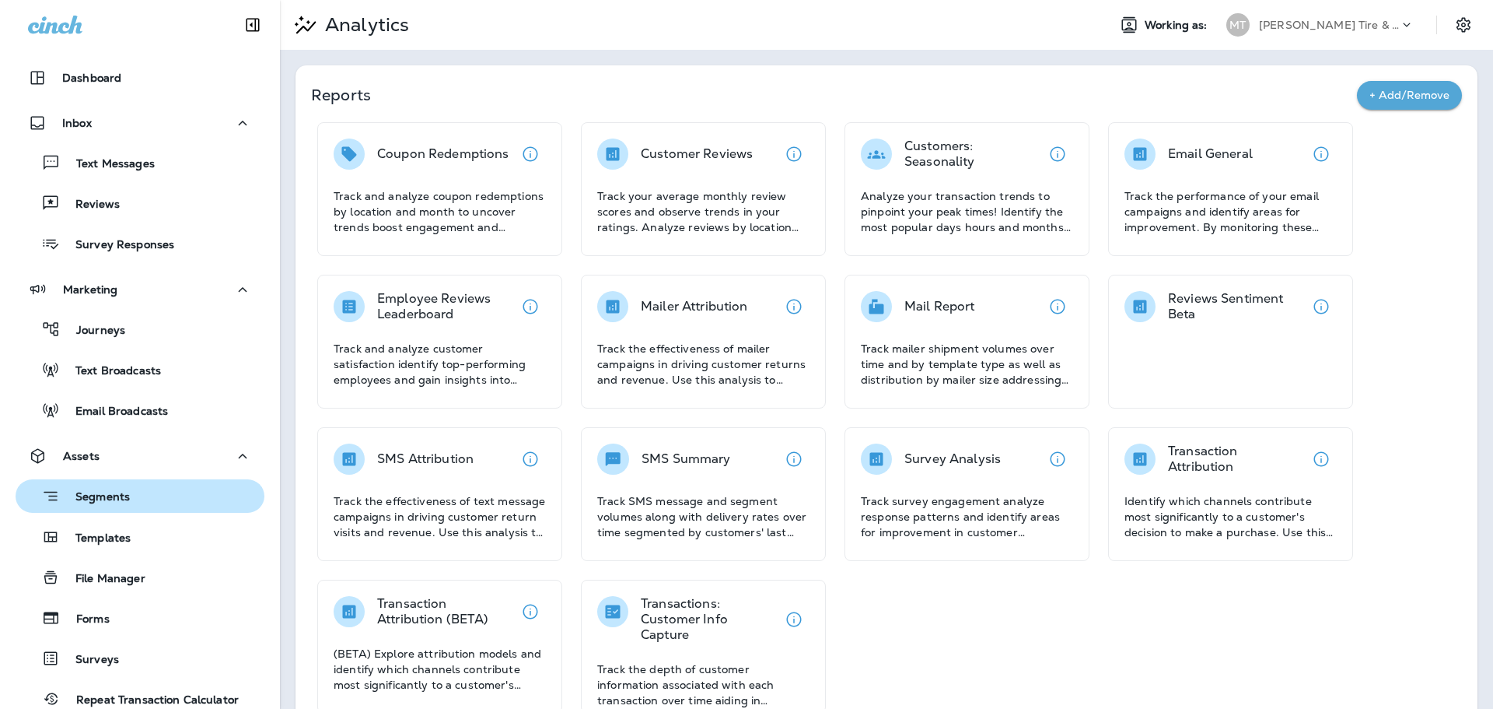
click at [88, 497] on p "Segments" at bounding box center [95, 498] width 70 height 16
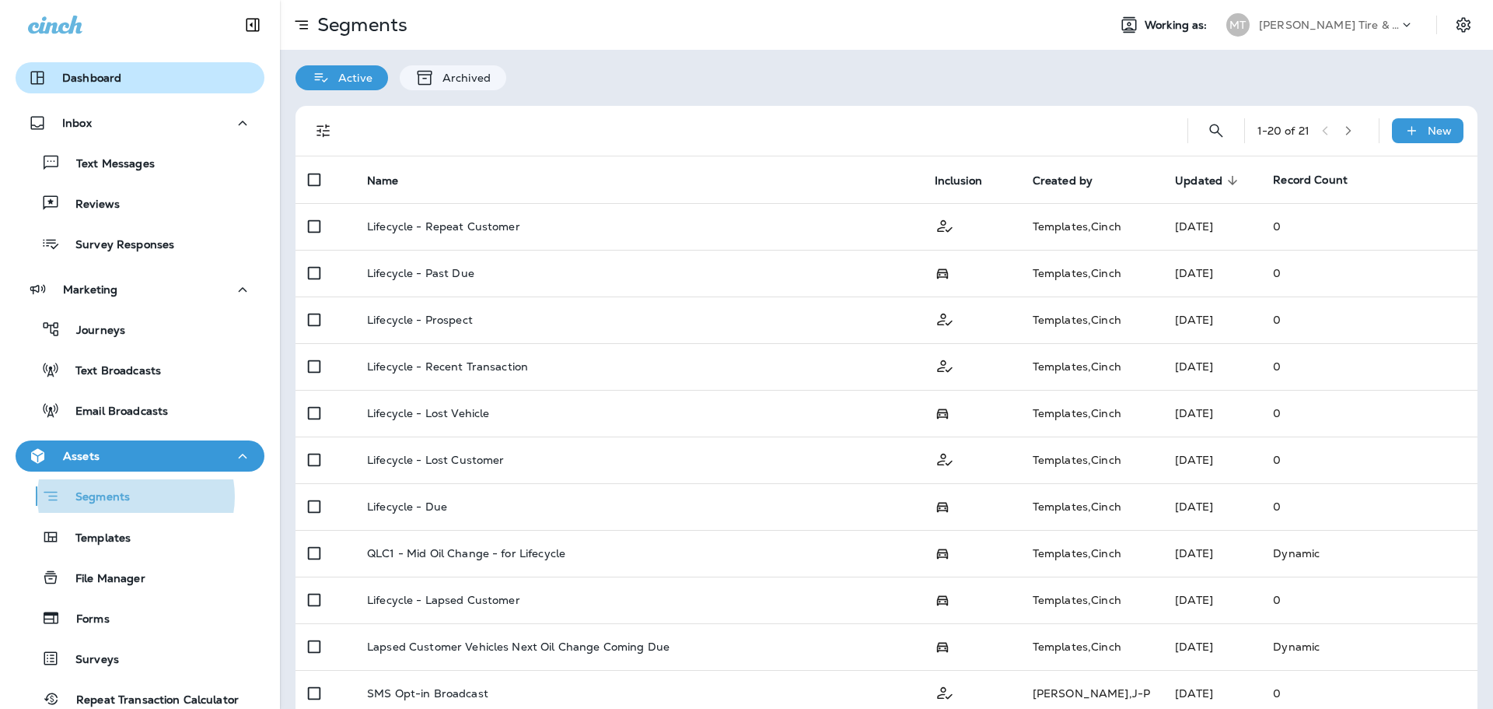
click at [80, 79] on p "Dashboard" at bounding box center [91, 78] width 59 height 12
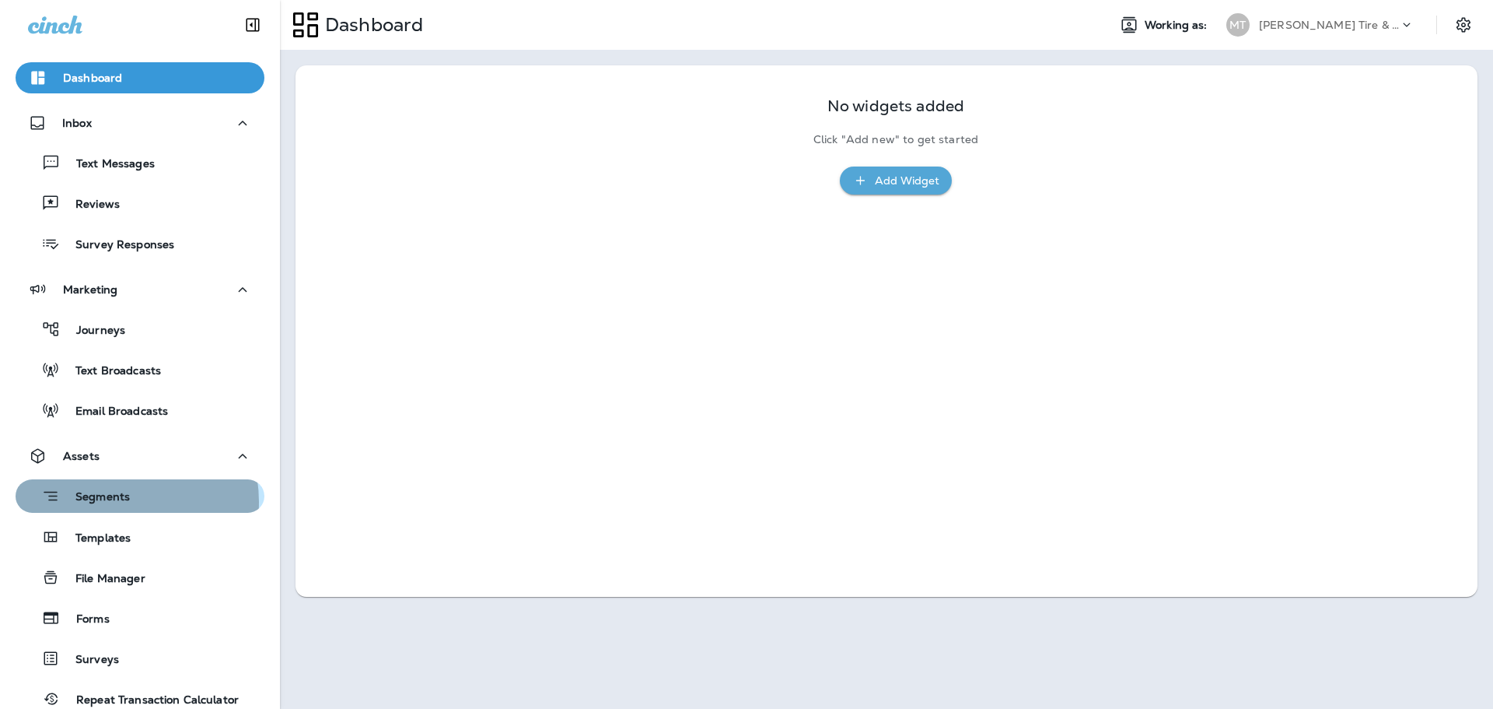
click at [107, 502] on p "Segments" at bounding box center [95, 498] width 70 height 16
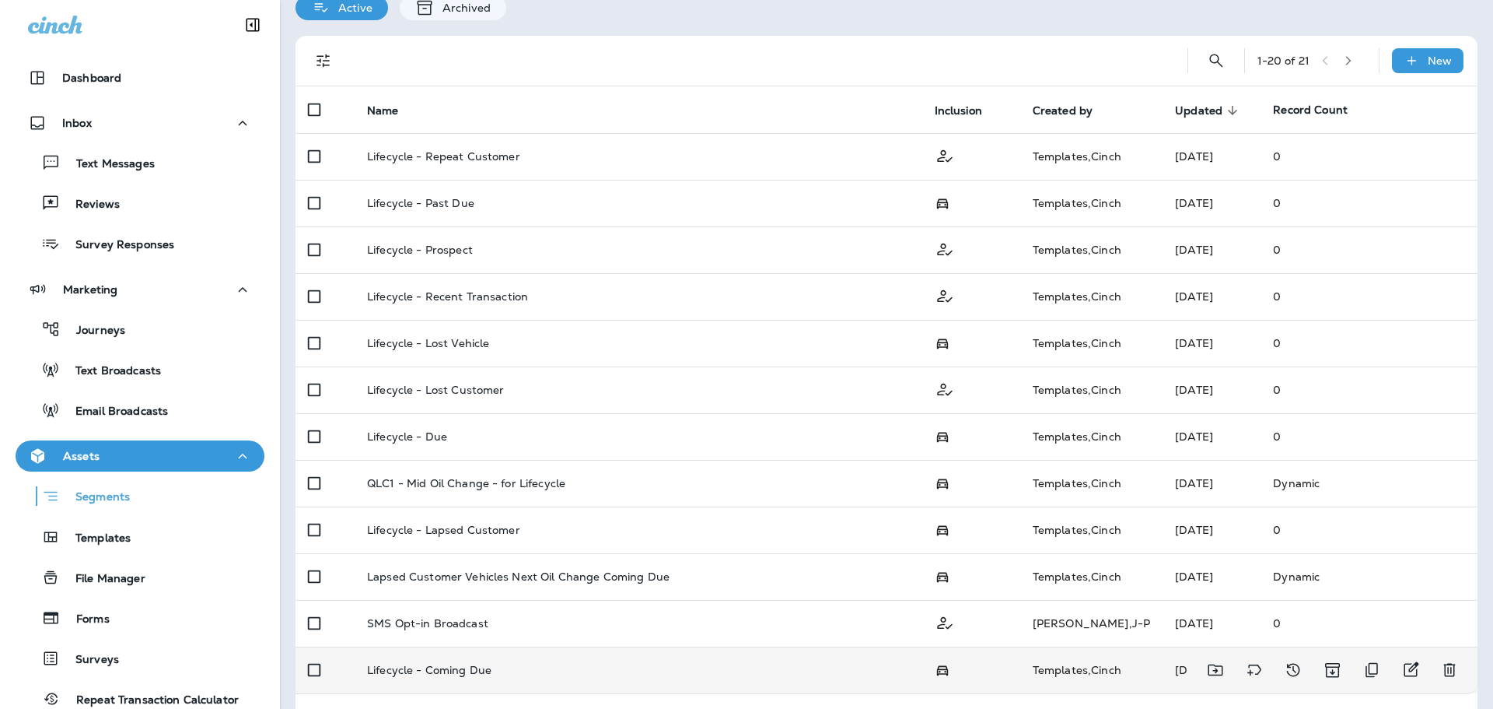
scroll to position [55, 0]
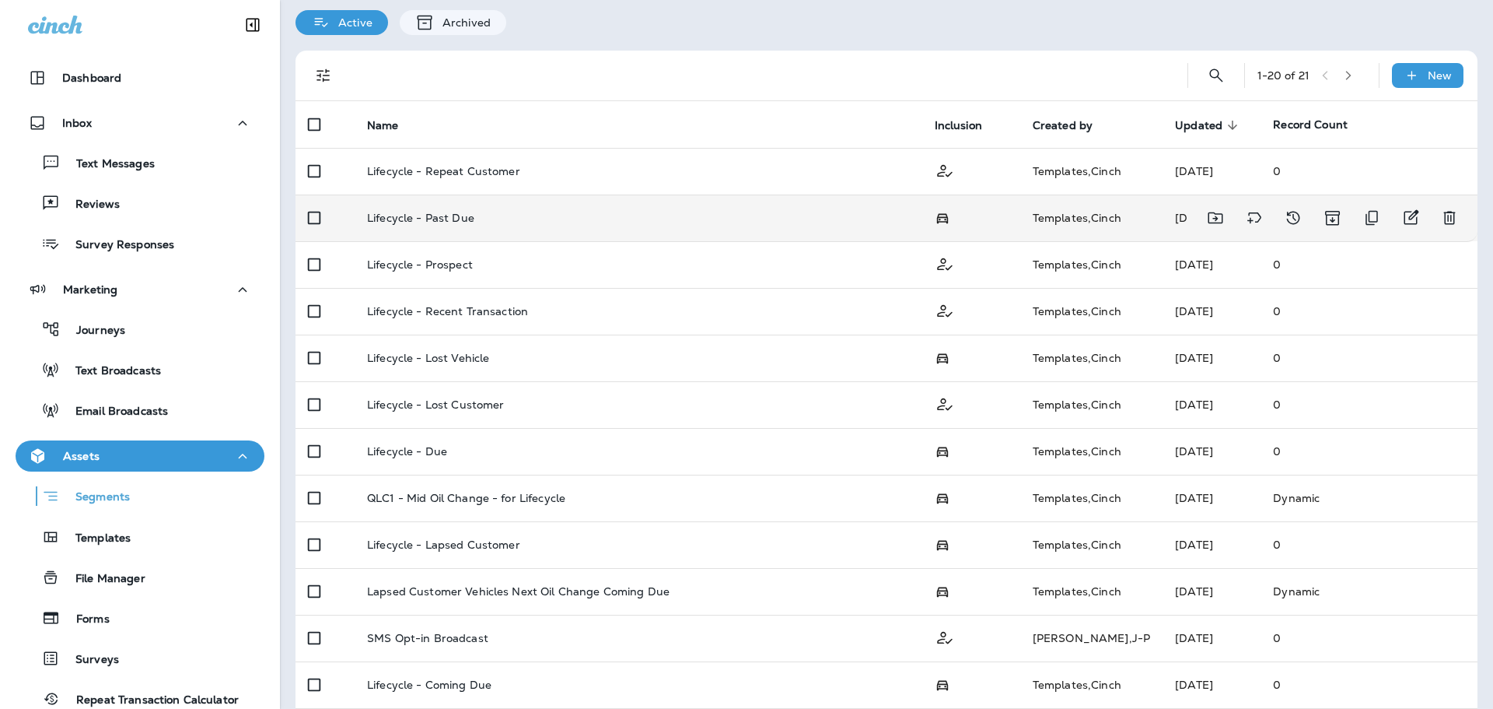
click at [443, 219] on p "Lifecycle - Past Due" at bounding box center [420, 218] width 107 height 12
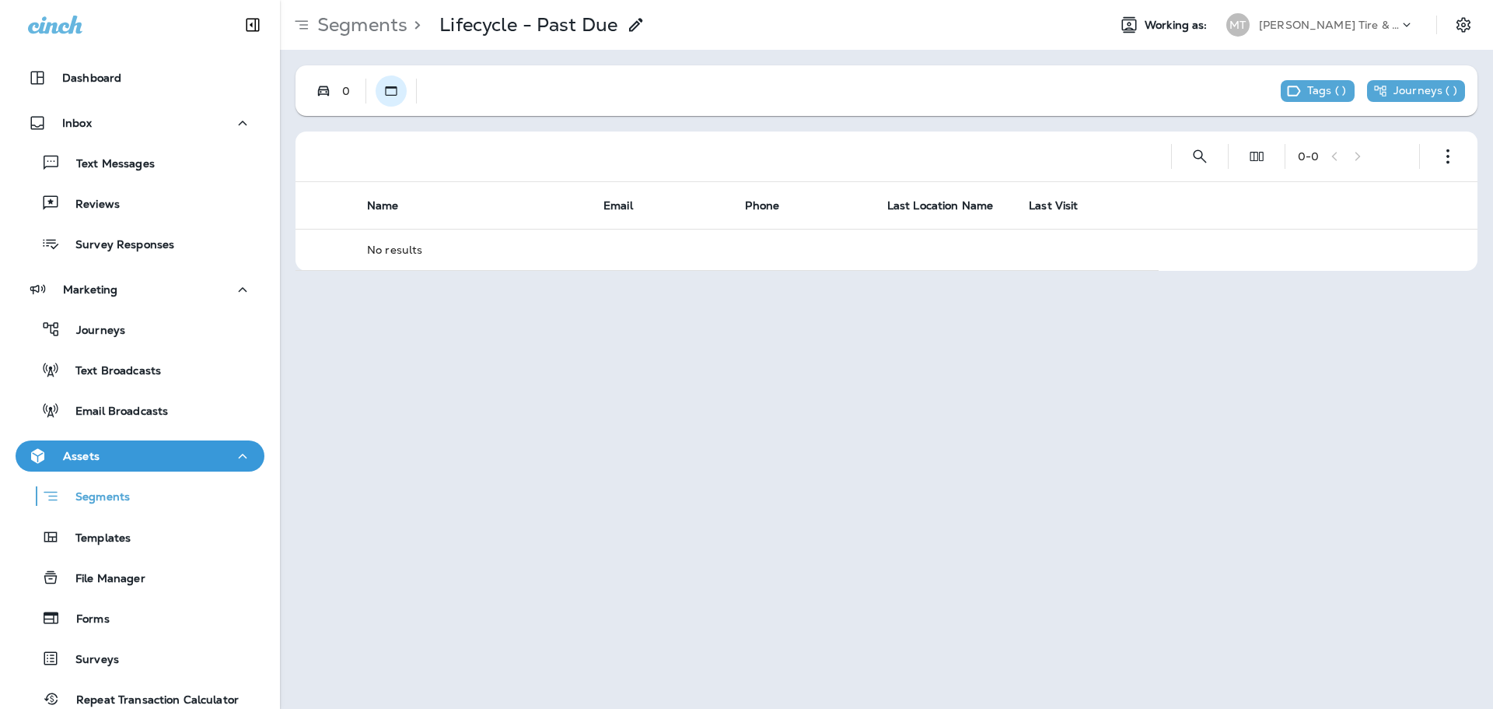
click at [386, 93] on use "Static" at bounding box center [392, 90] width 12 height 9
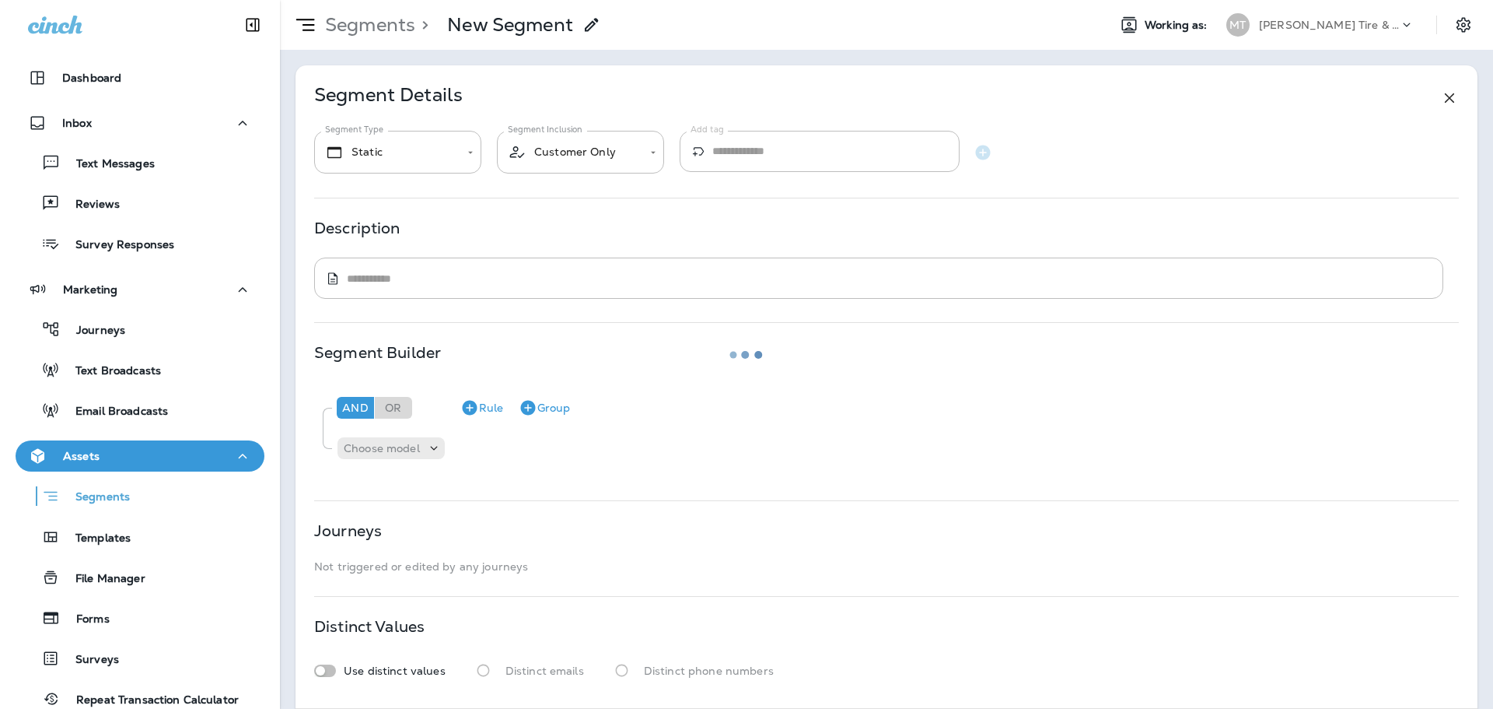
type input "**********"
click at [369, 23] on p "Segments" at bounding box center [367, 24] width 96 height 23
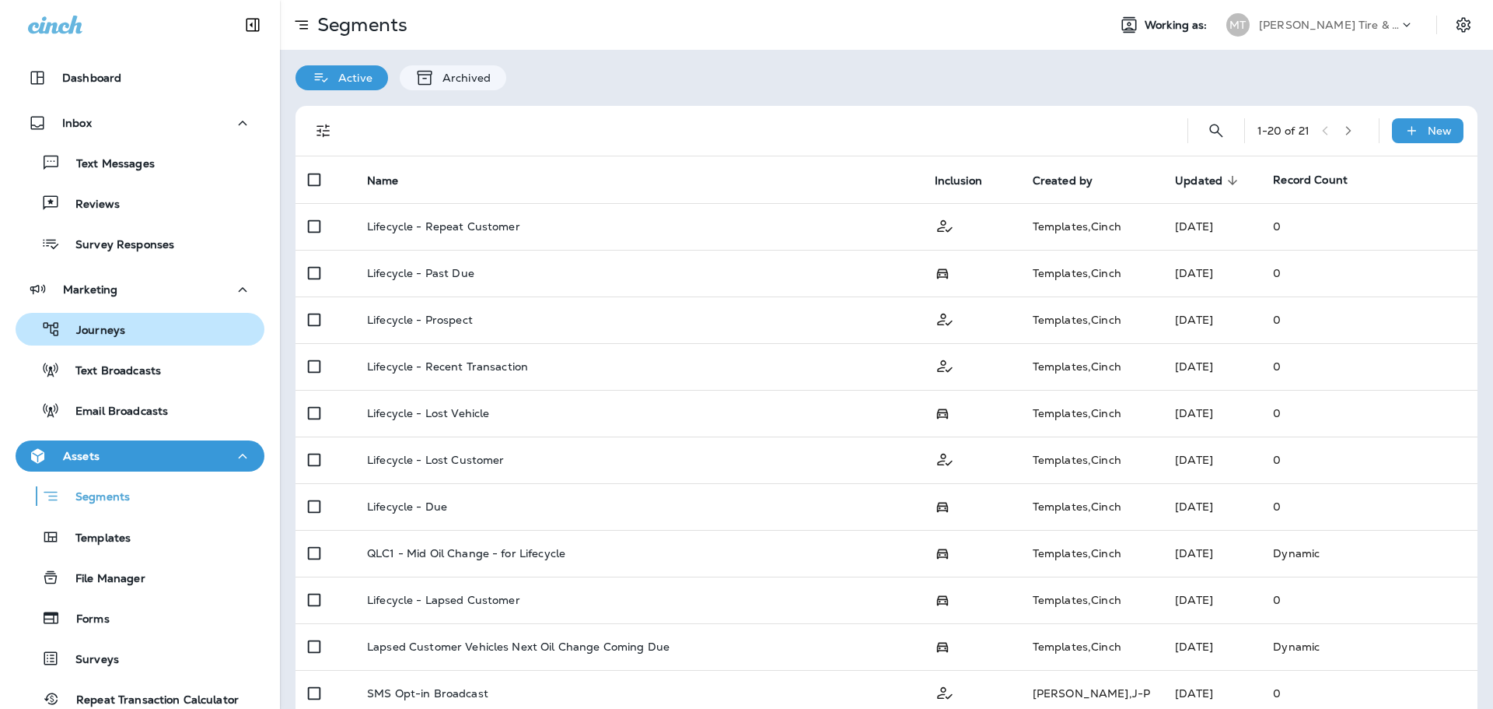
click at [91, 328] on p "Journeys" at bounding box center [93, 331] width 65 height 15
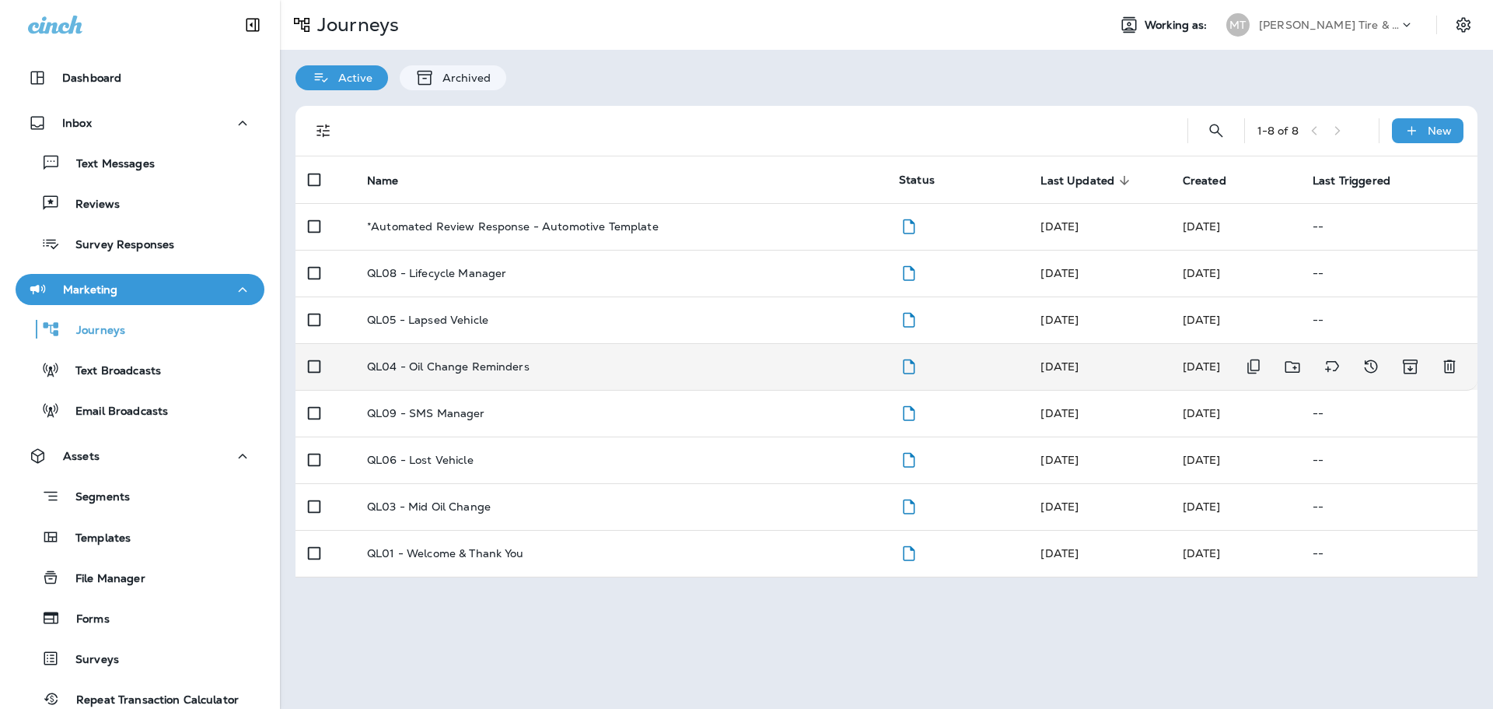
click at [436, 373] on td "QL04 - Oil Change Reminders" at bounding box center [621, 366] width 532 height 47
